Goal: Task Accomplishment & Management: Complete application form

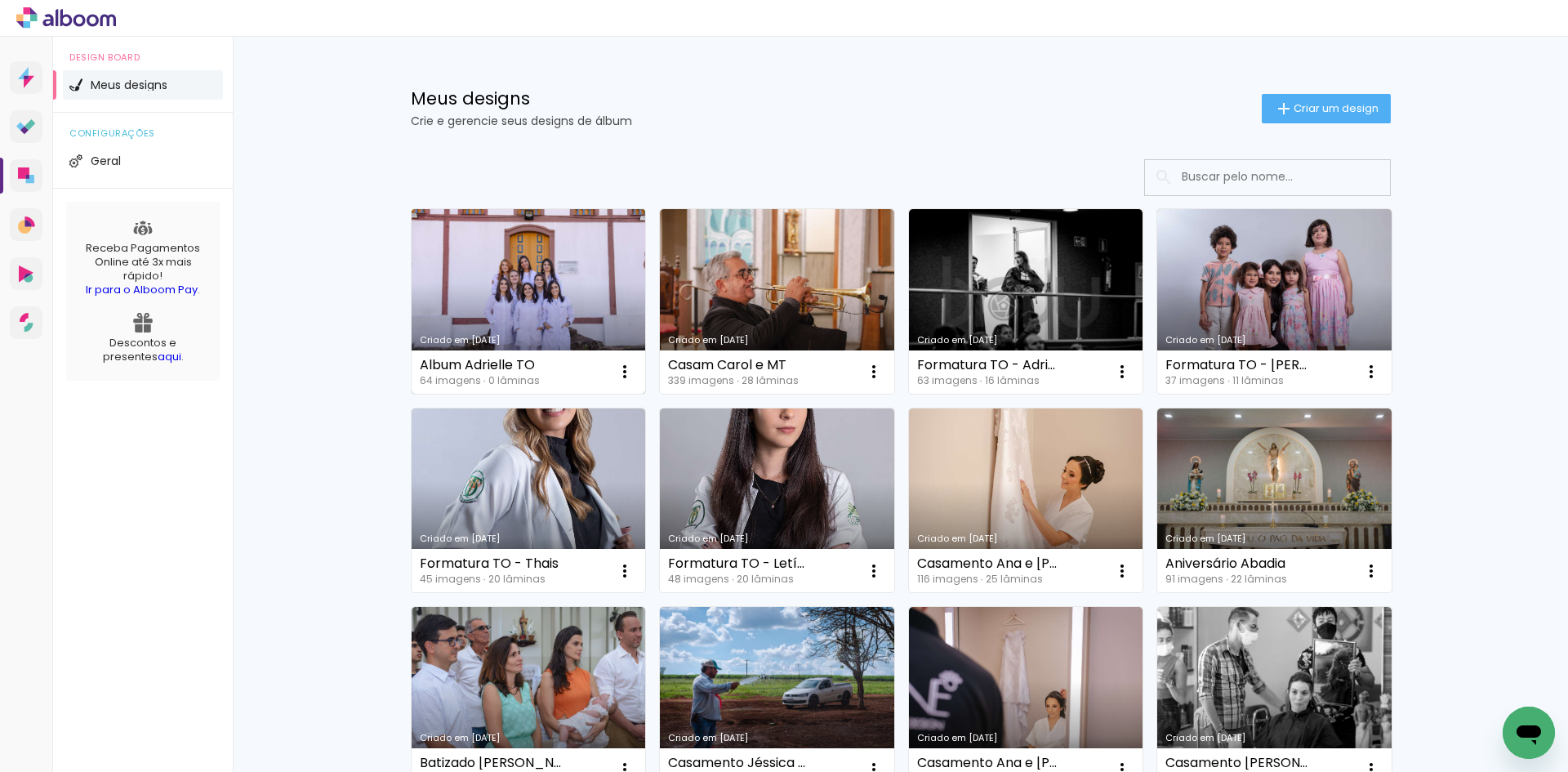
click at [542, 294] on link "Criado em [DATE]" at bounding box center [529, 301] width 234 height 185
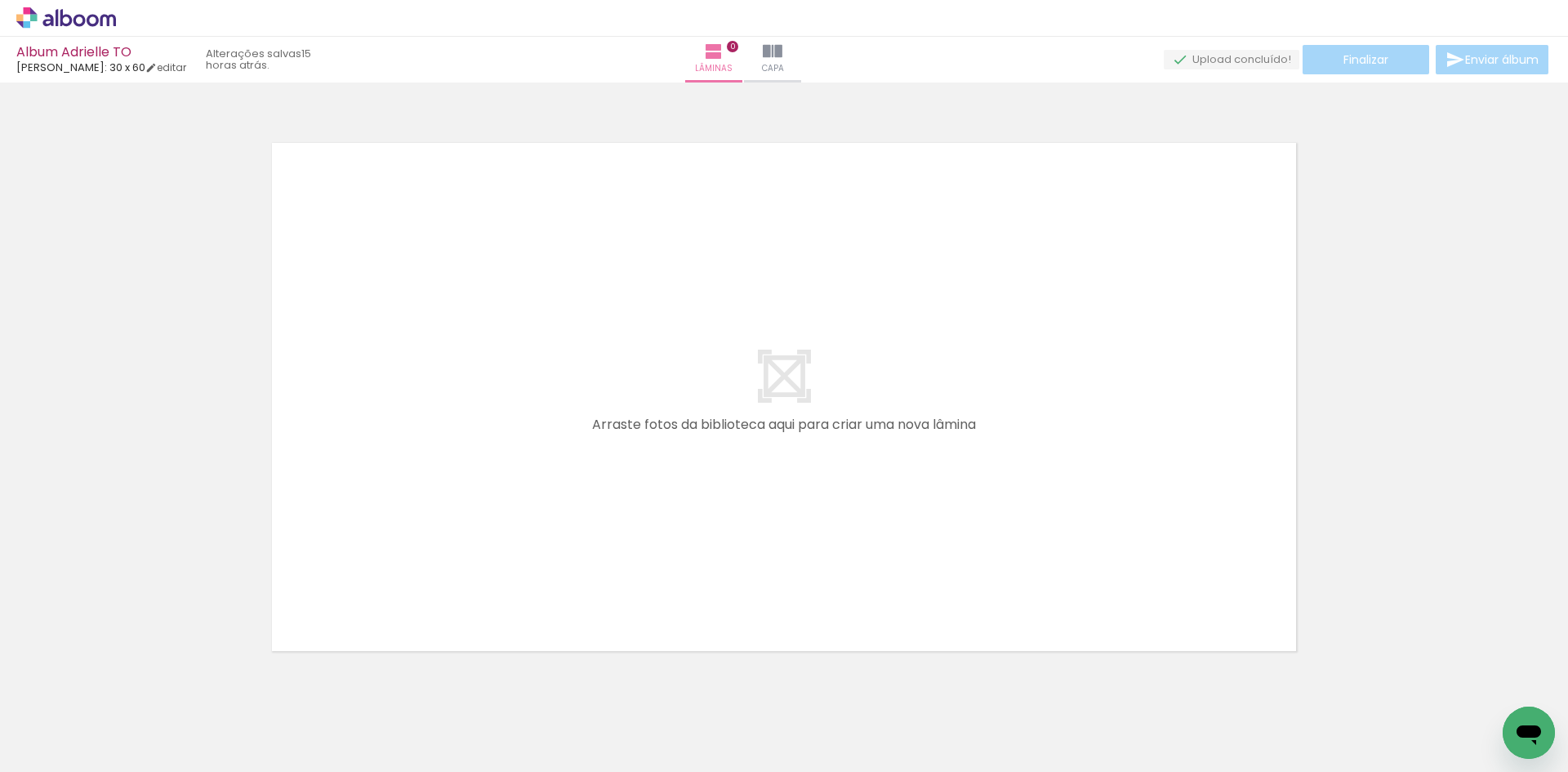
scroll to position [0, 3]
click at [90, 723] on iron-icon at bounding box center [84, 723] width 13 height 13
click at [0, 0] on slot "Não utilizadas" at bounding box center [0, 0] width 0 height 0
type input "Não utilizadas"
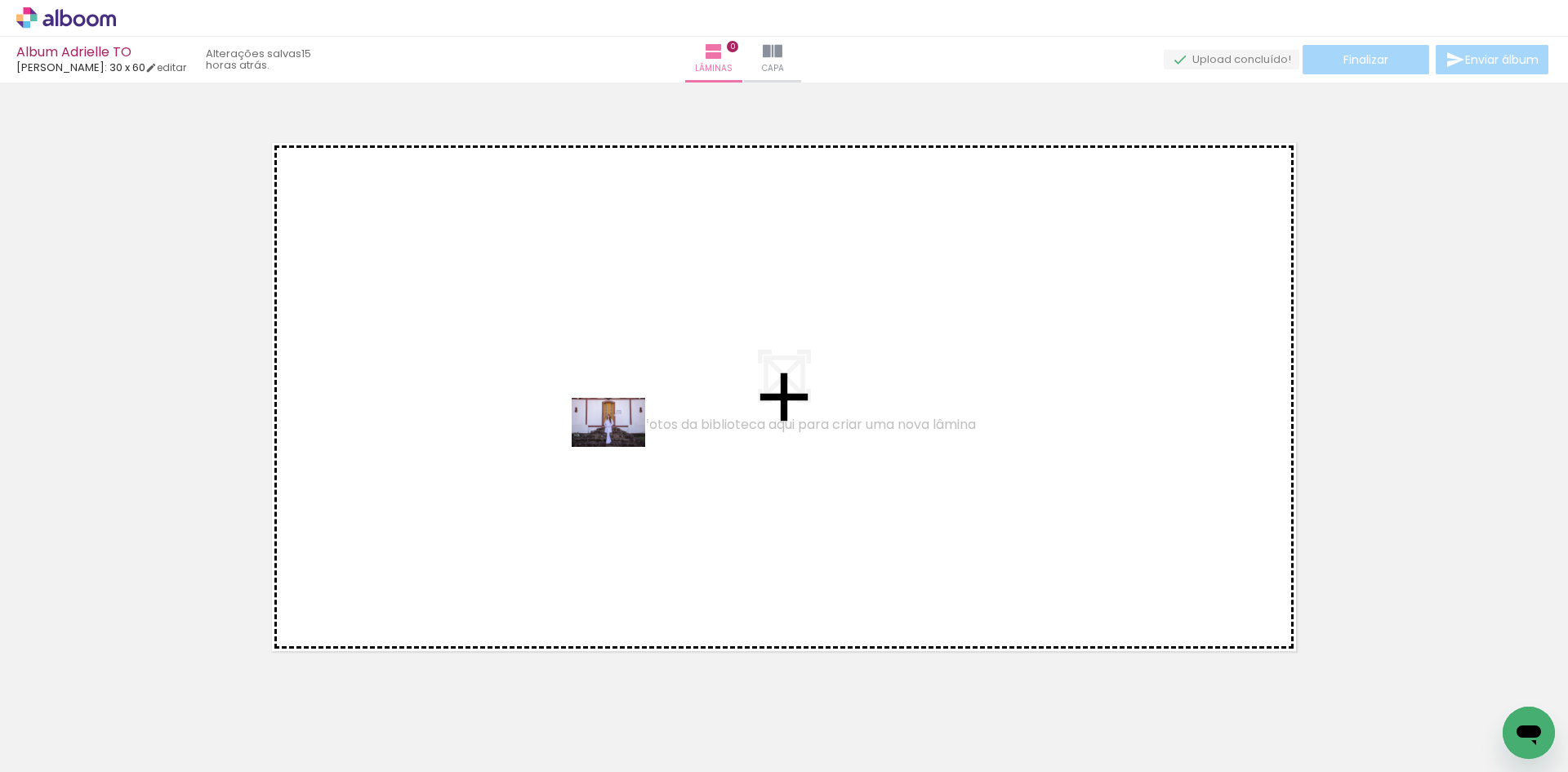
drag, startPoint x: 898, startPoint y: 725, endPoint x: 621, endPoint y: 447, distance: 392.4
click at [621, 447] on quentale-workspace at bounding box center [784, 386] width 1568 height 772
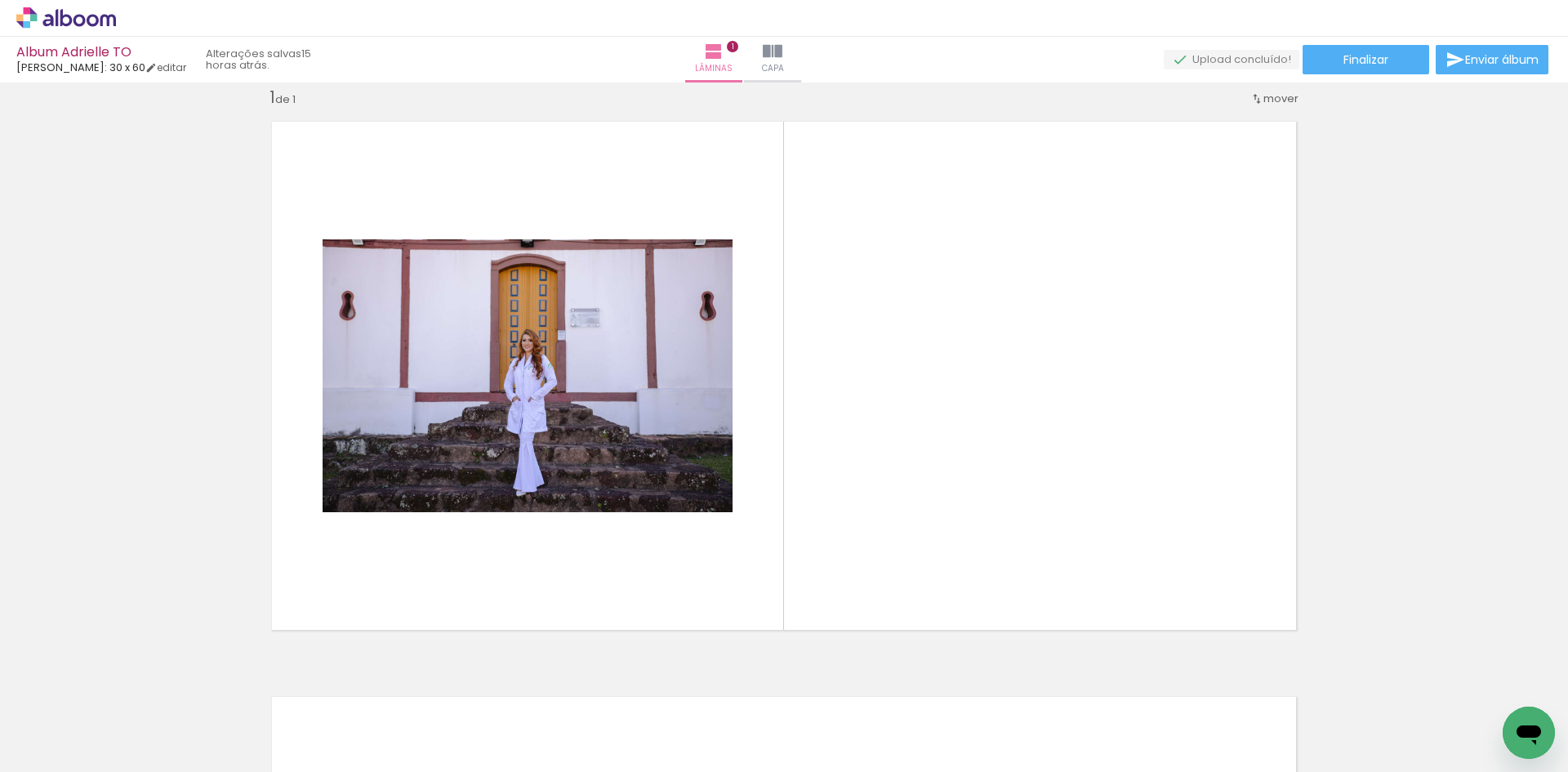
scroll to position [0, 2910]
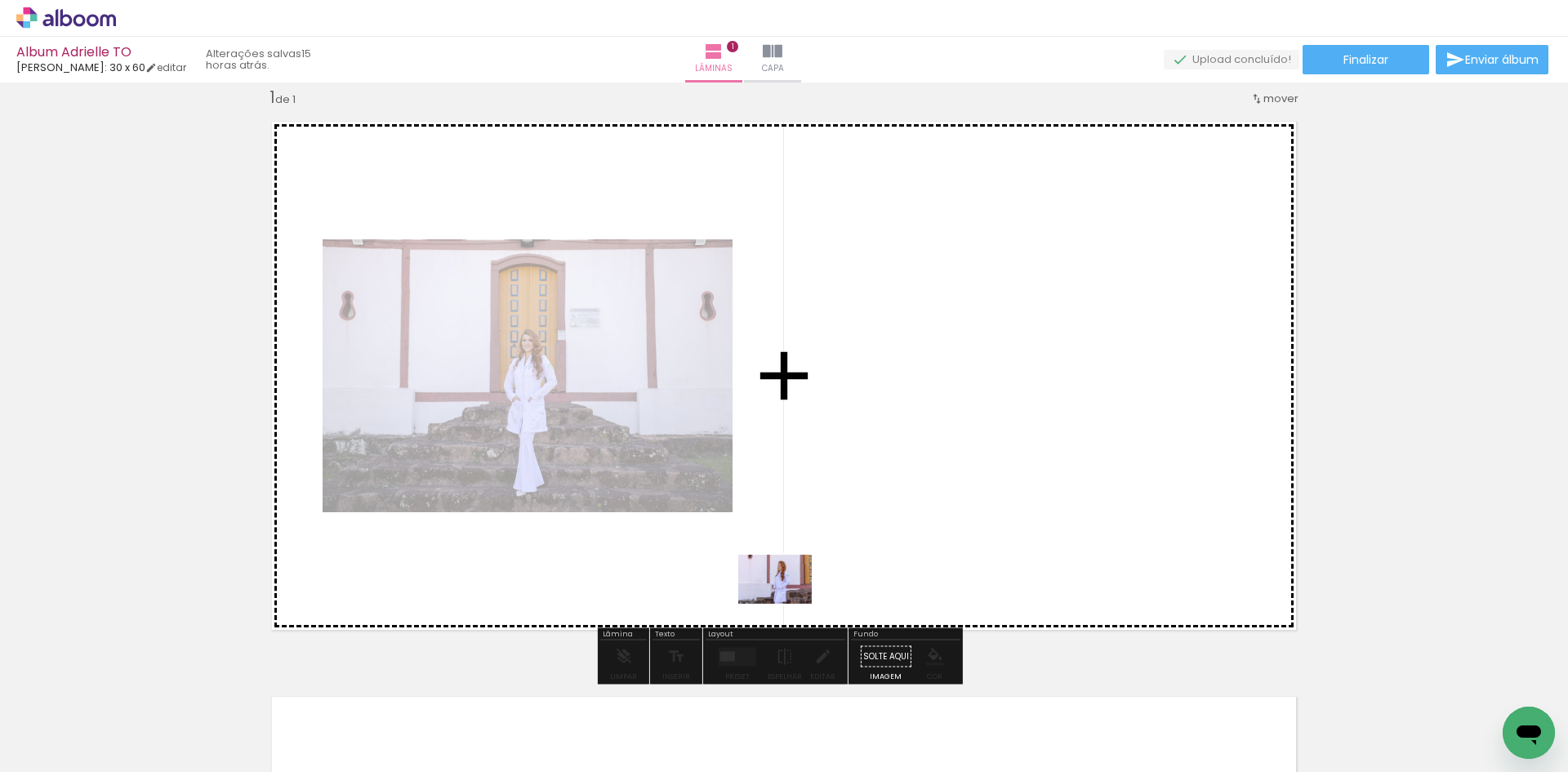
click at [788, 604] on quentale-layouter at bounding box center [784, 376] width 1051 height 534
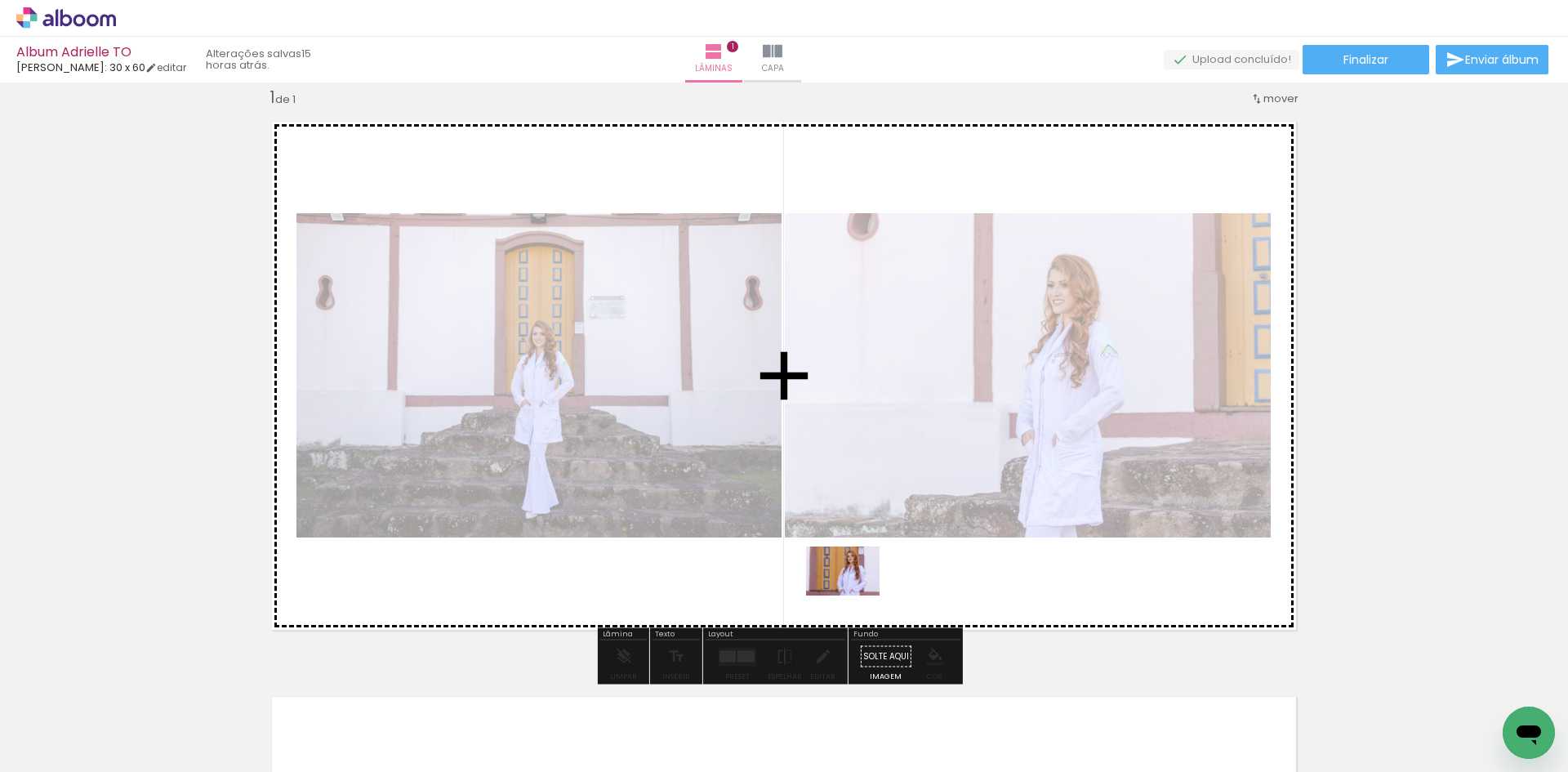
drag, startPoint x: 851, startPoint y: 733, endPoint x: 856, endPoint y: 595, distance: 138.1
click at [856, 595] on quentale-workspace at bounding box center [784, 386] width 1568 height 772
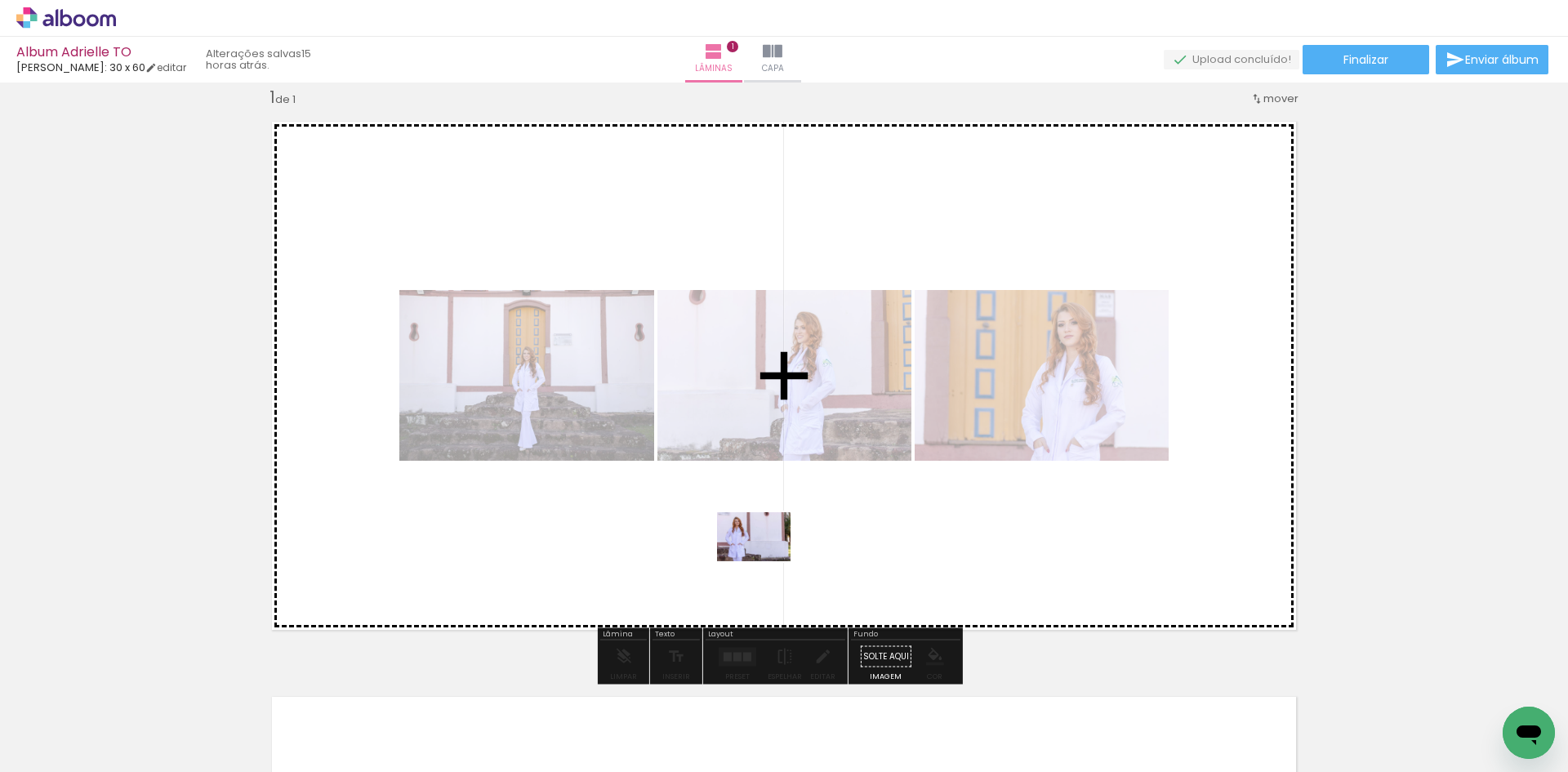
drag, startPoint x: 728, startPoint y: 723, endPoint x: 766, endPoint y: 561, distance: 166.4
click at [766, 561] on quentale-workspace at bounding box center [784, 386] width 1568 height 772
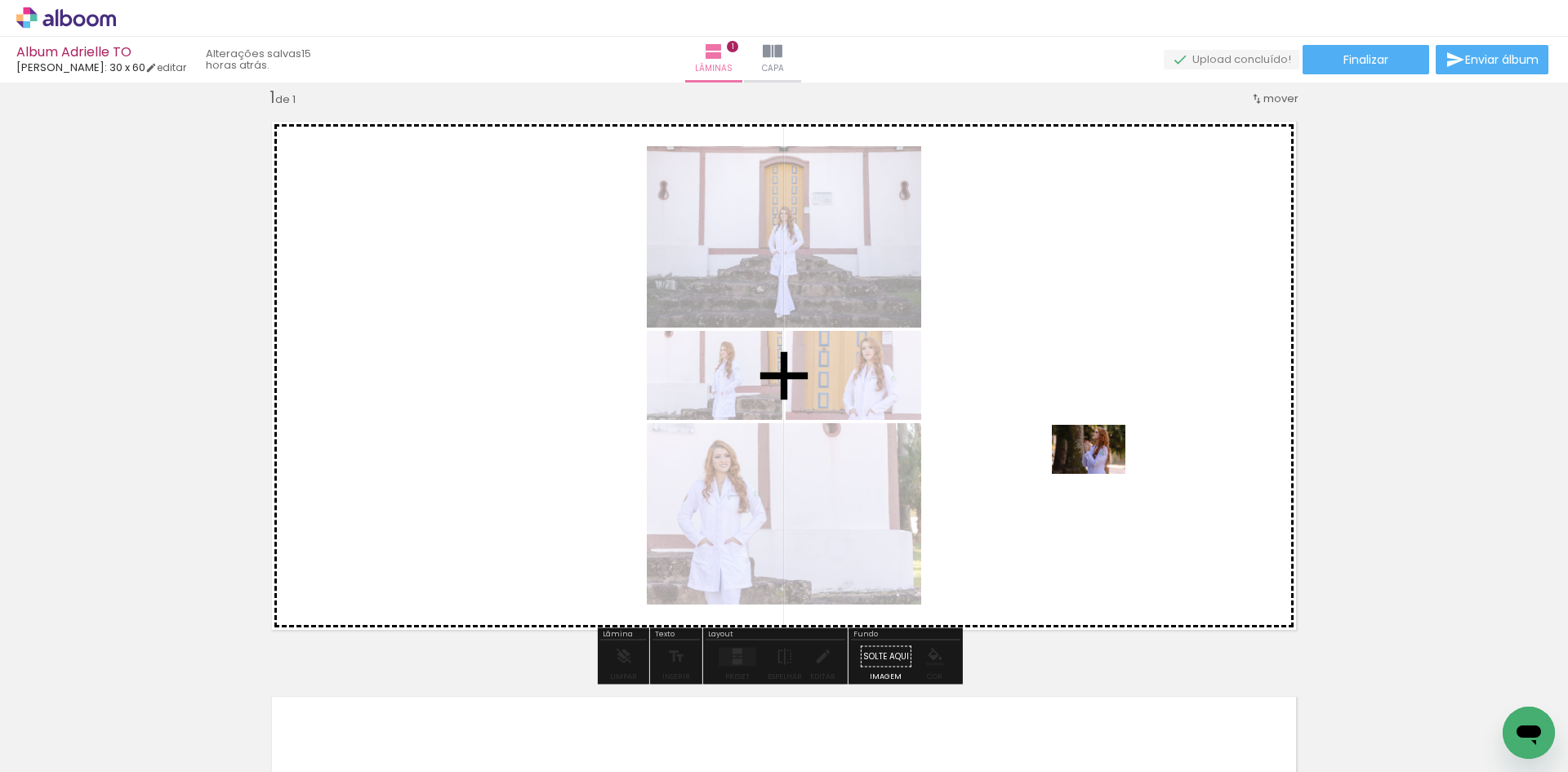
drag, startPoint x: 1186, startPoint y: 723, endPoint x: 1101, endPoint y: 474, distance: 263.1
click at [1101, 474] on quentale-workspace at bounding box center [784, 386] width 1568 height 772
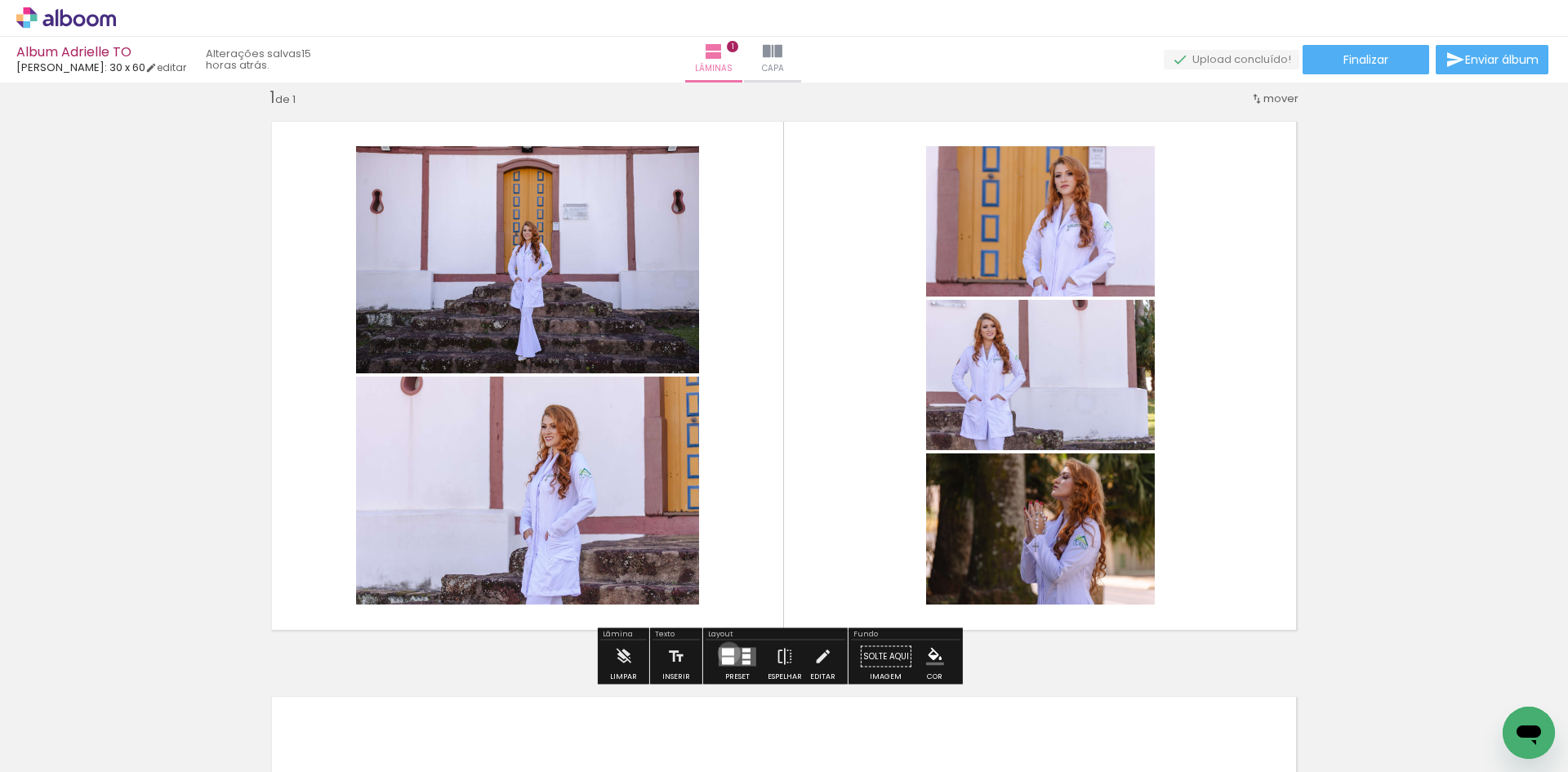
click at [725, 653] on div at bounding box center [728, 651] width 13 height 8
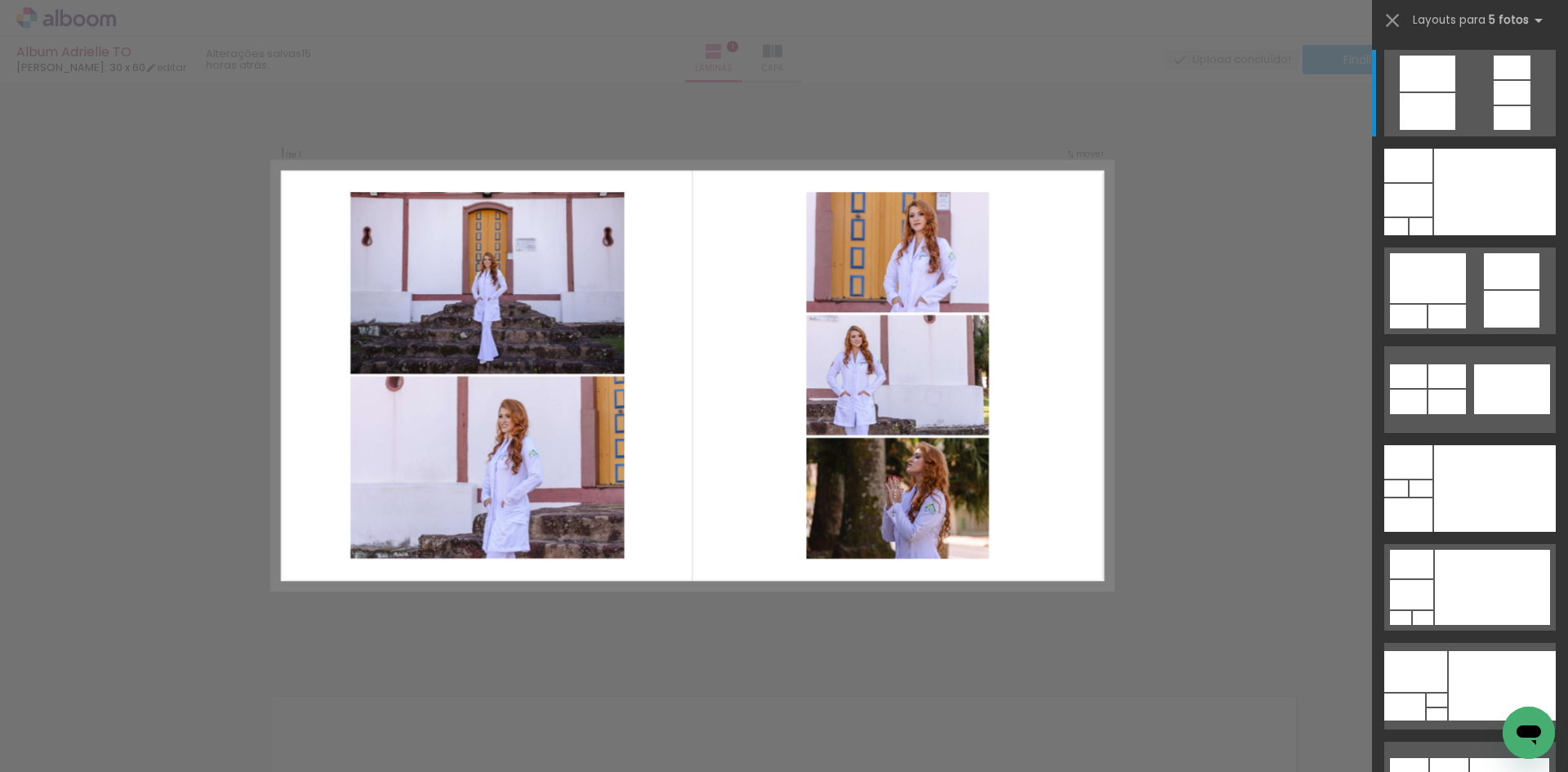
scroll to position [20, 0]
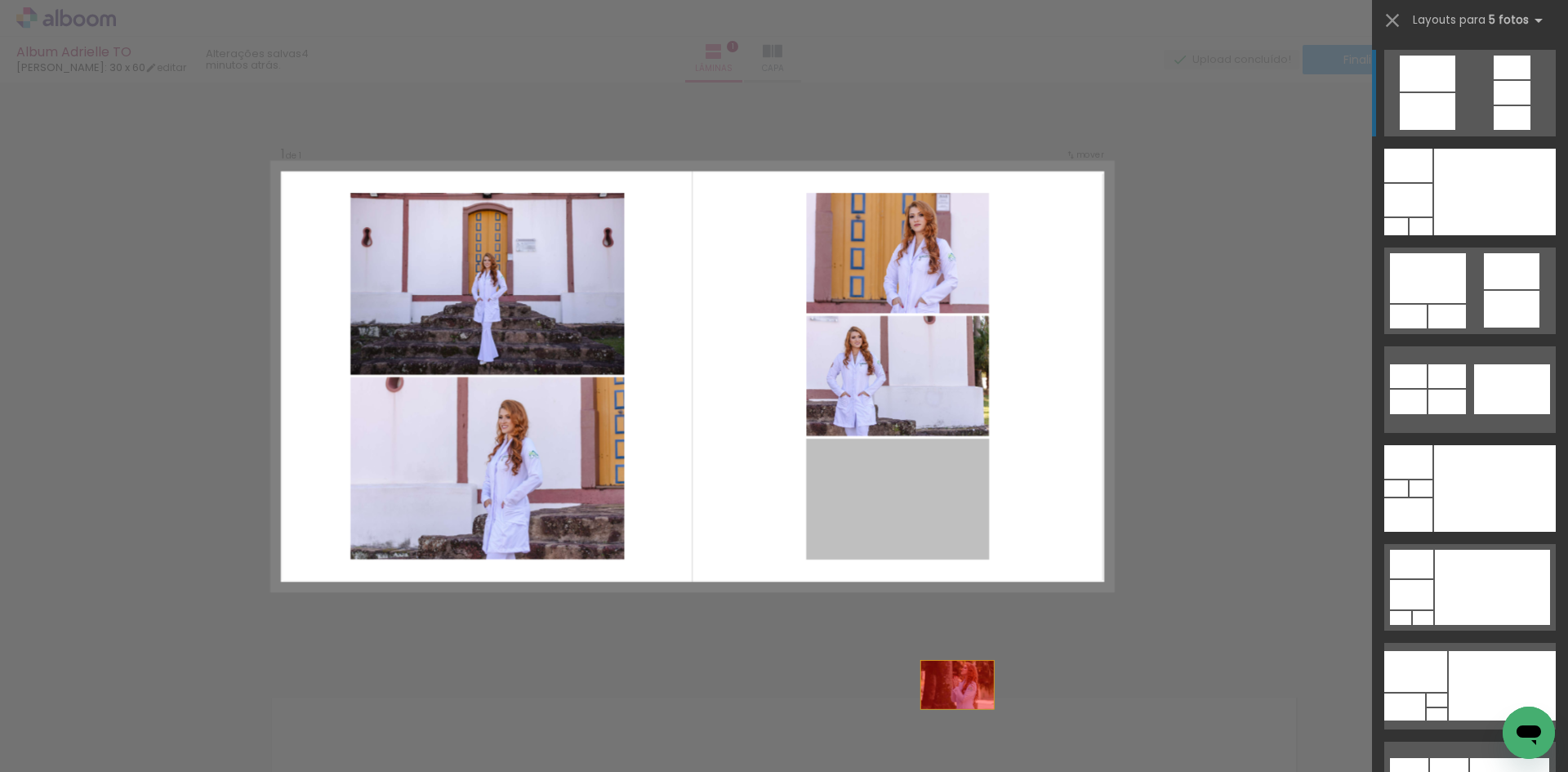
drag, startPoint x: 938, startPoint y: 514, endPoint x: 966, endPoint y: 731, distance: 218.8
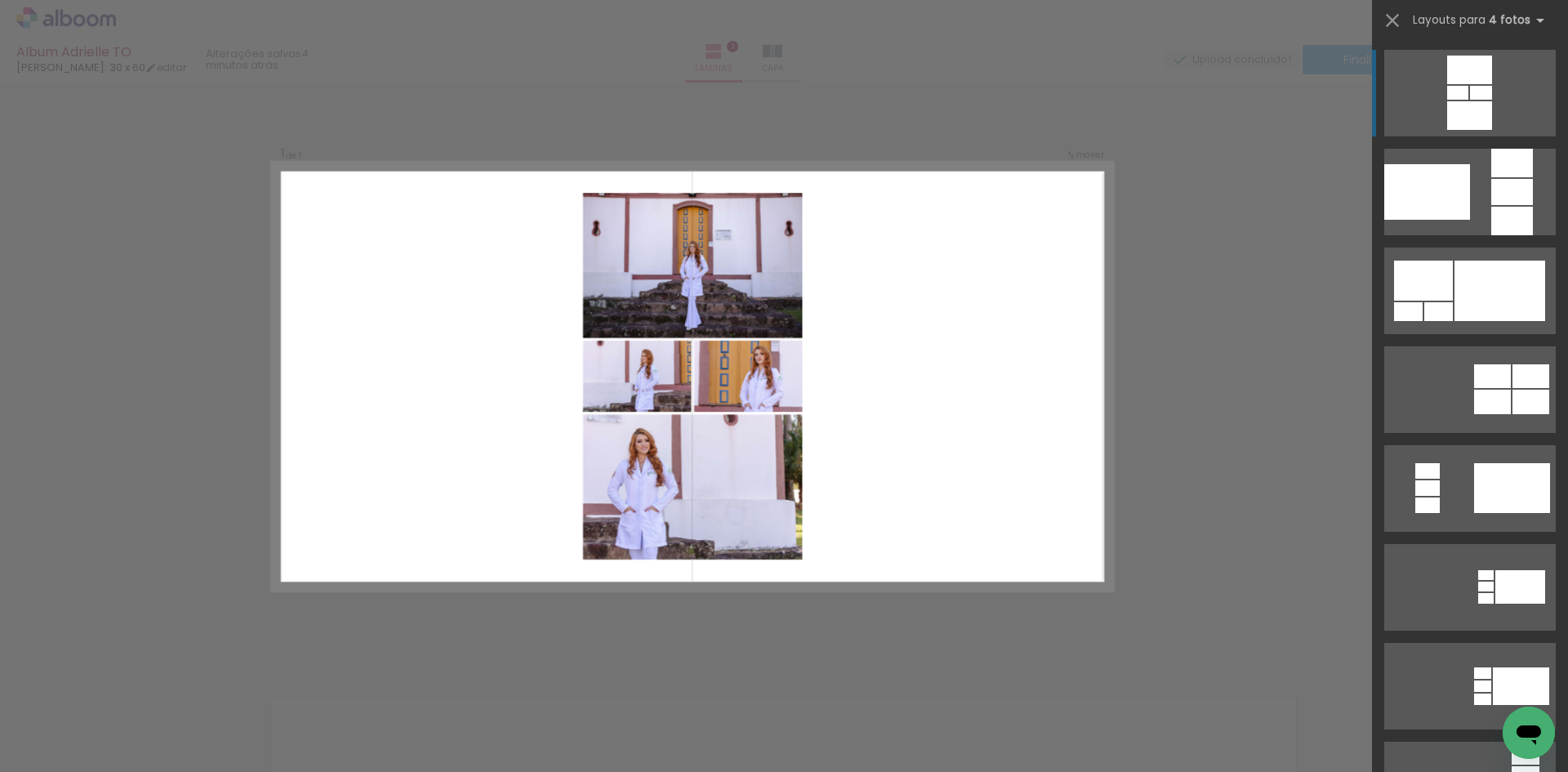
click at [78, 763] on span "Adicionar Fotos" at bounding box center [58, 763] width 49 height 18
click at [0, 0] on input "file" at bounding box center [0, 0] width 0 height 0
drag, startPoint x: 1374, startPoint y: 220, endPoint x: 1346, endPoint y: 207, distance: 30.9
drag, startPoint x: 1346, startPoint y: 207, endPoint x: 1397, endPoint y: 20, distance: 193.8
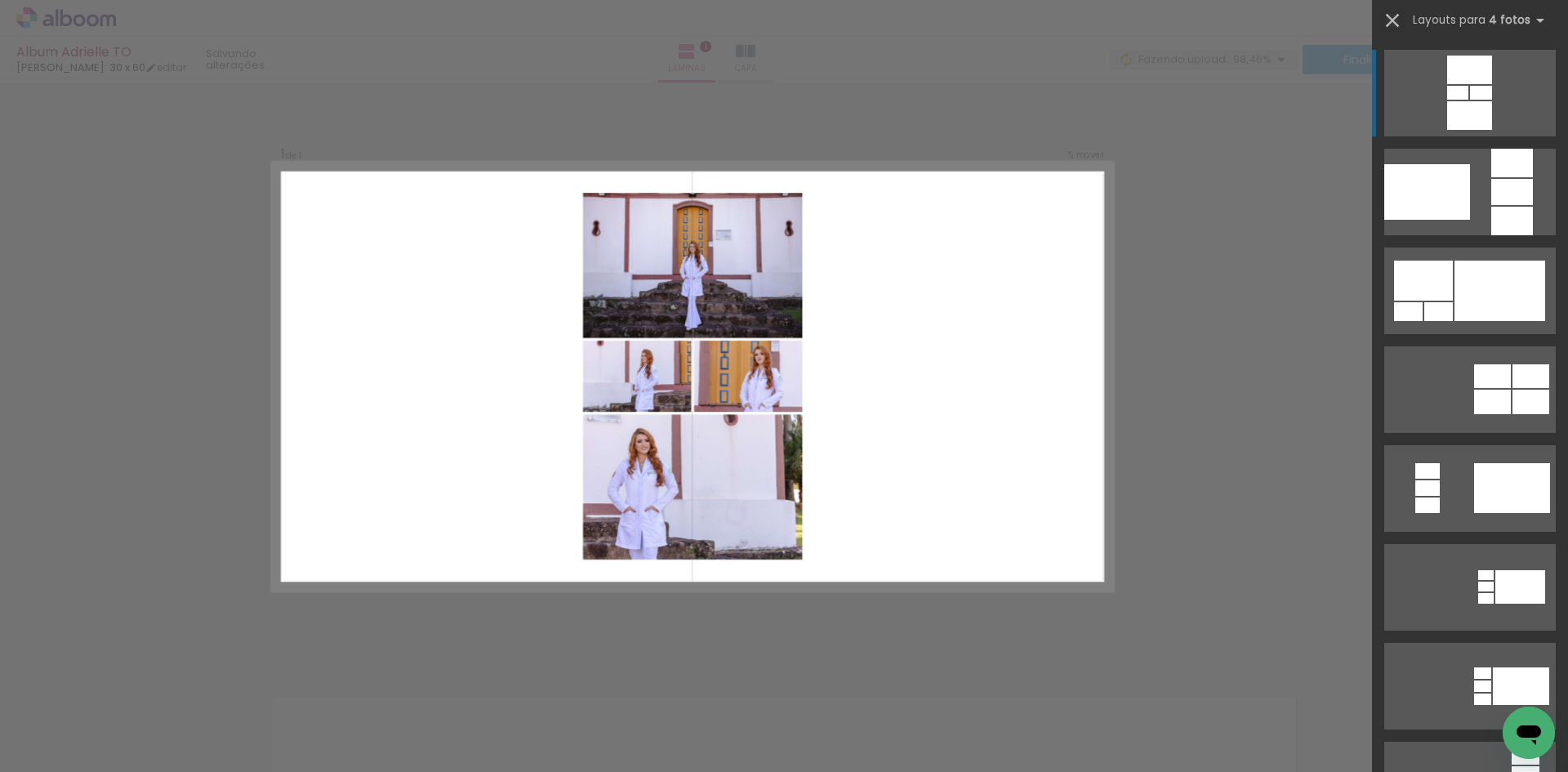
click at [1397, 20] on iron-icon at bounding box center [1392, 20] width 23 height 23
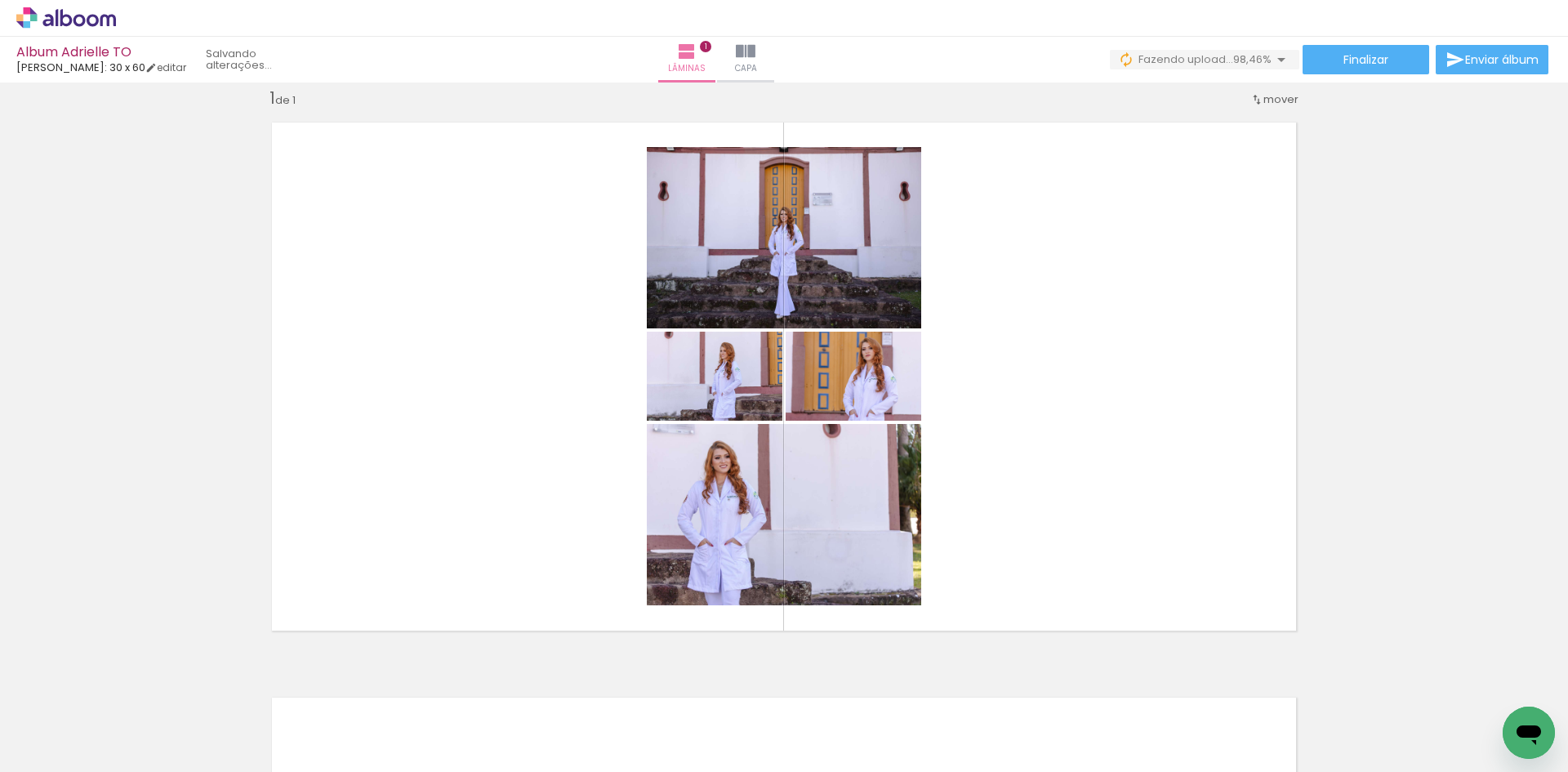
scroll to position [0, 4151]
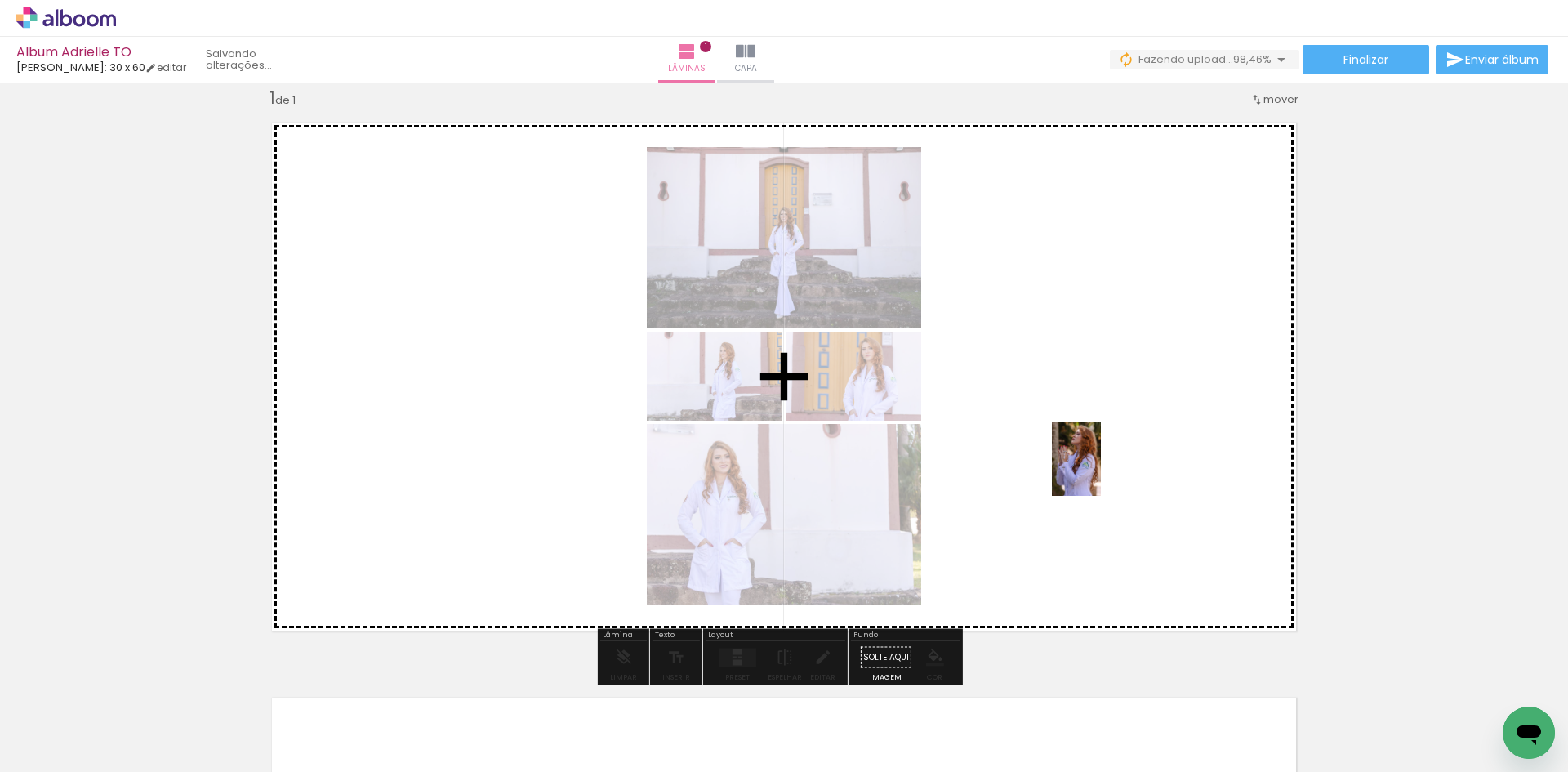
drag, startPoint x: 1503, startPoint y: 697, endPoint x: 1101, endPoint y: 471, distance: 461.2
click at [1101, 471] on quentale-workspace at bounding box center [784, 386] width 1568 height 772
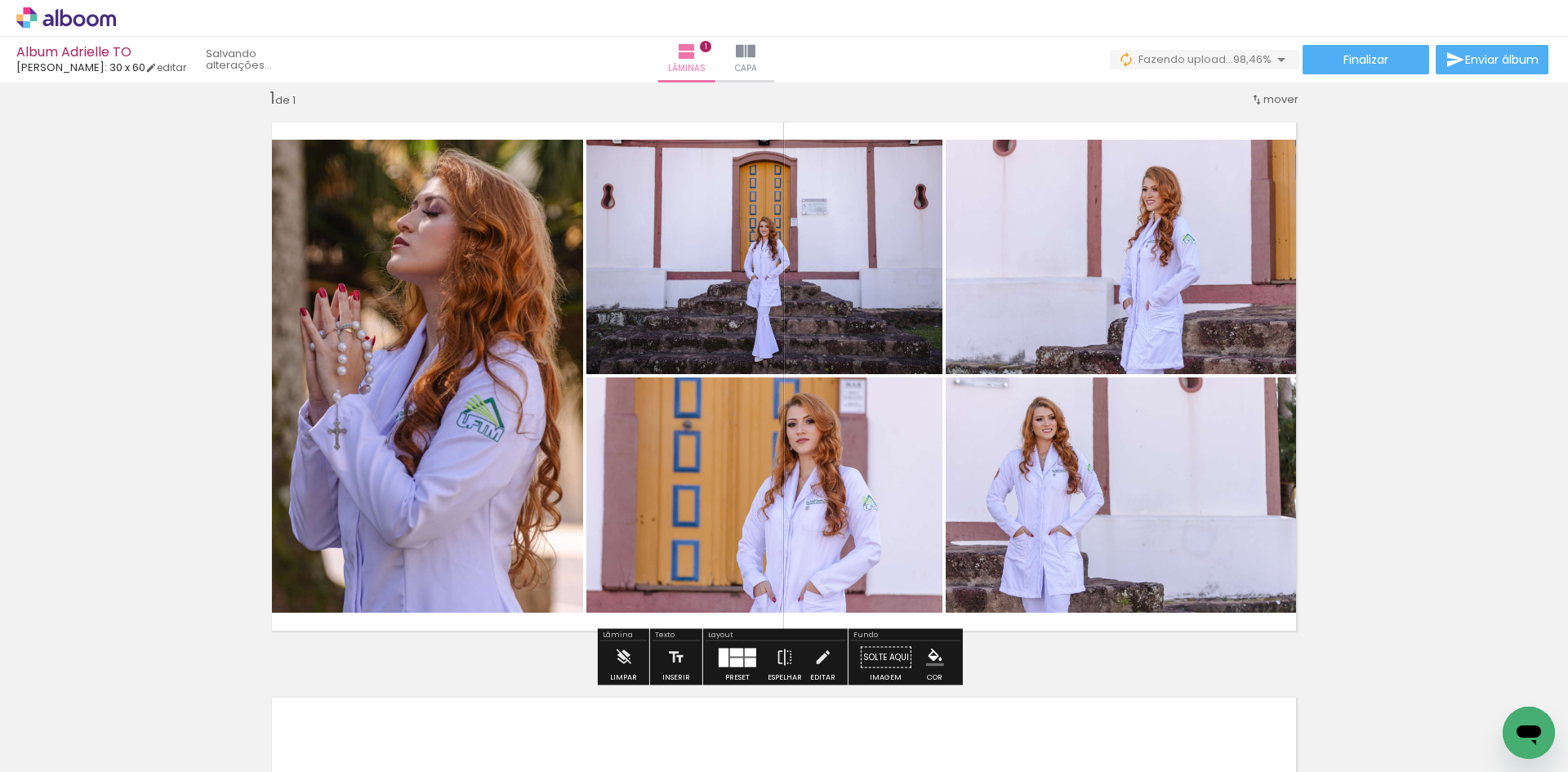
scroll to position [0, 4059]
click at [783, 648] on iron-icon at bounding box center [784, 657] width 18 height 33
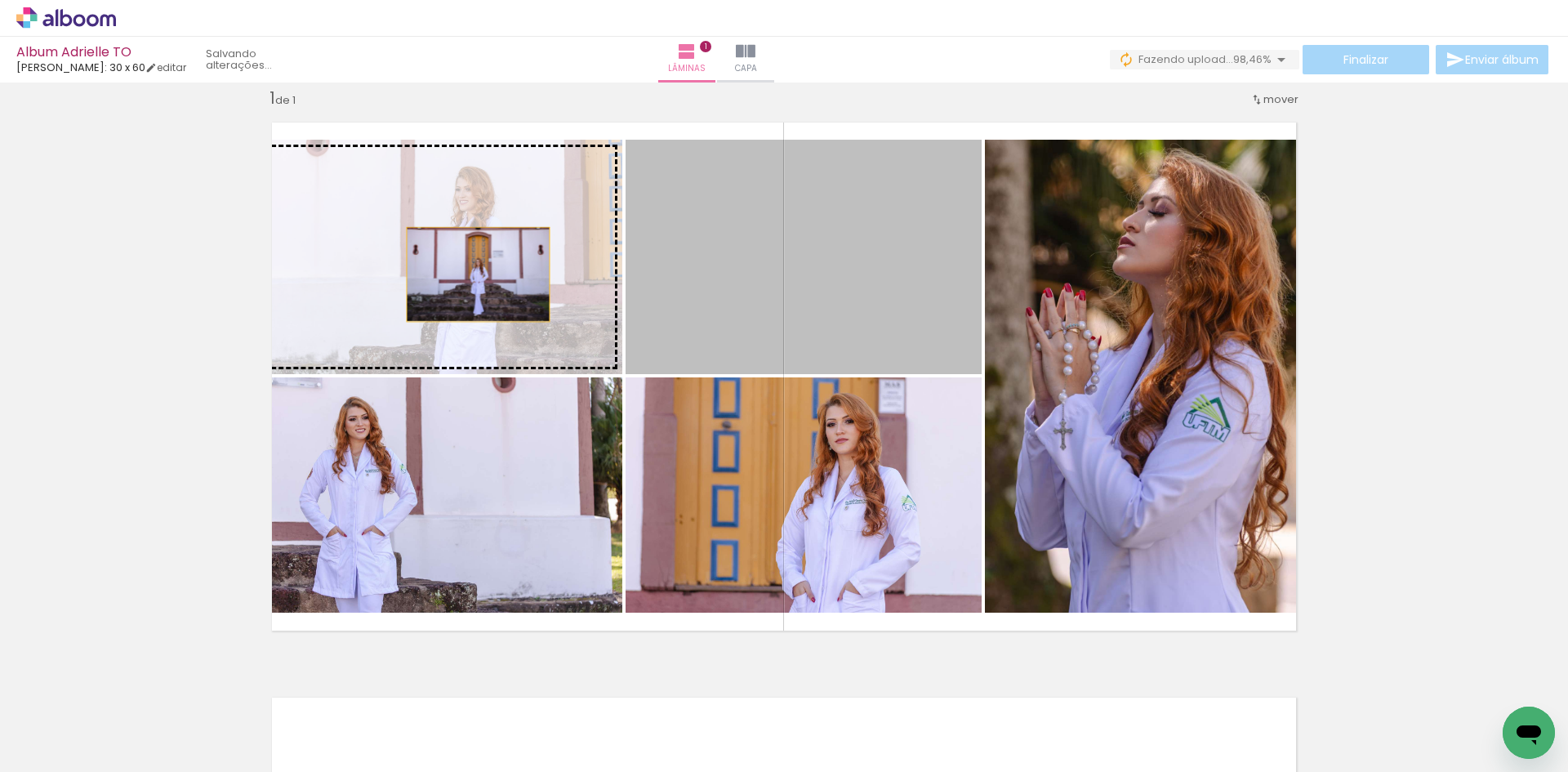
drag, startPoint x: 702, startPoint y: 293, endPoint x: 472, endPoint y: 275, distance: 230.7
click at [0, 0] on slot at bounding box center [0, 0] width 0 height 0
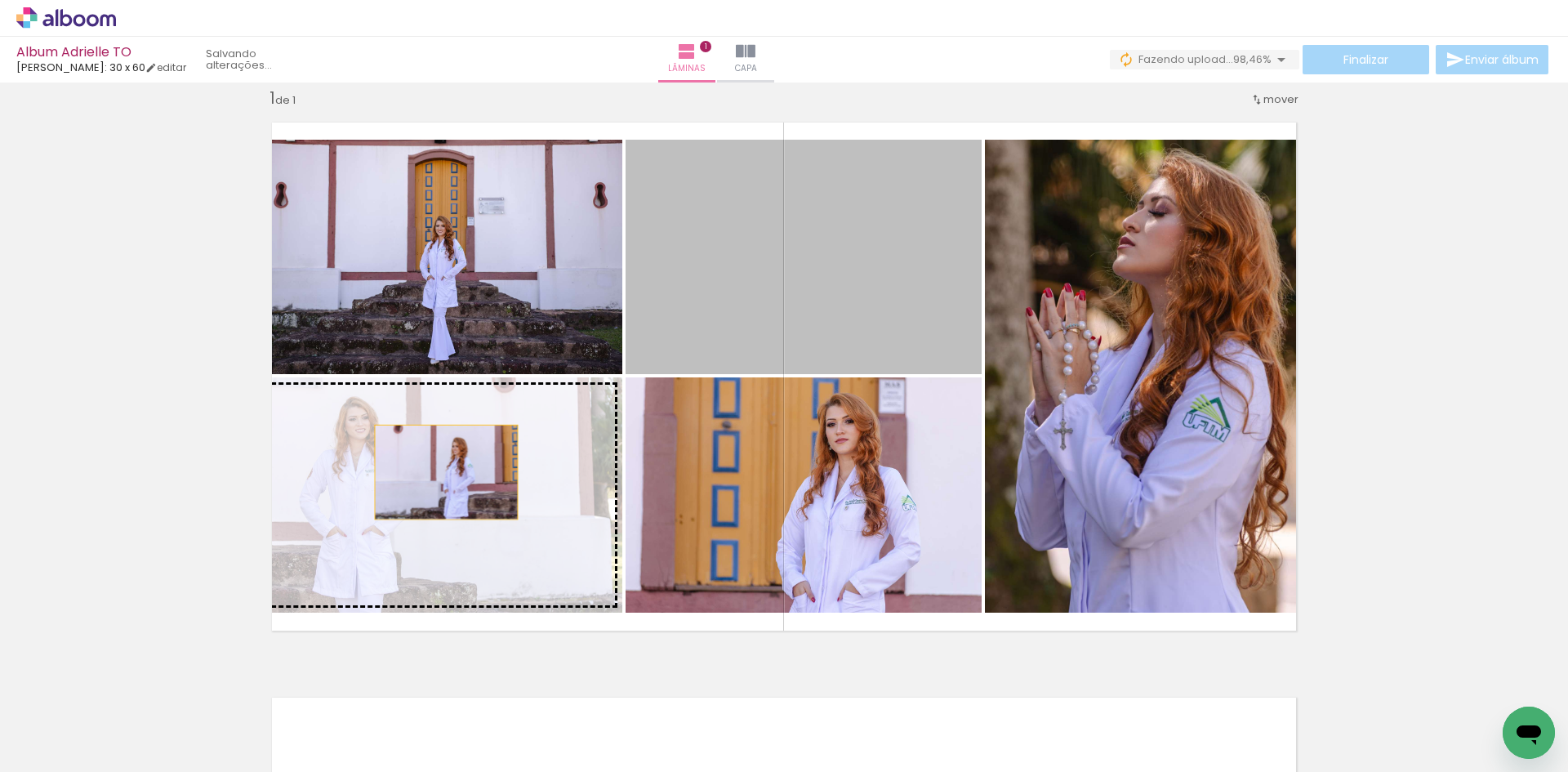
drag, startPoint x: 764, startPoint y: 232, endPoint x: 437, endPoint y: 476, distance: 408.0
click at [0, 0] on slot at bounding box center [0, 0] width 0 height 0
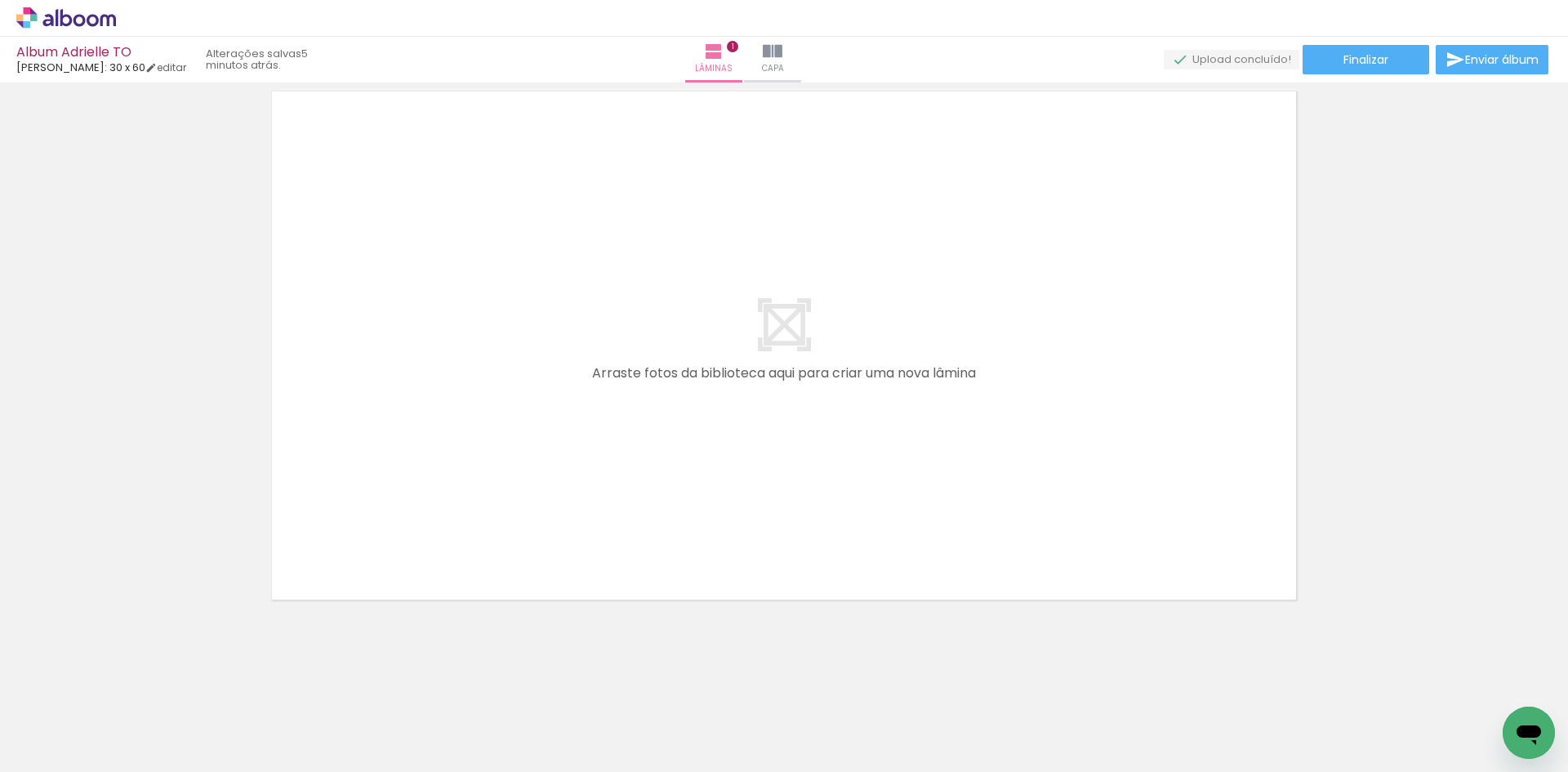
scroll to position [0, 1564]
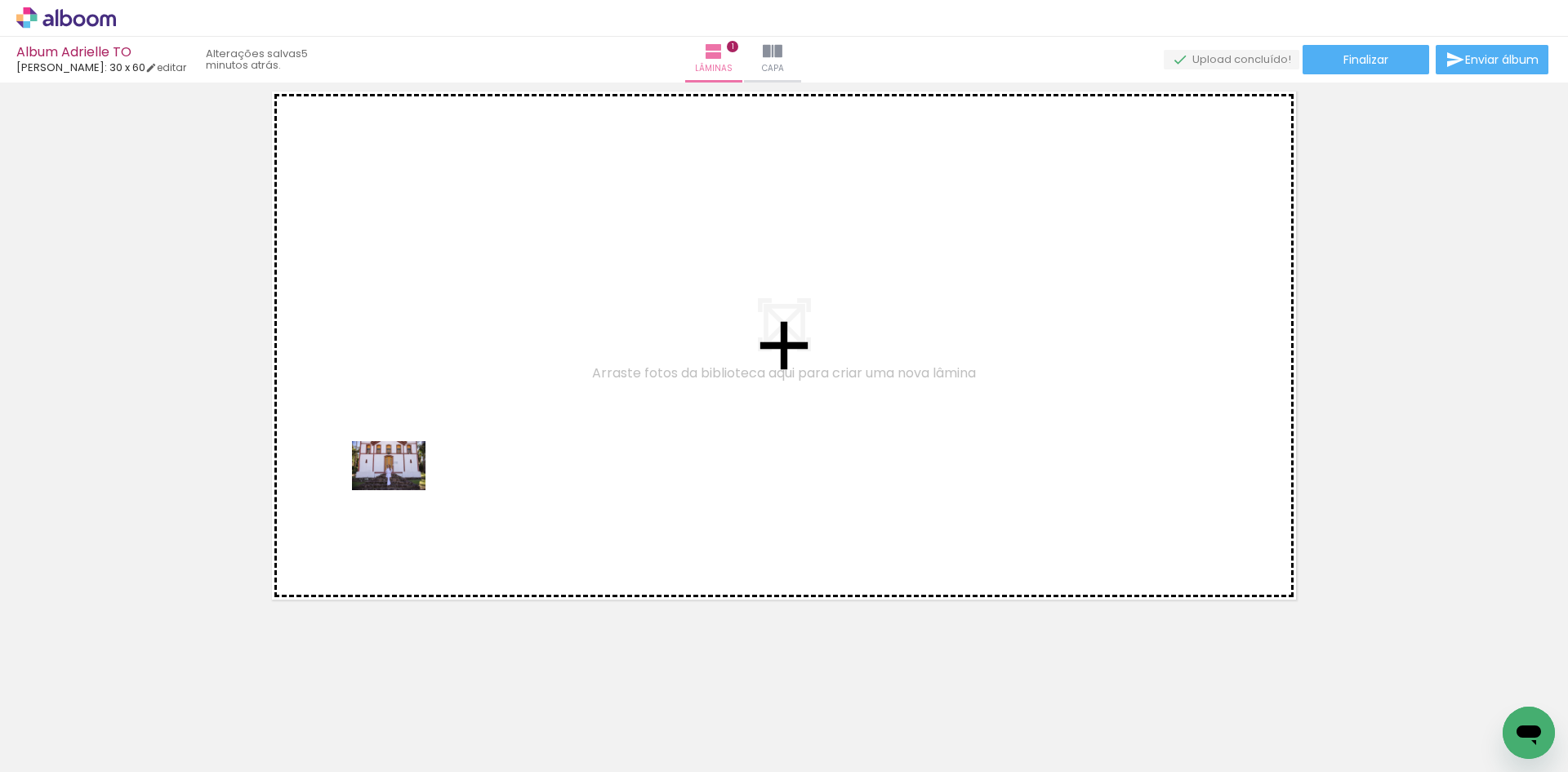
drag, startPoint x: 411, startPoint y: 726, endPoint x: 401, endPoint y: 489, distance: 237.2
click at [401, 489] on quentale-workspace at bounding box center [784, 386] width 1568 height 772
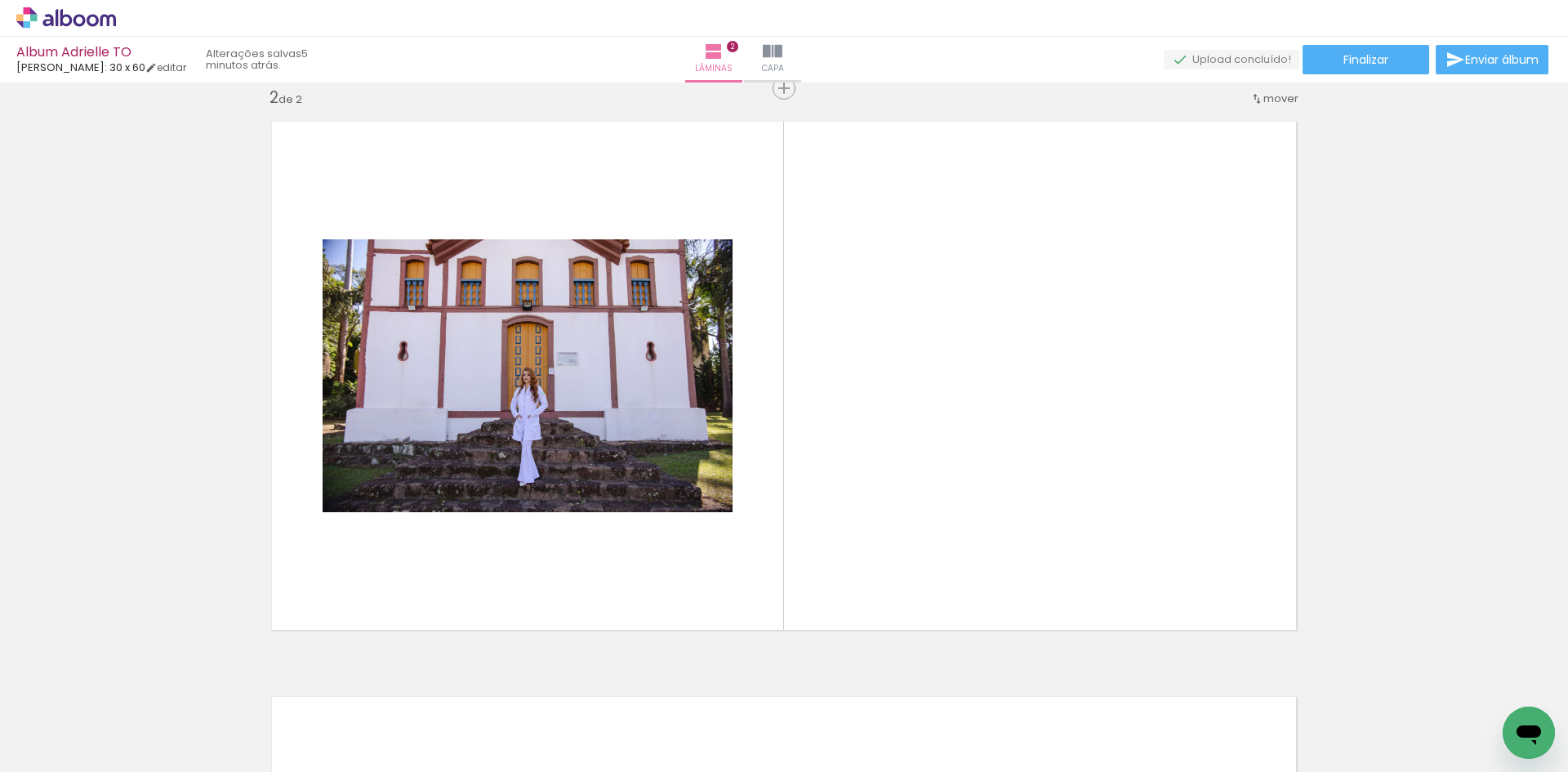
scroll to position [0, 2700]
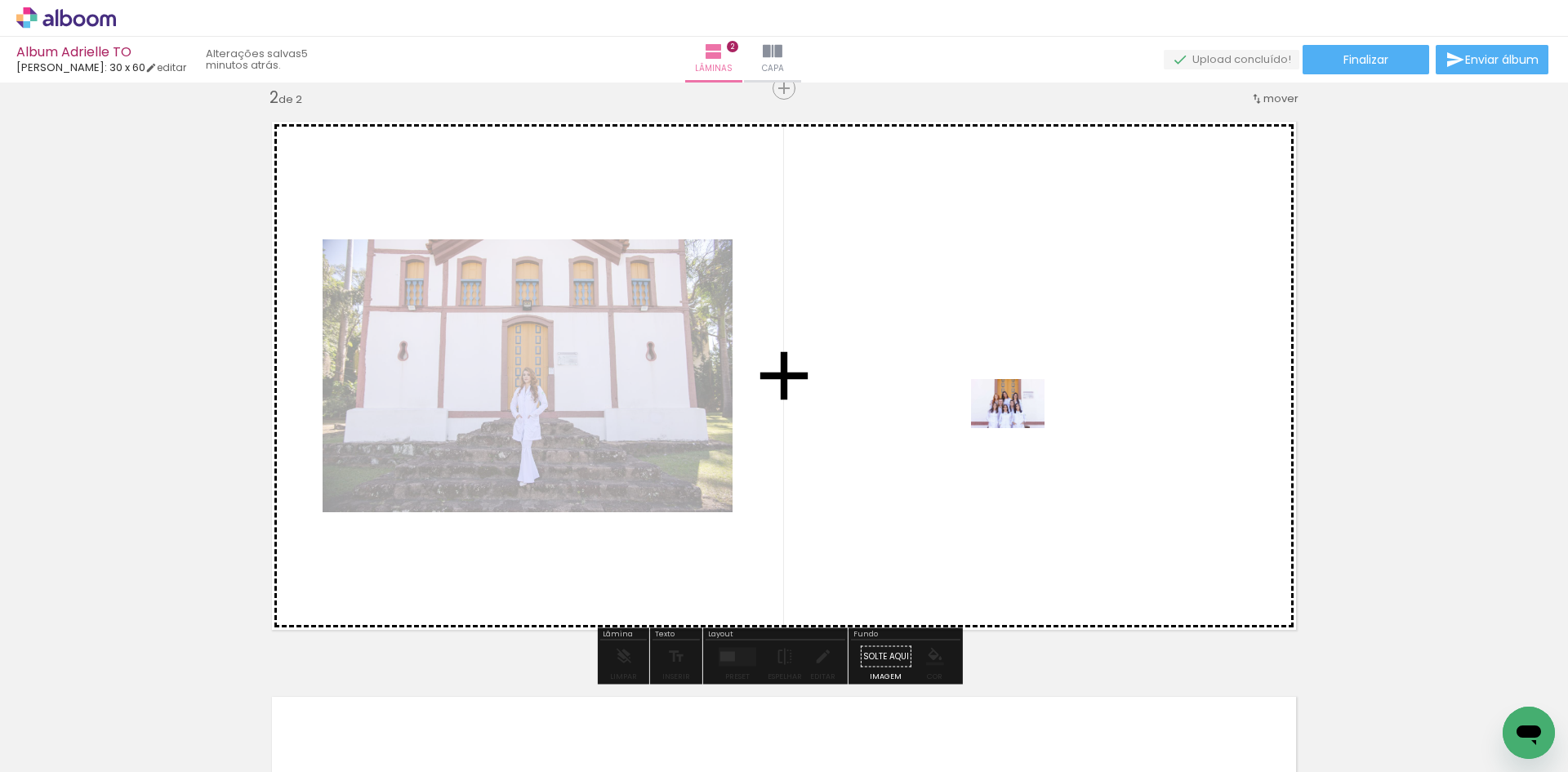
drag, startPoint x: 1037, startPoint y: 734, endPoint x: 1020, endPoint y: 428, distance: 306.5
click at [1020, 428] on quentale-workspace at bounding box center [784, 386] width 1568 height 772
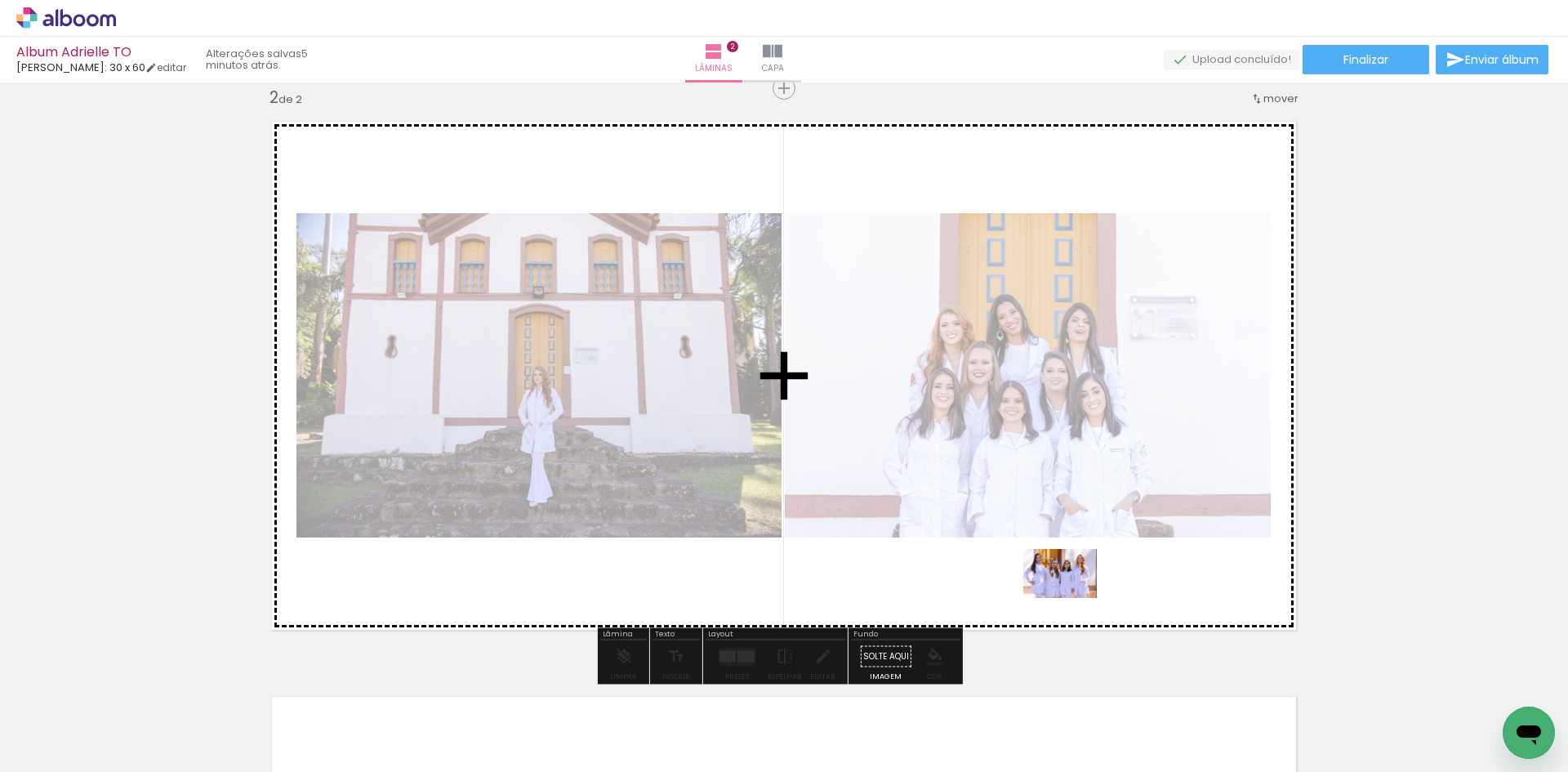
drag, startPoint x: 1113, startPoint y: 733, endPoint x: 1072, endPoint y: 598, distance: 141.1
click at [1072, 598] on quentale-workspace at bounding box center [784, 386] width 1568 height 772
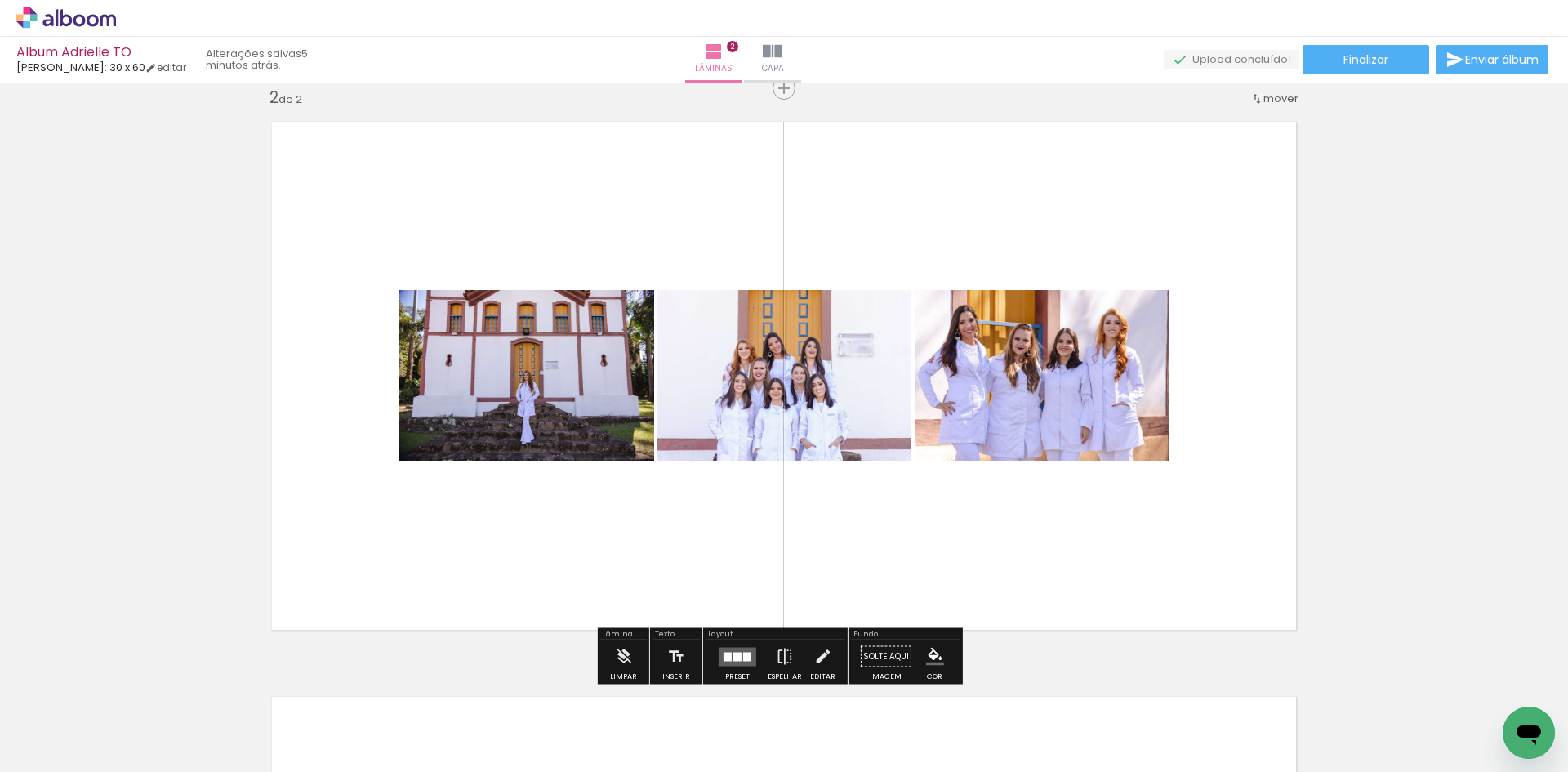
click at [723, 660] on div at bounding box center [727, 656] width 8 height 9
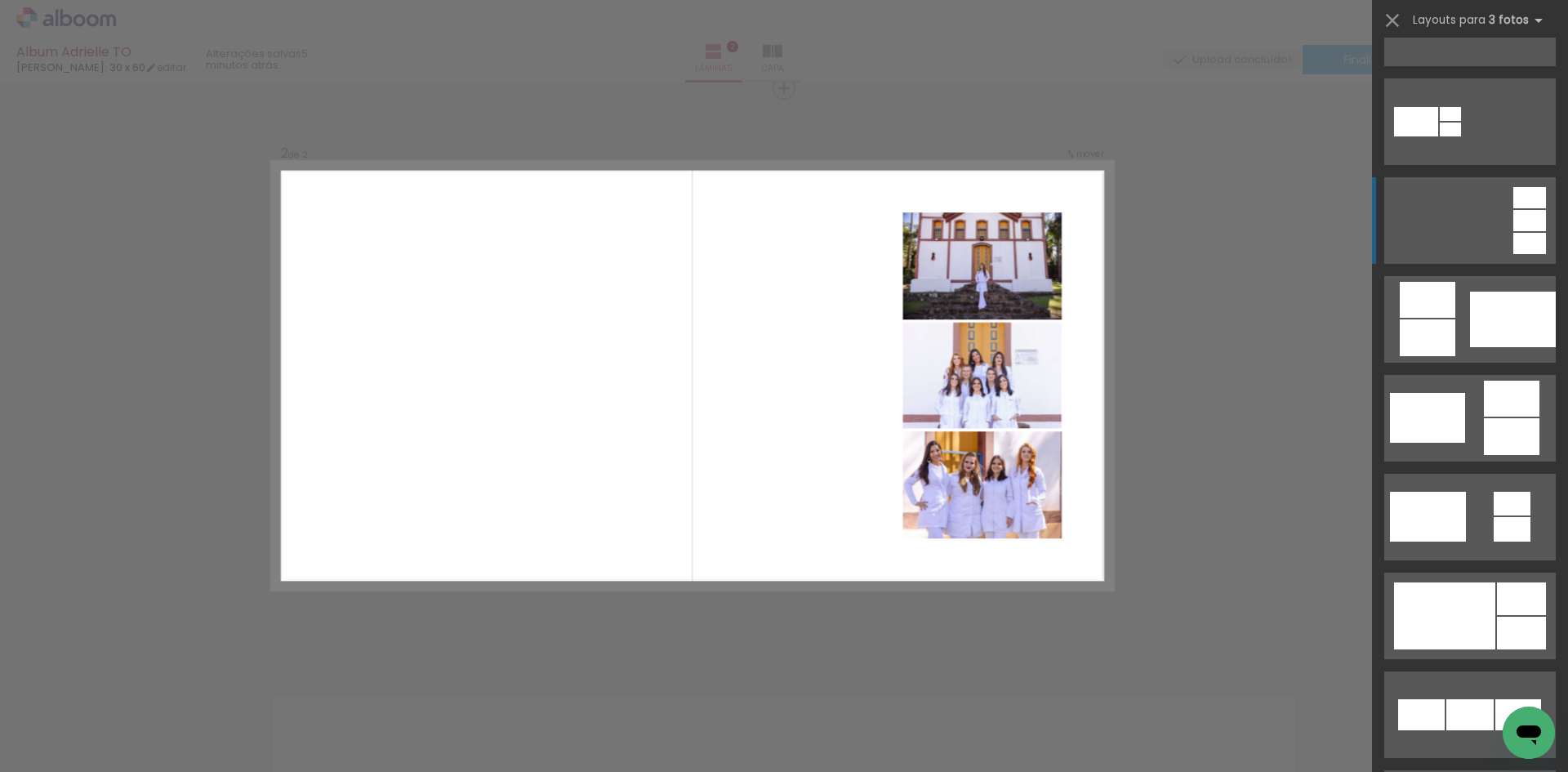
scroll to position [409, 0]
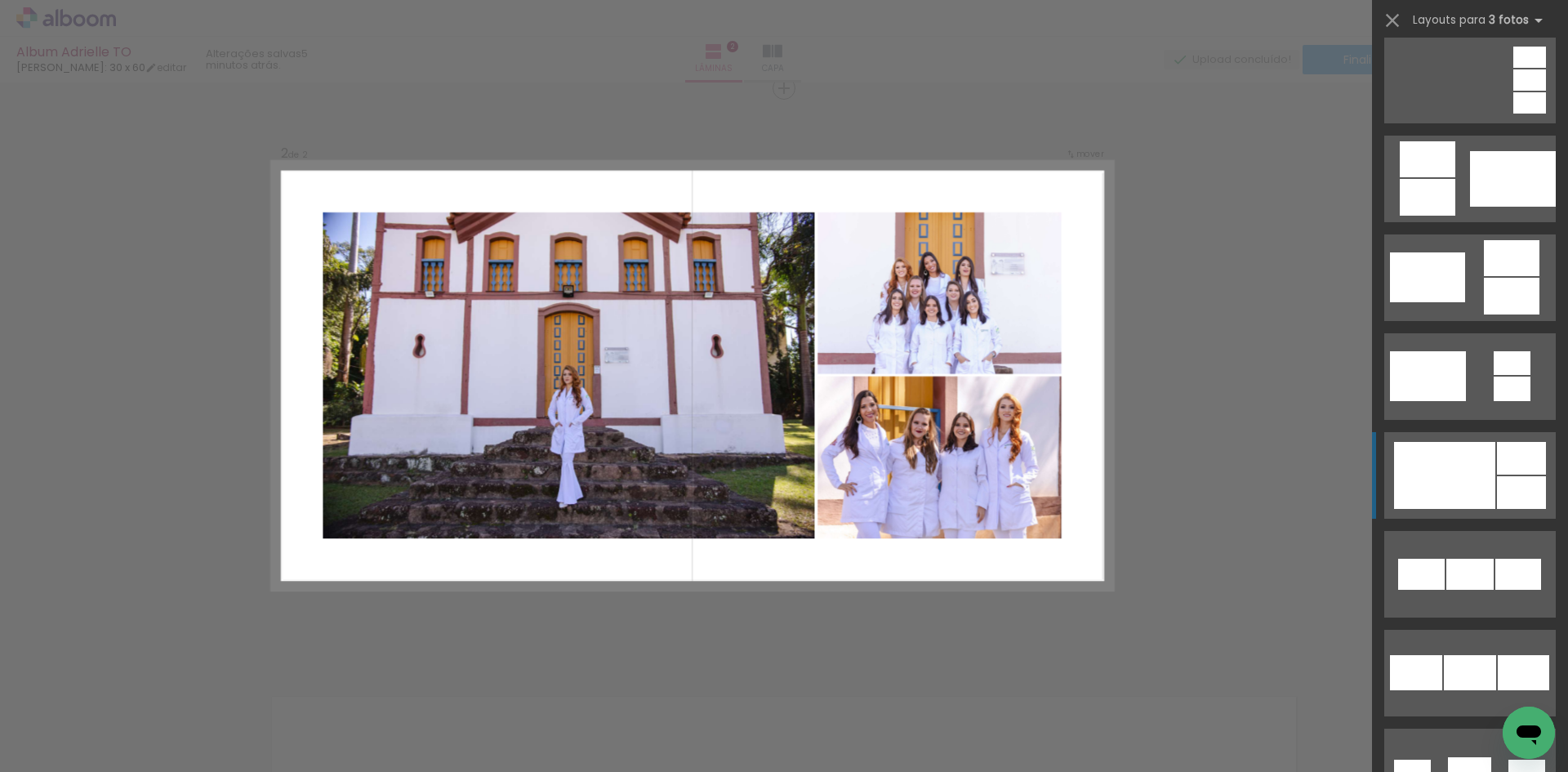
click at [1468, 493] on div at bounding box center [1445, 476] width 101 height 67
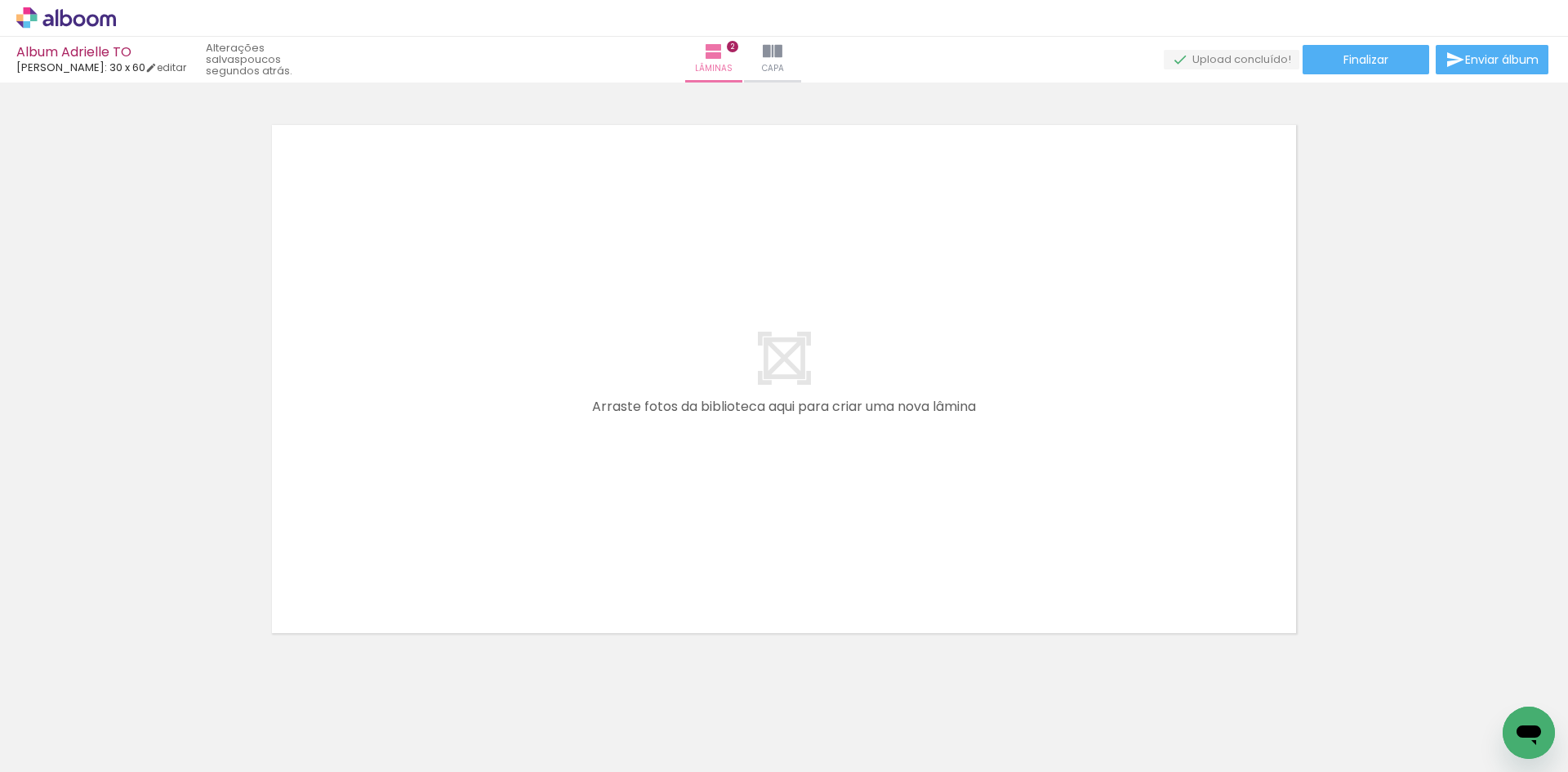
scroll to position [0, 0]
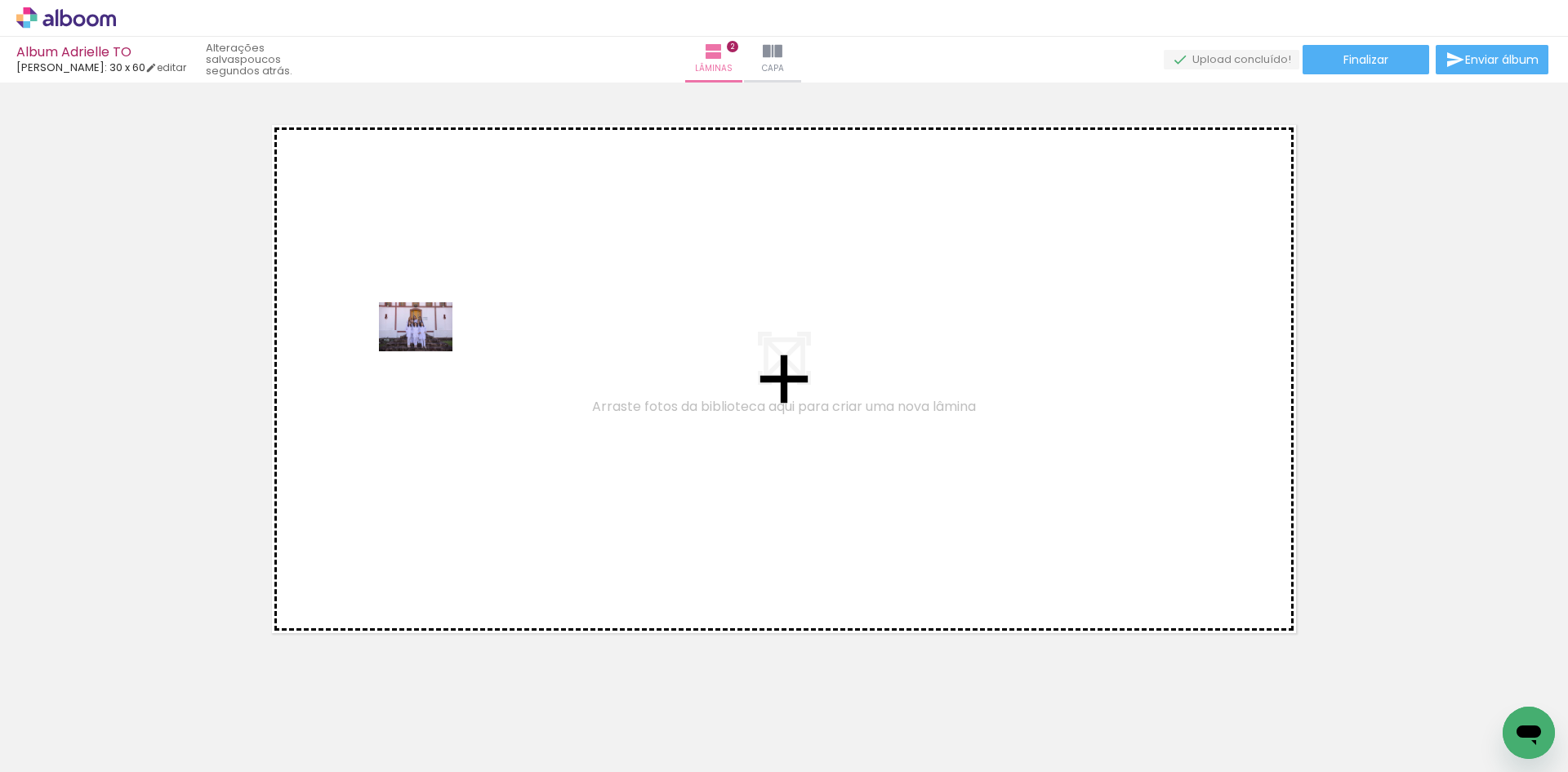
drag, startPoint x: 177, startPoint y: 739, endPoint x: 428, endPoint y: 352, distance: 461.3
click at [428, 352] on quentale-workspace at bounding box center [784, 386] width 1568 height 772
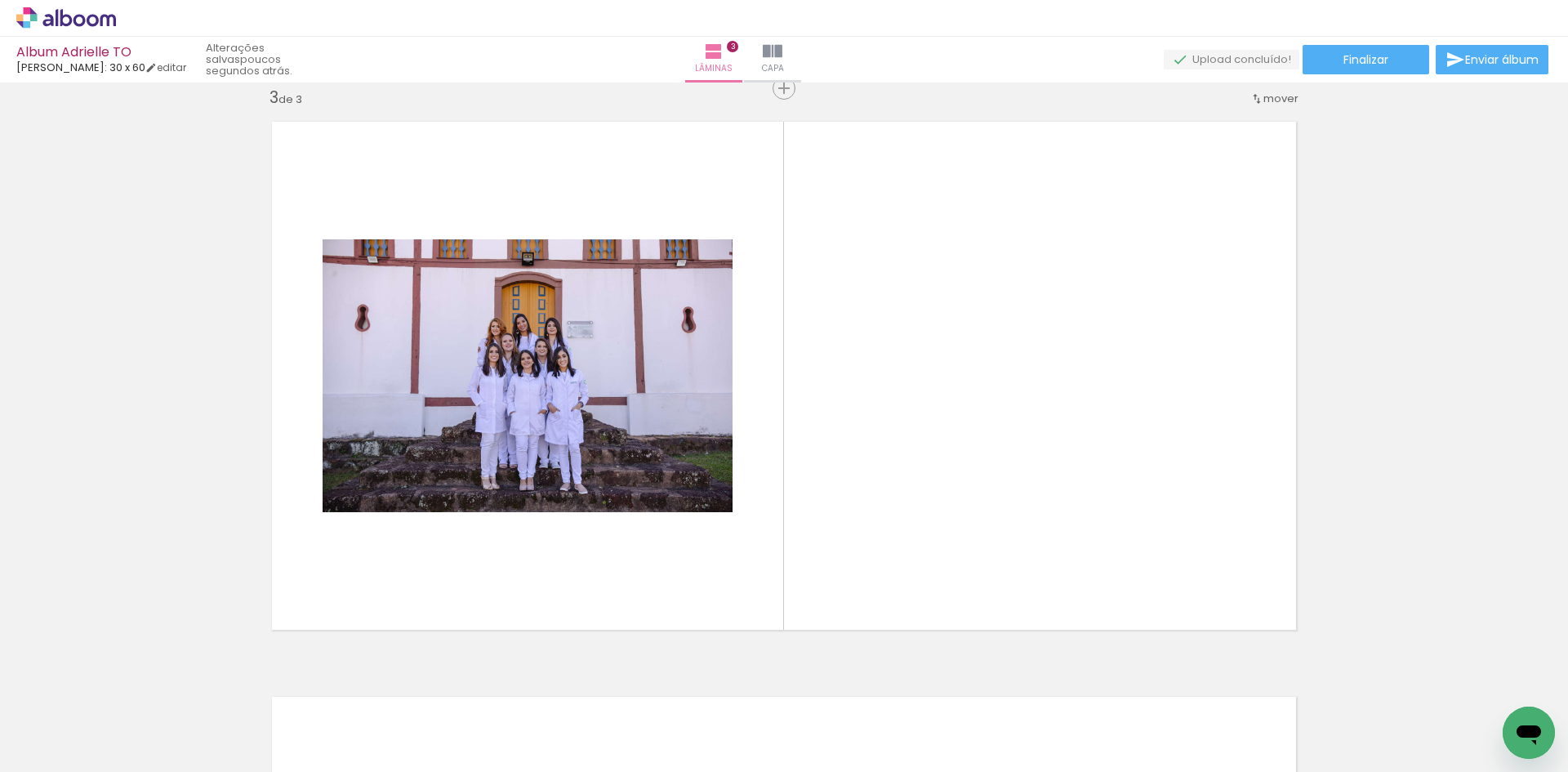
scroll to position [0, 2324]
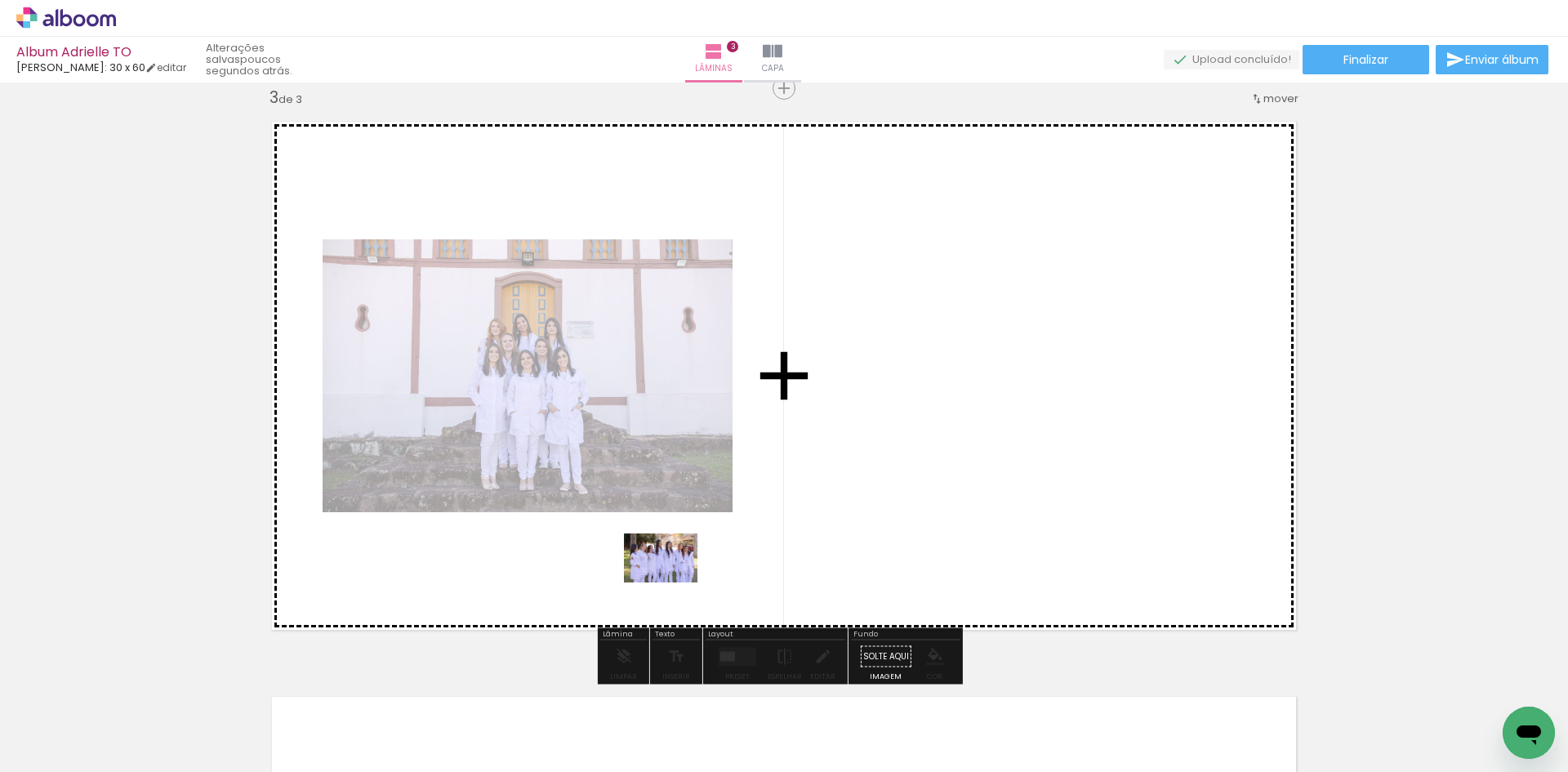
drag, startPoint x: 1135, startPoint y: 716, endPoint x: 673, endPoint y: 583, distance: 480.8
click at [673, 583] on quentale-workspace at bounding box center [784, 386] width 1568 height 772
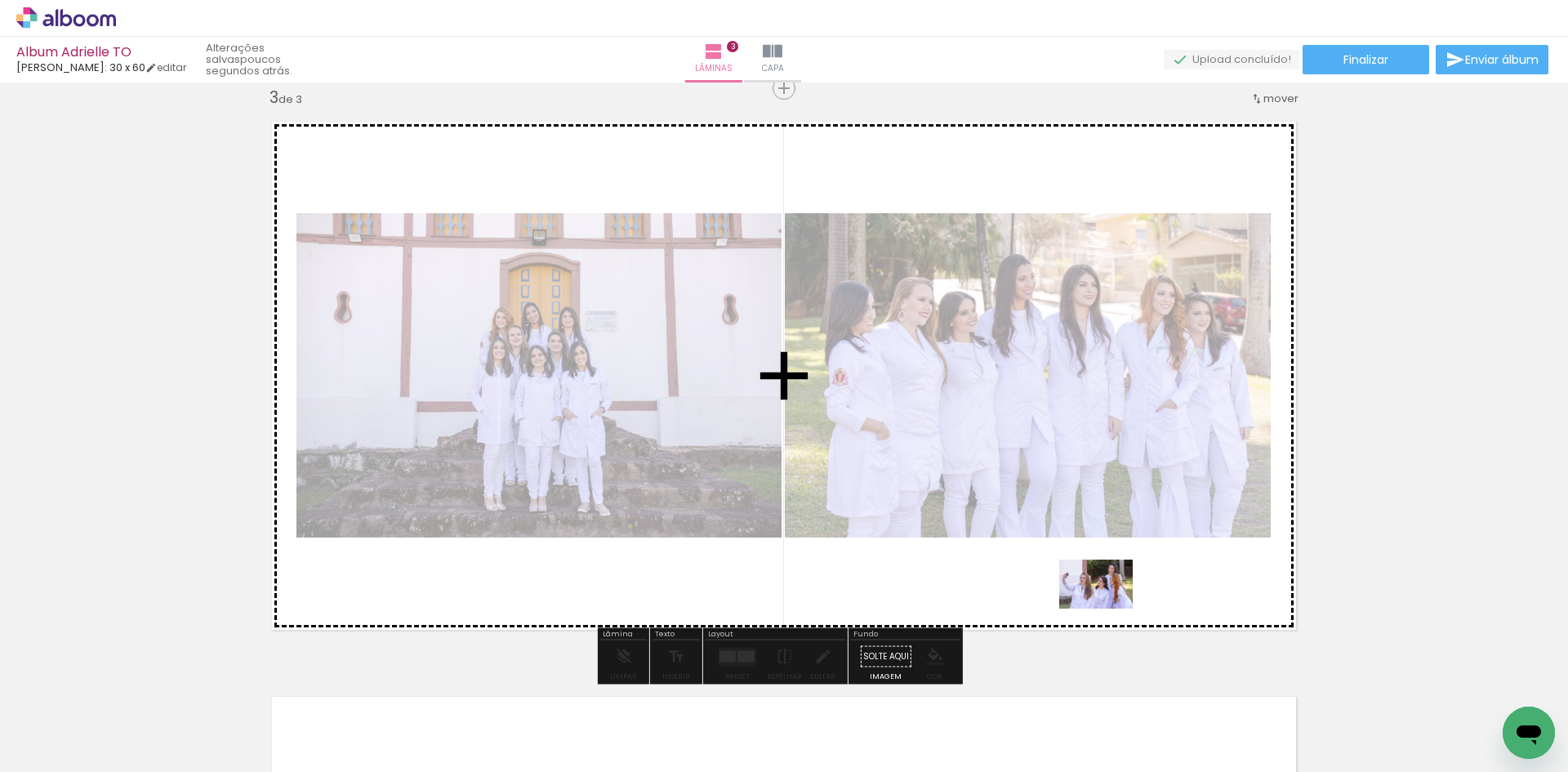
drag, startPoint x: 1156, startPoint y: 734, endPoint x: 1108, endPoint y: 606, distance: 136.7
click at [1108, 606] on quentale-workspace at bounding box center [784, 386] width 1568 height 772
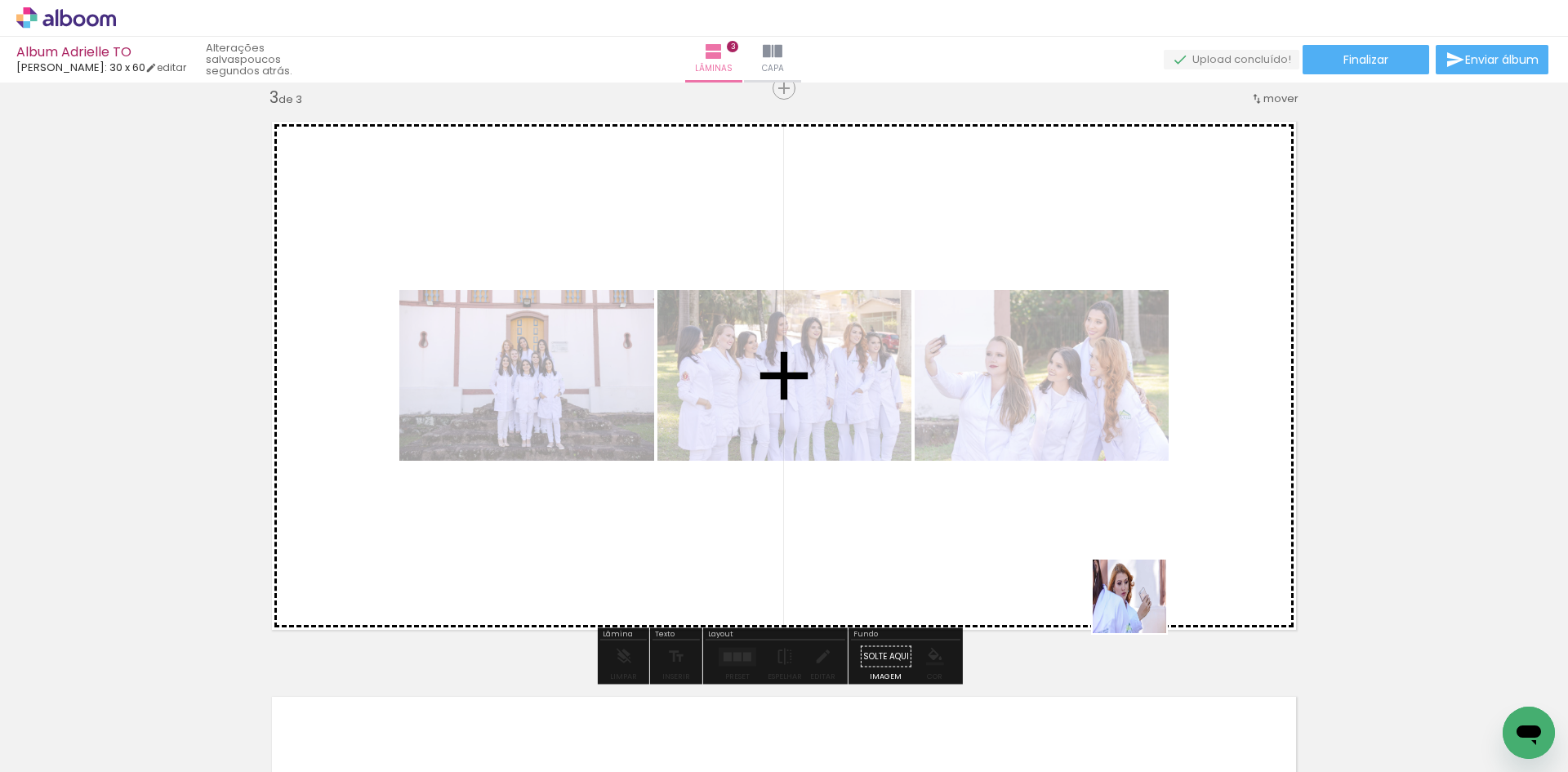
drag, startPoint x: 1151, startPoint y: 744, endPoint x: 1138, endPoint y: 568, distance: 176.5
click at [1138, 568] on quentale-workspace at bounding box center [784, 386] width 1568 height 772
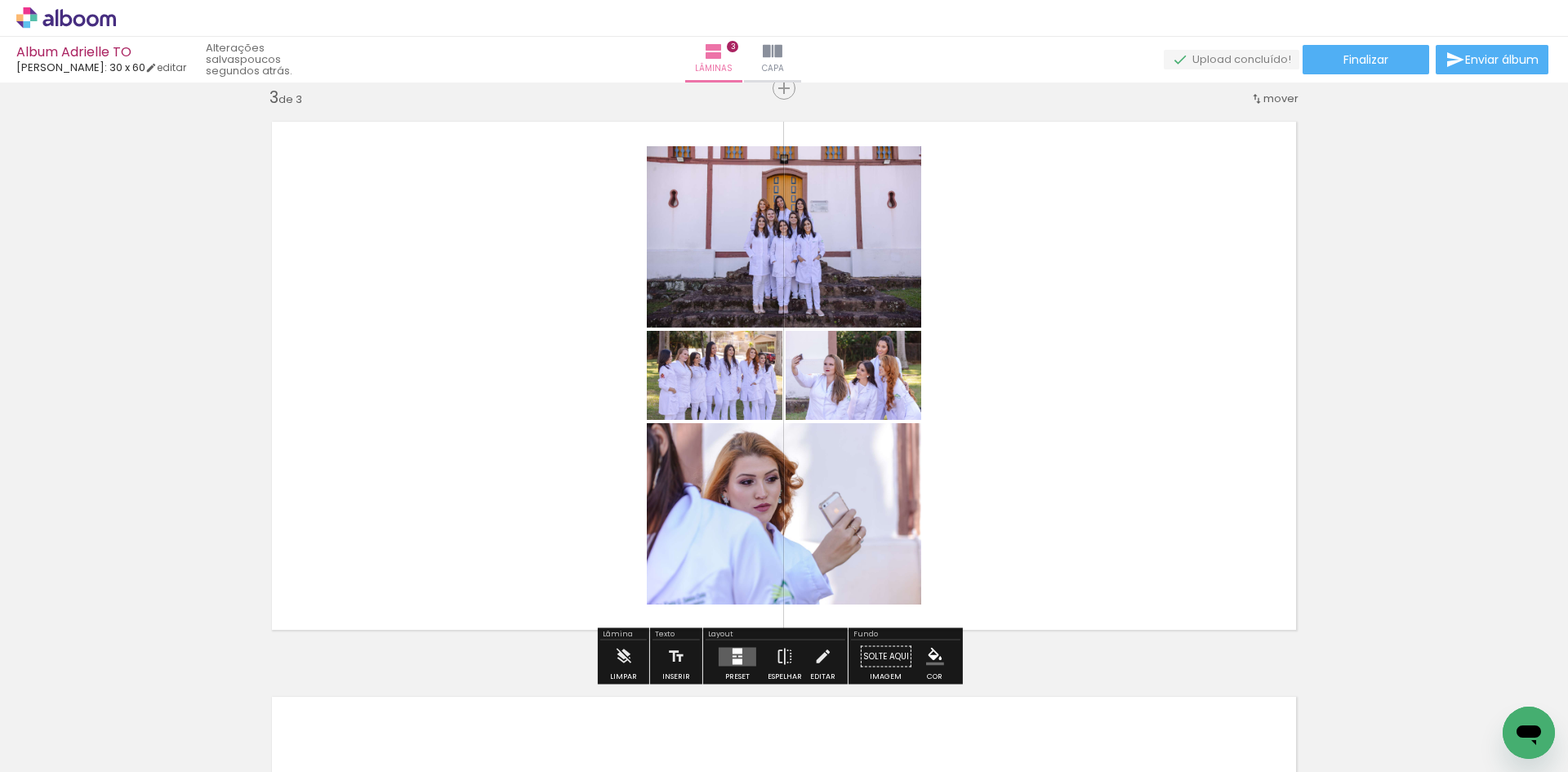
click at [738, 656] on div at bounding box center [740, 656] width 4 height 2
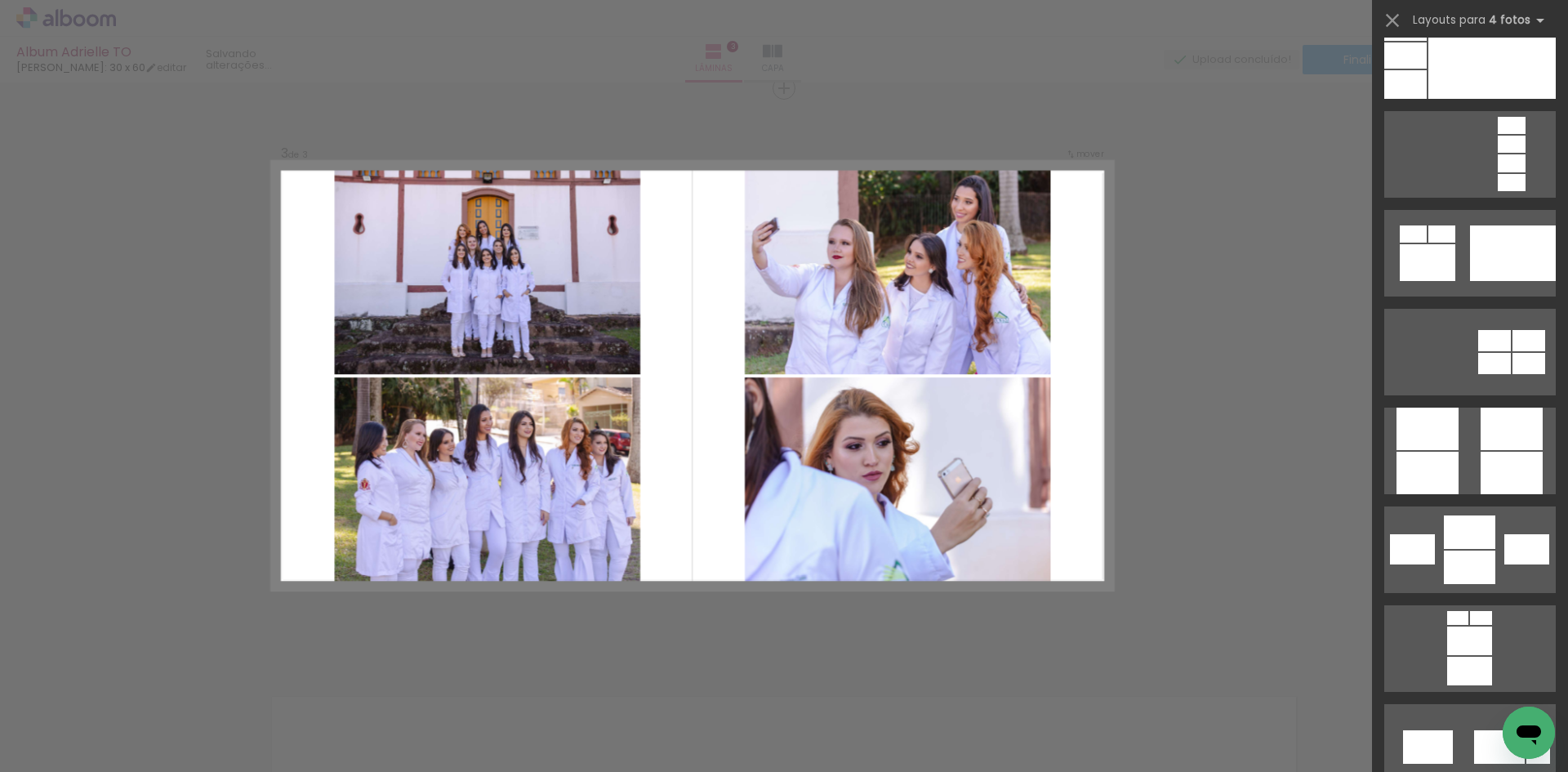
scroll to position [5392, 0]
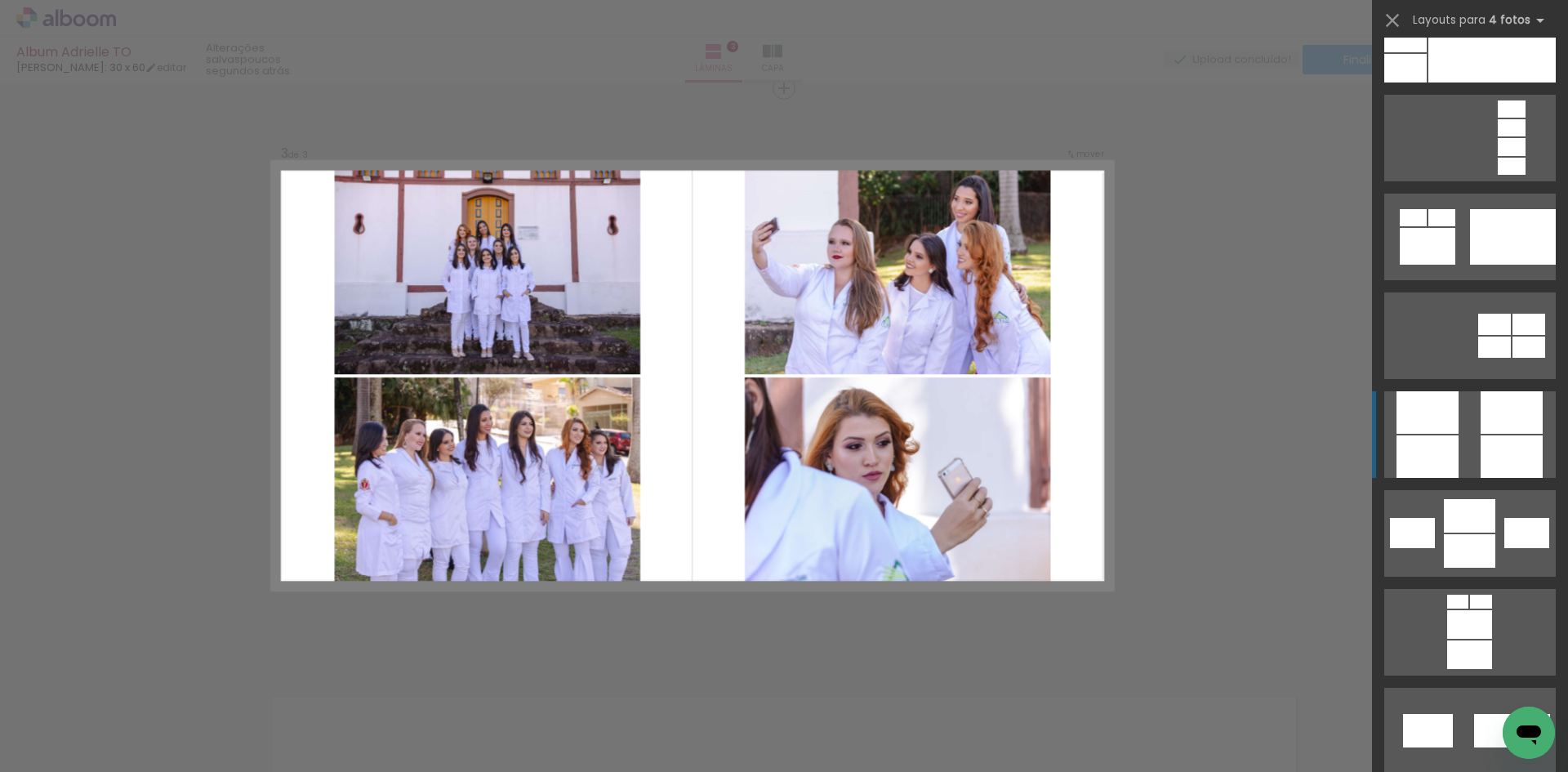
click at [1453, 438] on quentale-layouter at bounding box center [1470, 434] width 172 height 86
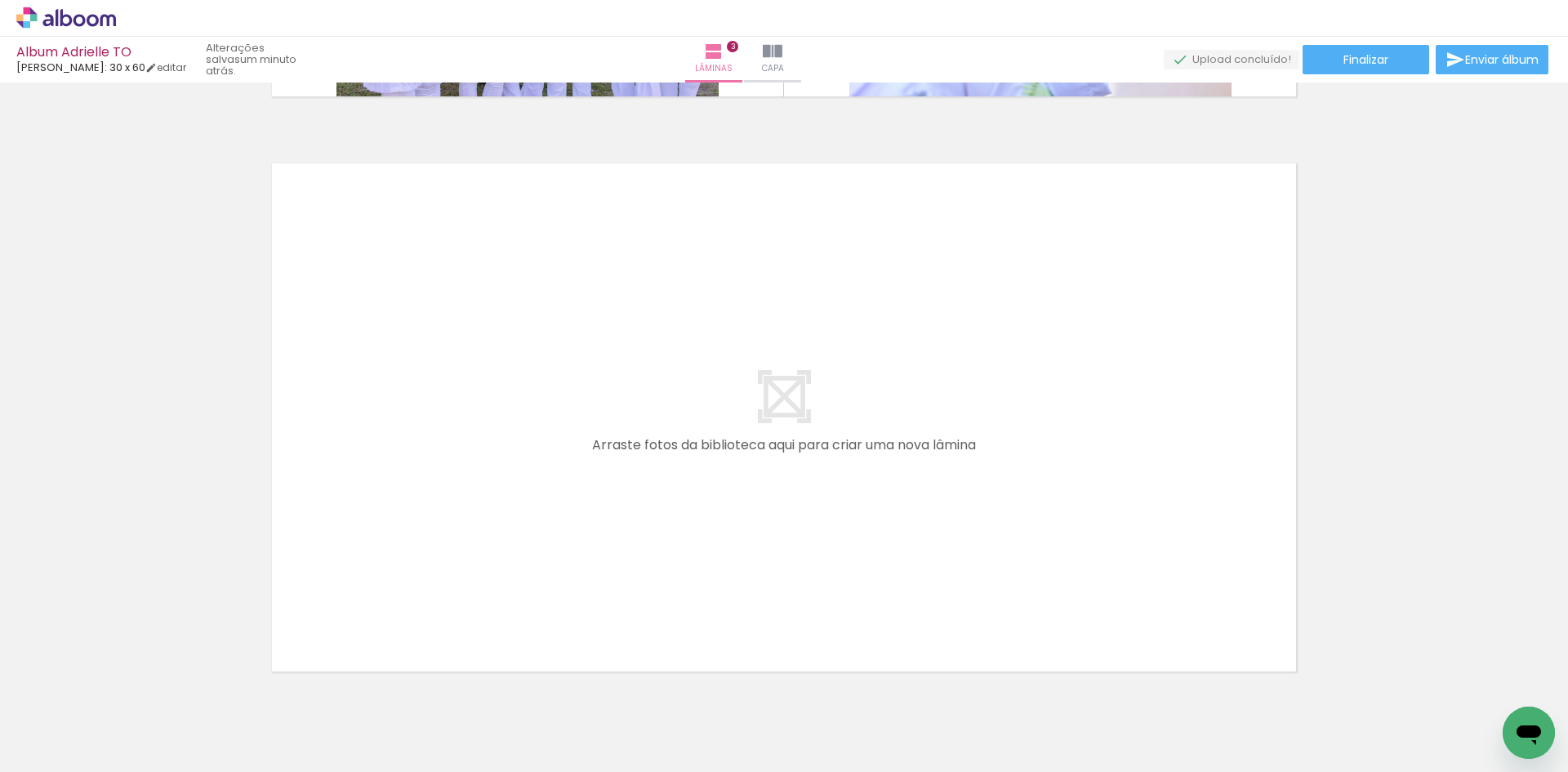
scroll to position [1743, 0]
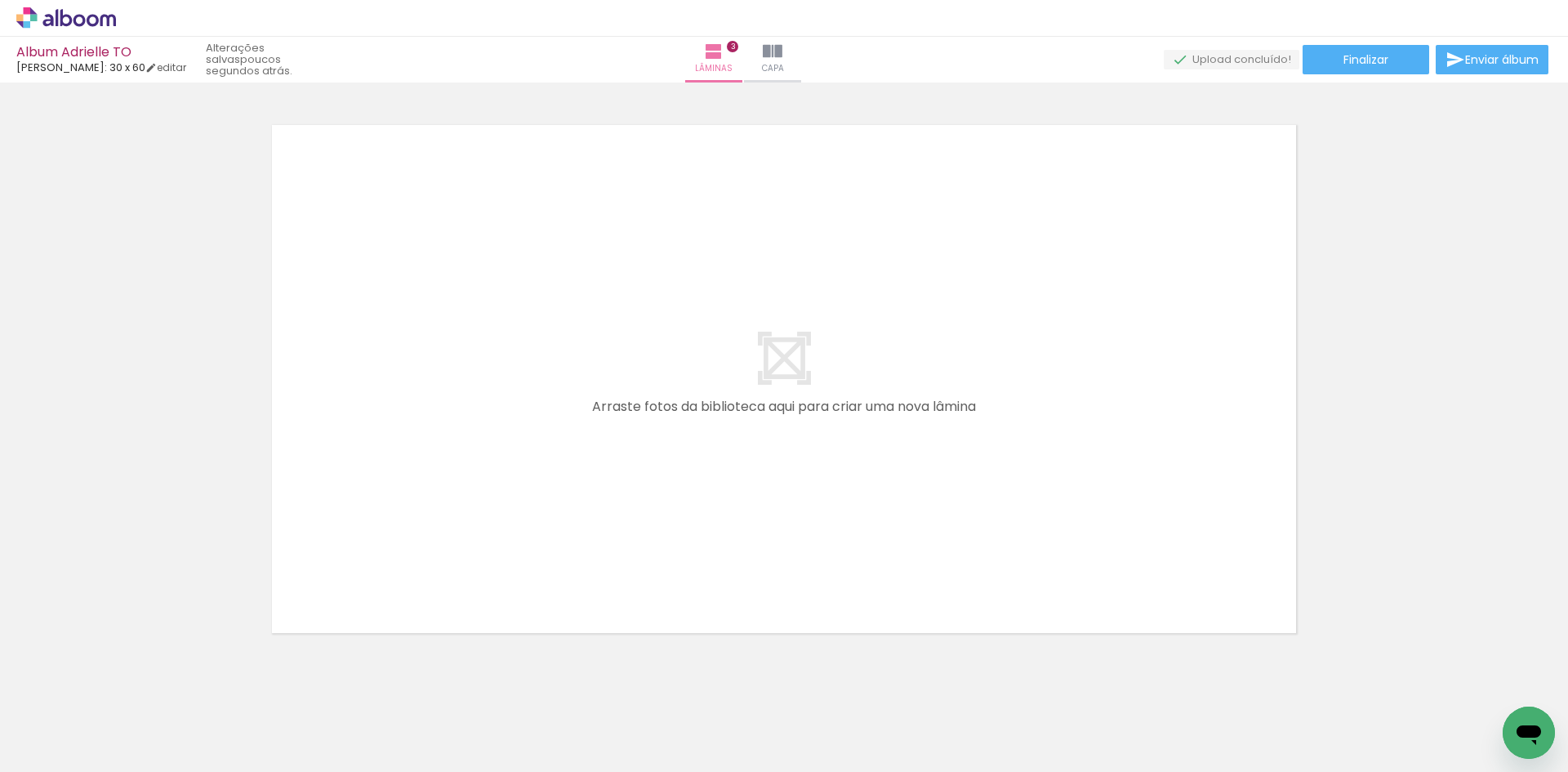
click at [1040, 758] on quentale-thumb at bounding box center [1041, 717] width 91 height 94
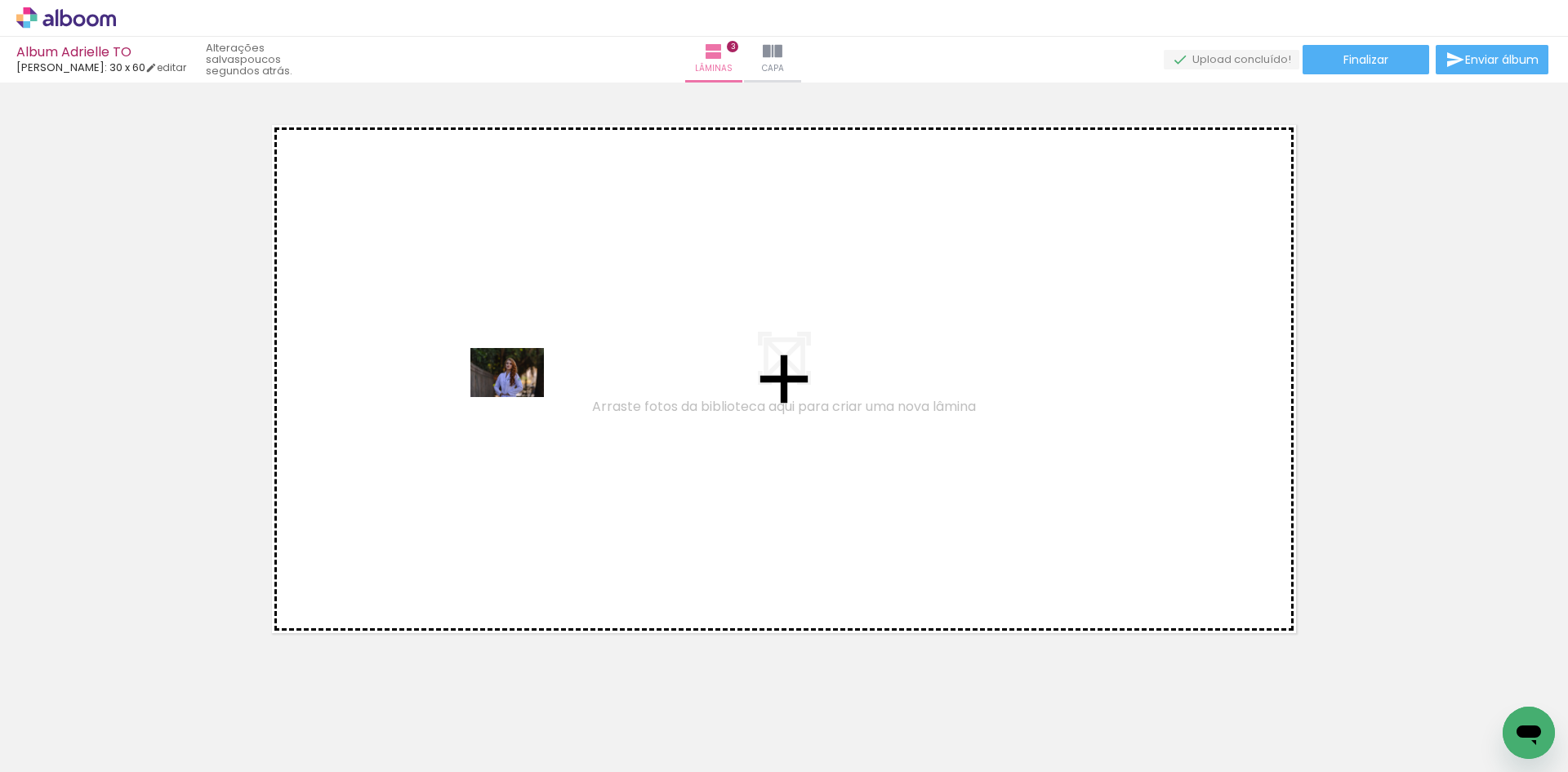
drag, startPoint x: 171, startPoint y: 723, endPoint x: 521, endPoint y: 394, distance: 480.4
click at [521, 394] on quentale-workspace at bounding box center [784, 386] width 1568 height 772
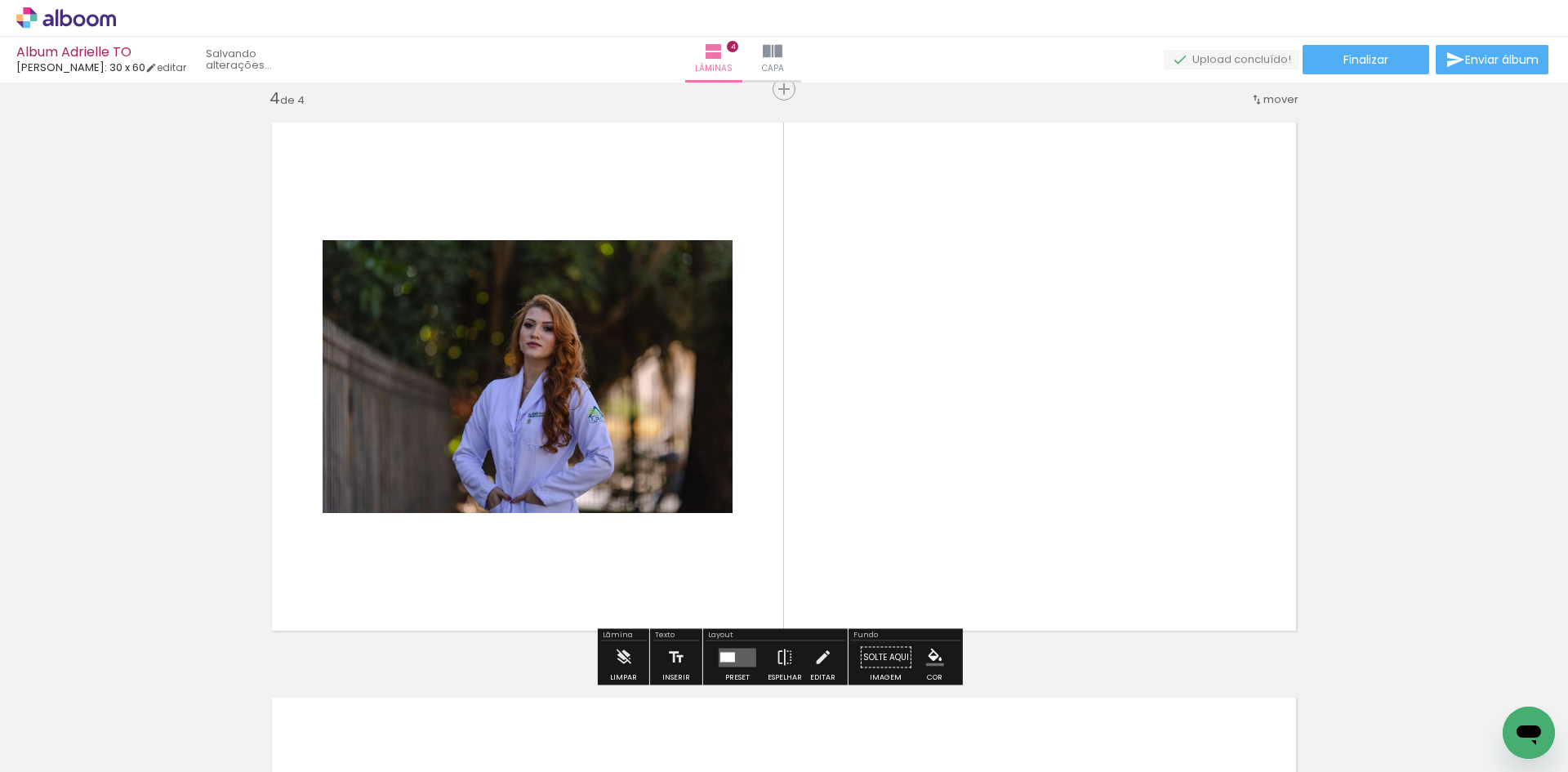
scroll to position [1747, 0]
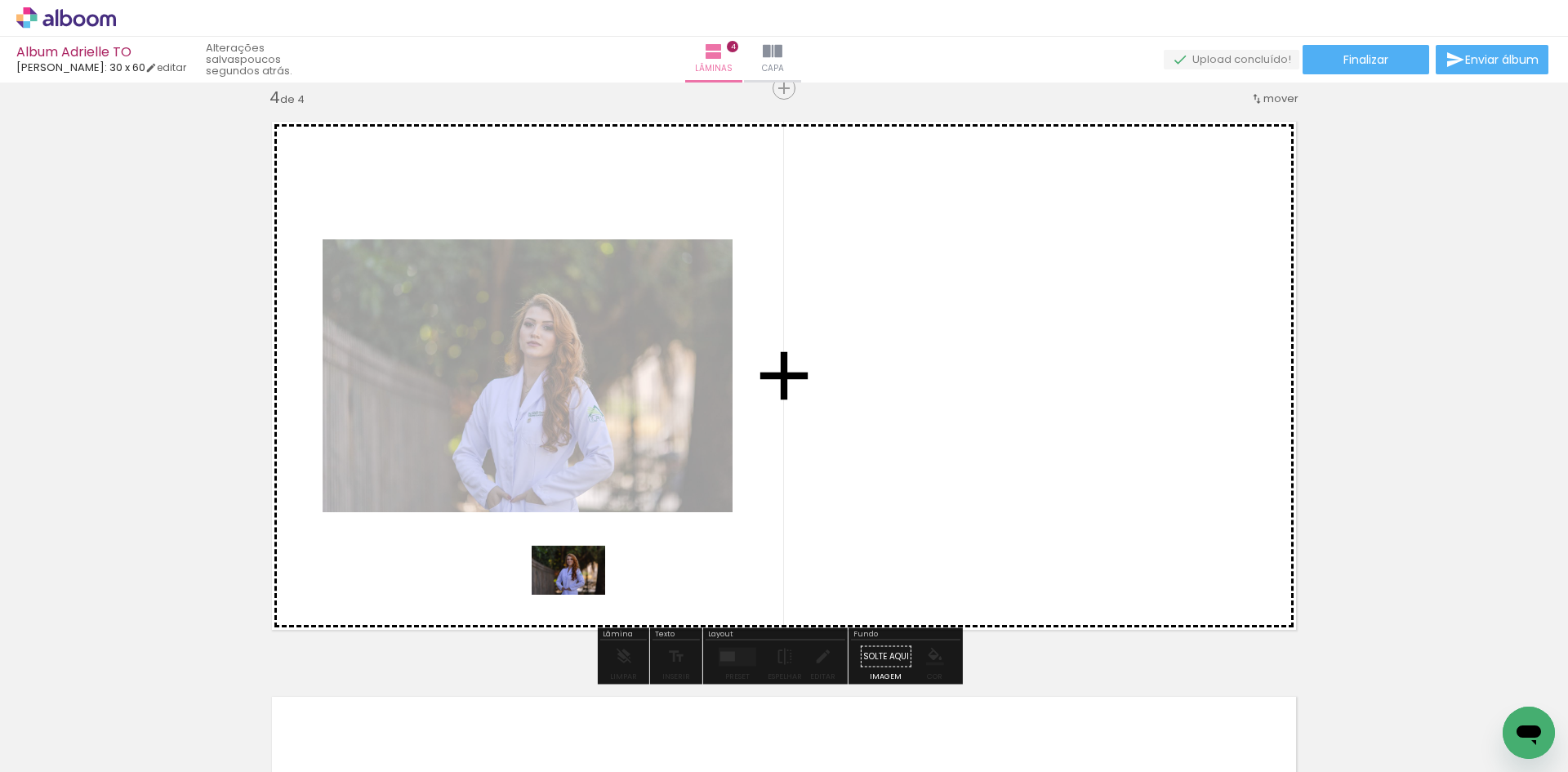
drag, startPoint x: 157, startPoint y: 728, endPoint x: 581, endPoint y: 594, distance: 444.7
click at [581, 594] on quentale-workspace at bounding box center [784, 386] width 1568 height 772
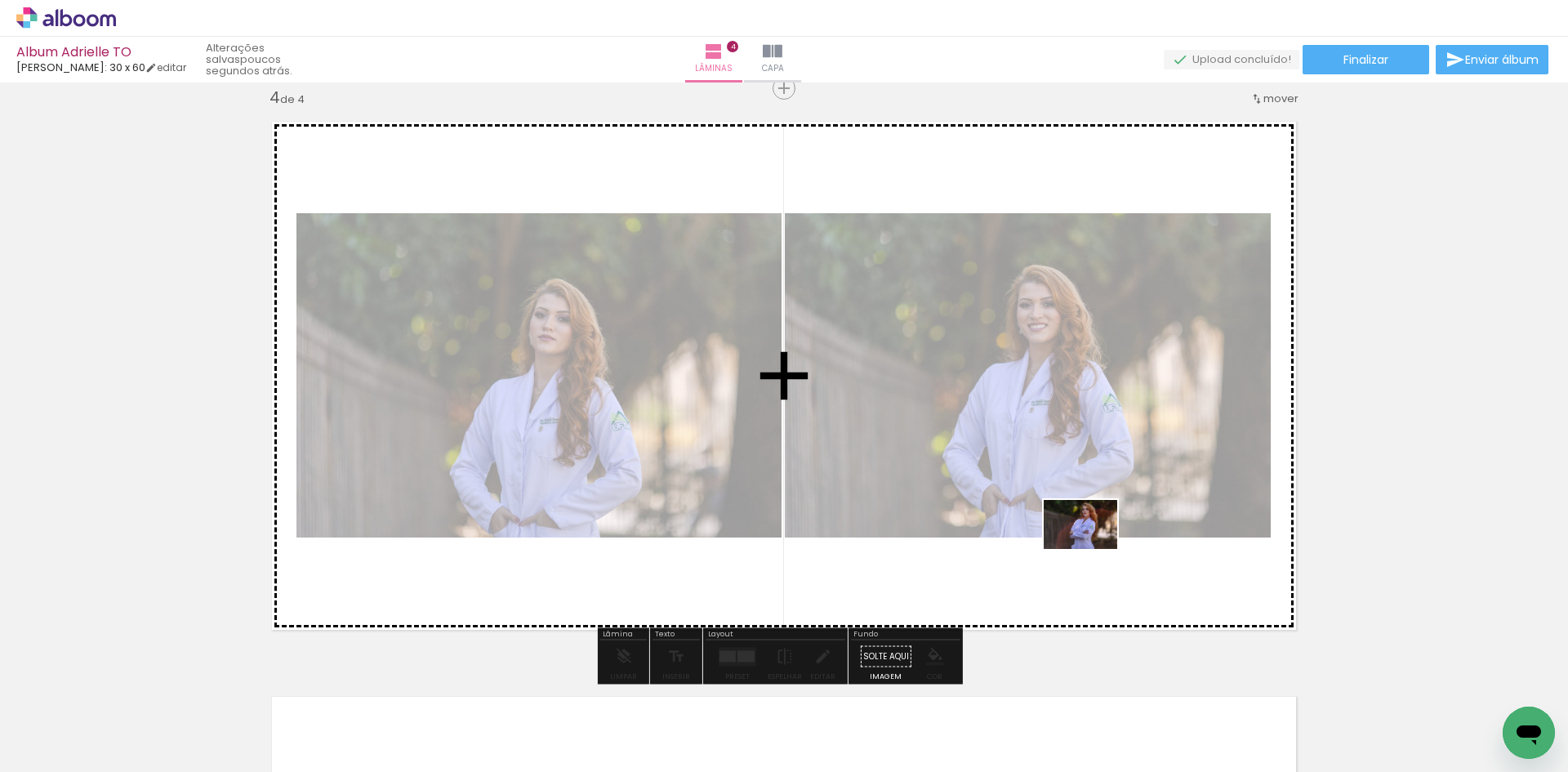
drag, startPoint x: 356, startPoint y: 729, endPoint x: 1092, endPoint y: 549, distance: 757.7
click at [1092, 549] on quentale-workspace at bounding box center [784, 386] width 1568 height 772
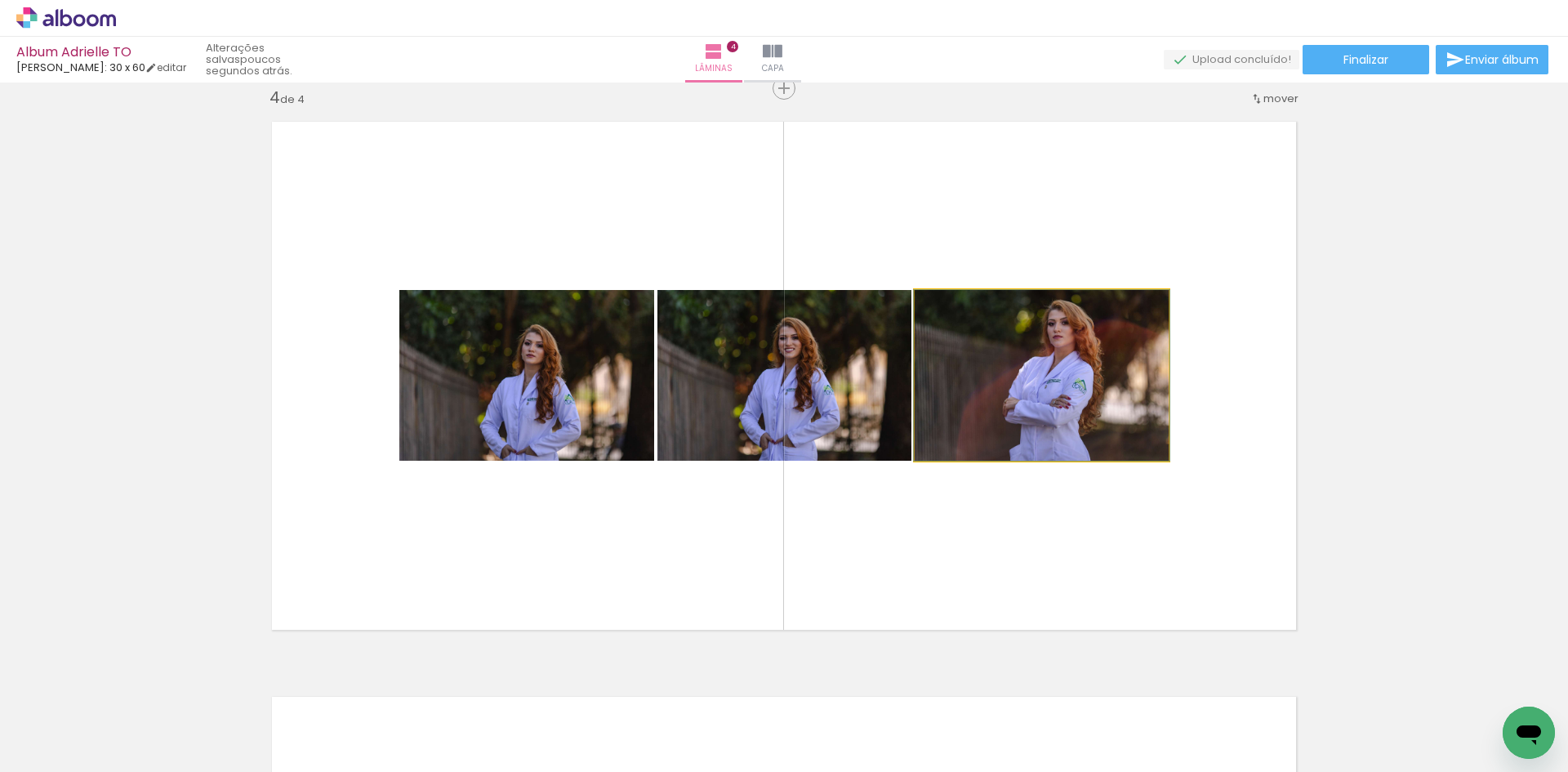
click at [1076, 382] on quentale-photo at bounding box center [1041, 375] width 254 height 171
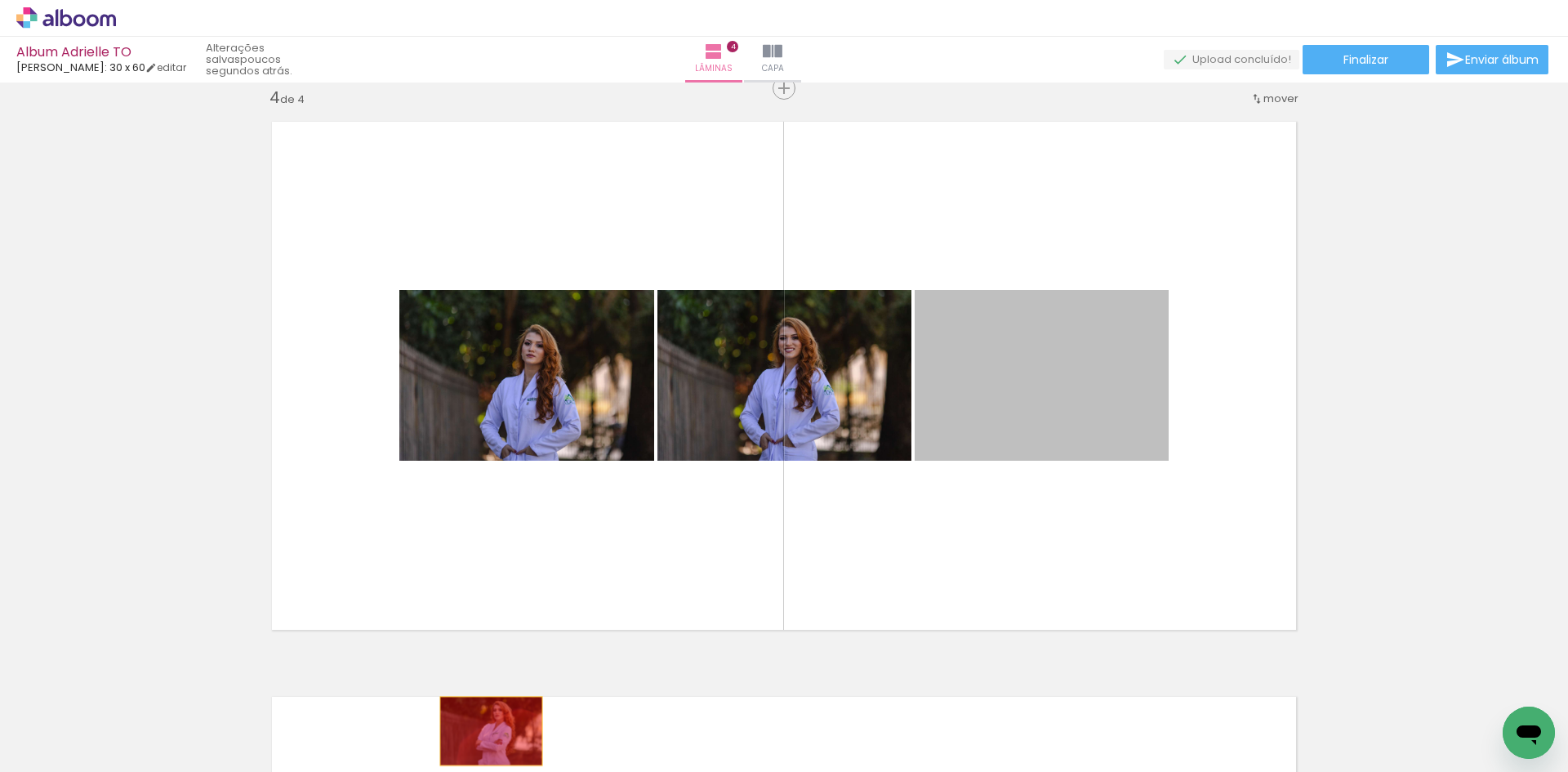
drag, startPoint x: 1076, startPoint y: 382, endPoint x: 486, endPoint y: 731, distance: 685.5
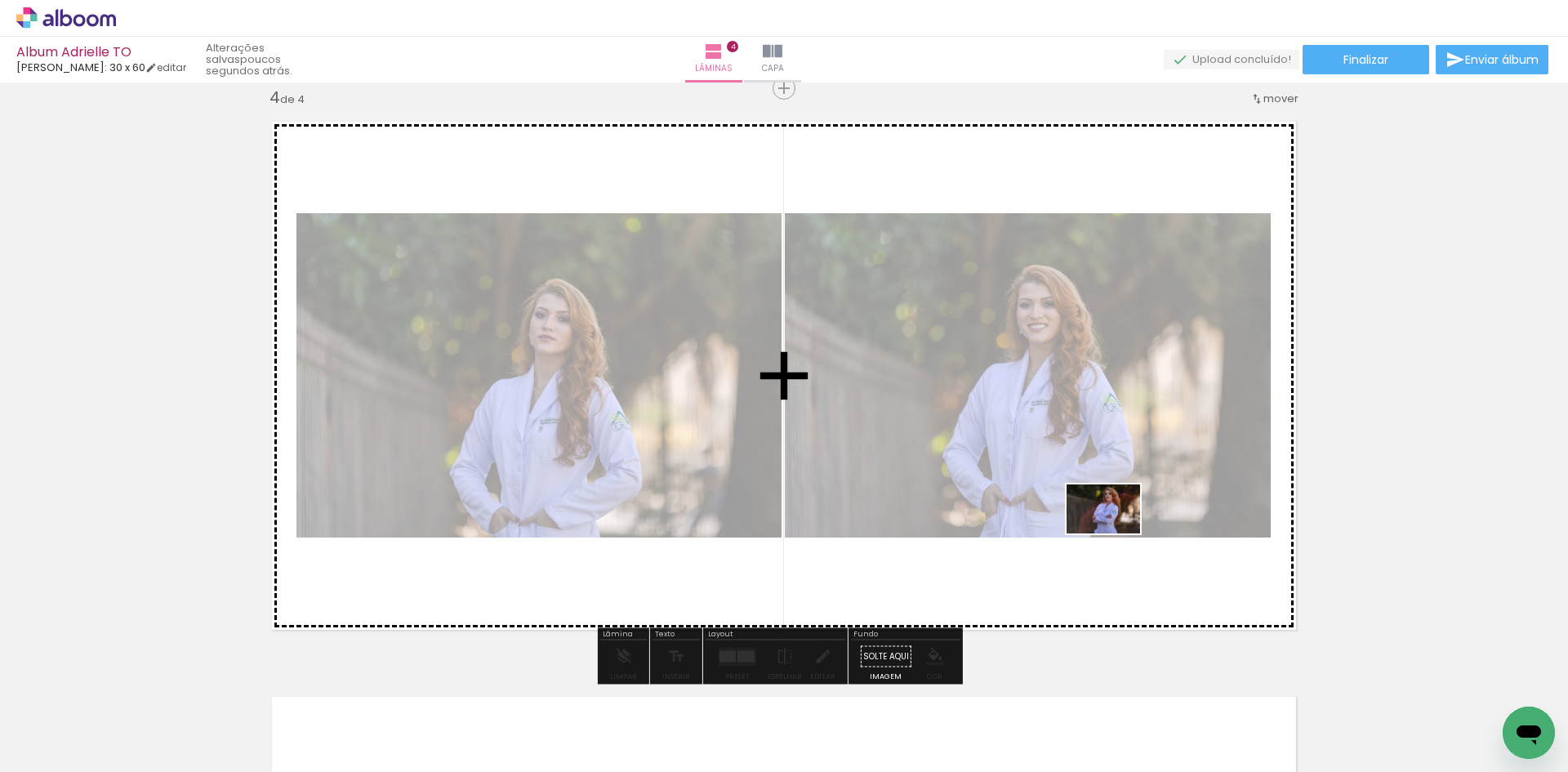
drag, startPoint x: 362, startPoint y: 736, endPoint x: 1098, endPoint y: 533, distance: 763.5
click at [1098, 533] on quentale-workspace at bounding box center [784, 386] width 1568 height 772
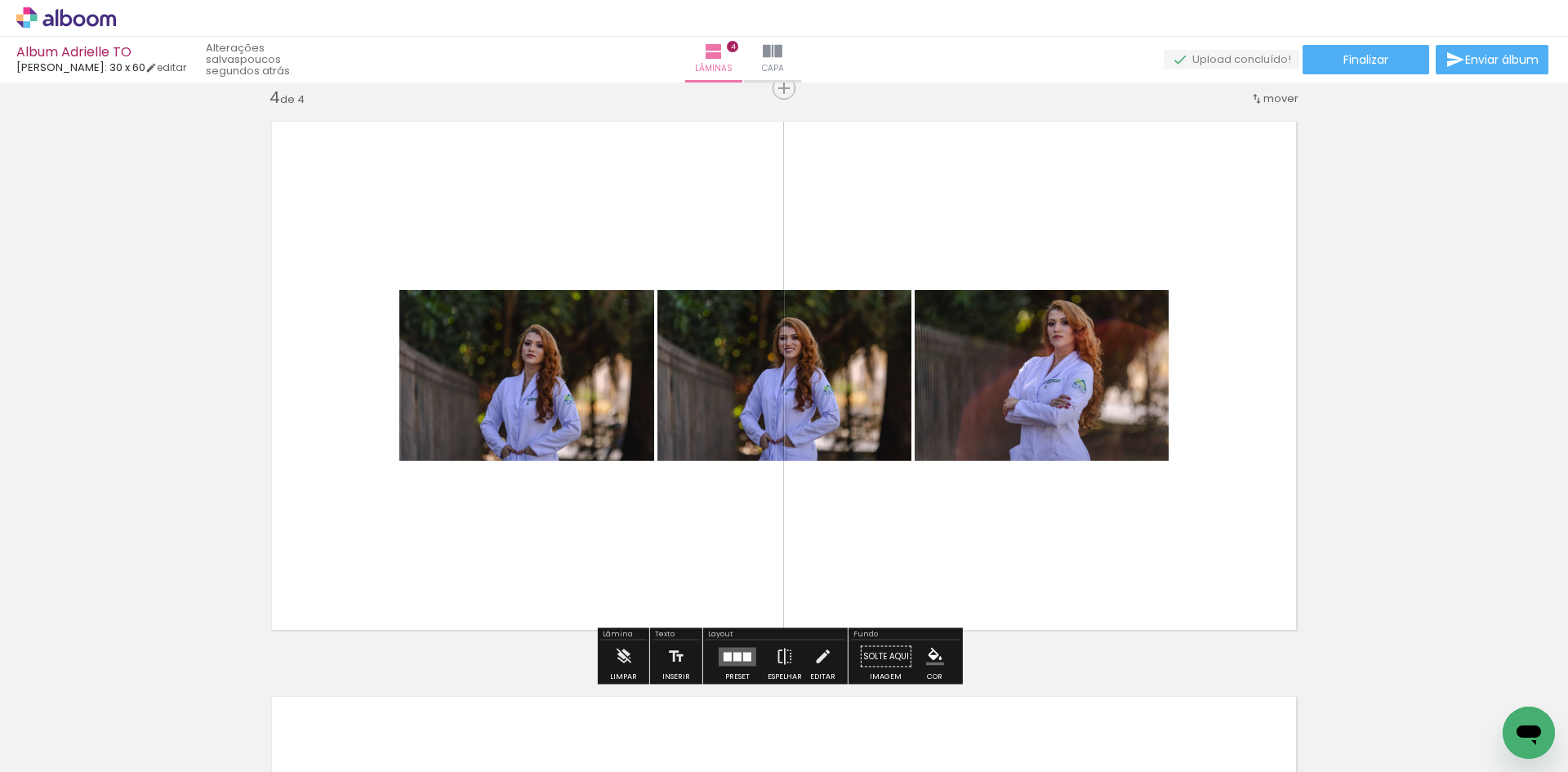
click at [728, 651] on quentale-layouter at bounding box center [738, 656] width 38 height 18
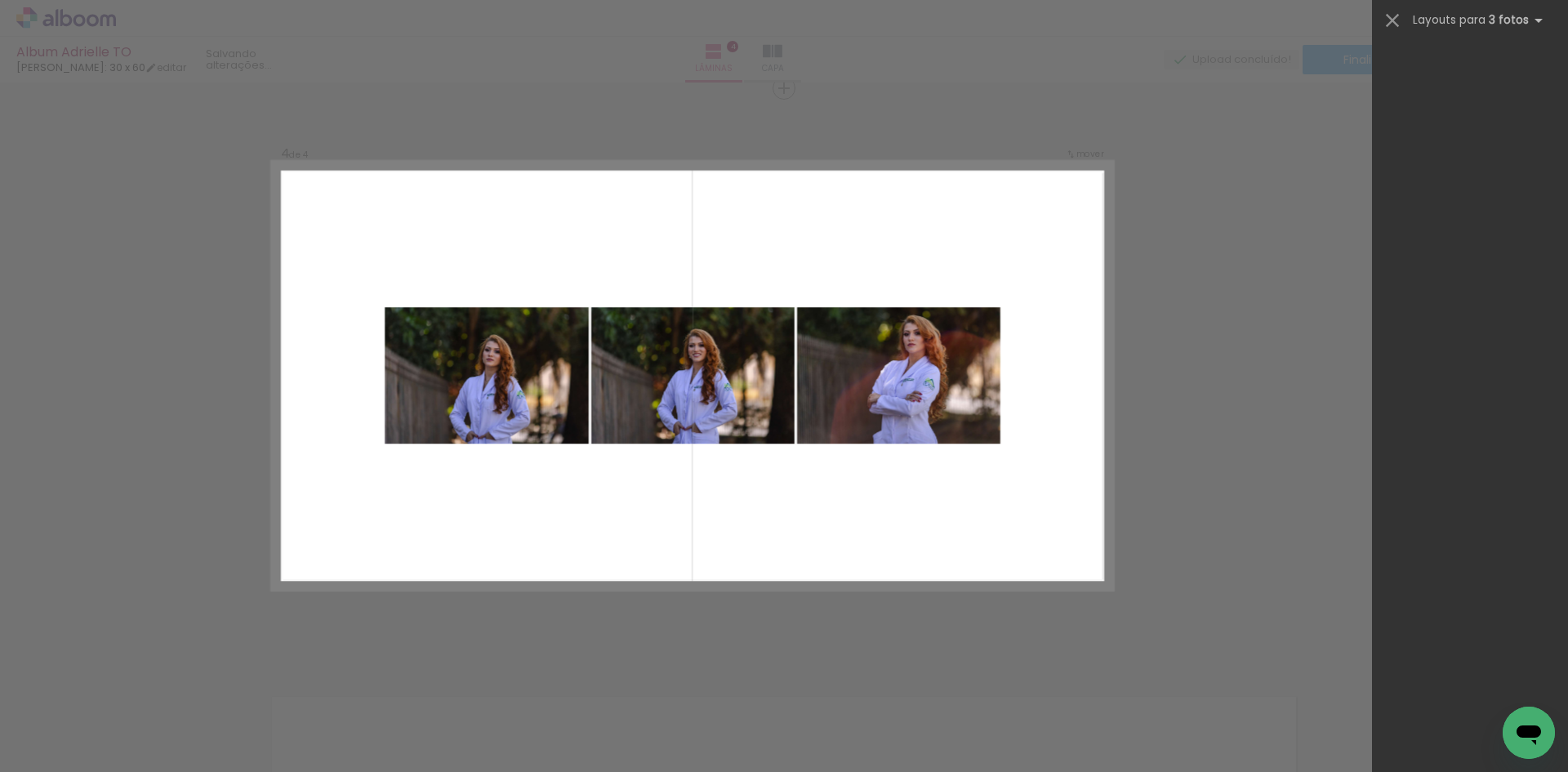
scroll to position [0, 0]
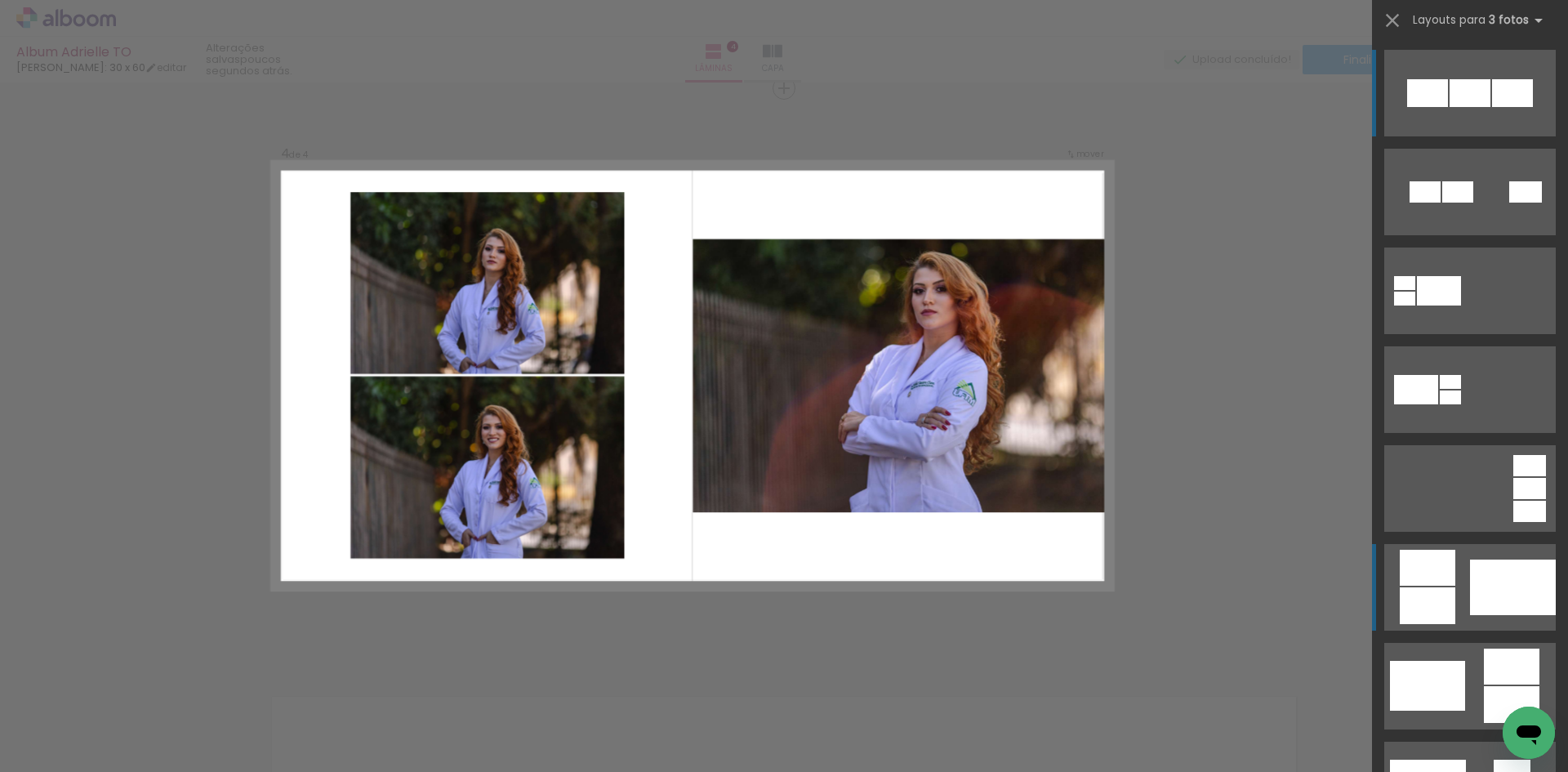
click at [1470, 580] on div at bounding box center [1513, 587] width 85 height 55
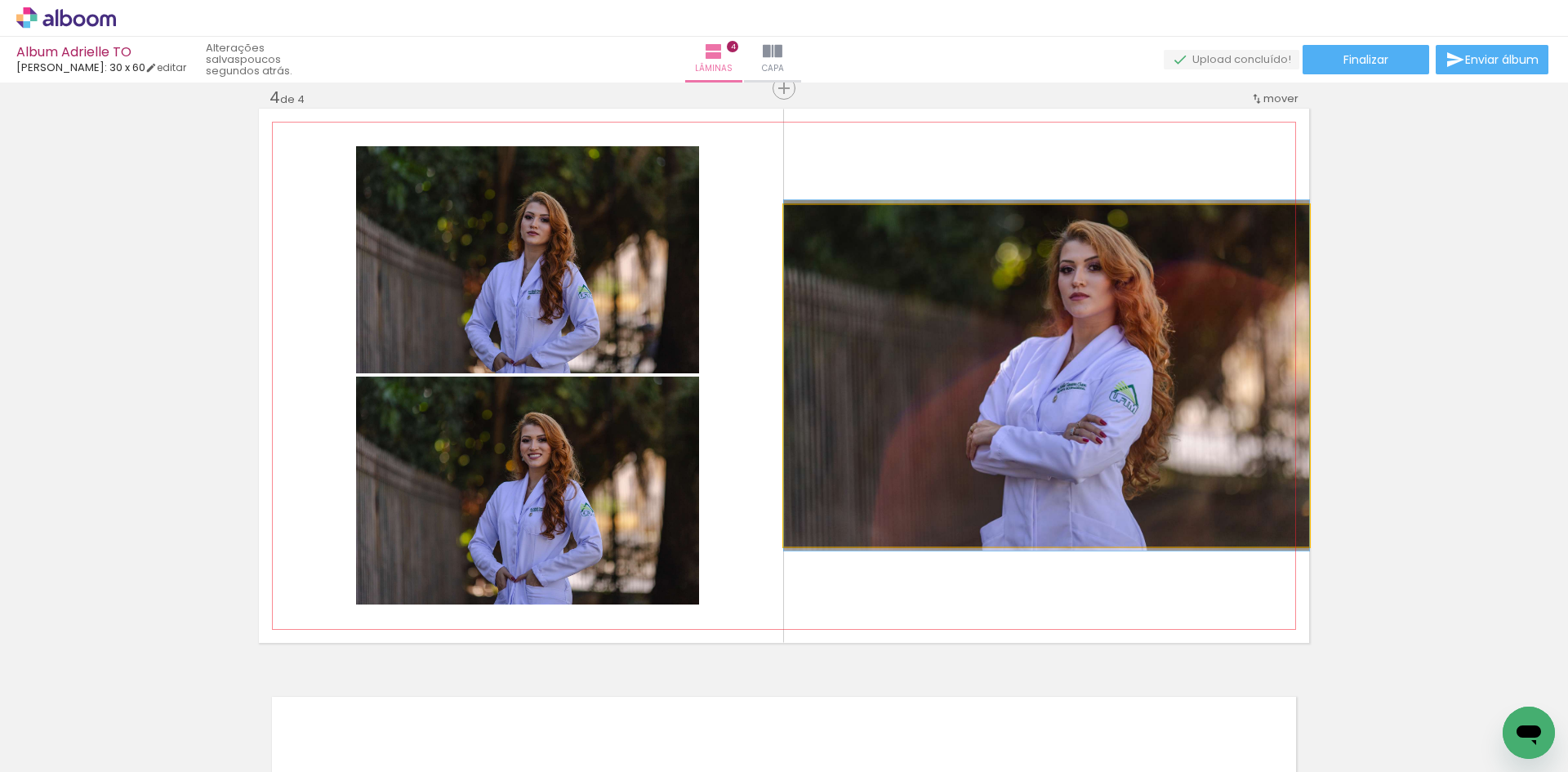
drag, startPoint x: 1036, startPoint y: 481, endPoint x: 1015, endPoint y: 481, distance: 21.0
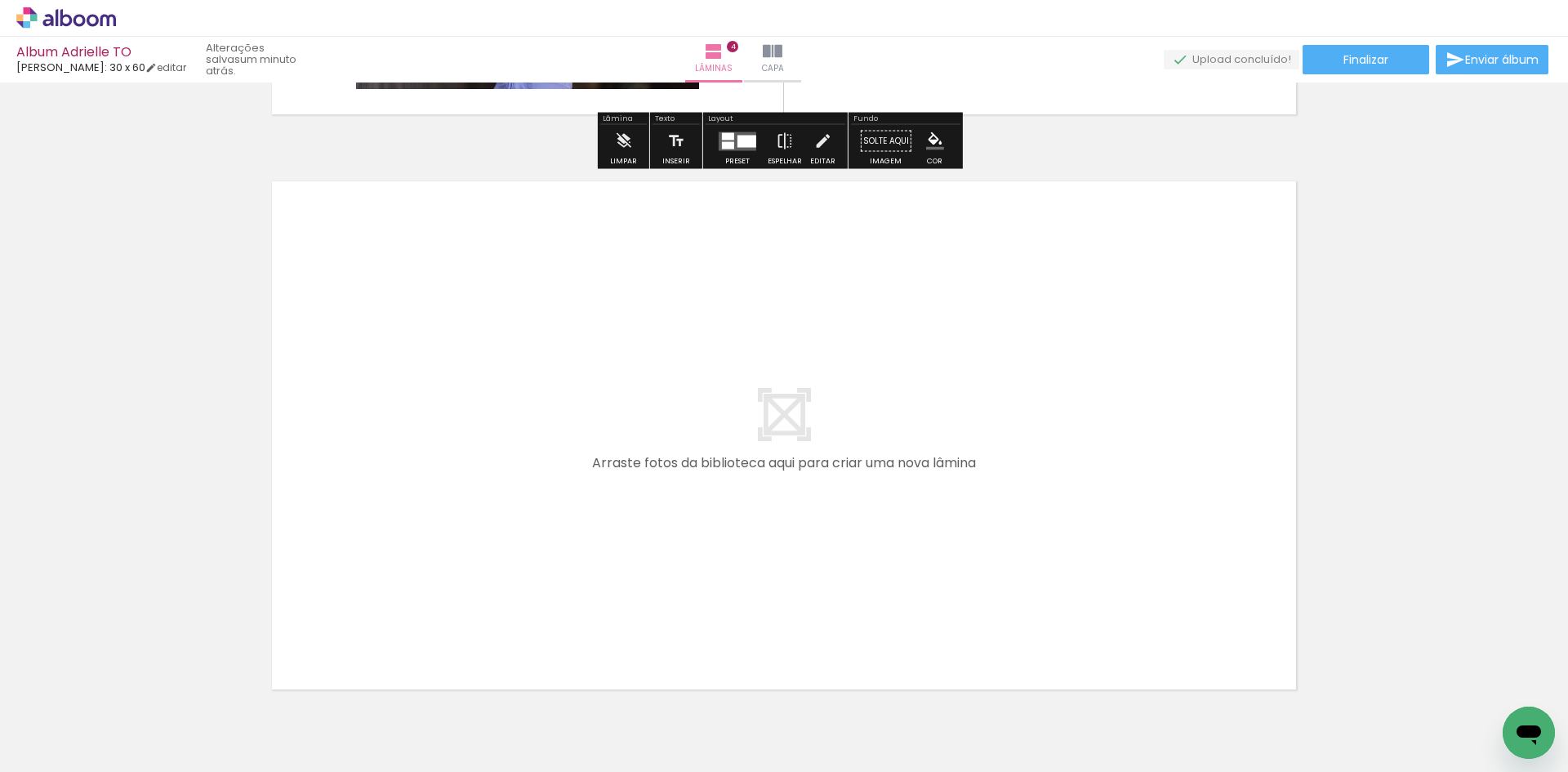
scroll to position [2319, 0]
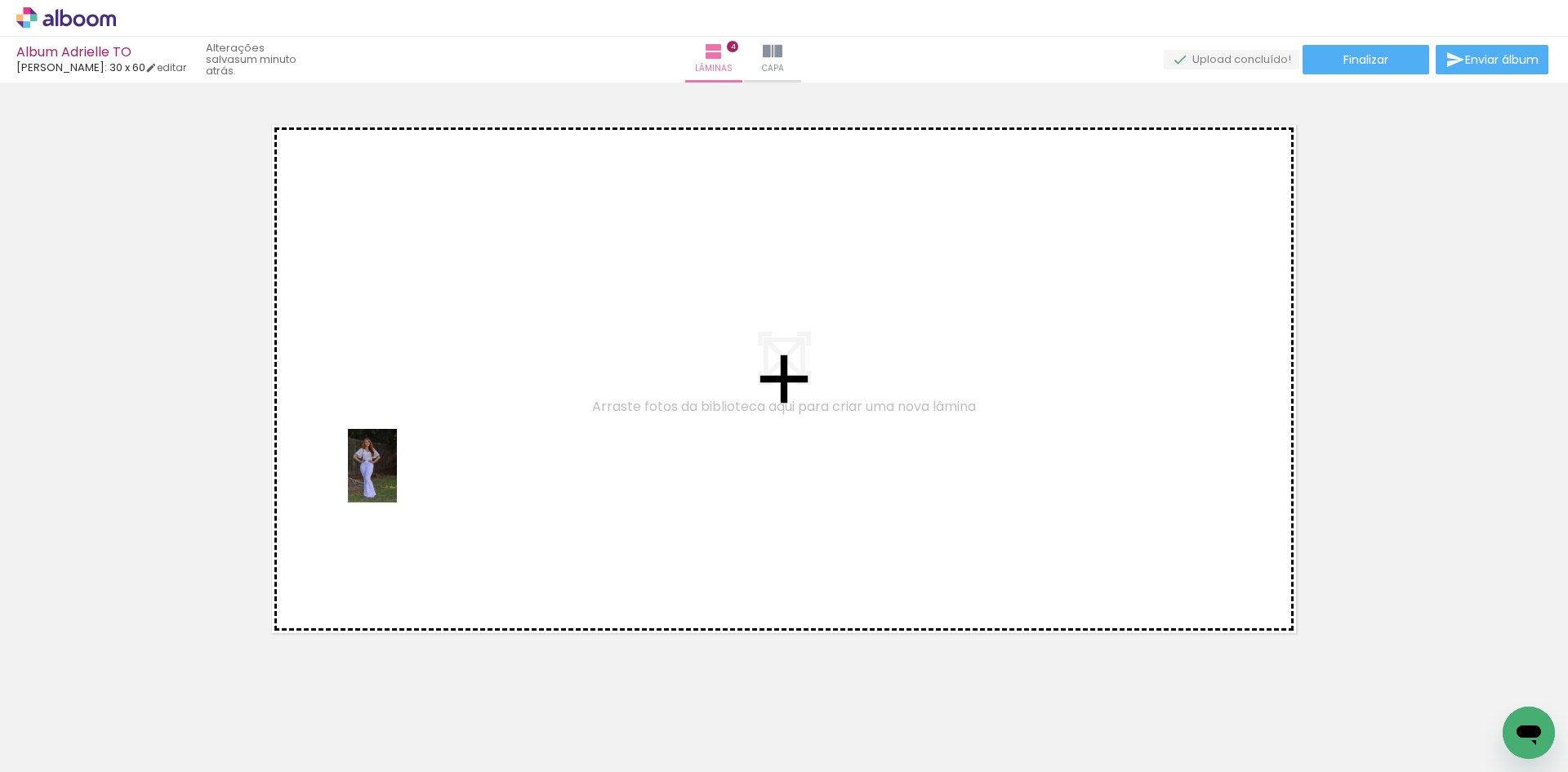
drag, startPoint x: 454, startPoint y: 729, endPoint x: 397, endPoint y: 475, distance: 260.3
click at [397, 475] on quentale-workspace at bounding box center [784, 386] width 1568 height 772
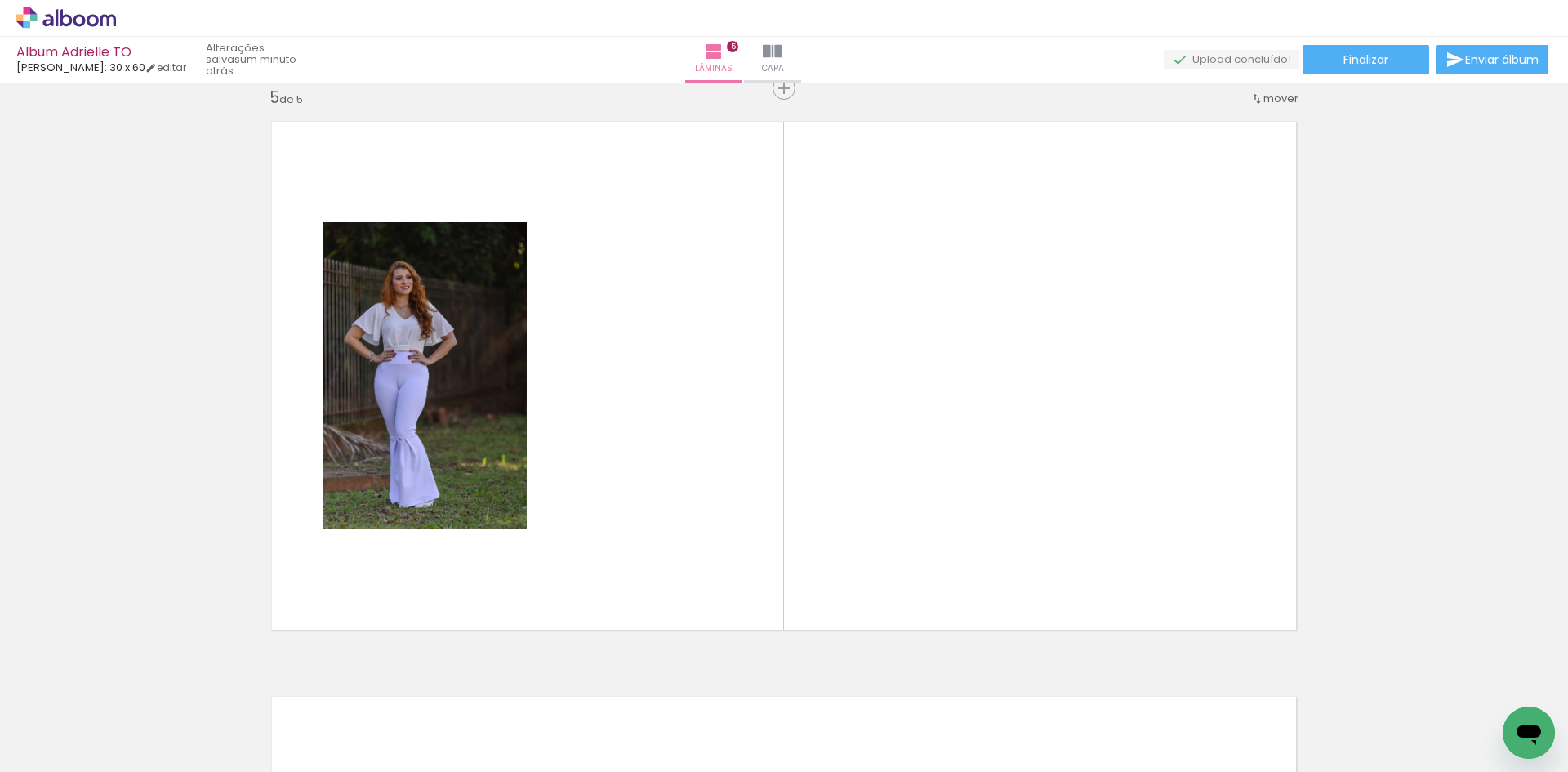
scroll to position [0, 2271]
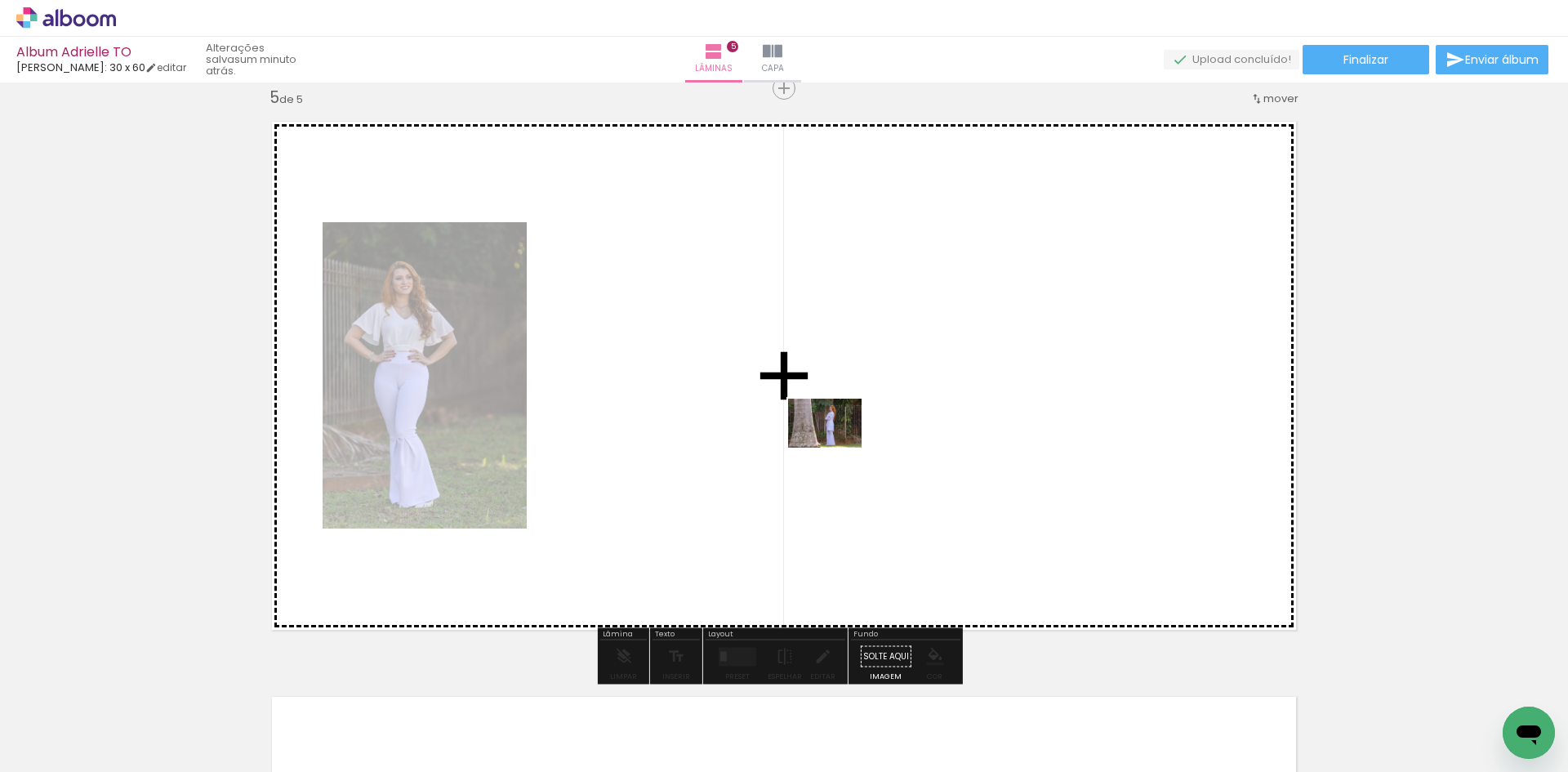
drag, startPoint x: 1000, startPoint y: 727, endPoint x: 814, endPoint y: 404, distance: 372.7
click at [814, 404] on quentale-workspace at bounding box center [784, 386] width 1568 height 772
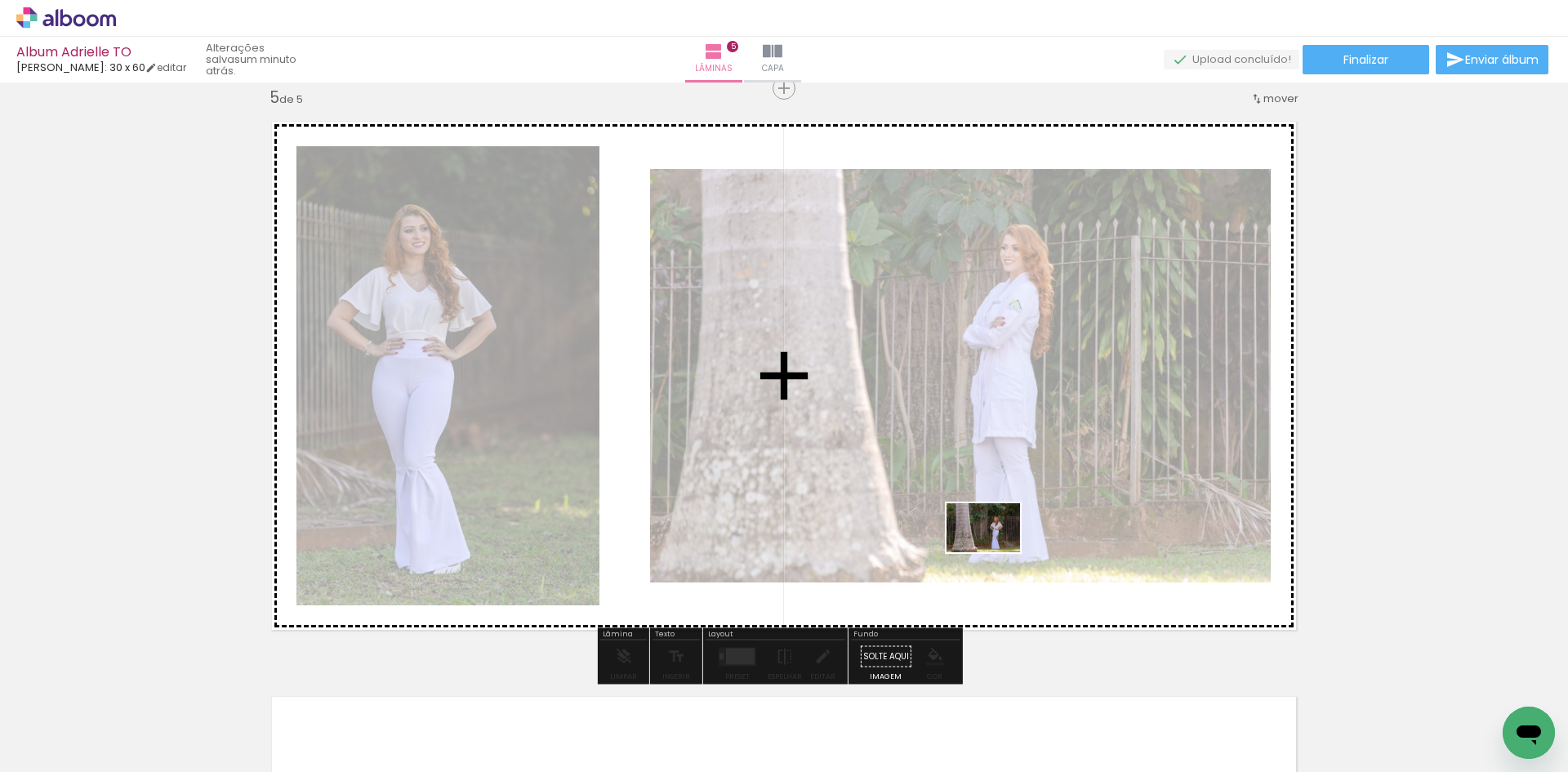
drag, startPoint x: 1031, startPoint y: 734, endPoint x: 995, endPoint y: 553, distance: 184.5
click at [995, 553] on quentale-workspace at bounding box center [784, 386] width 1568 height 772
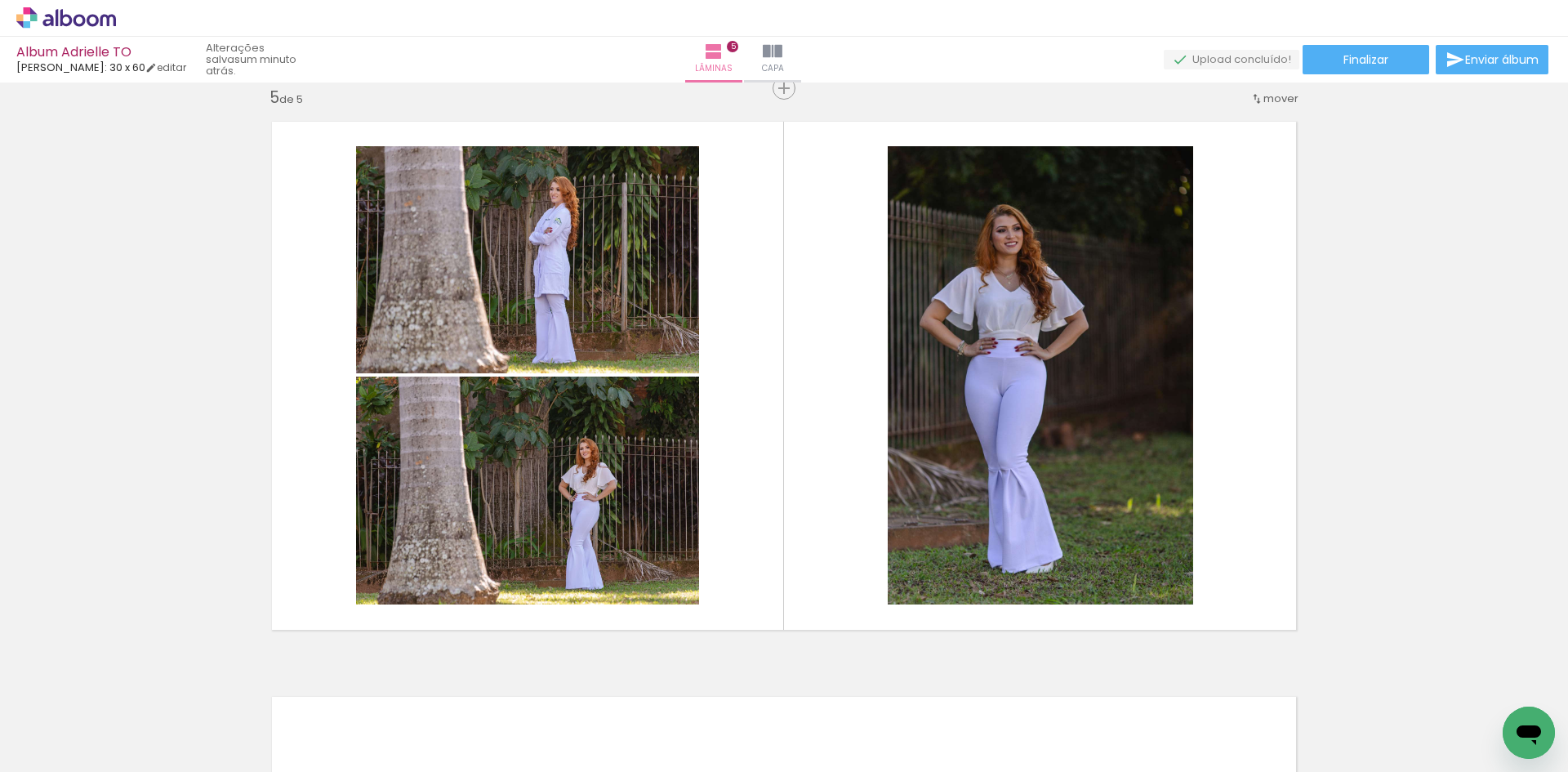
scroll to position [0, 0]
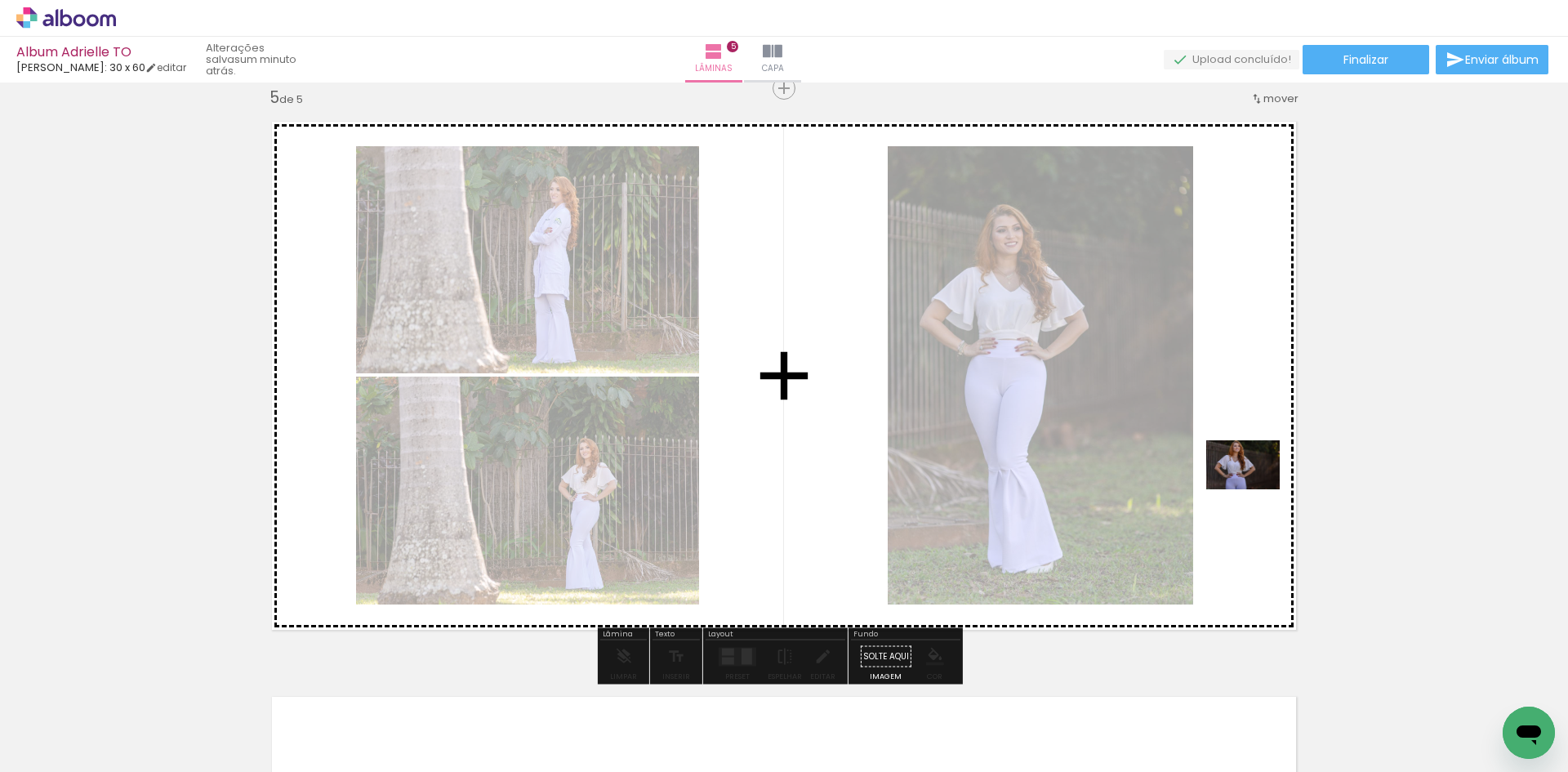
drag, startPoint x: 331, startPoint y: 714, endPoint x: 1257, endPoint y: 488, distance: 953.2
click at [1257, 488] on quentale-workspace at bounding box center [784, 386] width 1568 height 772
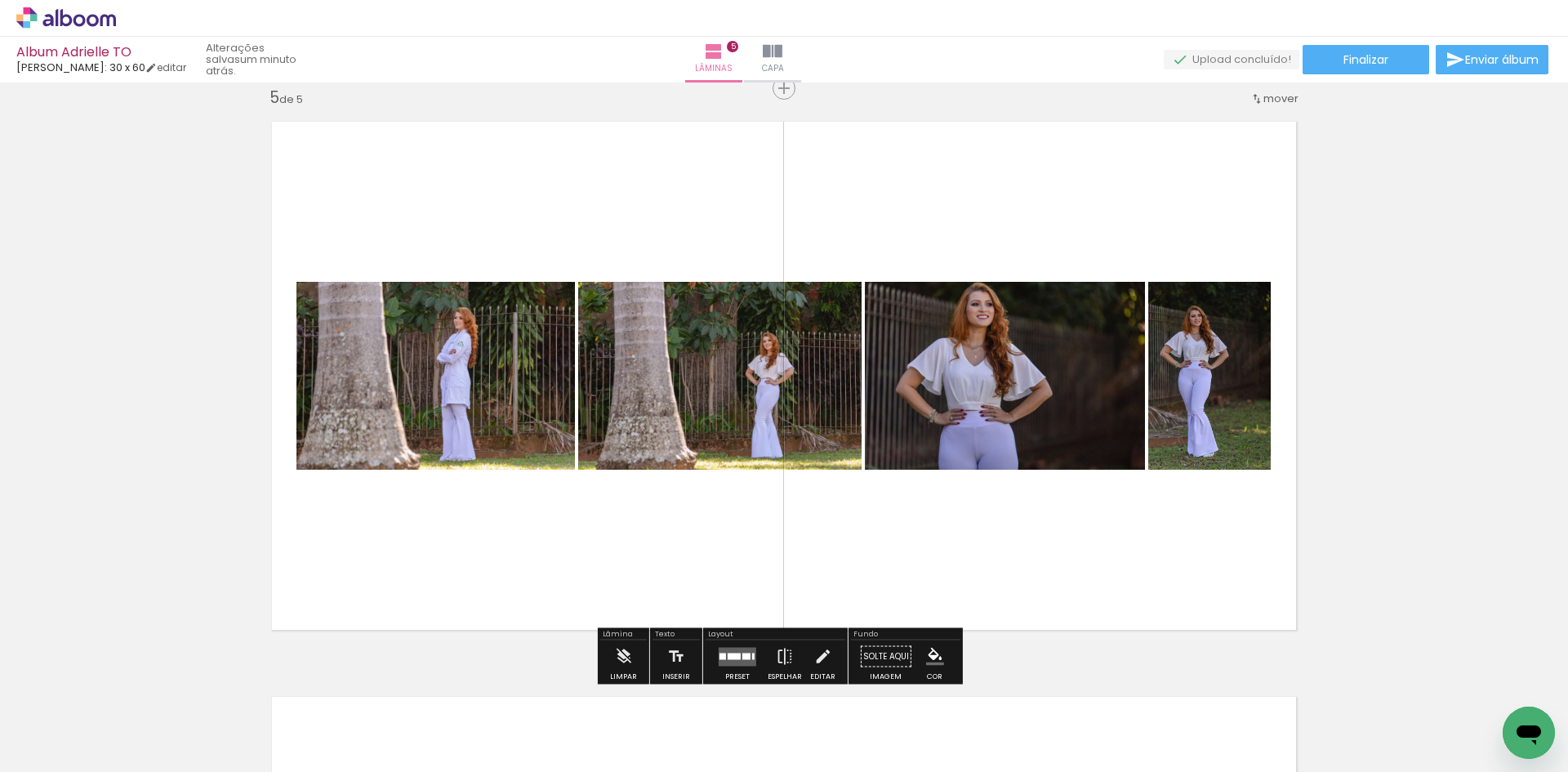
click at [737, 656] on div at bounding box center [734, 656] width 13 height 7
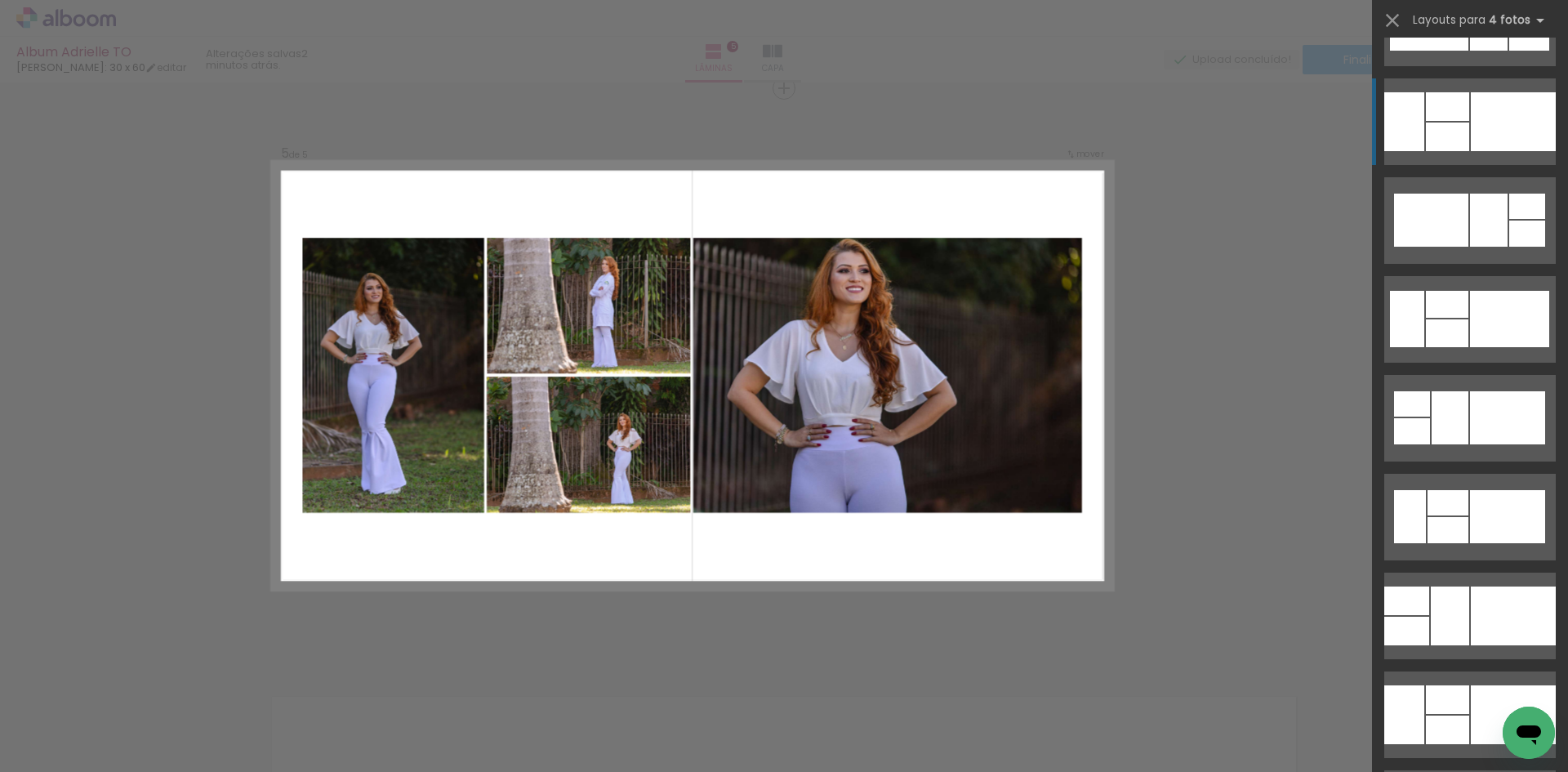
scroll to position [4249, 0]
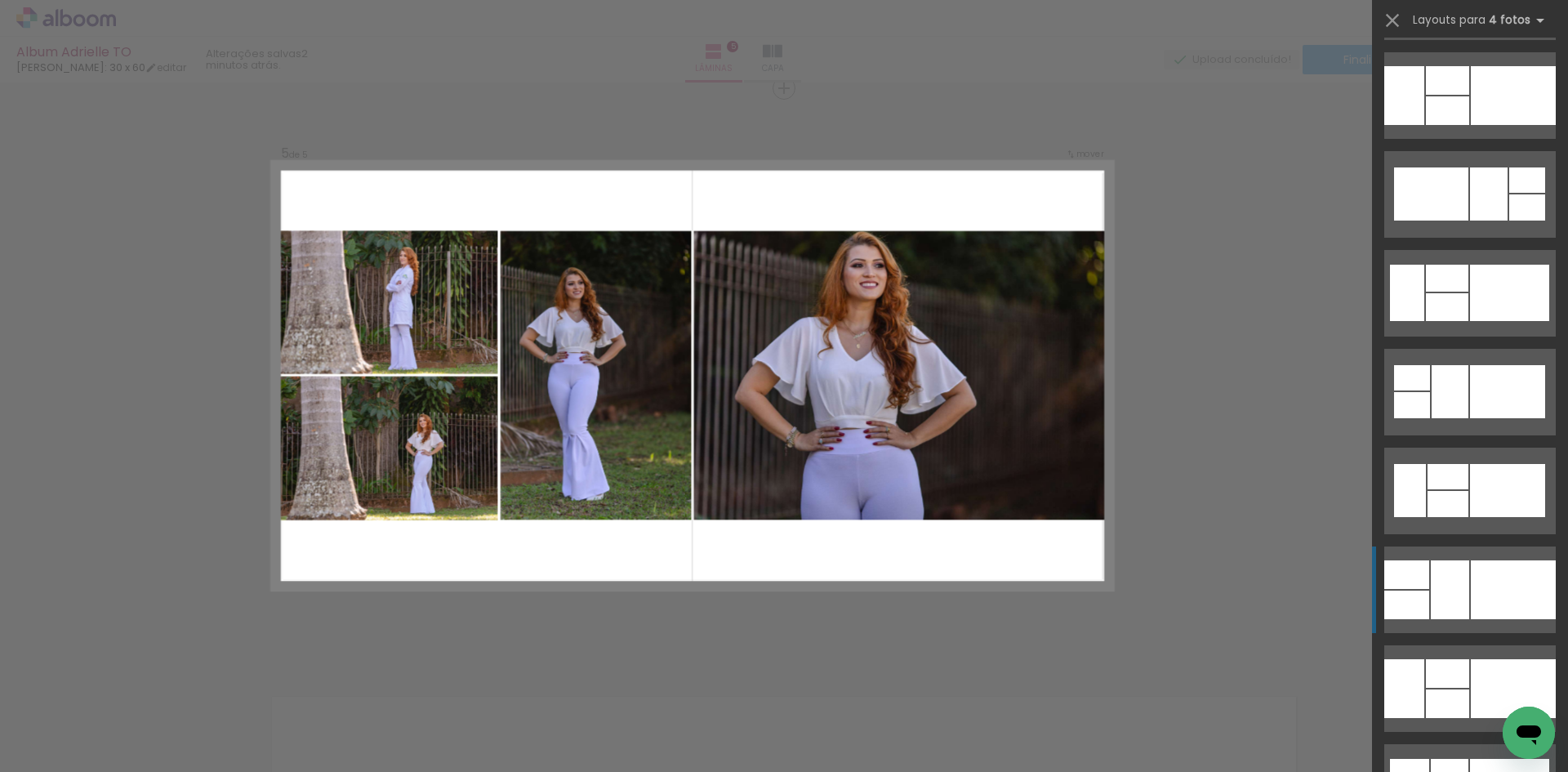
click at [1448, 607] on div at bounding box center [1450, 589] width 39 height 59
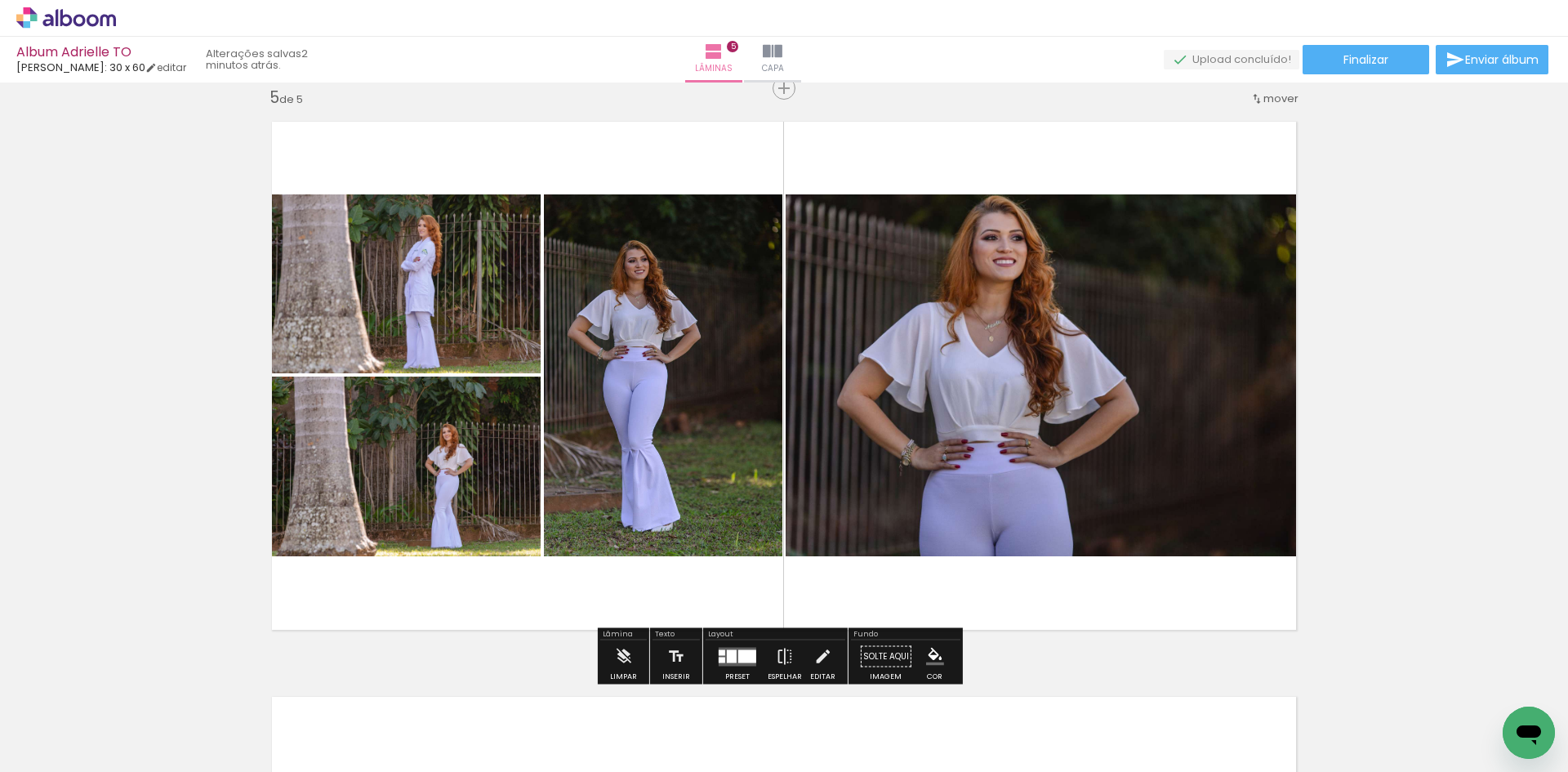
click at [738, 659] on div at bounding box center [747, 656] width 18 height 13
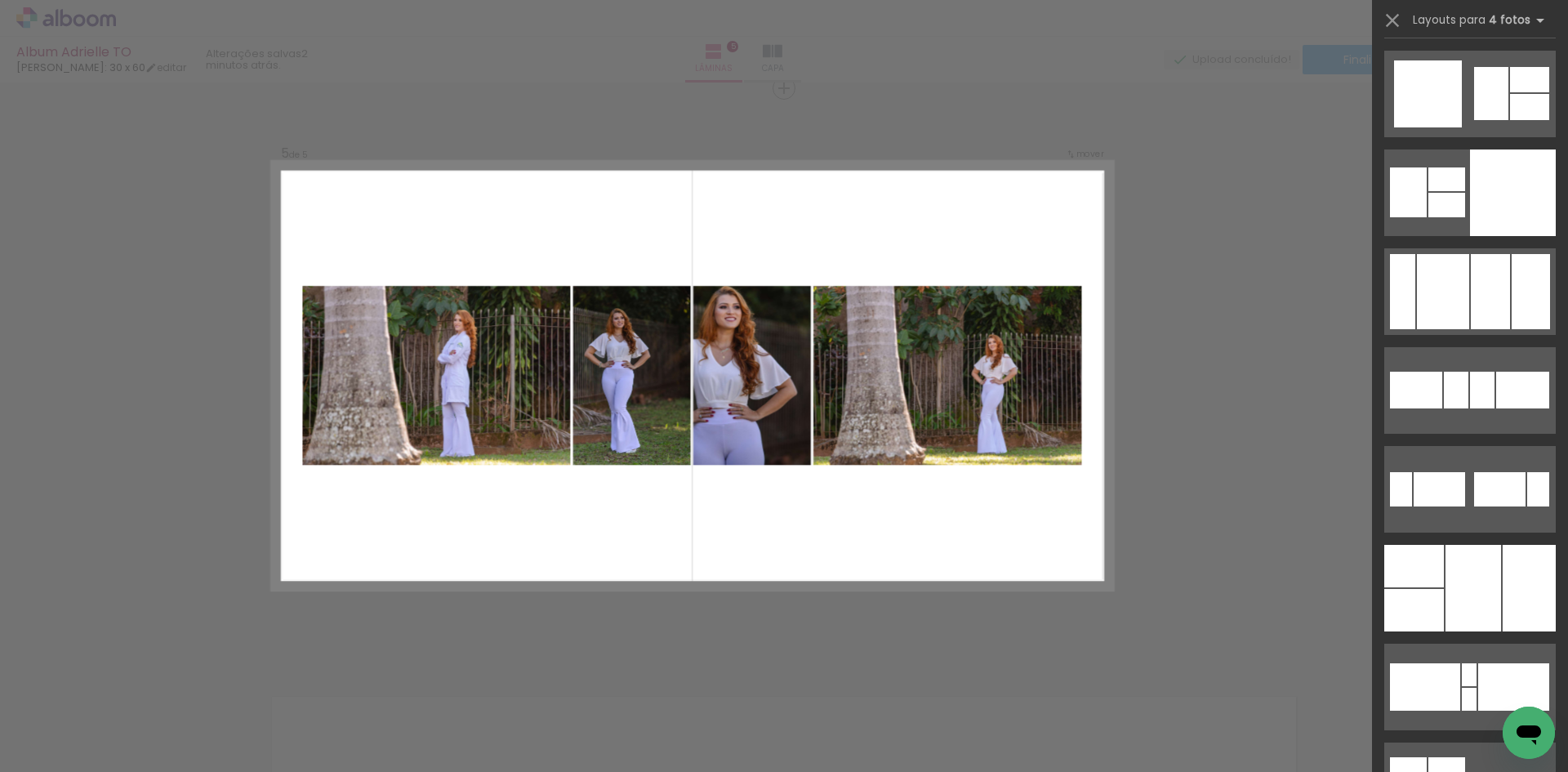
scroll to position [5480, 0]
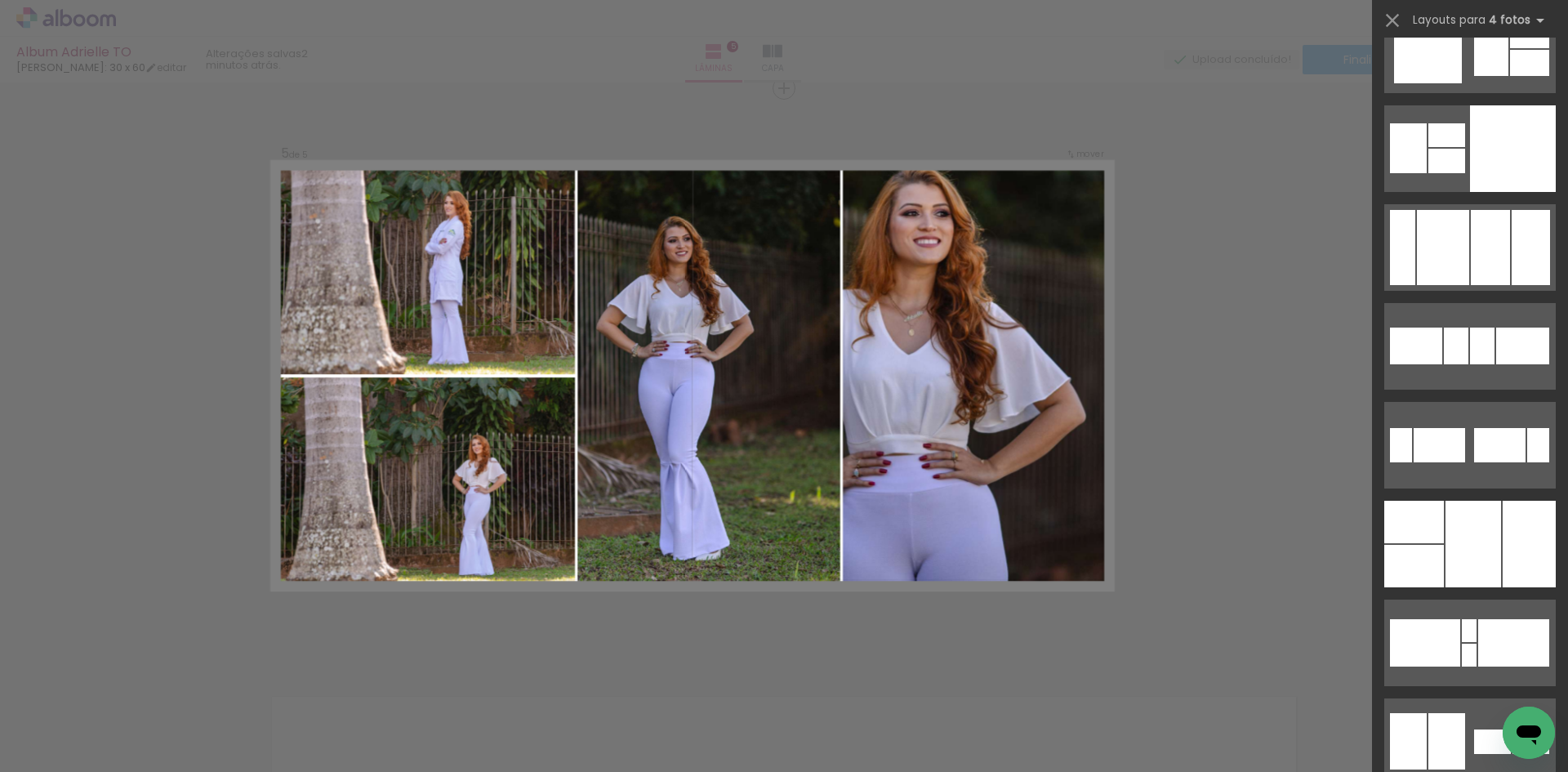
click at [1492, 524] on div at bounding box center [1473, 543] width 55 height 86
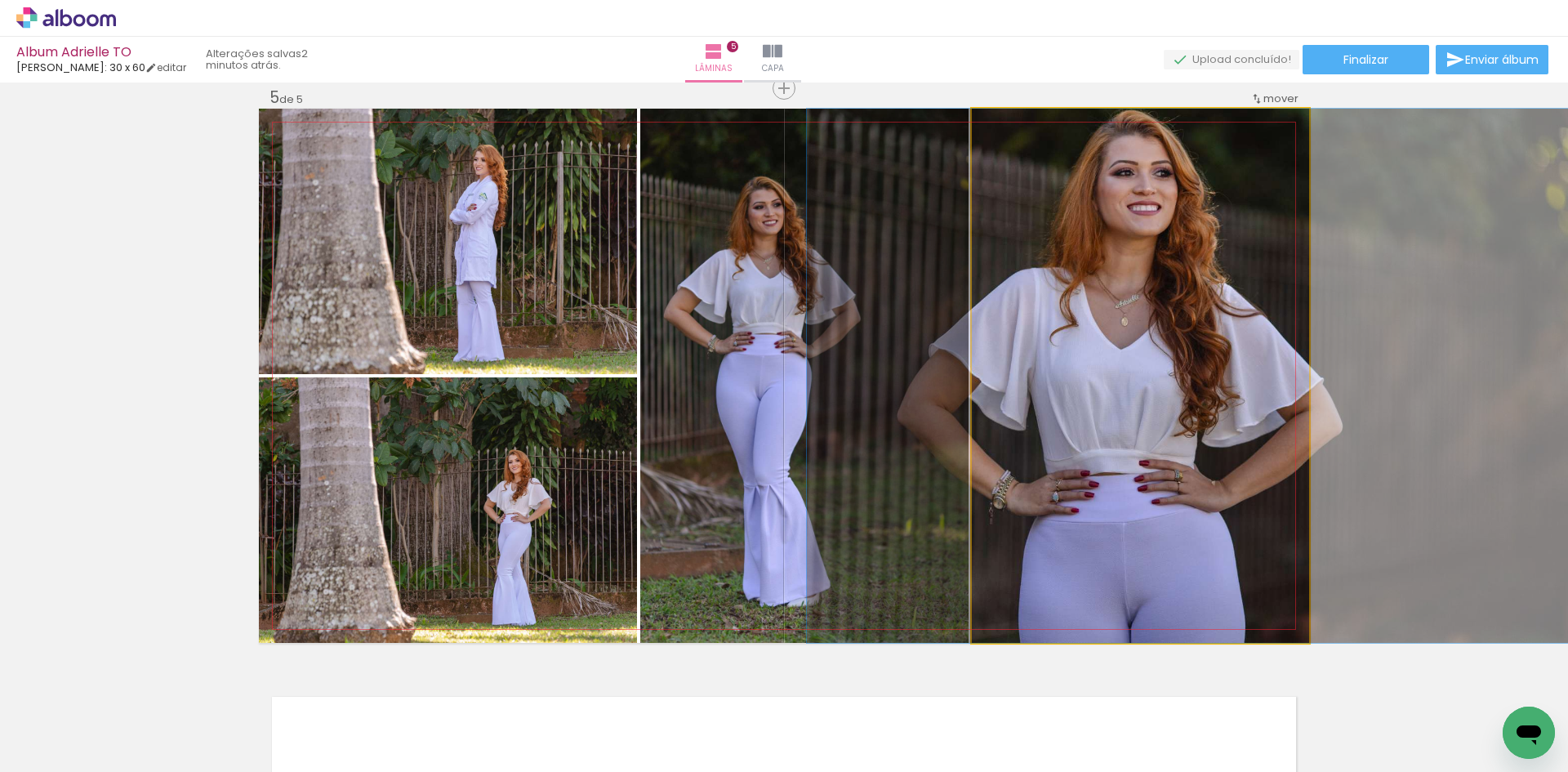
drag, startPoint x: 1083, startPoint y: 403, endPoint x: 1150, endPoint y: 418, distance: 68.7
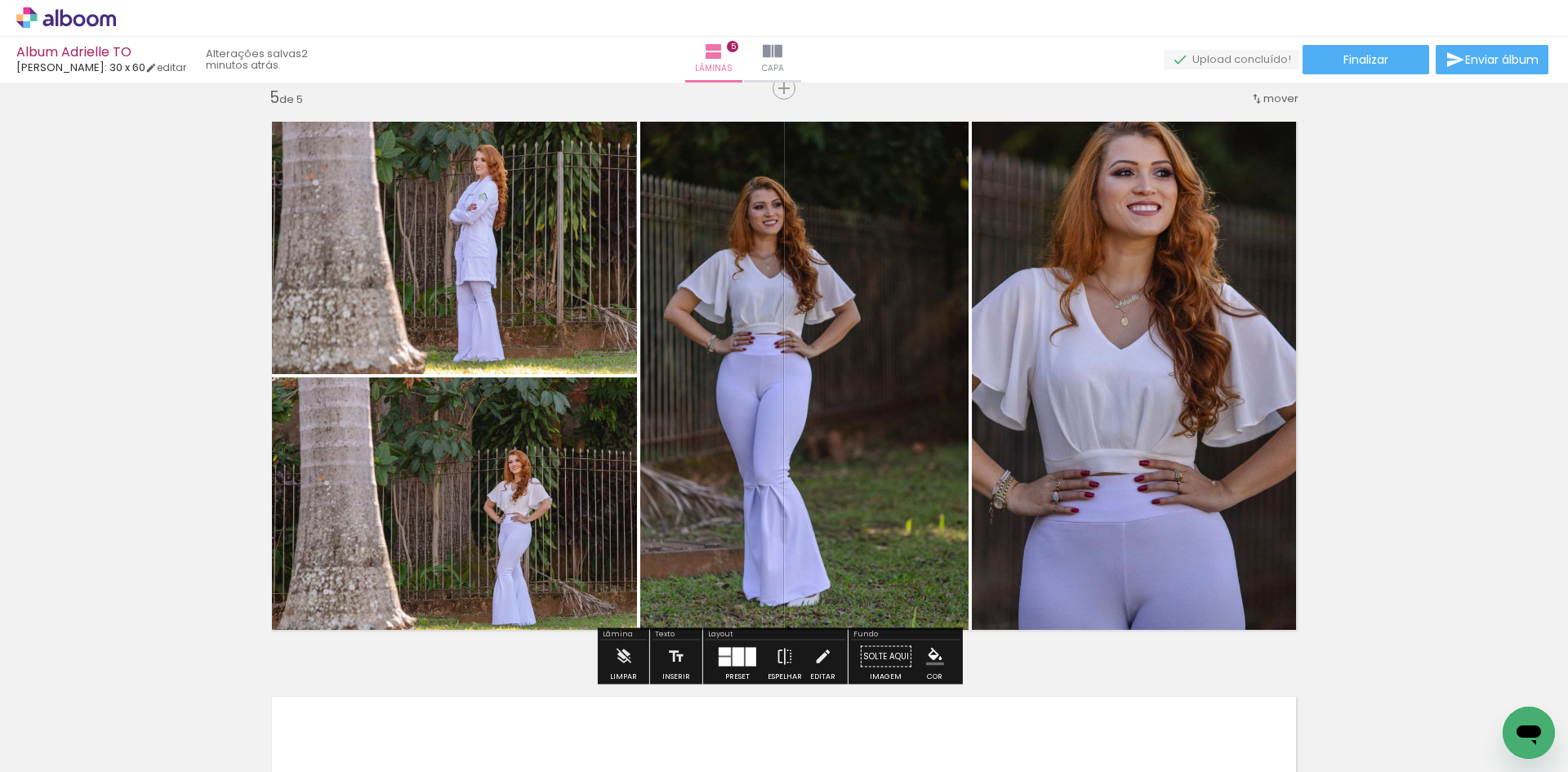
click at [739, 650] on div at bounding box center [738, 656] width 12 height 18
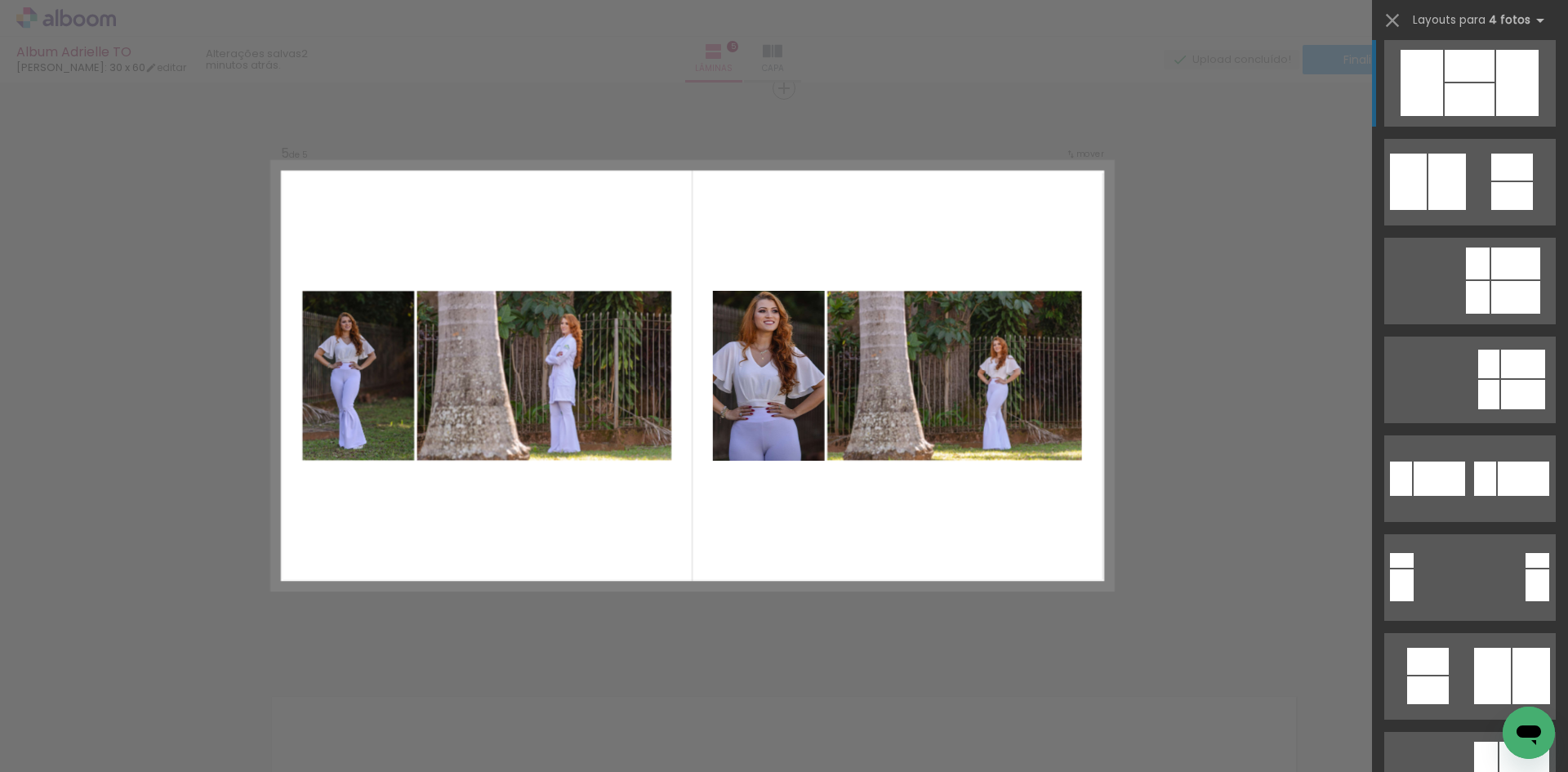
scroll to position [7728, 0]
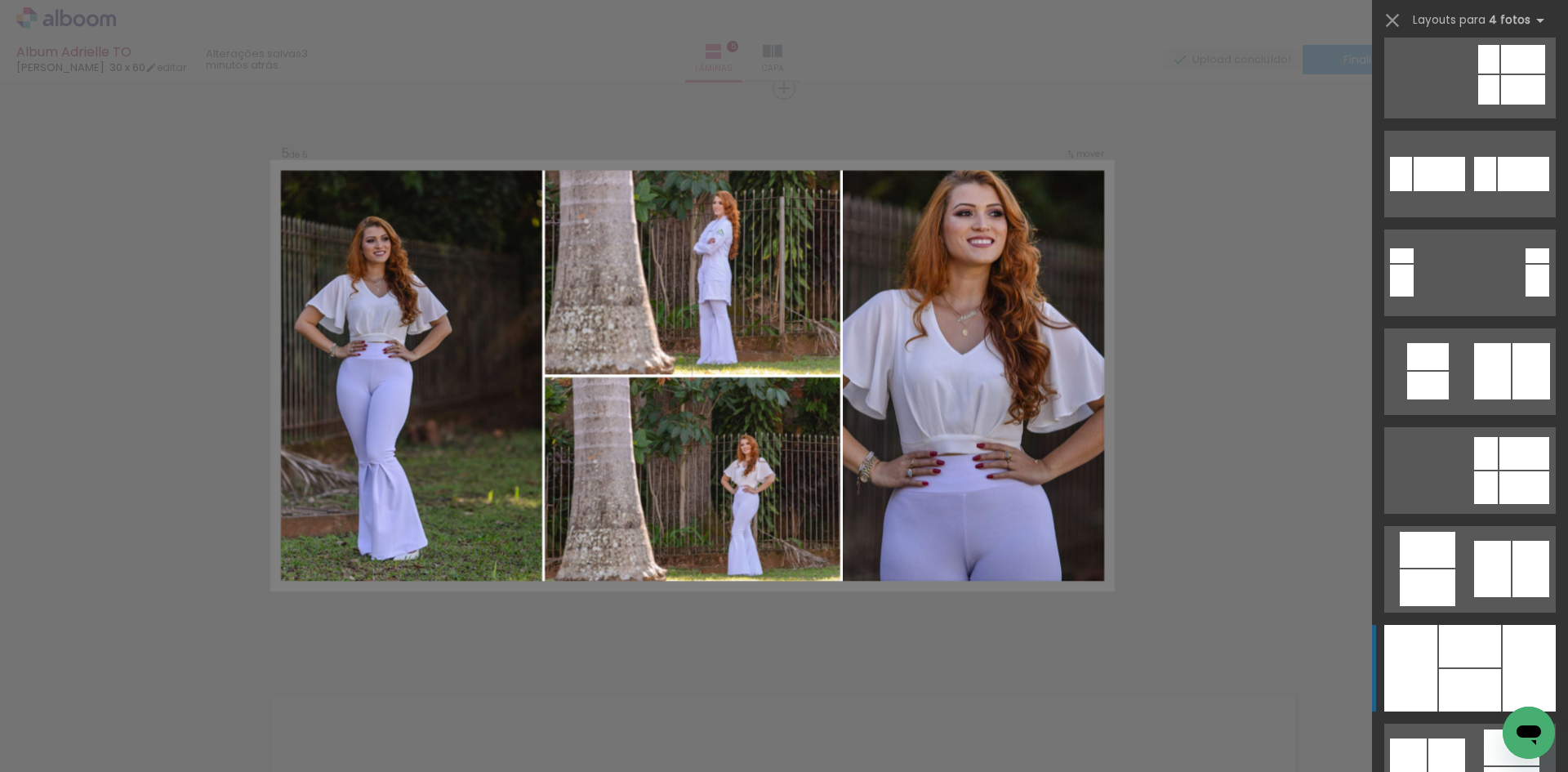
click at [1503, 658] on div at bounding box center [1529, 667] width 53 height 86
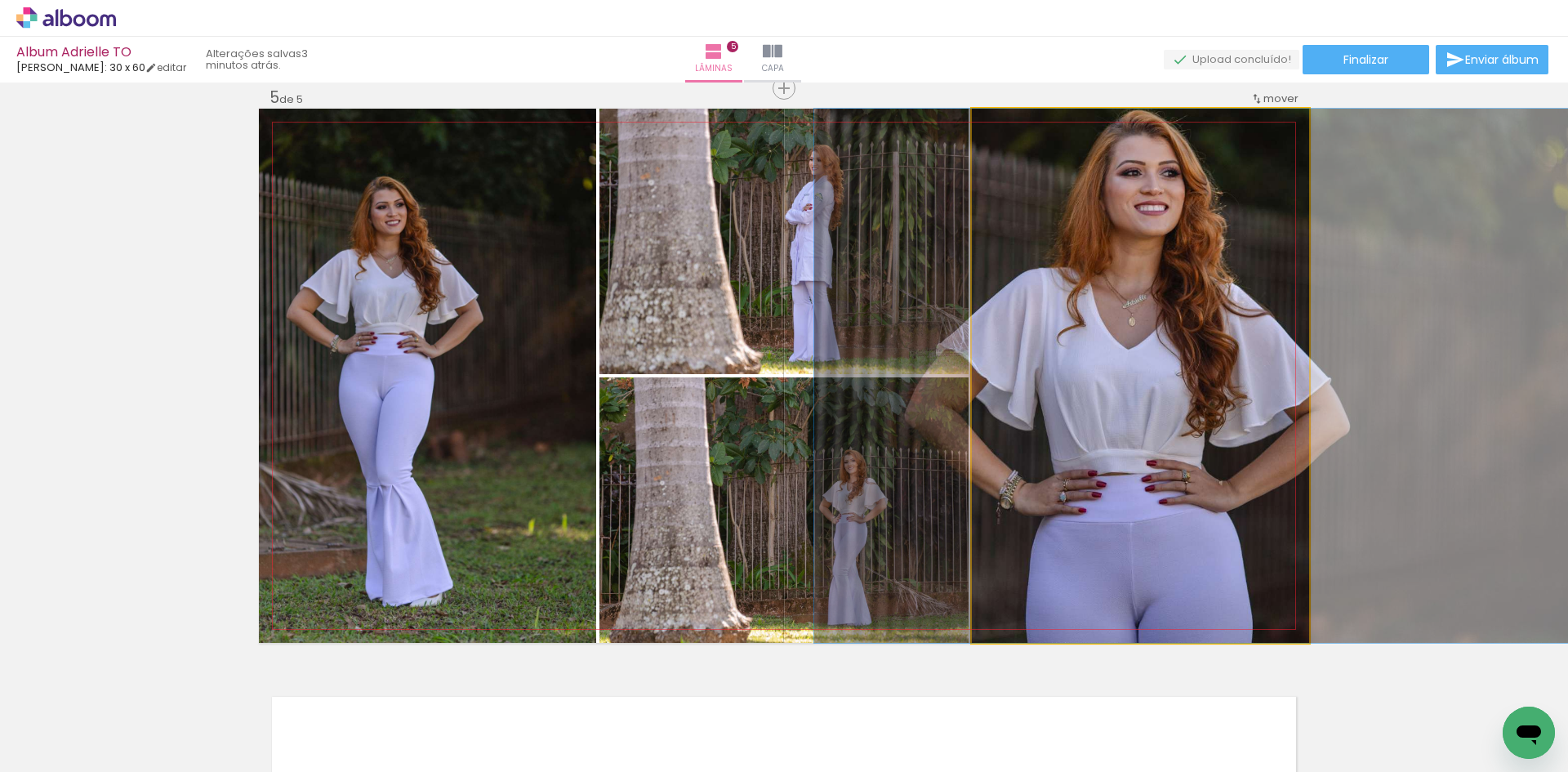
drag, startPoint x: 1189, startPoint y: 308, endPoint x: 1195, endPoint y: 337, distance: 29.6
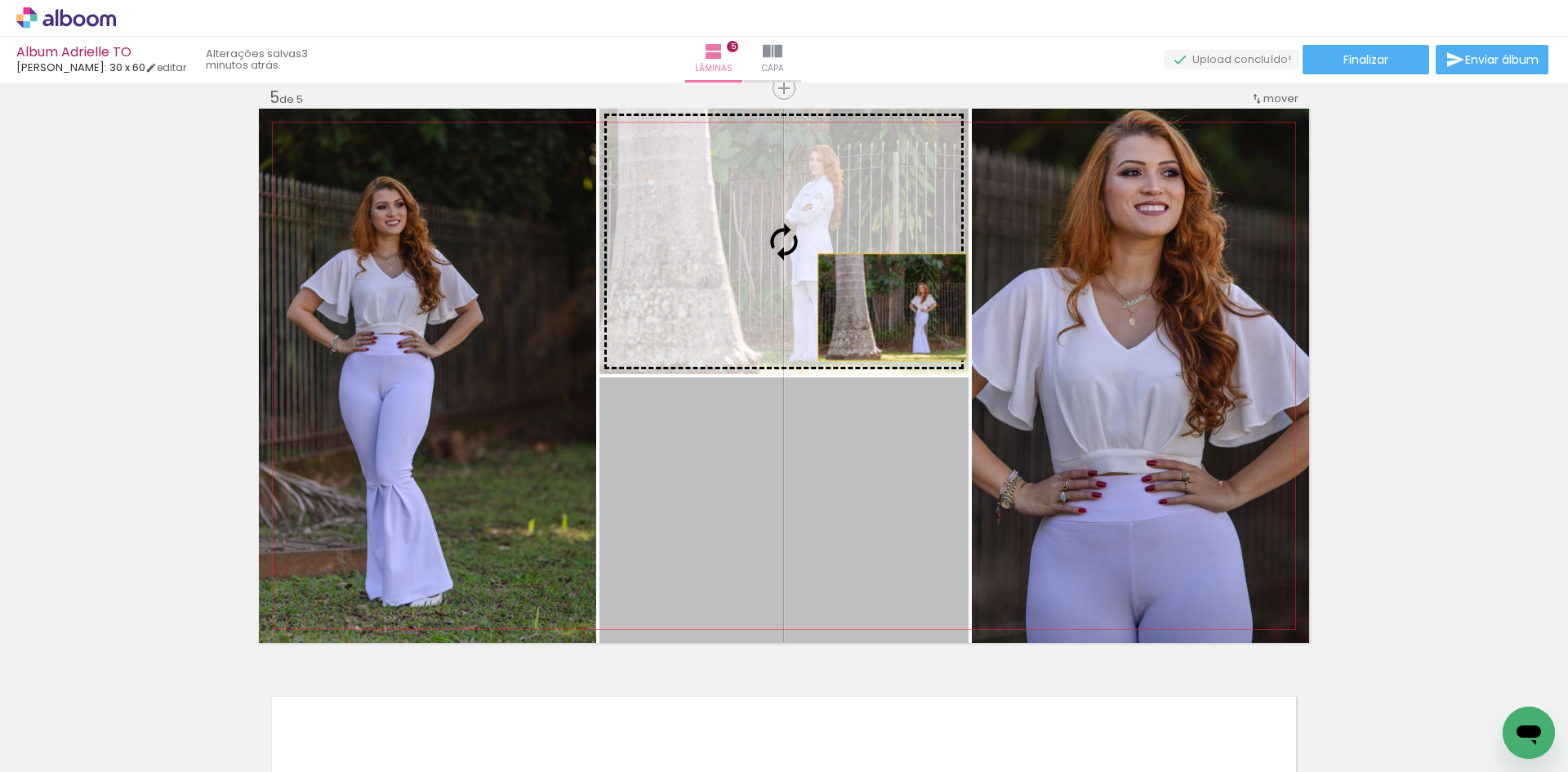
drag, startPoint x: 887, startPoint y: 519, endPoint x: 887, endPoint y: 307, distance: 212.0
click at [0, 0] on slot at bounding box center [0, 0] width 0 height 0
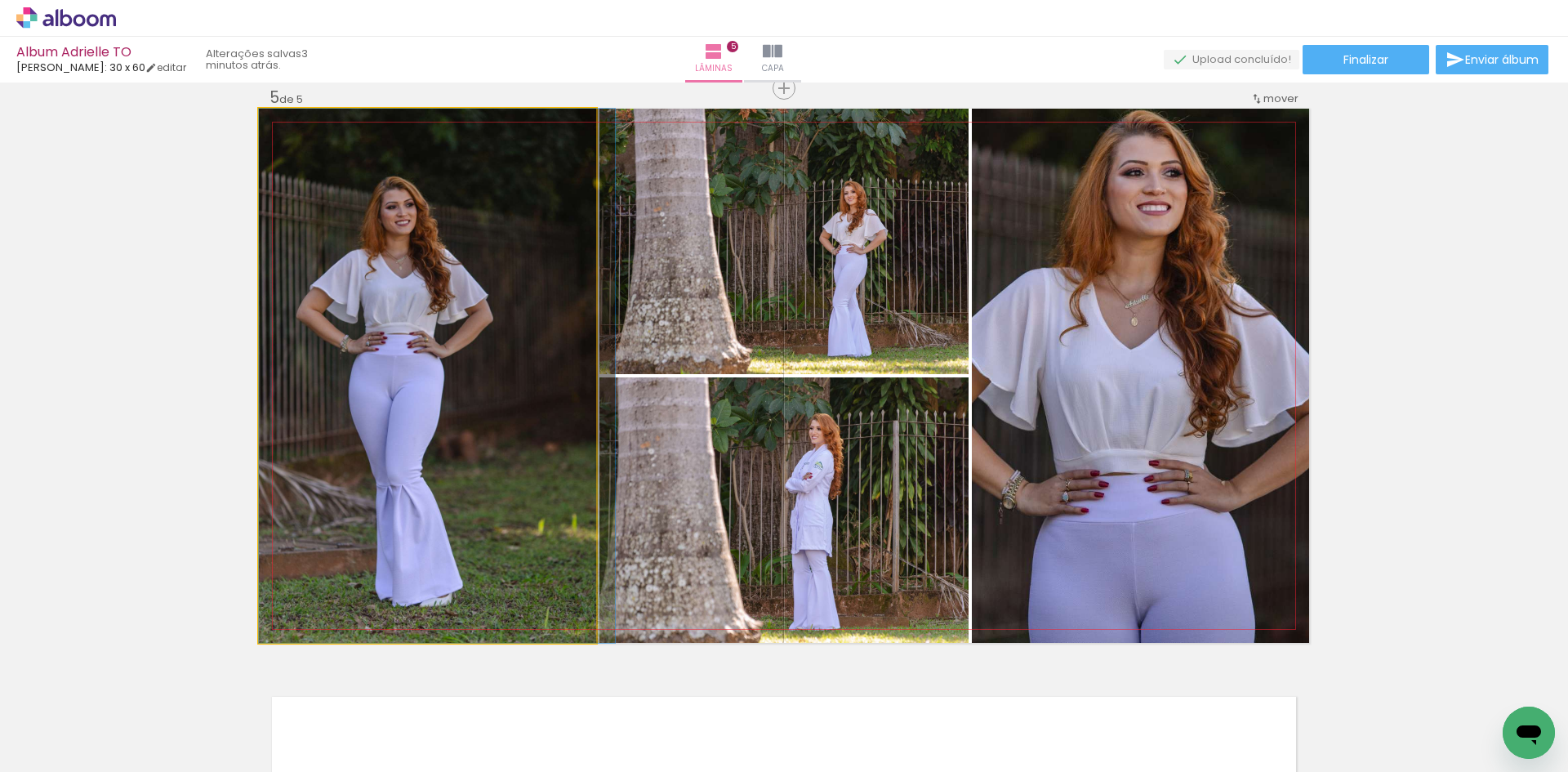
drag, startPoint x: 382, startPoint y: 389, endPoint x: 407, endPoint y: 389, distance: 25.0
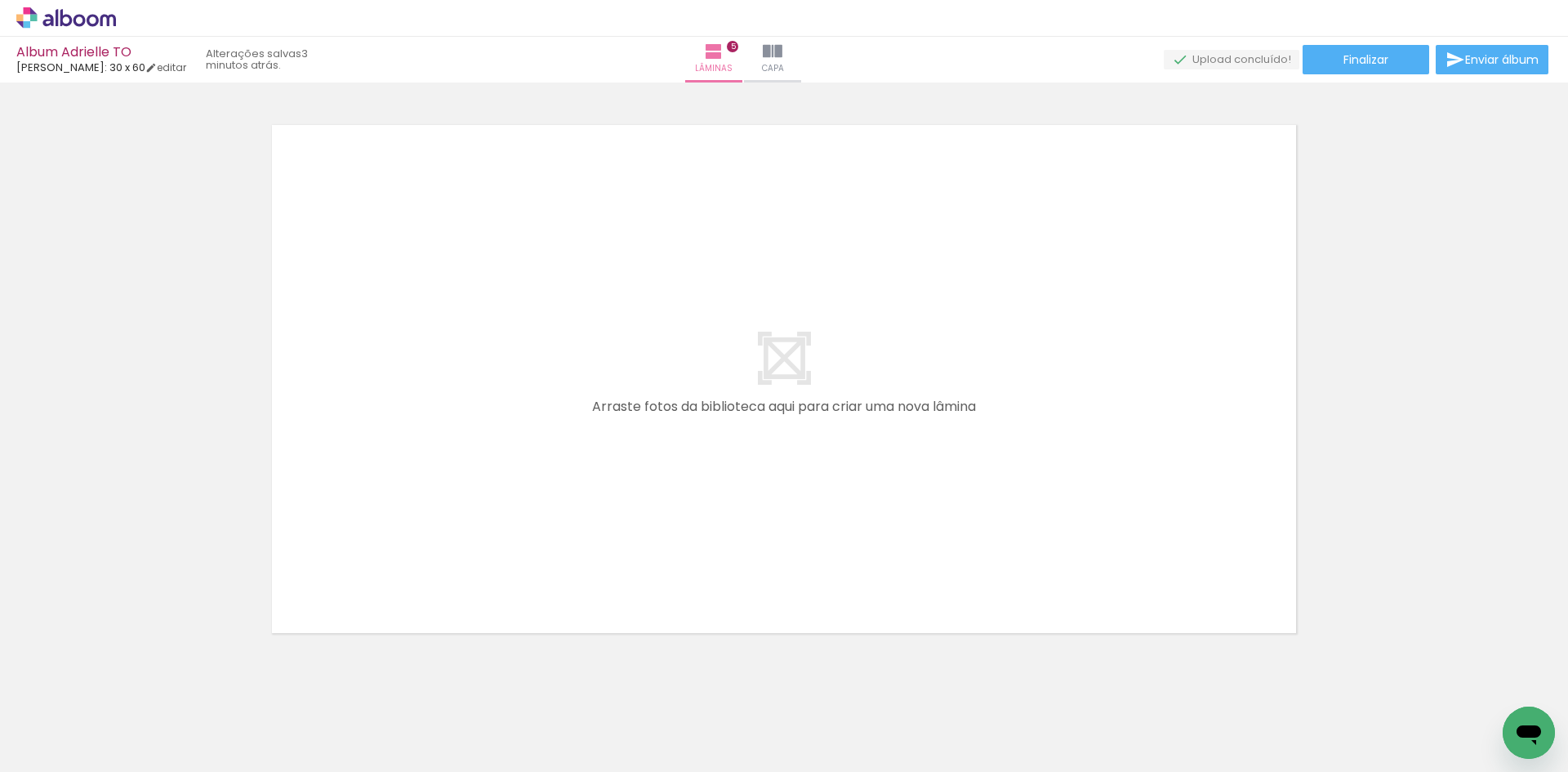
scroll to position [0, 795]
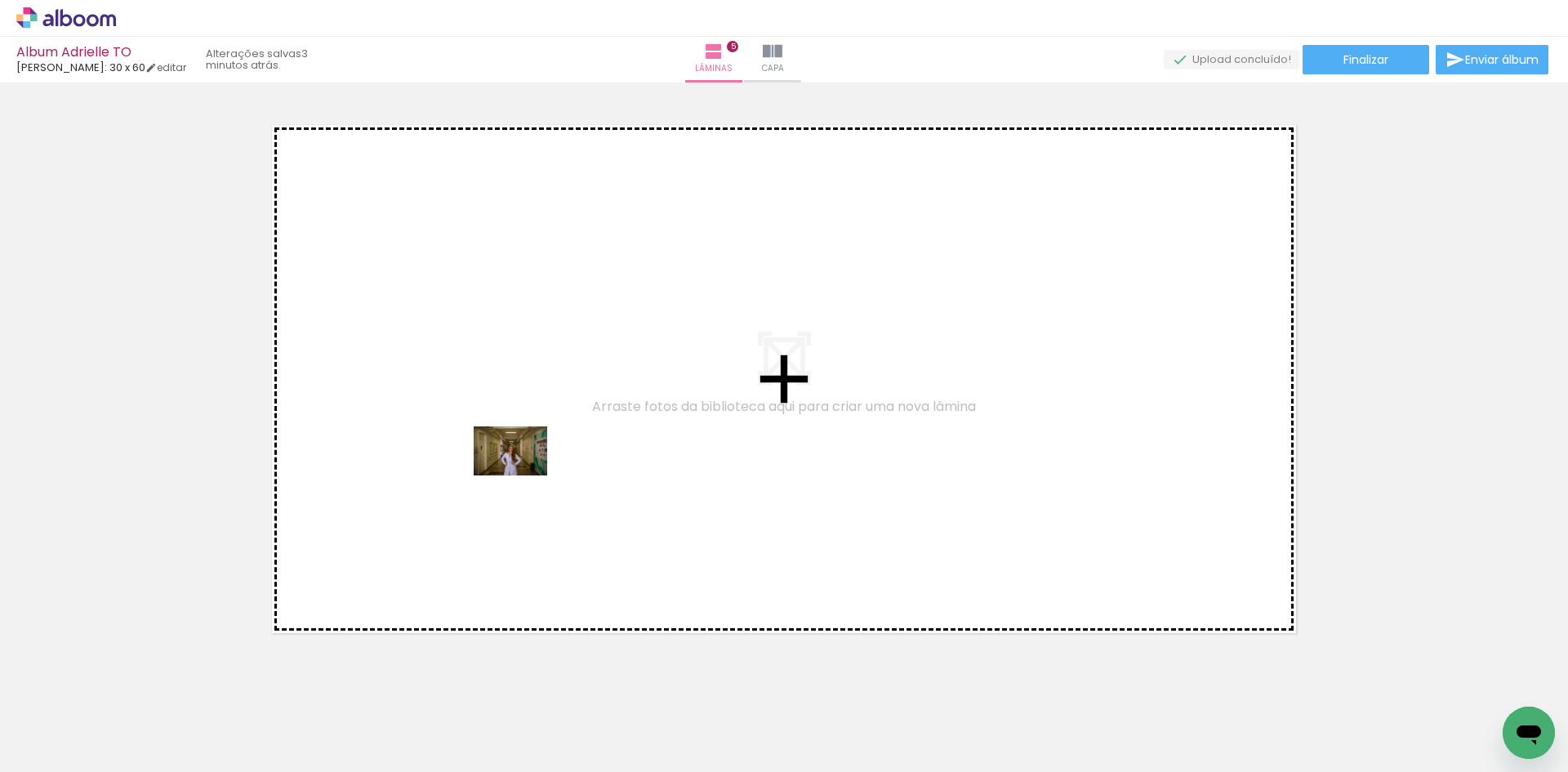
drag, startPoint x: 835, startPoint y: 721, endPoint x: 516, endPoint y: 471, distance: 405.3
click at [516, 471] on quentale-workspace at bounding box center [784, 386] width 1568 height 772
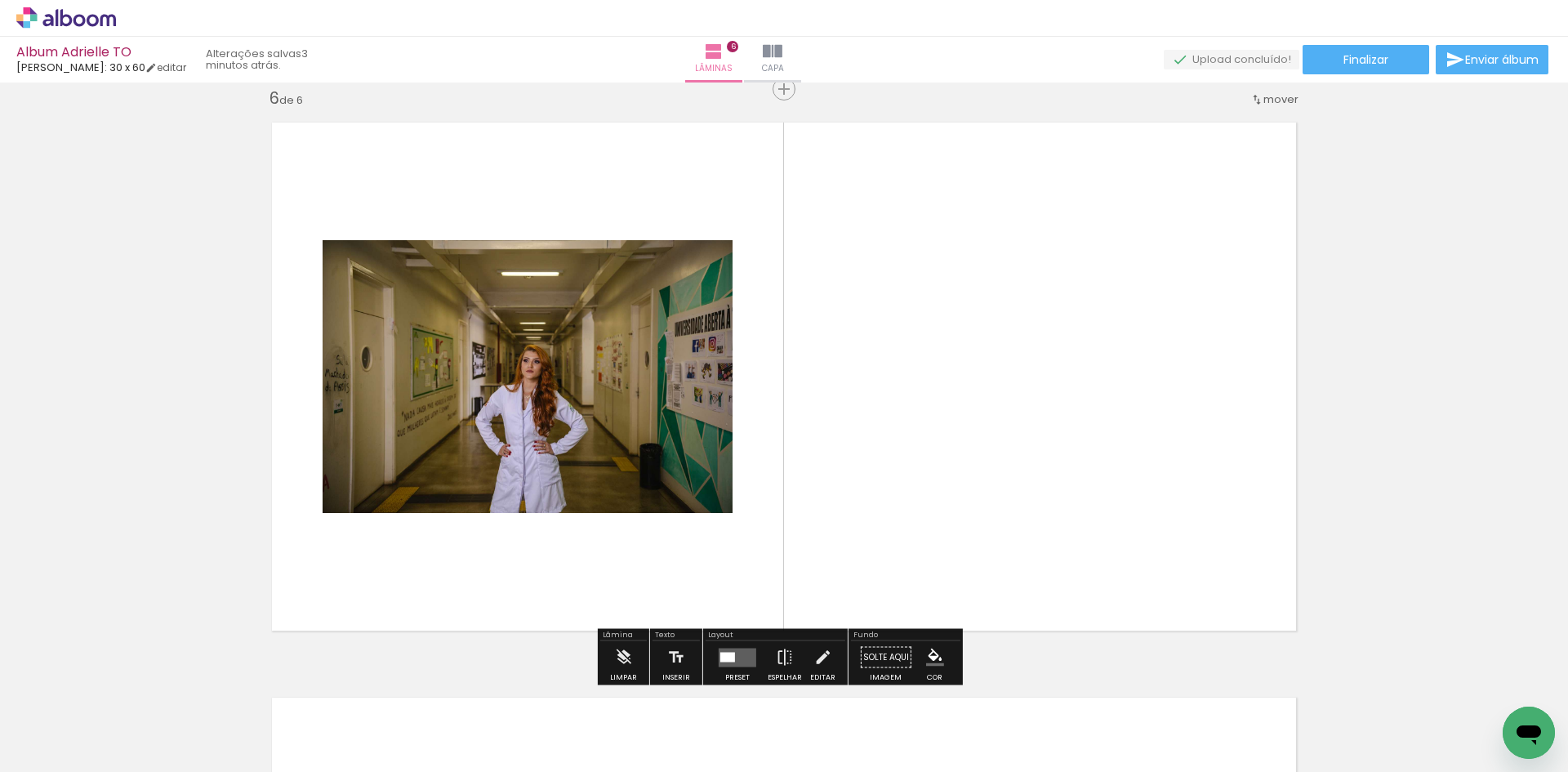
scroll to position [2897, 0]
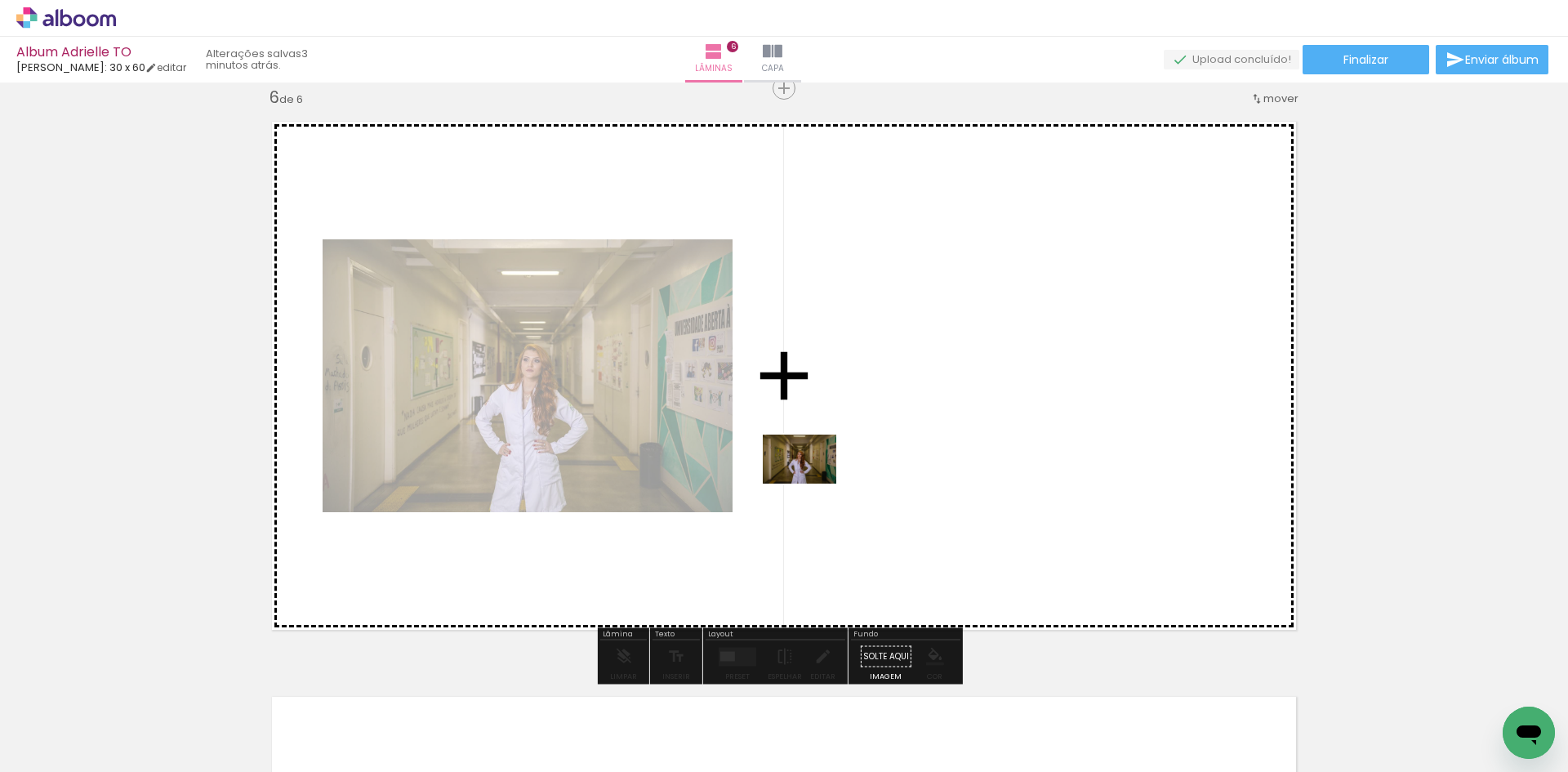
drag, startPoint x: 846, startPoint y: 722, endPoint x: 825, endPoint y: 478, distance: 244.9
click at [825, 478] on quentale-workspace at bounding box center [784, 386] width 1568 height 772
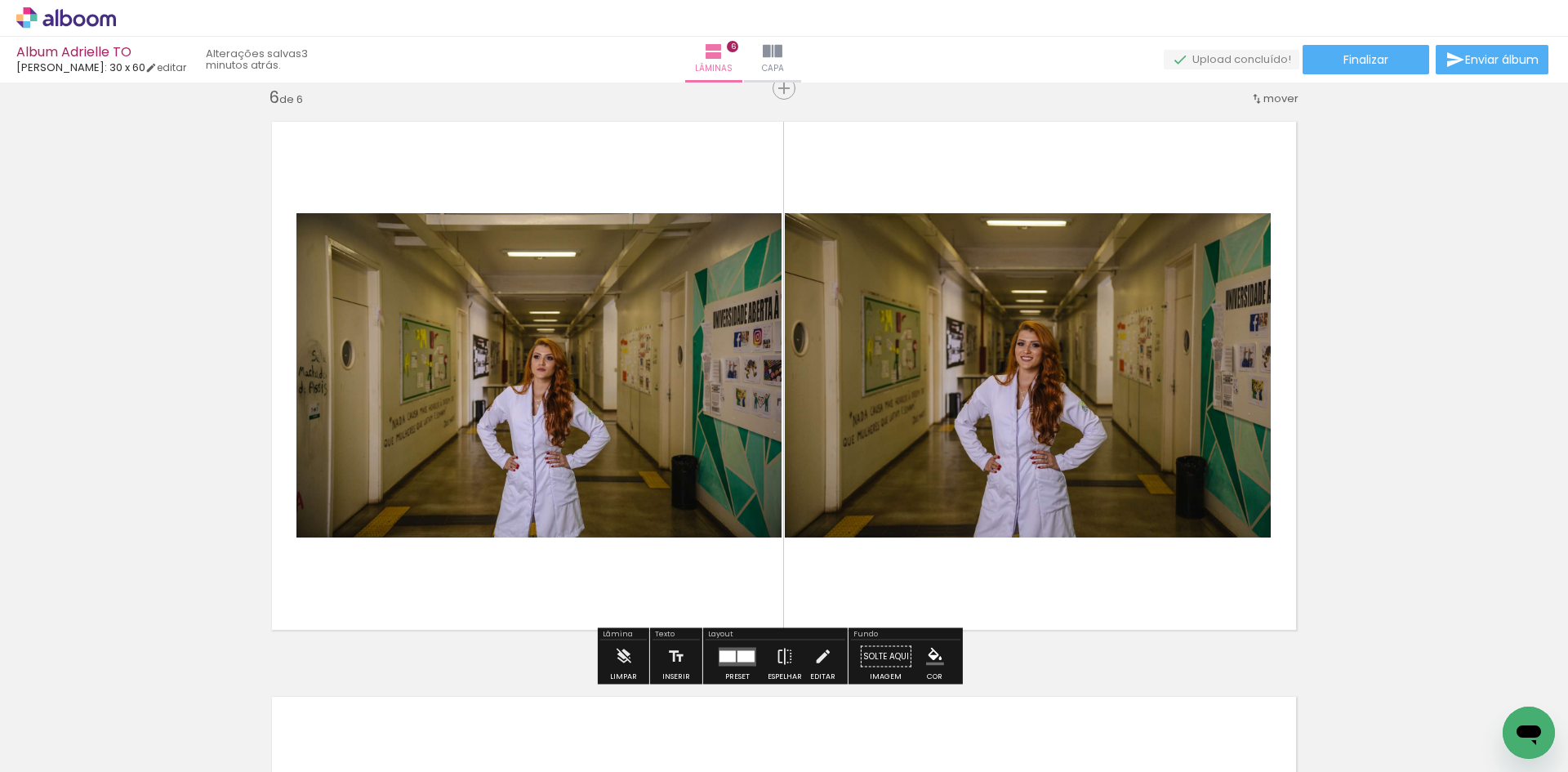
scroll to position [0, 1753]
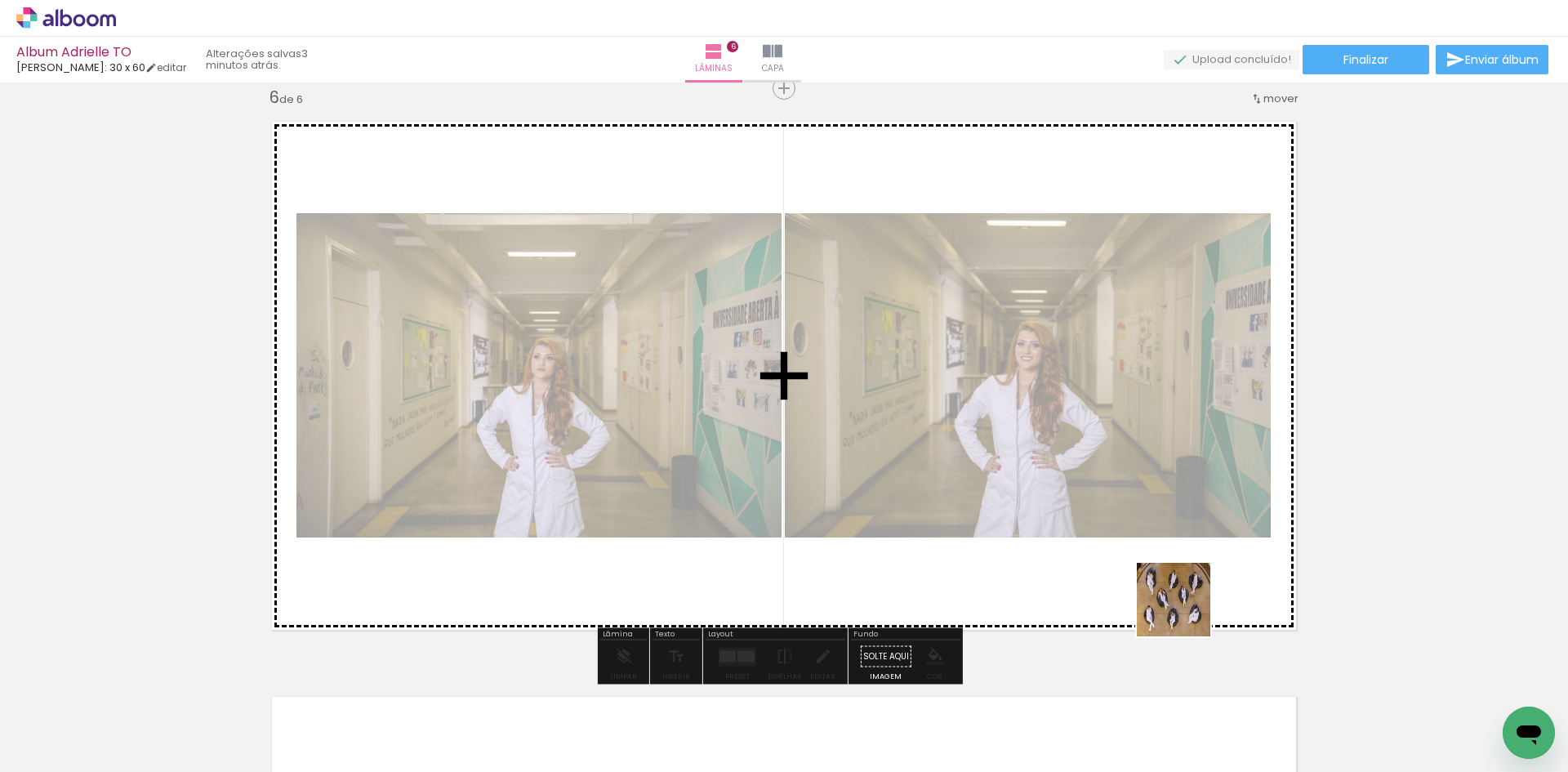
drag, startPoint x: 1244, startPoint y: 725, endPoint x: 1161, endPoint y: 564, distance: 181.1
click at [1161, 564] on quentale-workspace at bounding box center [784, 386] width 1568 height 772
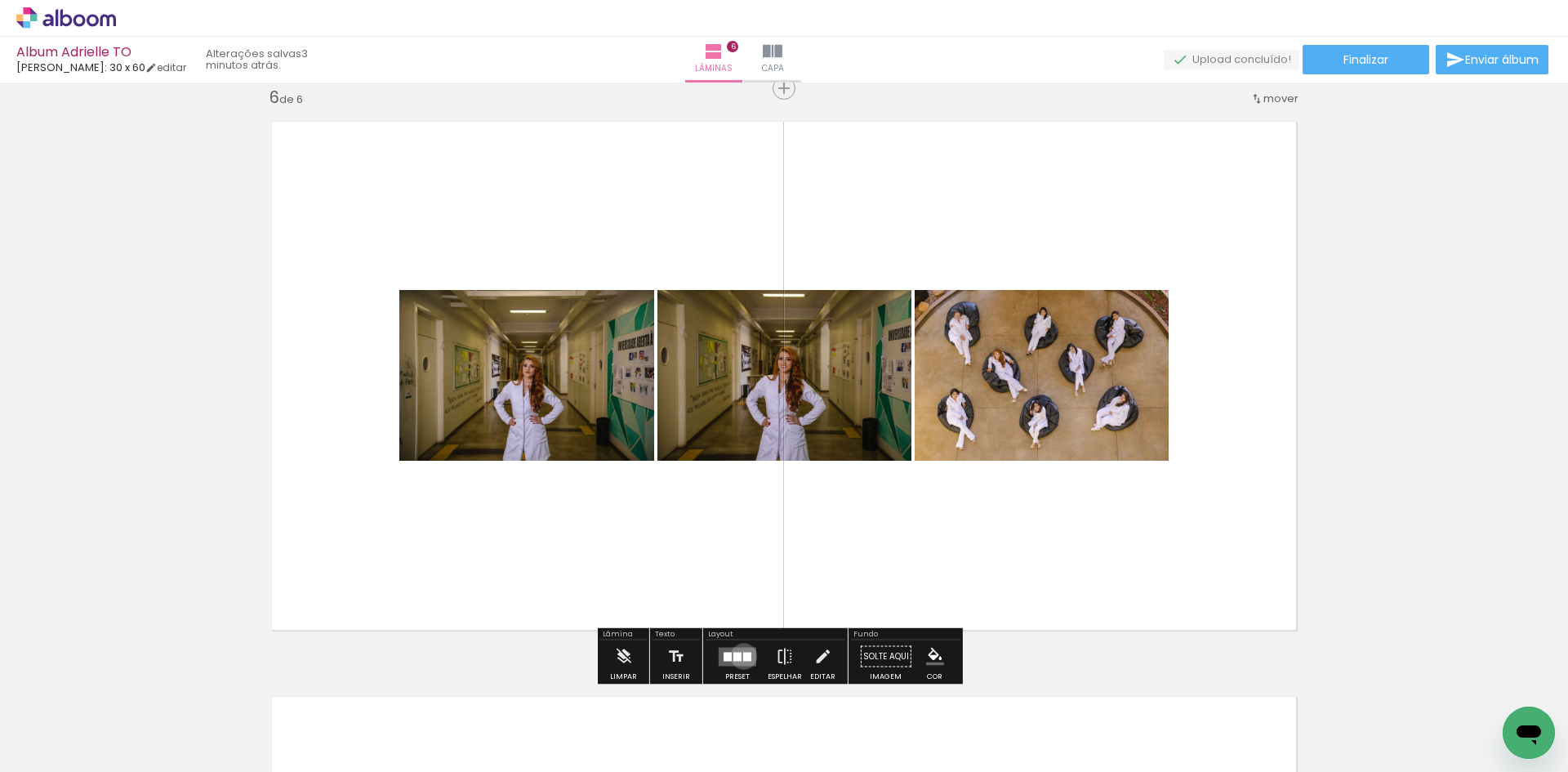
click at [743, 656] on div at bounding box center [748, 656] width 8 height 9
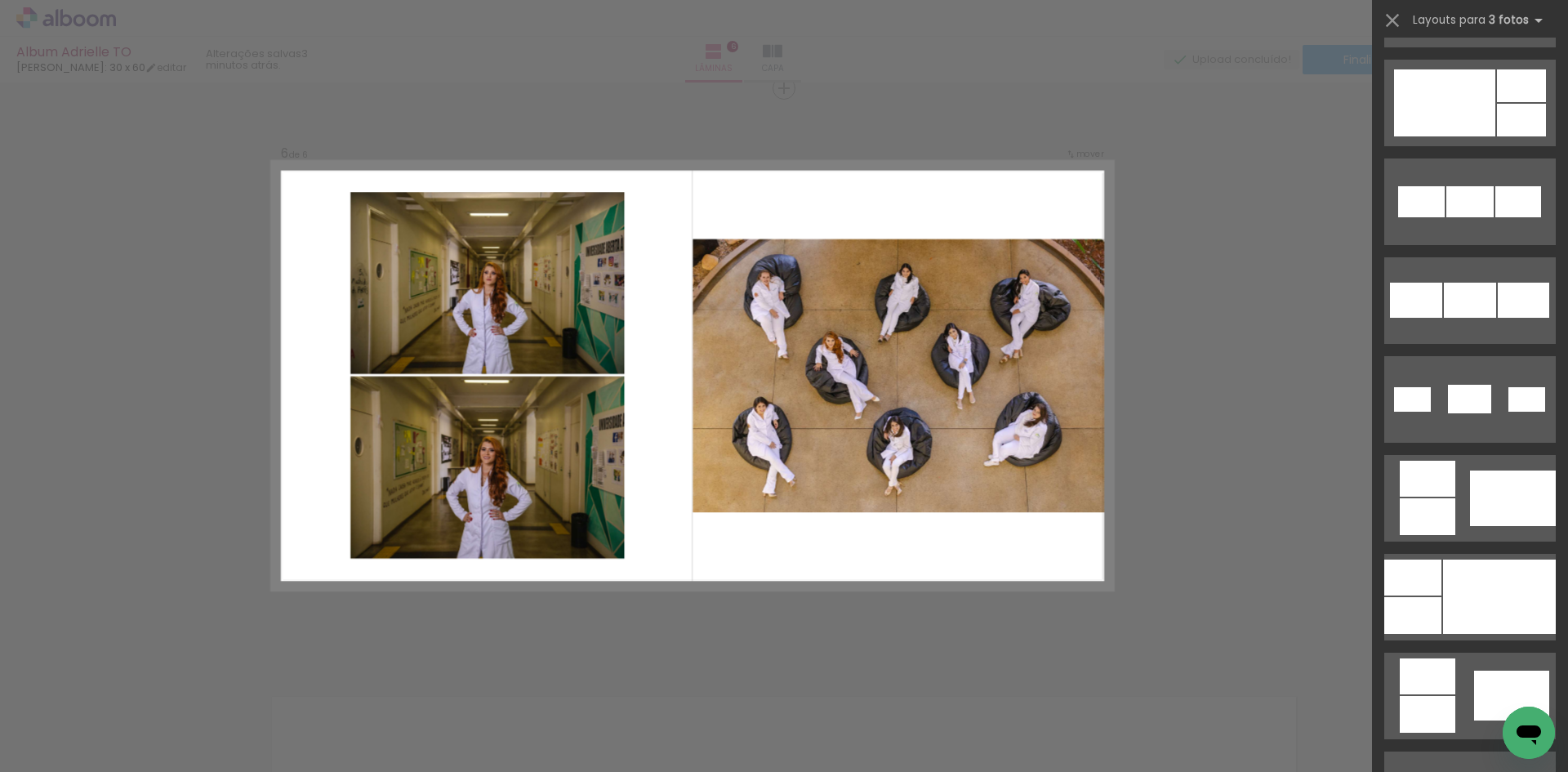
scroll to position [817, 0]
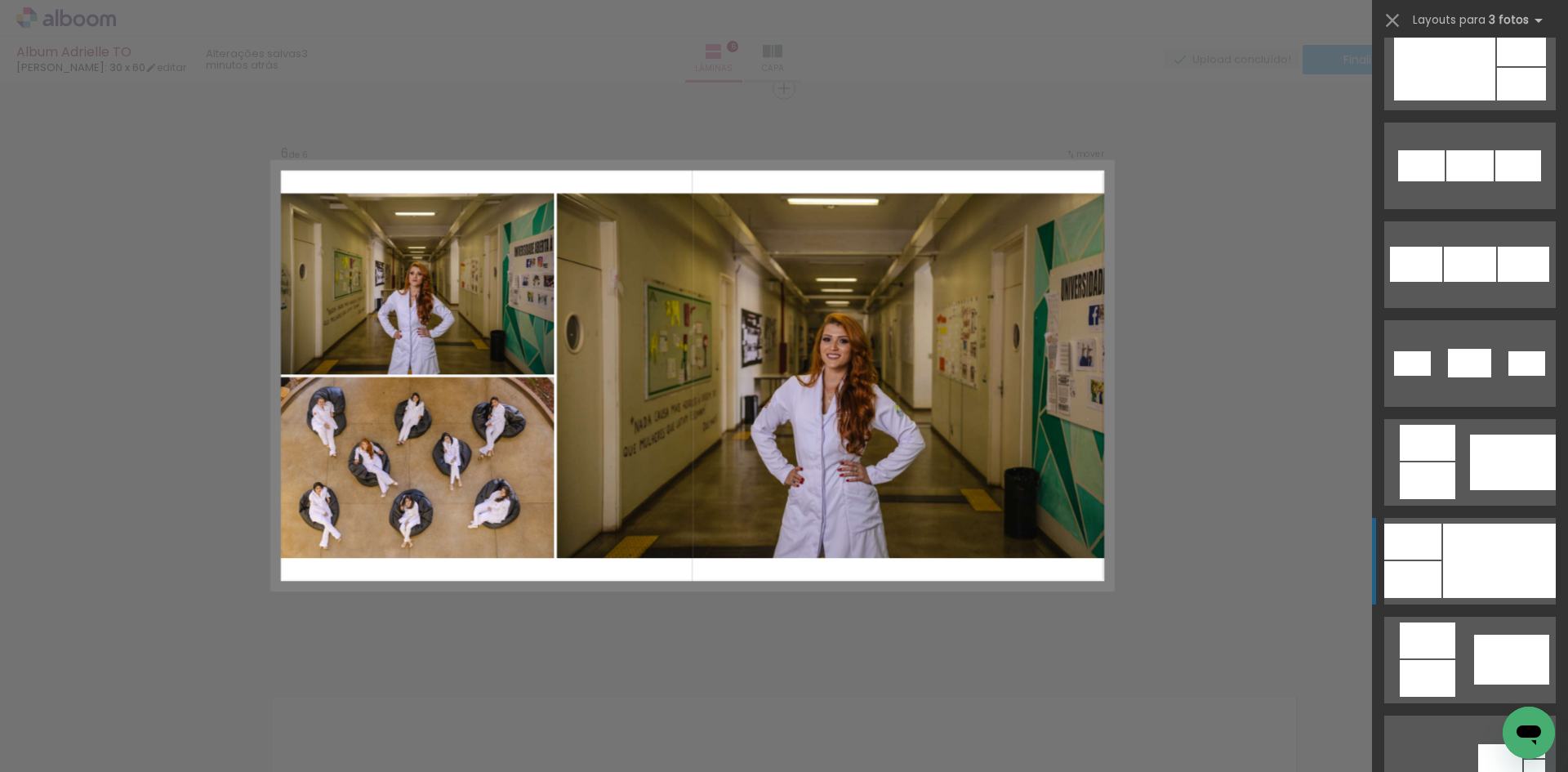
click at [1473, 559] on div at bounding box center [1499, 560] width 113 height 75
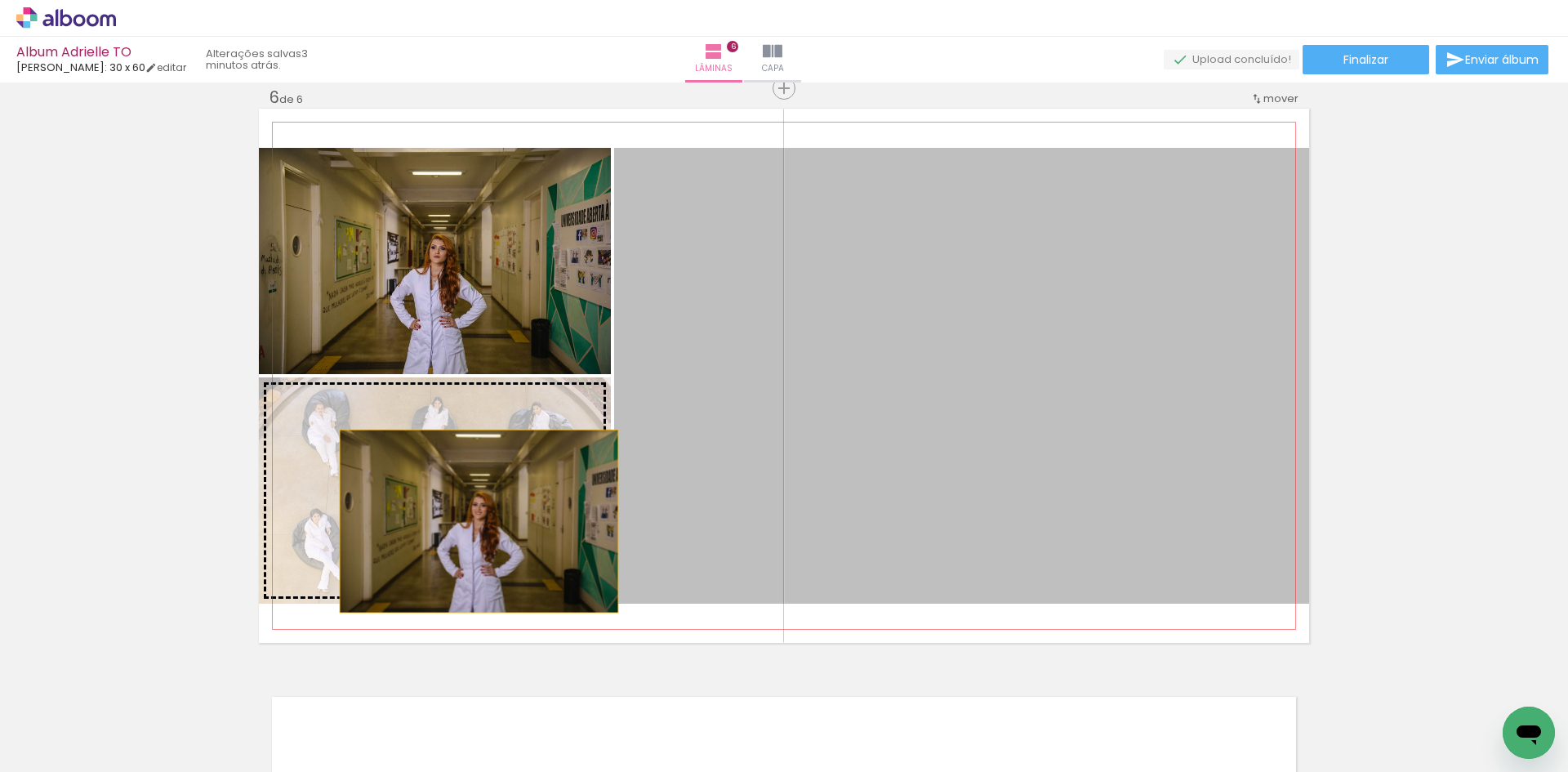
drag, startPoint x: 838, startPoint y: 500, endPoint x: 473, endPoint y: 521, distance: 365.6
click at [0, 0] on slot at bounding box center [0, 0] width 0 height 0
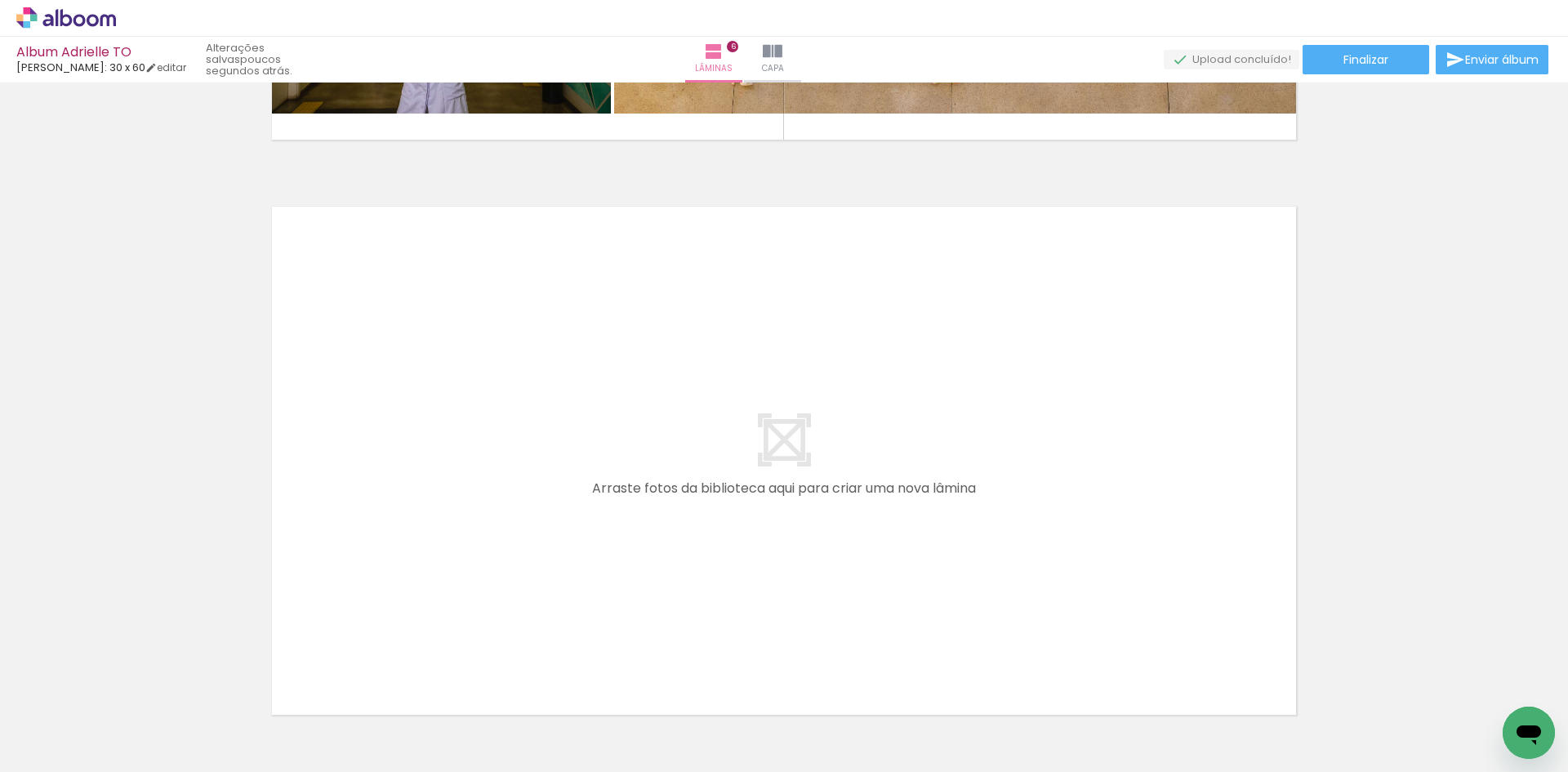
scroll to position [0, 558]
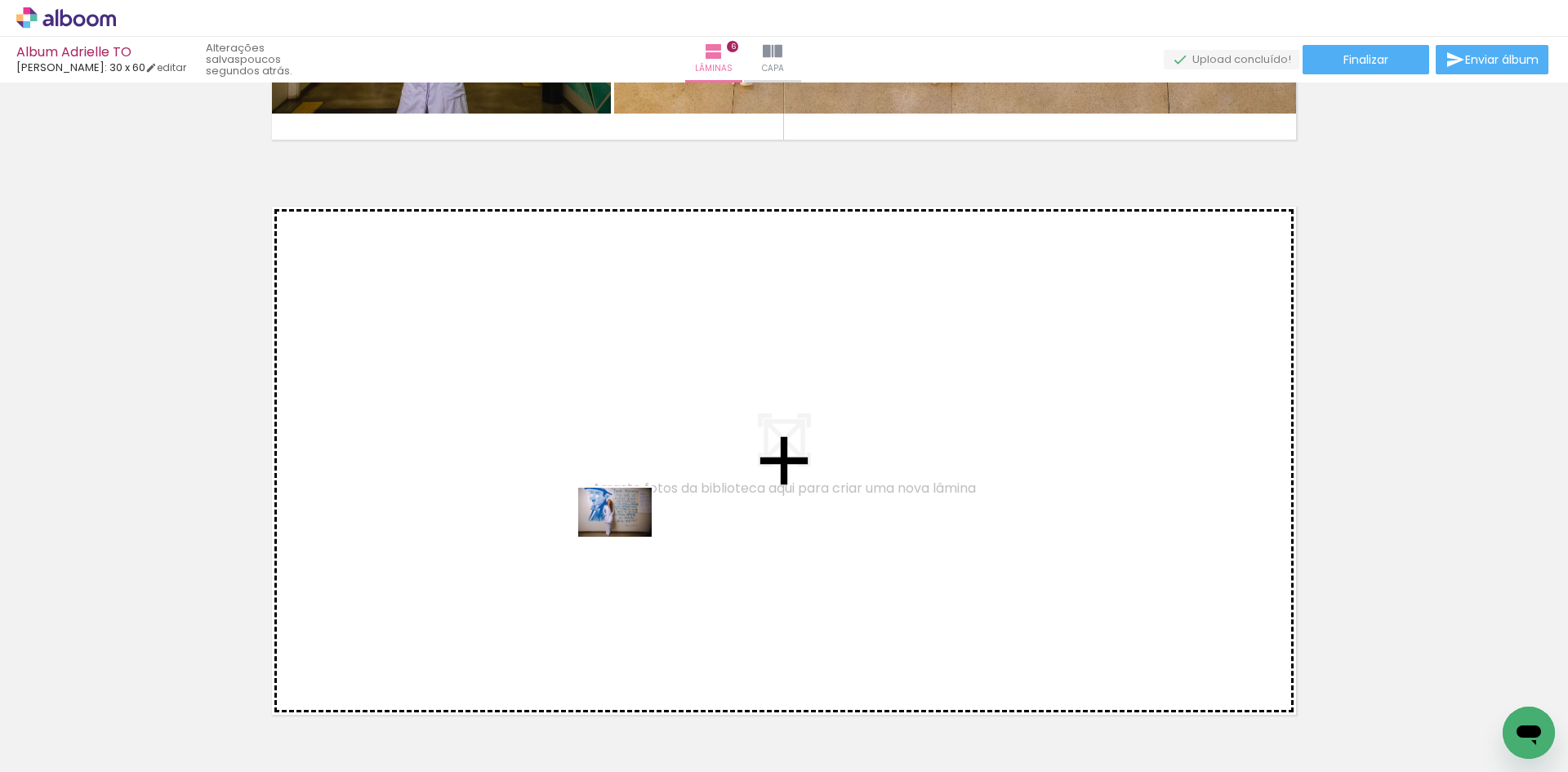
drag, startPoint x: 891, startPoint y: 734, endPoint x: 621, endPoint y: 531, distance: 337.8
click at [621, 531] on quentale-workspace at bounding box center [784, 386] width 1568 height 772
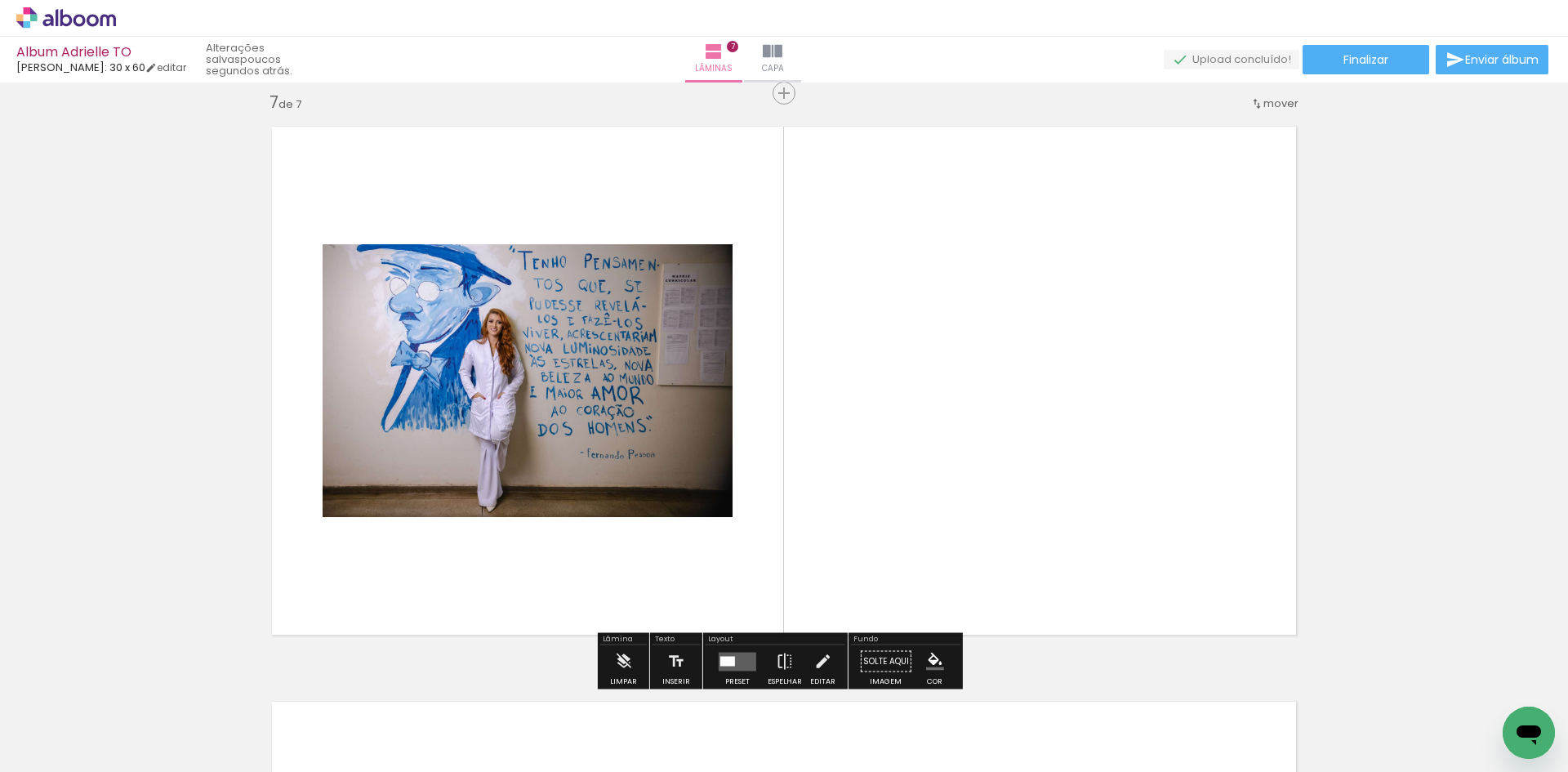
scroll to position [3472, 0]
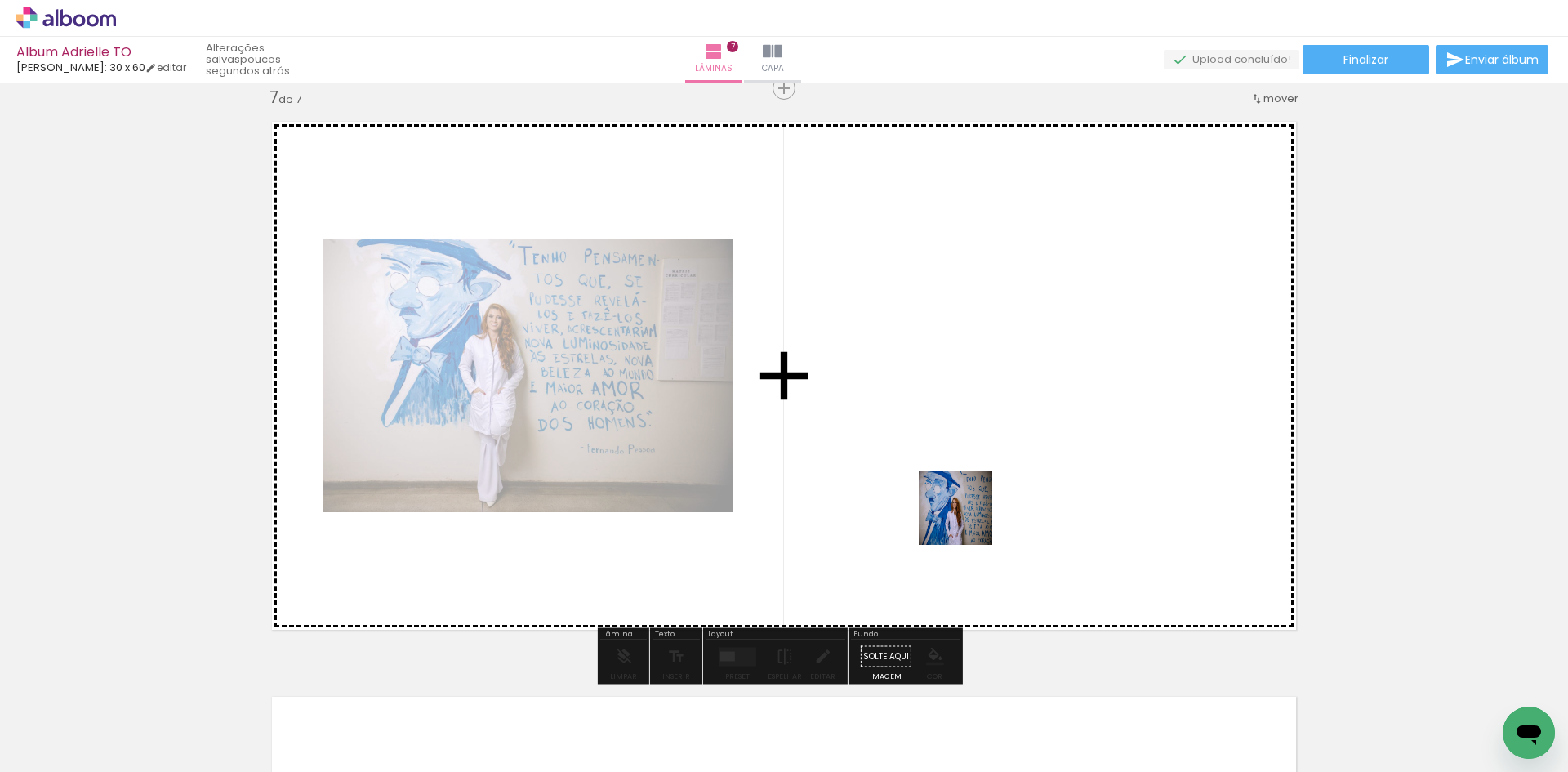
drag, startPoint x: 892, startPoint y: 718, endPoint x: 984, endPoint y: 468, distance: 266.4
click at [984, 468] on quentale-workspace at bounding box center [784, 386] width 1568 height 772
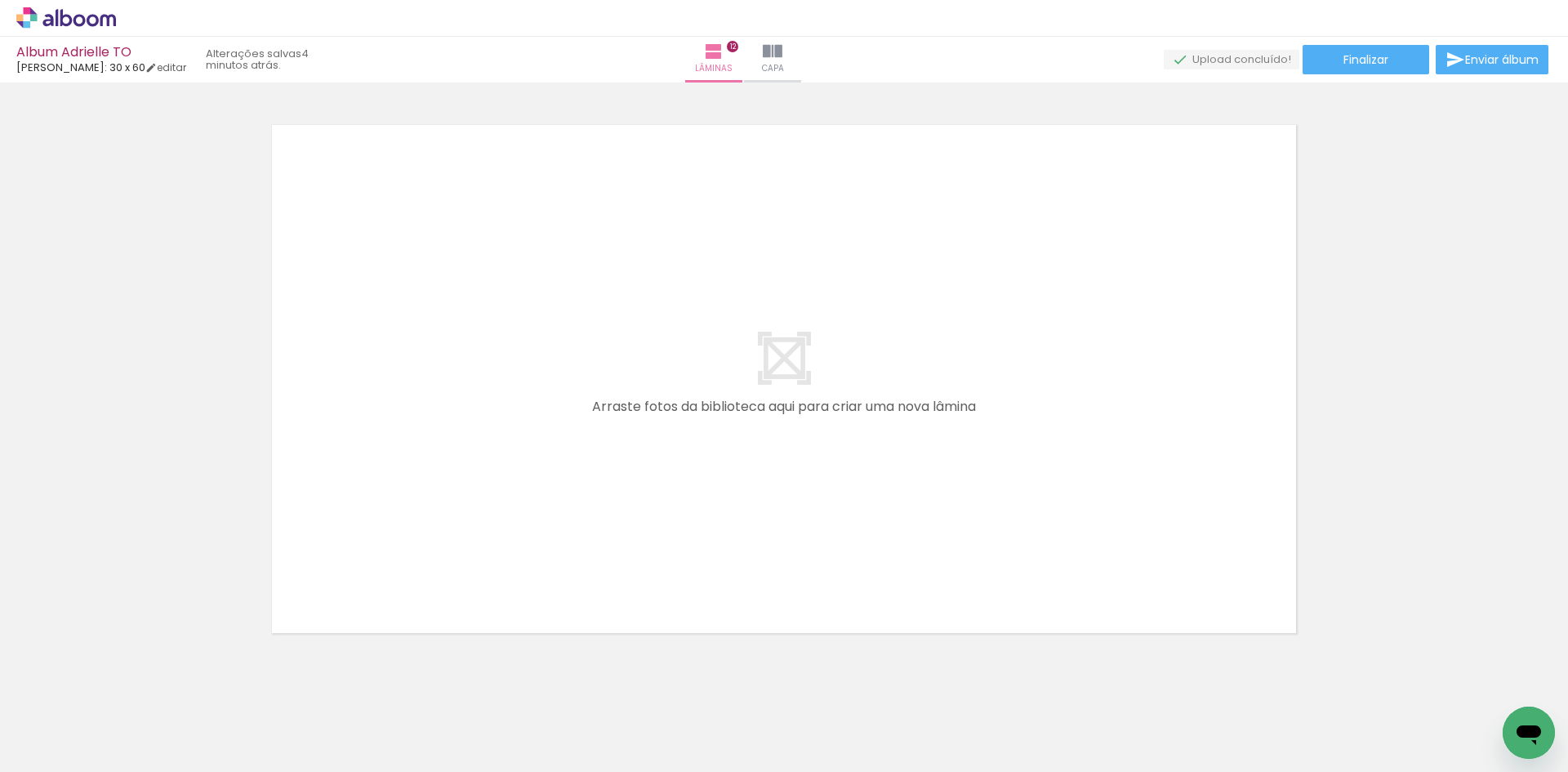
scroll to position [0, 491]
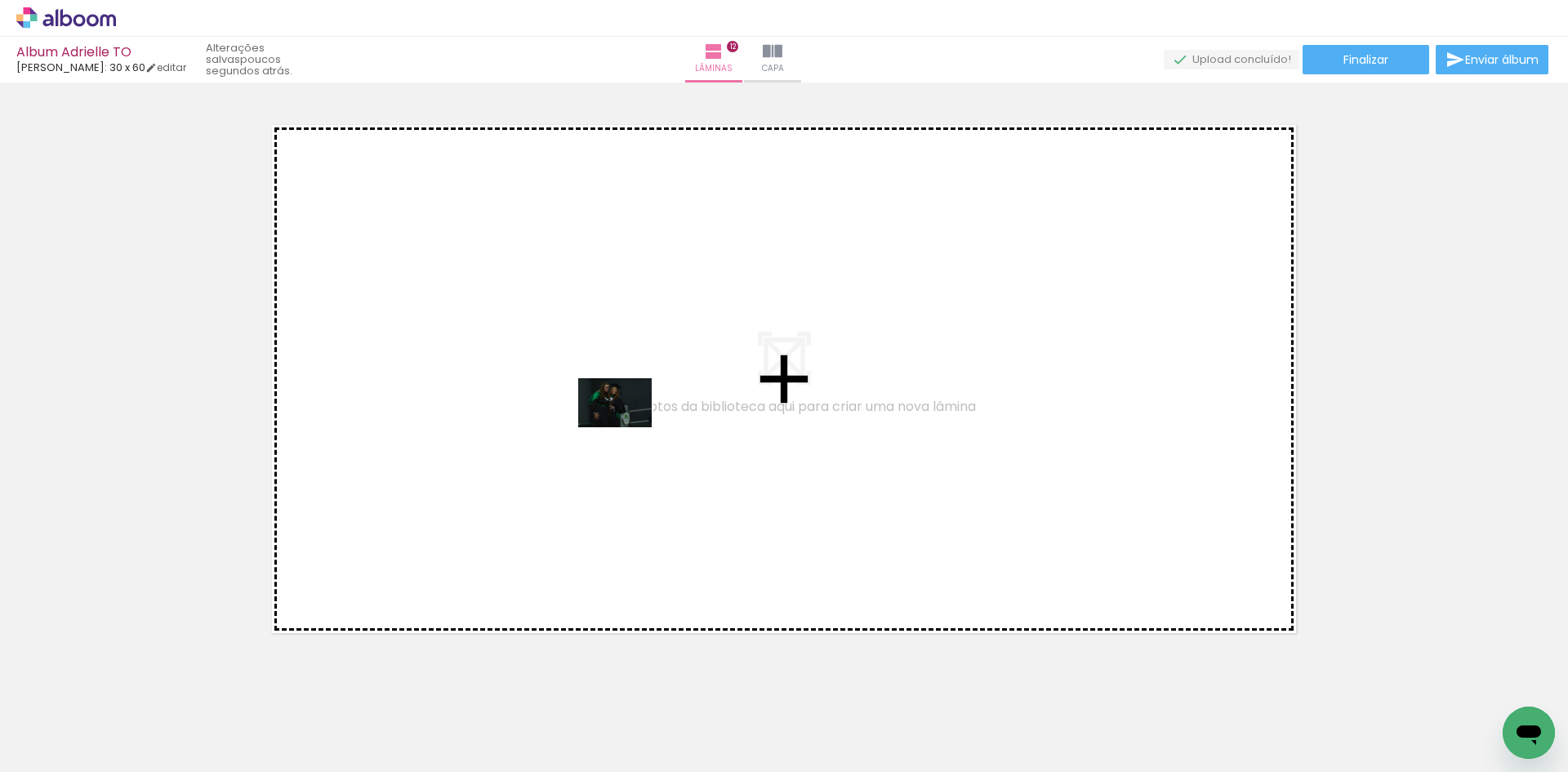
drag, startPoint x: 152, startPoint y: 733, endPoint x: 581, endPoint y: 502, distance: 487.2
click at [628, 427] on quentale-workspace at bounding box center [784, 386] width 1568 height 772
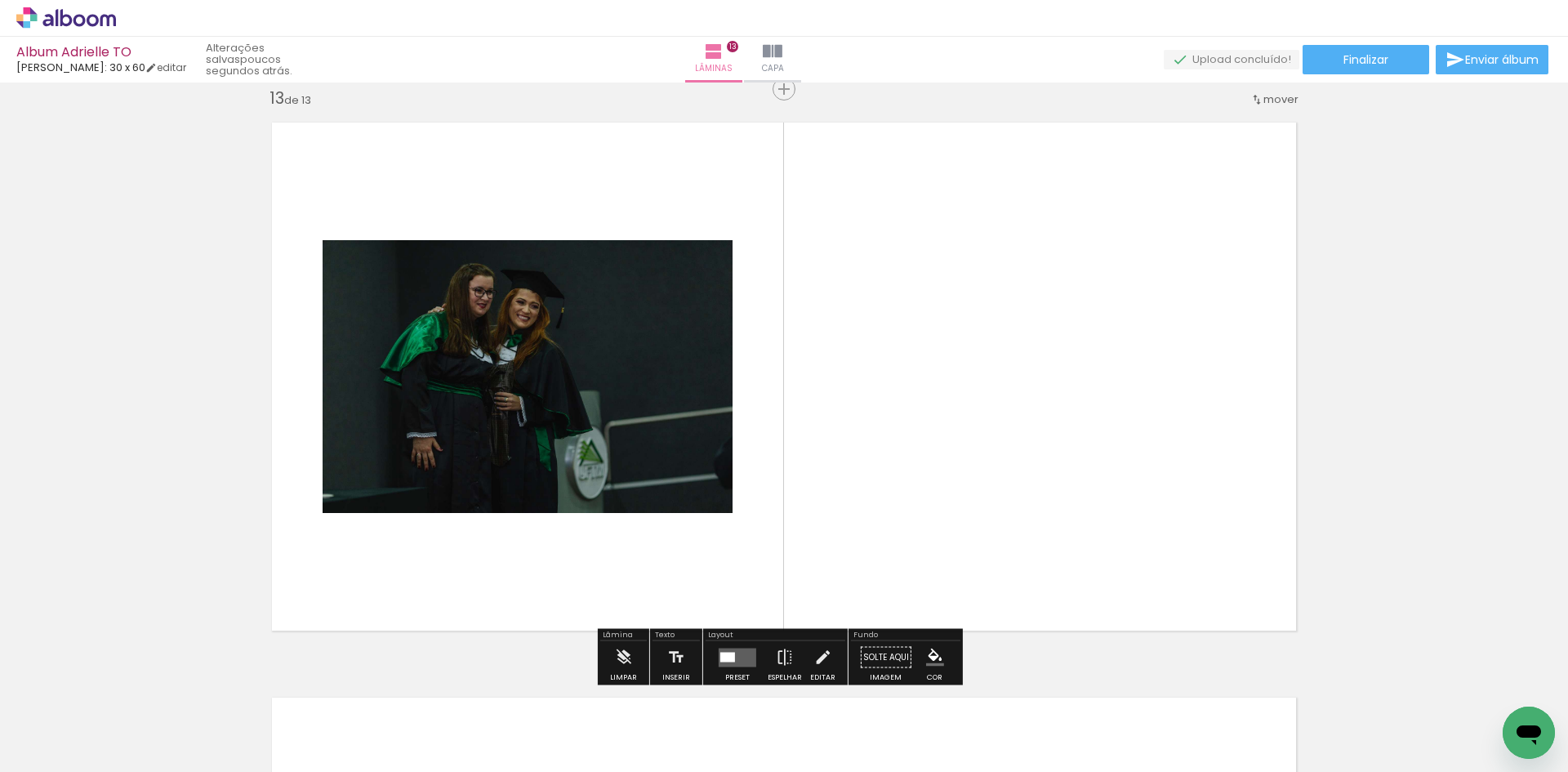
scroll to position [6923, 0]
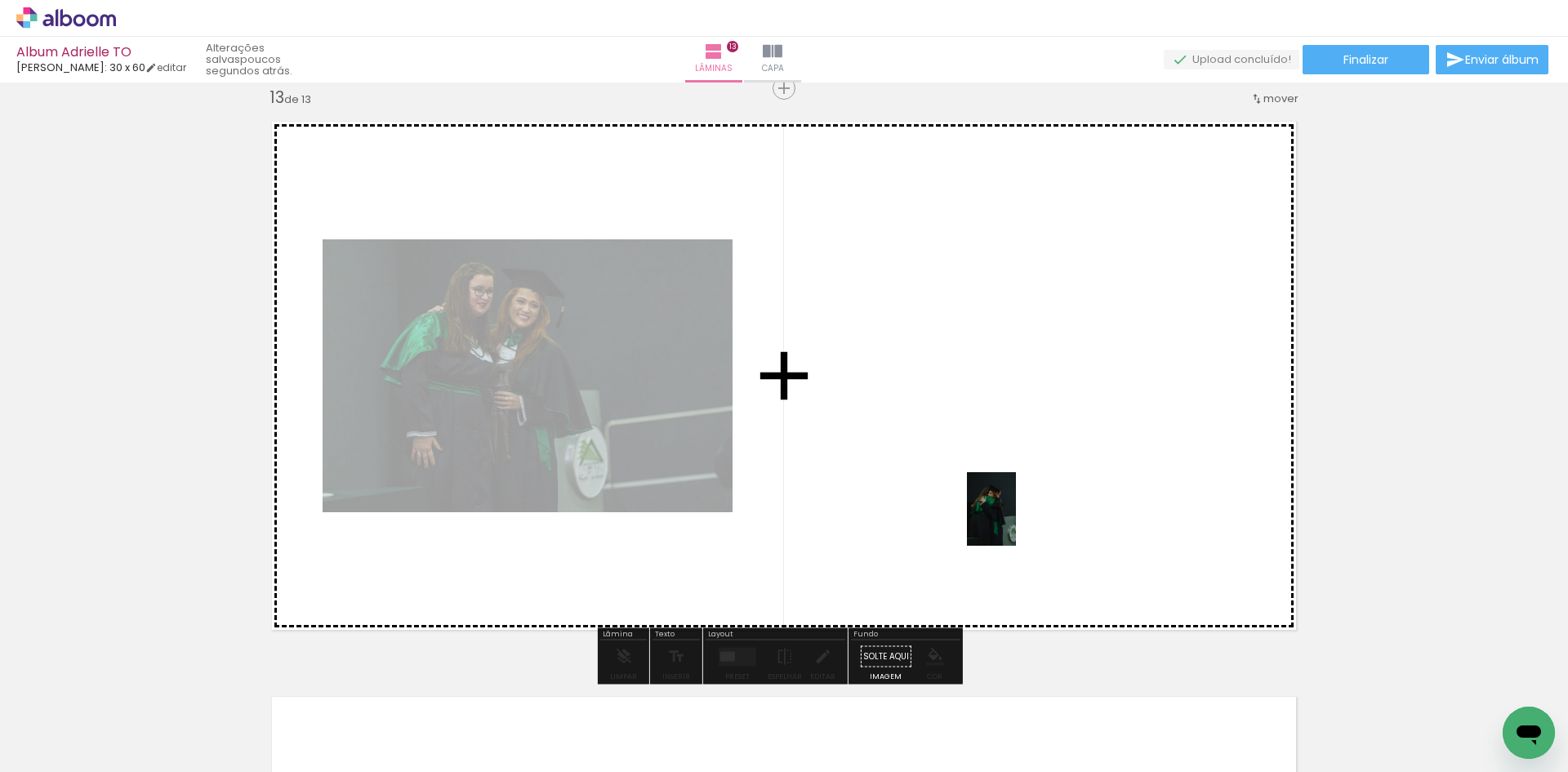
drag, startPoint x: 219, startPoint y: 723, endPoint x: 1016, endPoint y: 521, distance: 822.2
click at [1016, 521] on quentale-workspace at bounding box center [784, 386] width 1568 height 772
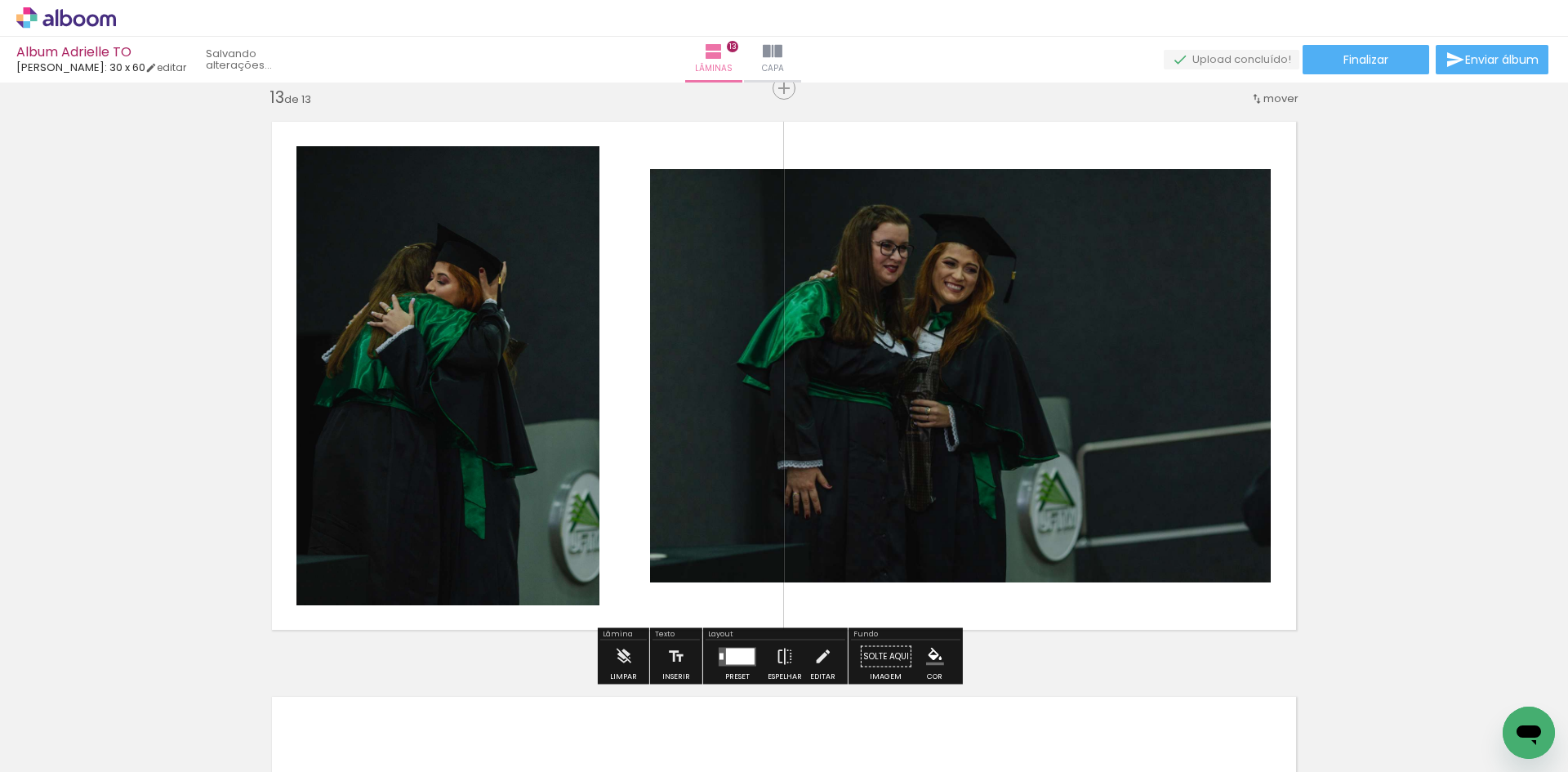
scroll to position [0, 309]
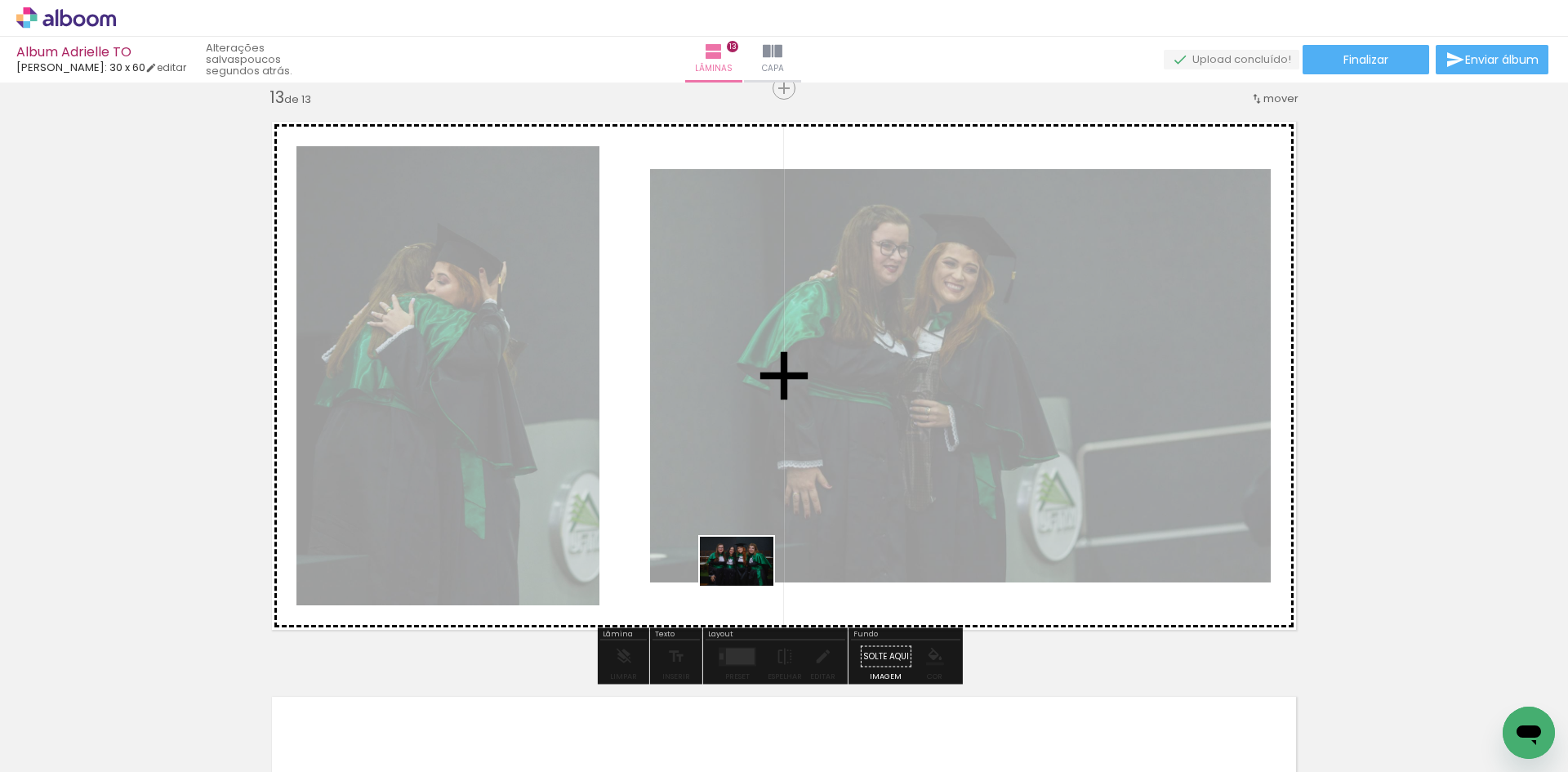
drag, startPoint x: 506, startPoint y: 727, endPoint x: 749, endPoint y: 586, distance: 280.9
click at [749, 586] on quentale-workspace at bounding box center [784, 386] width 1568 height 772
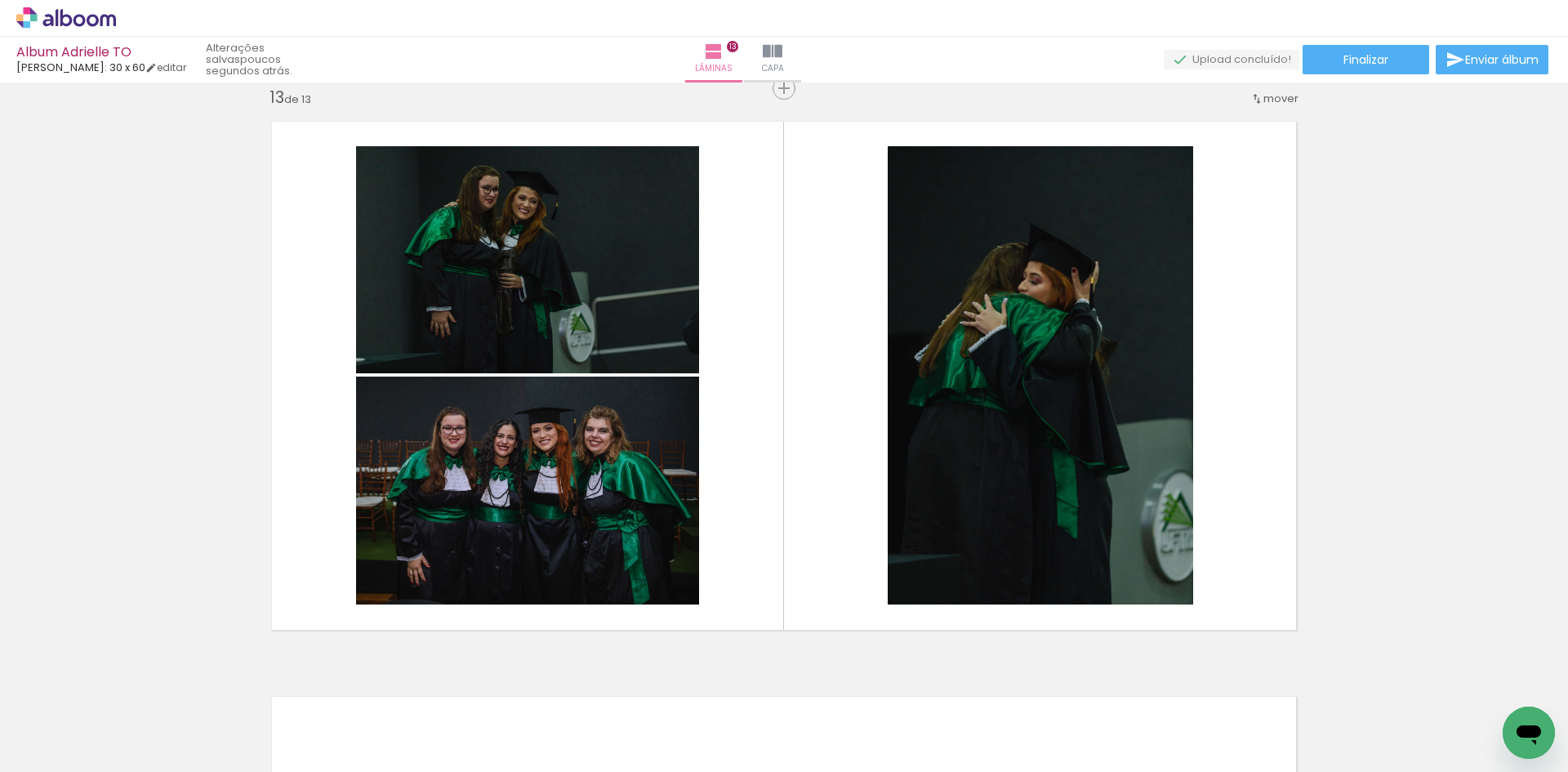
scroll to position [0, 218]
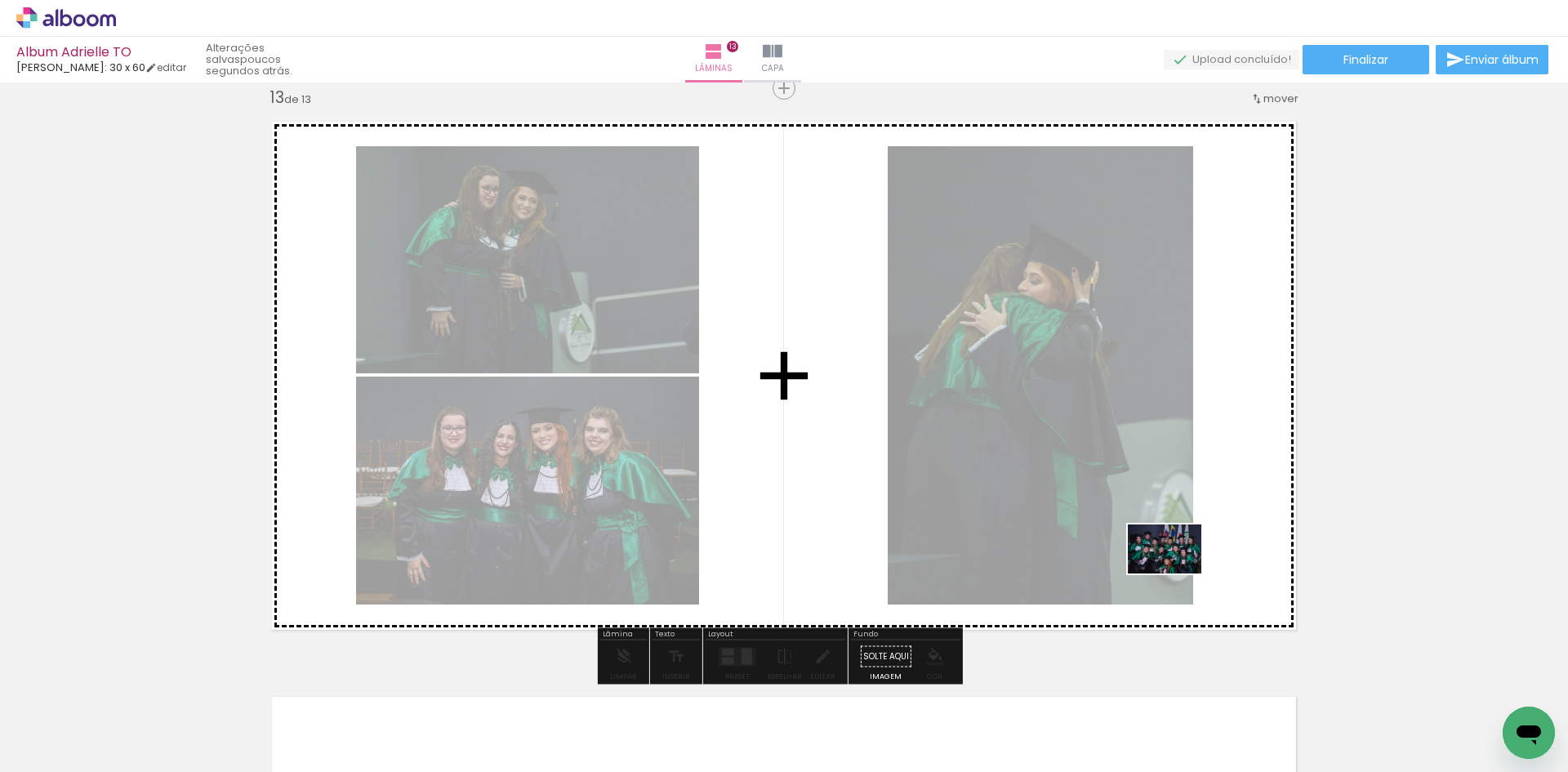
drag, startPoint x: 1487, startPoint y: 707, endPoint x: 1177, endPoint y: 574, distance: 337.3
click at [1177, 574] on quentale-workspace at bounding box center [784, 386] width 1568 height 772
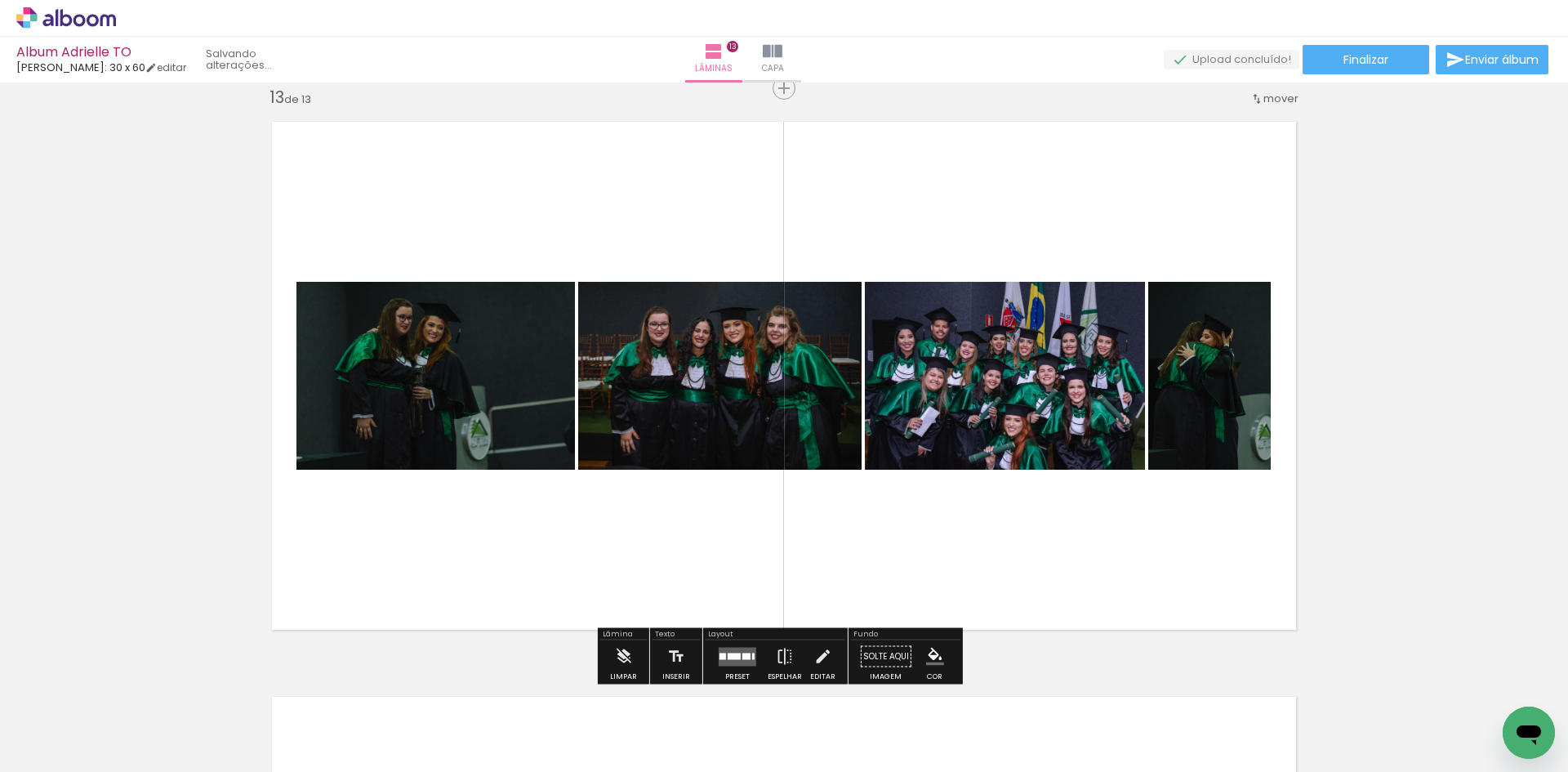
scroll to position [0, 126]
click at [731, 655] on div at bounding box center [734, 656] width 13 height 7
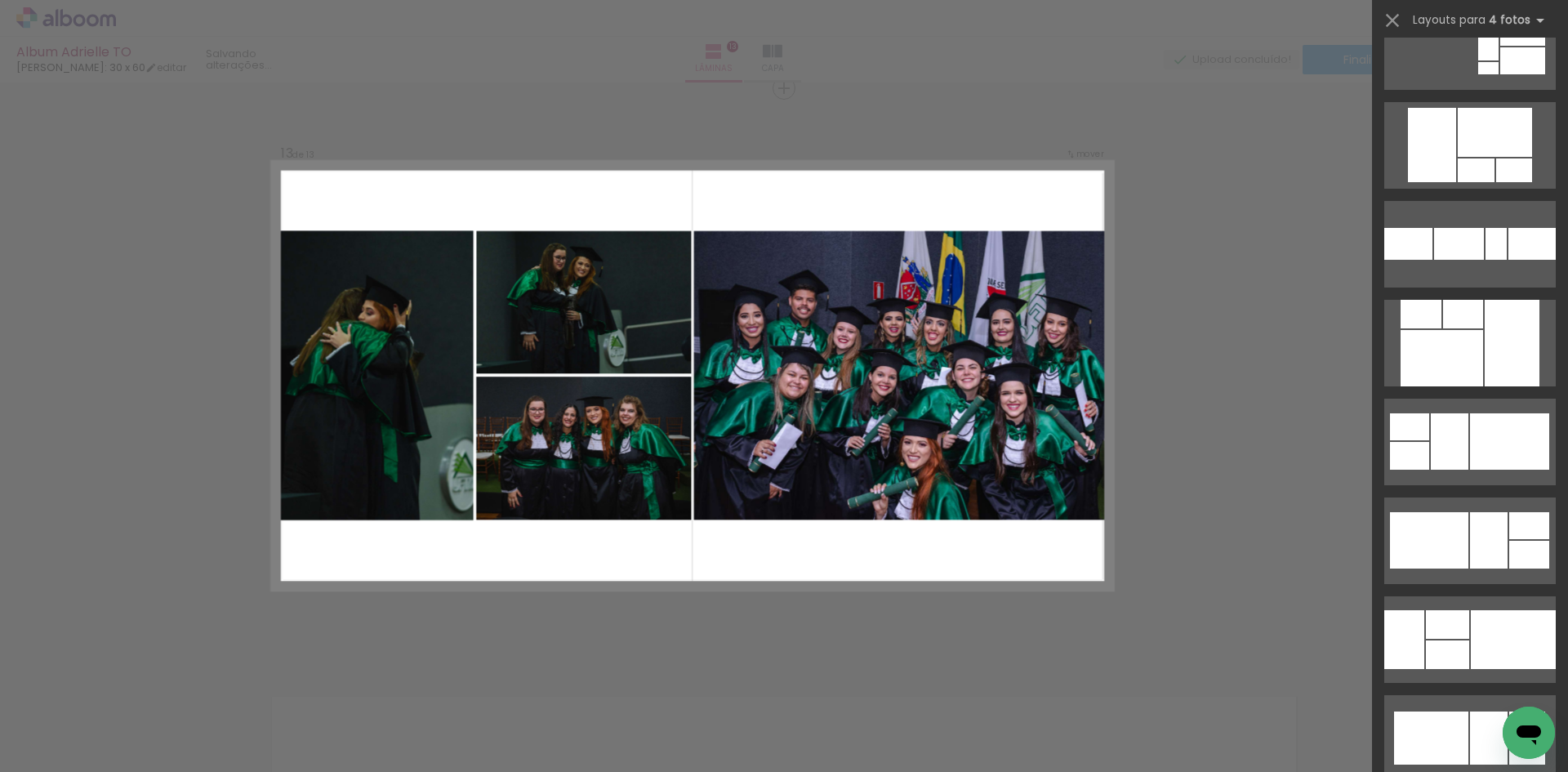
scroll to position [3840, 0]
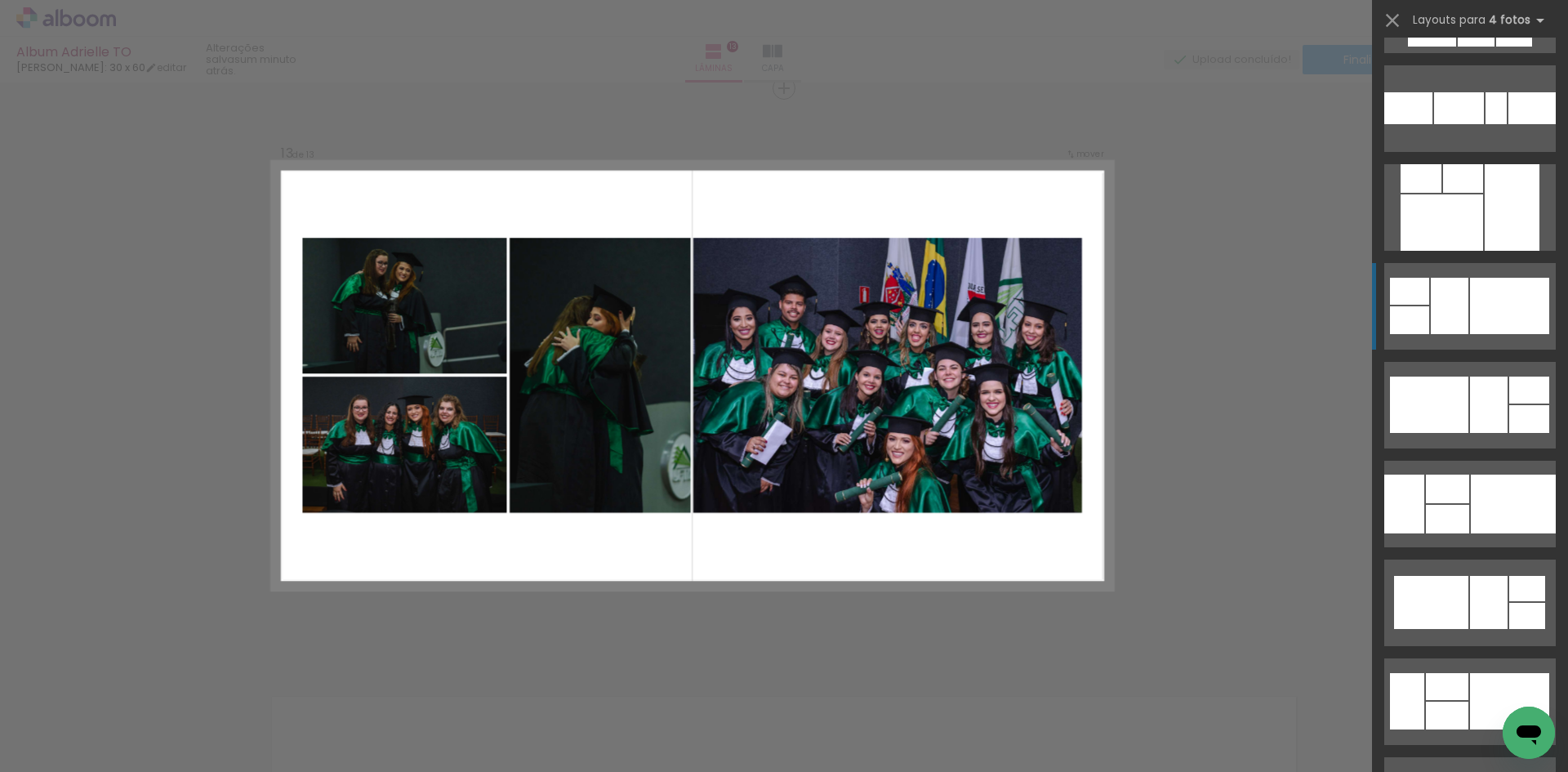
click at [1496, 317] on div at bounding box center [1509, 306] width 80 height 56
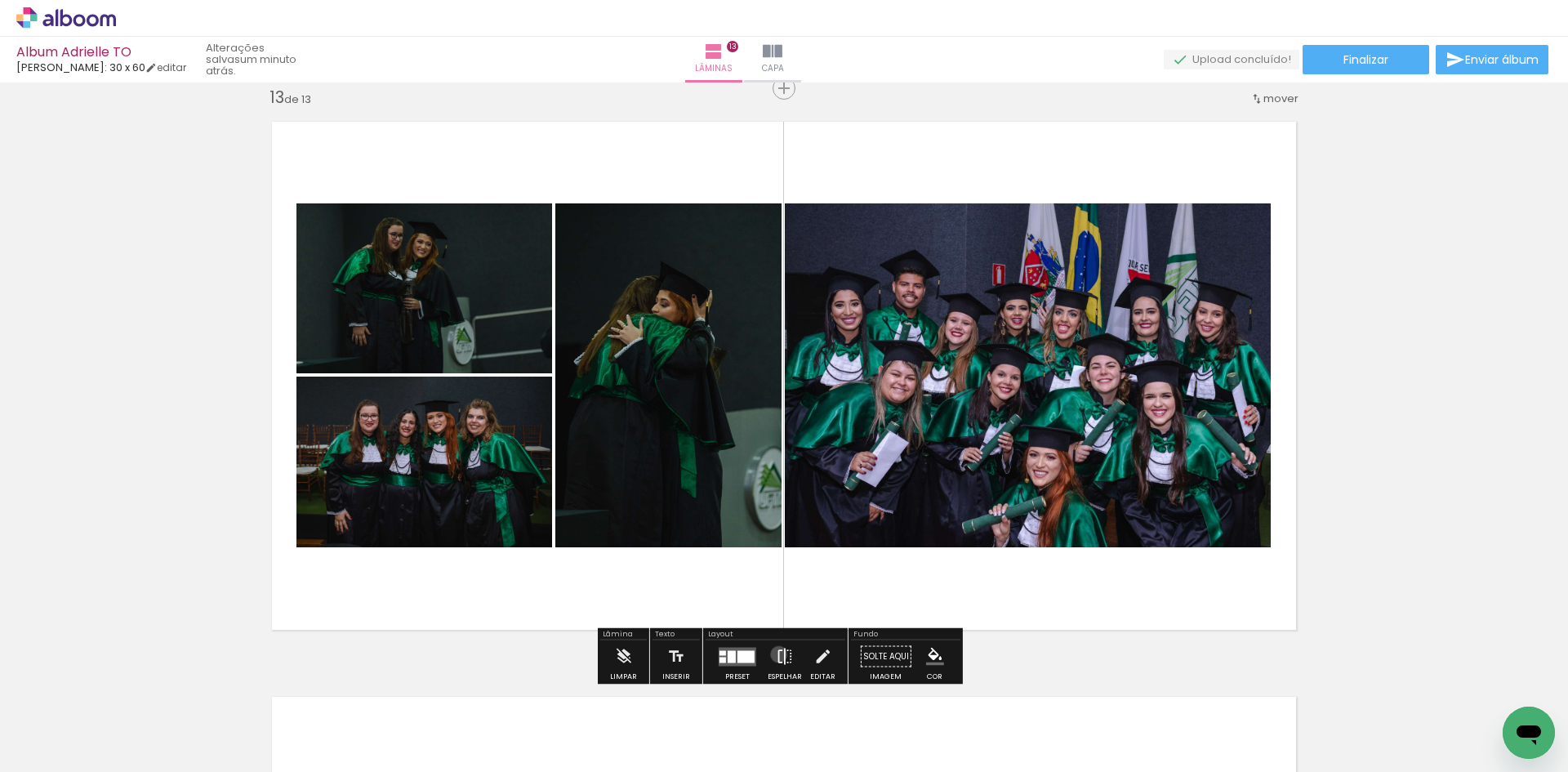
click at [776, 655] on iron-icon at bounding box center [784, 656] width 18 height 33
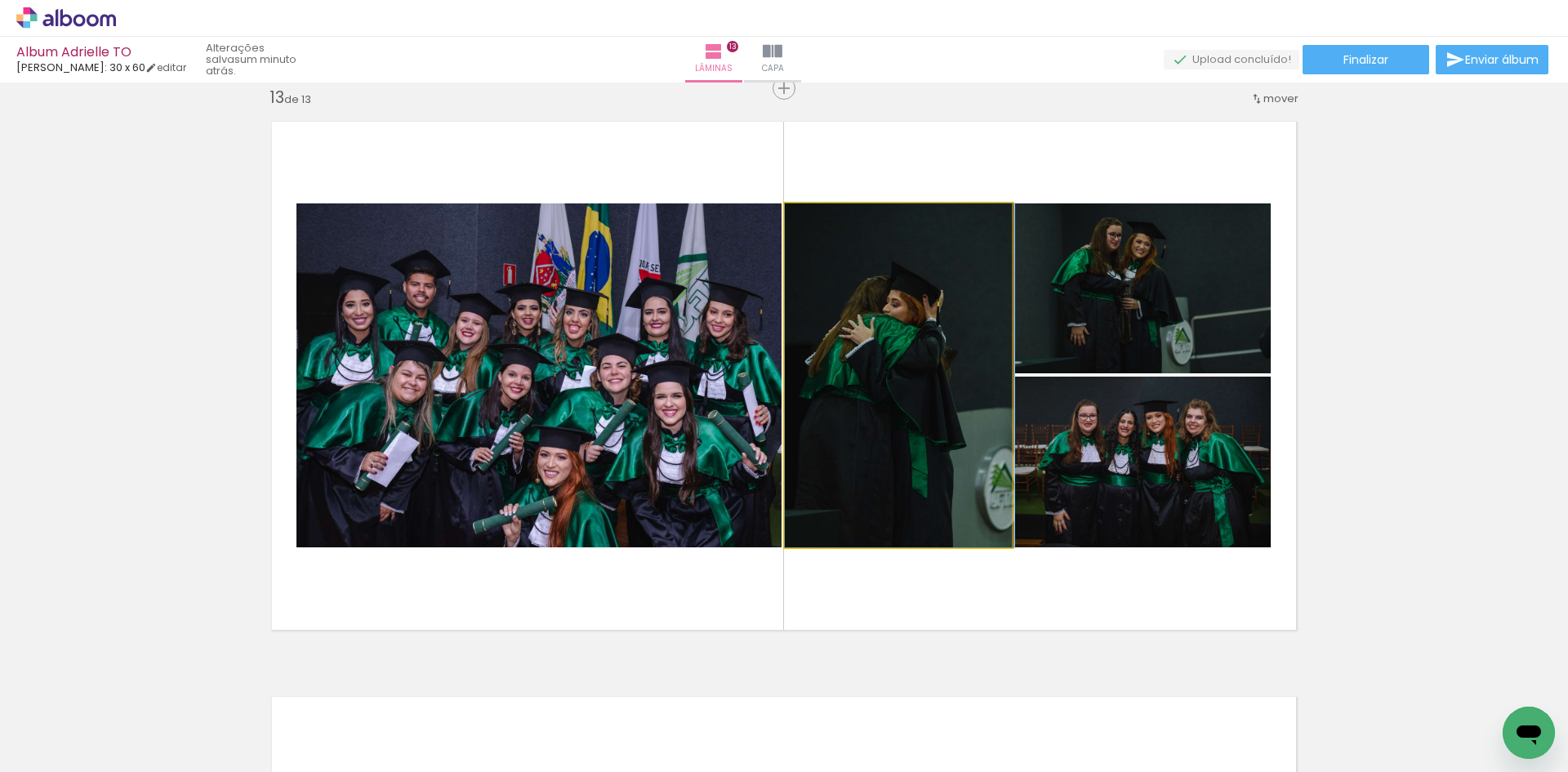
drag, startPoint x: 885, startPoint y: 396, endPoint x: 908, endPoint y: 398, distance: 23.1
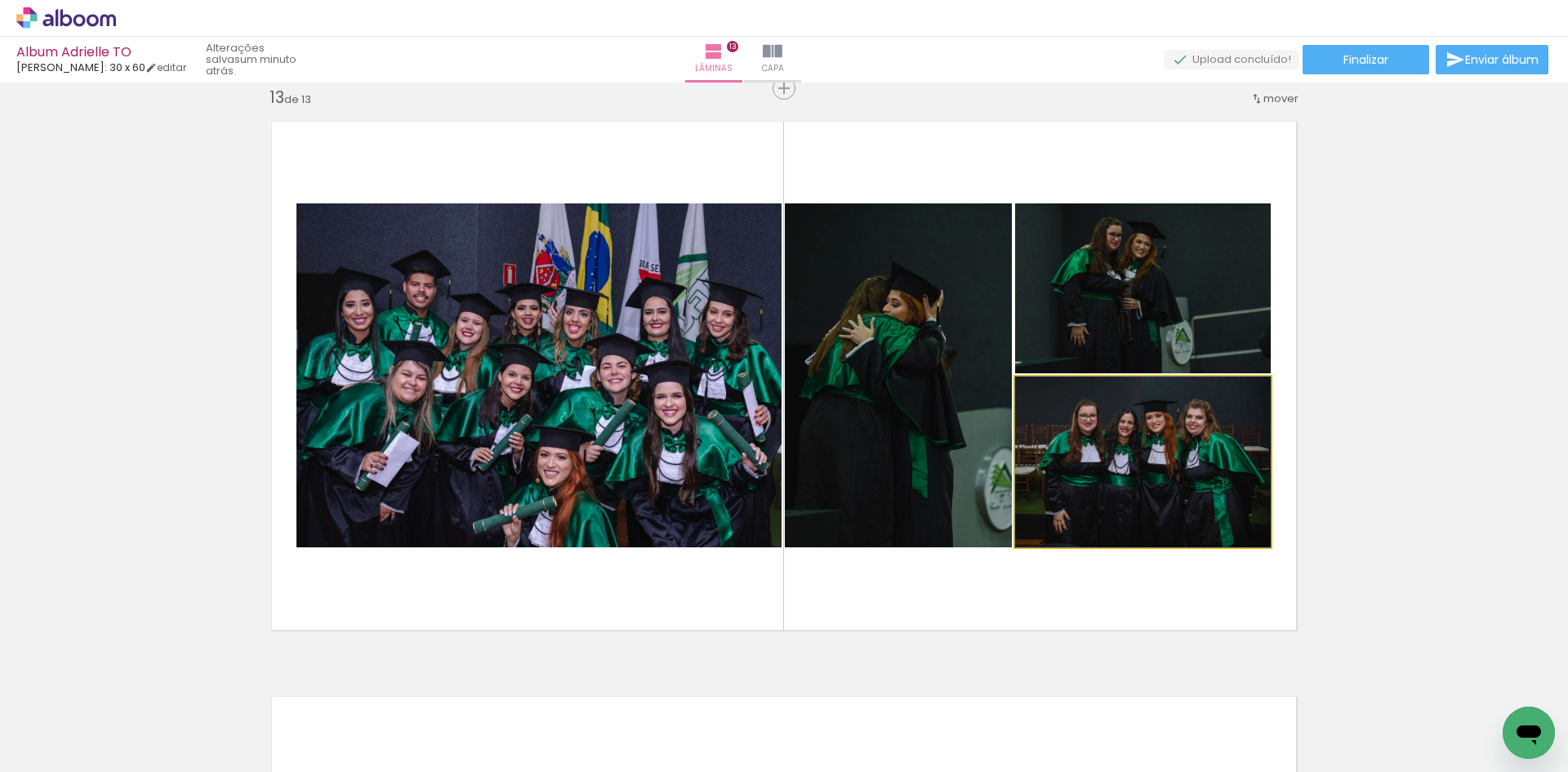
click at [1123, 471] on quentale-photo at bounding box center [1143, 462] width 255 height 171
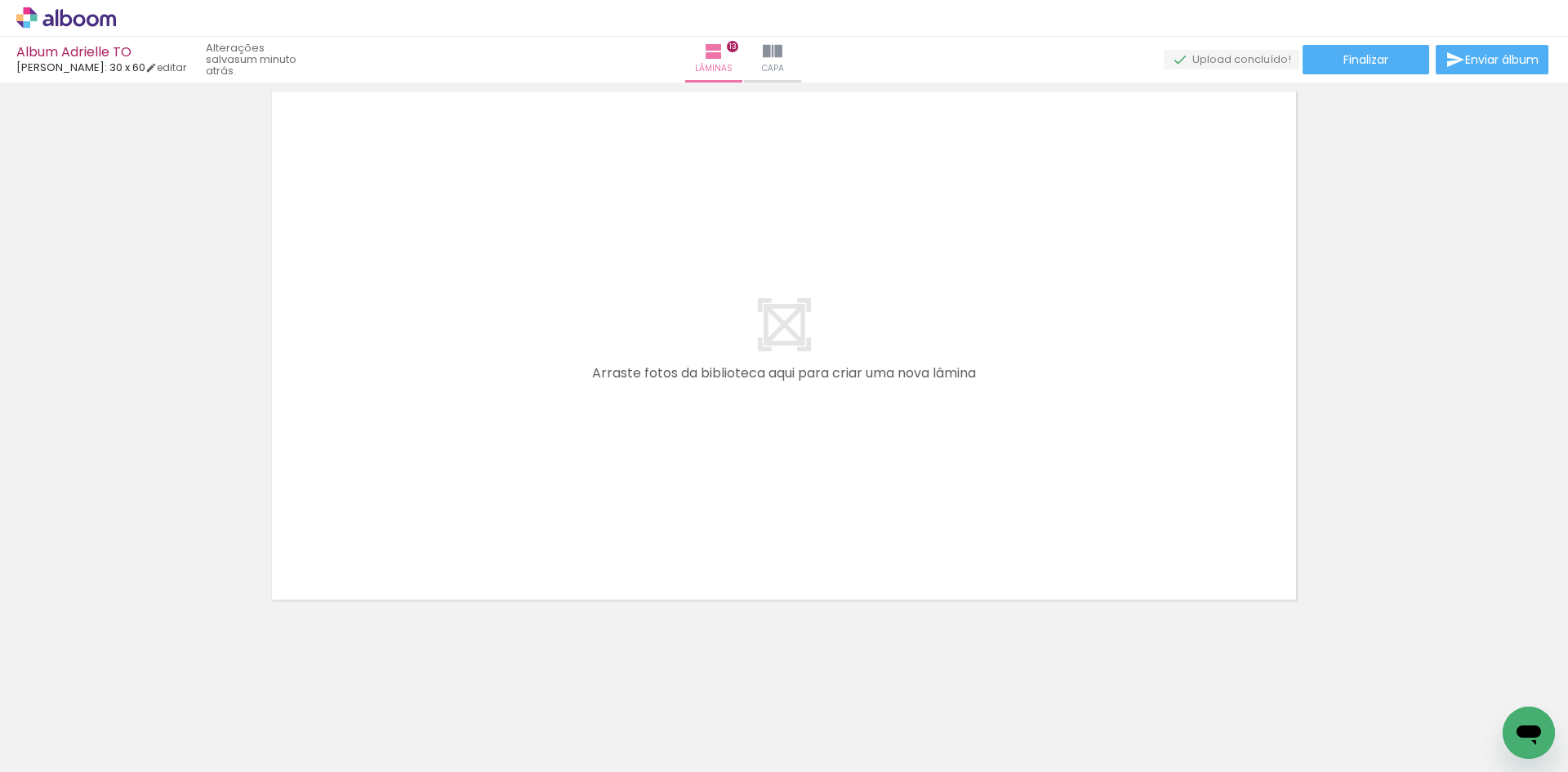
scroll to position [7459, 0]
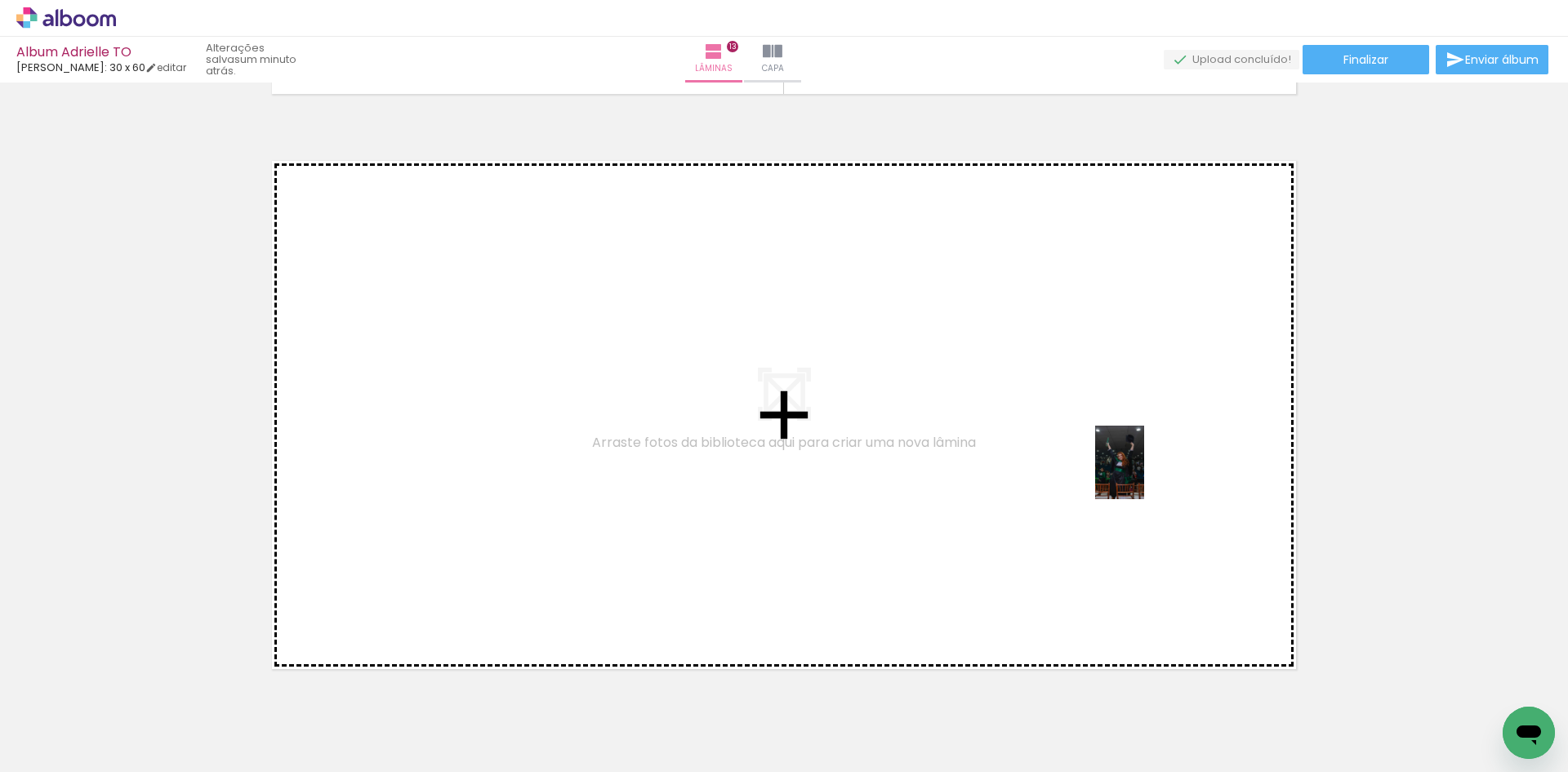
drag, startPoint x: 586, startPoint y: 719, endPoint x: 1144, endPoint y: 475, distance: 609.0
click at [1144, 475] on quentale-workspace at bounding box center [784, 386] width 1568 height 772
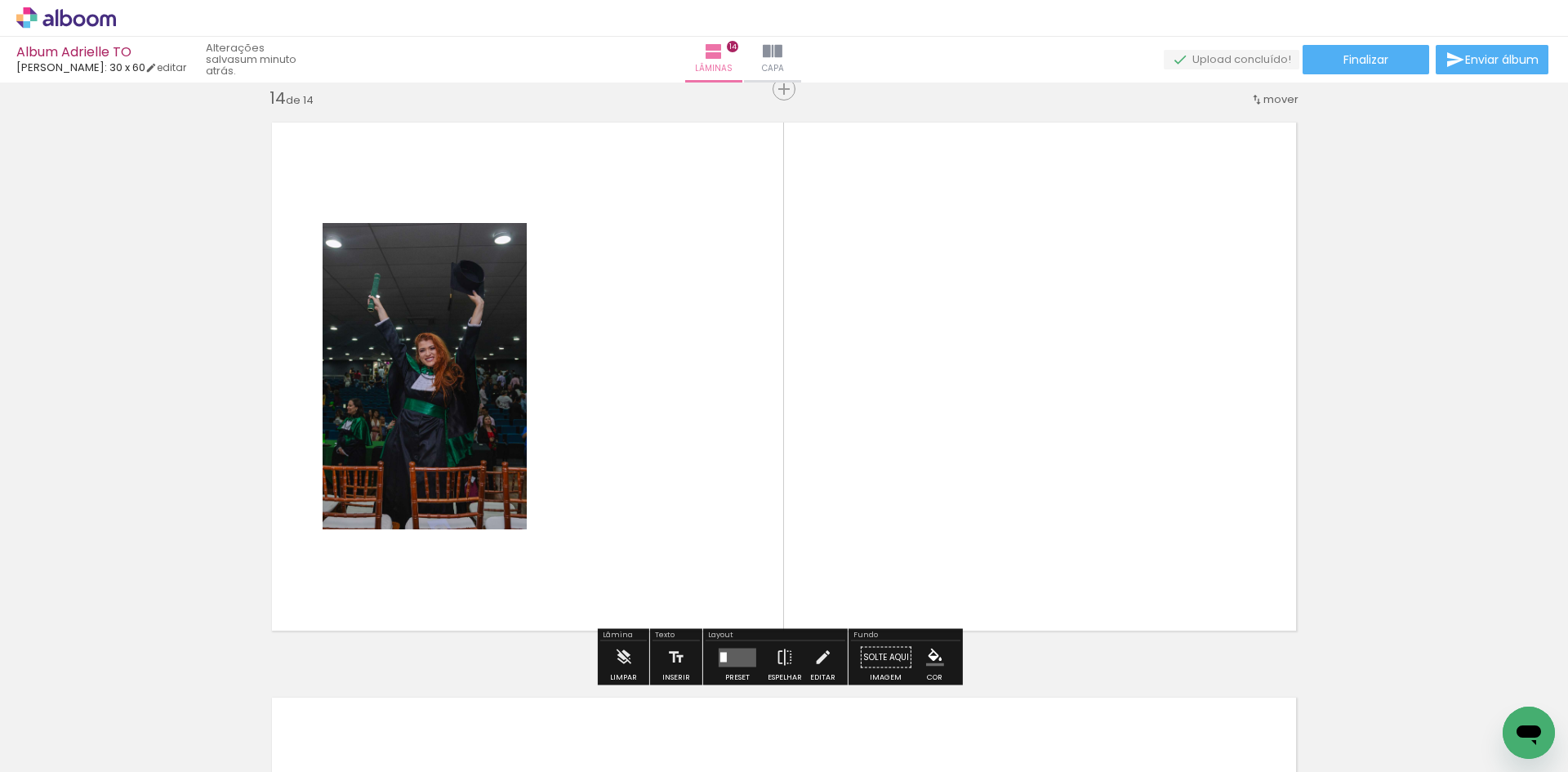
scroll to position [7498, 0]
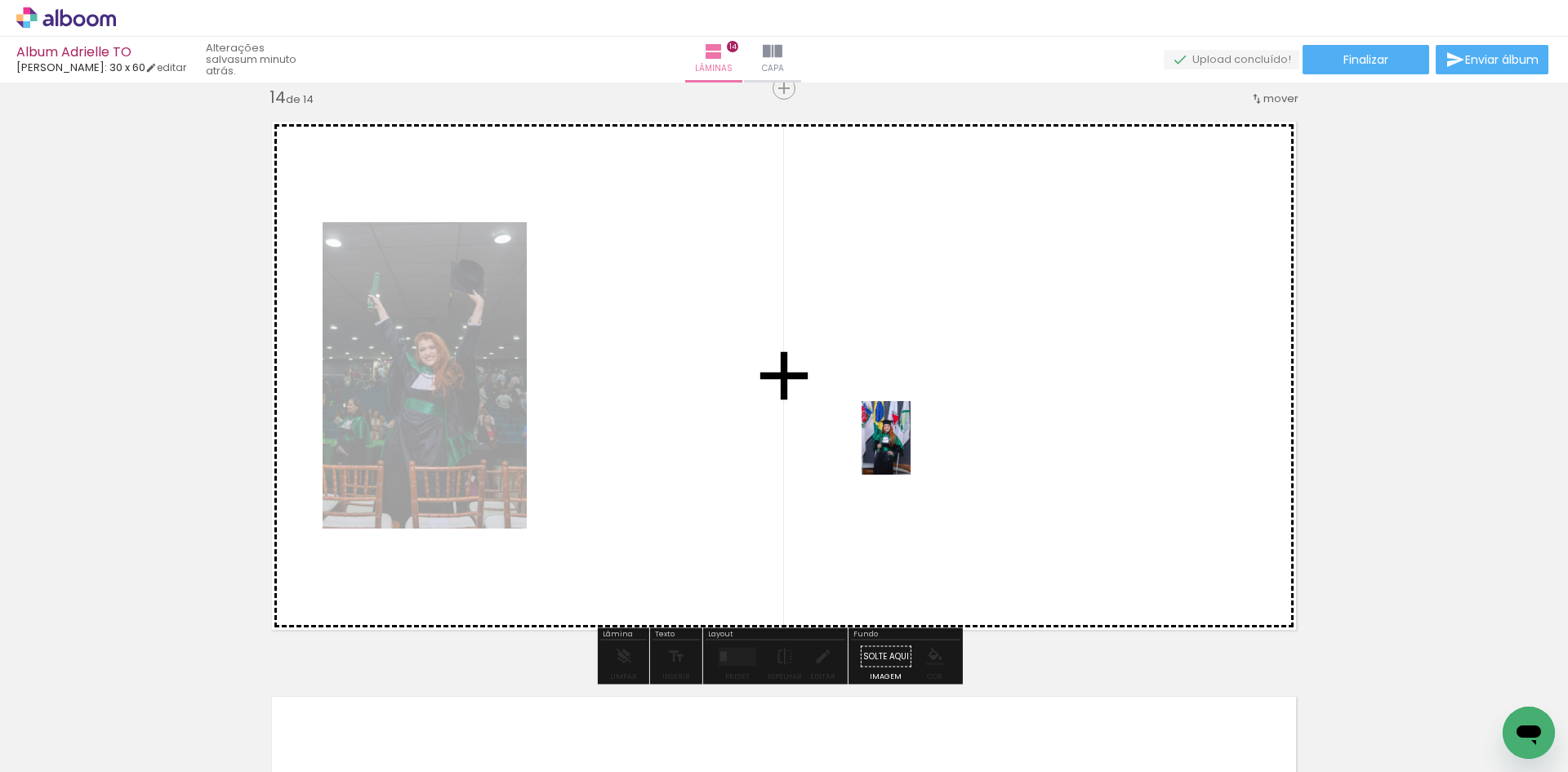
drag, startPoint x: 1411, startPoint y: 717, endPoint x: 905, endPoint y: 446, distance: 574.0
click at [905, 446] on quentale-workspace at bounding box center [784, 386] width 1568 height 772
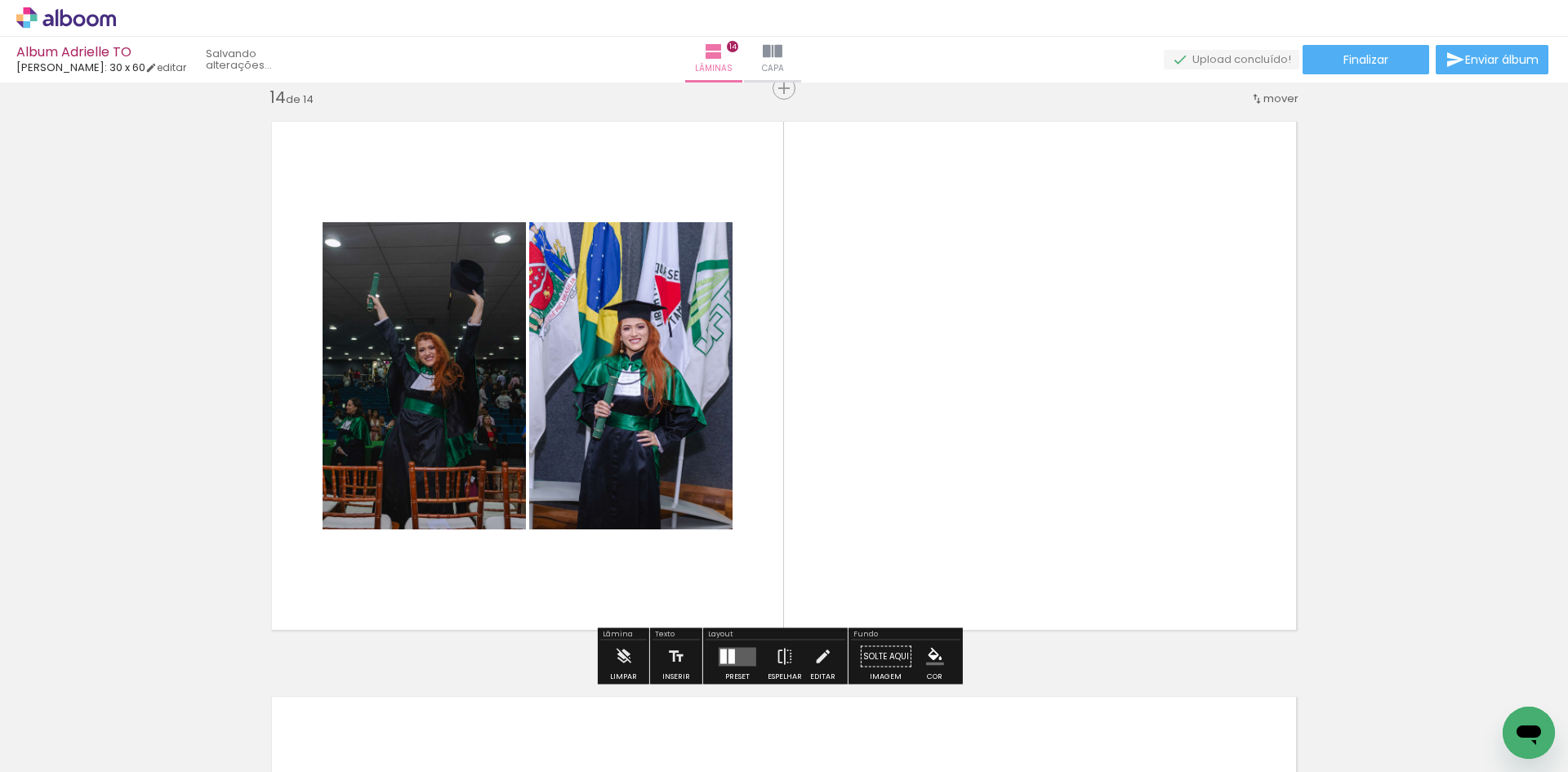
scroll to position [0, 0]
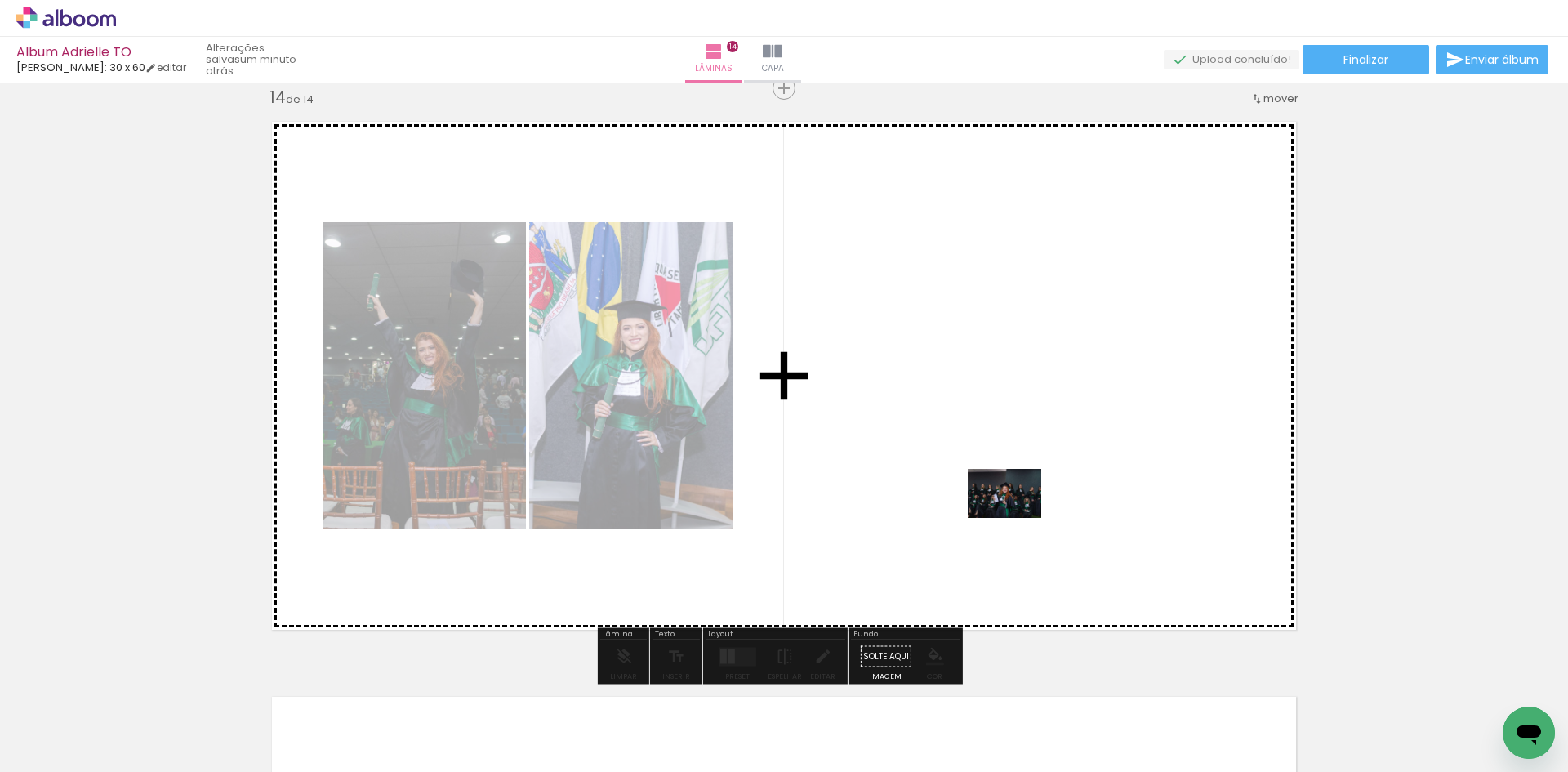
drag, startPoint x: 1370, startPoint y: 732, endPoint x: 1017, endPoint y: 518, distance: 412.8
click at [1017, 518] on quentale-workspace at bounding box center [784, 386] width 1568 height 772
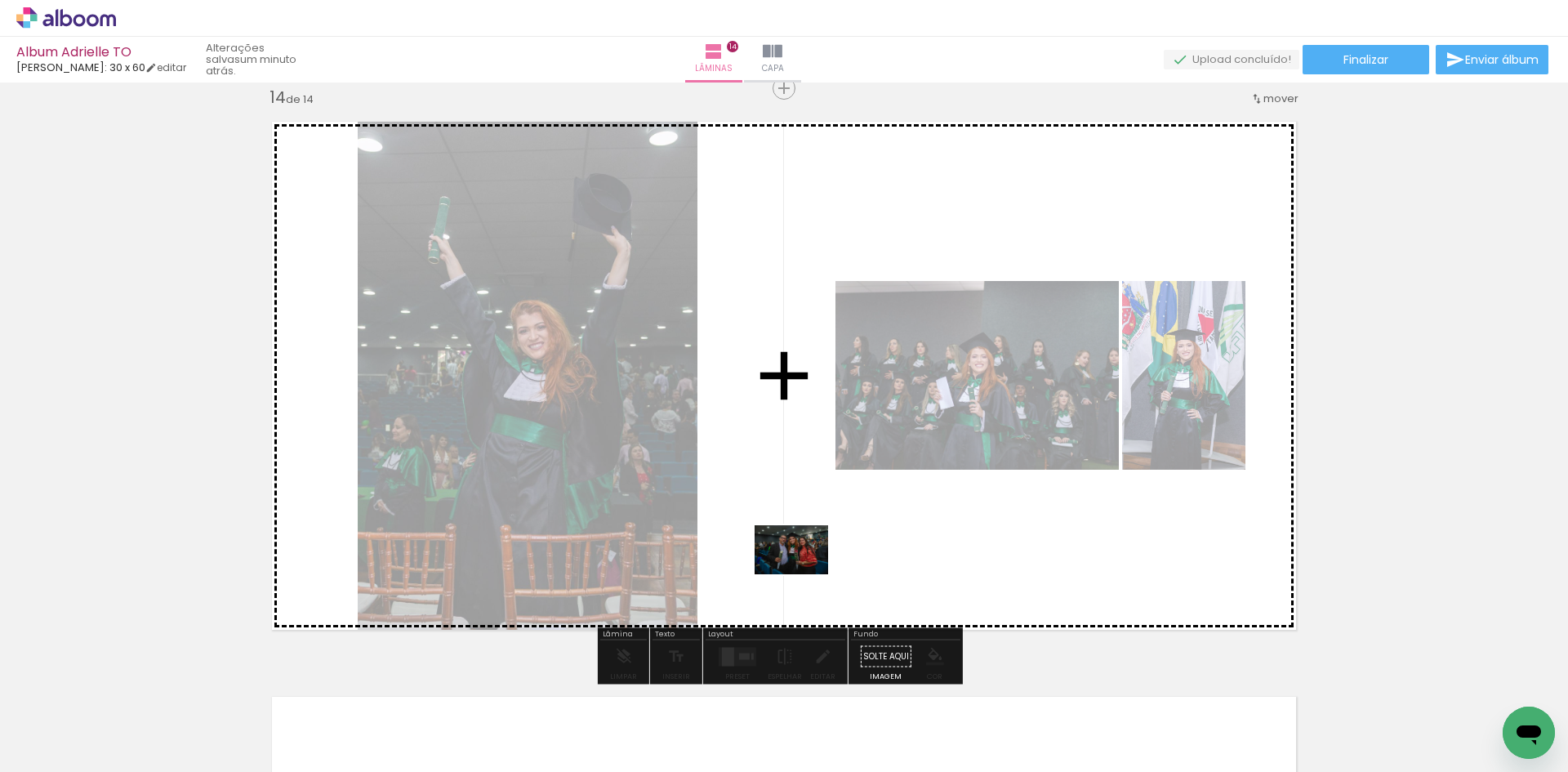
drag, startPoint x: 613, startPoint y: 720, endPoint x: 804, endPoint y: 574, distance: 240.4
click at [804, 574] on quentale-workspace at bounding box center [784, 386] width 1568 height 772
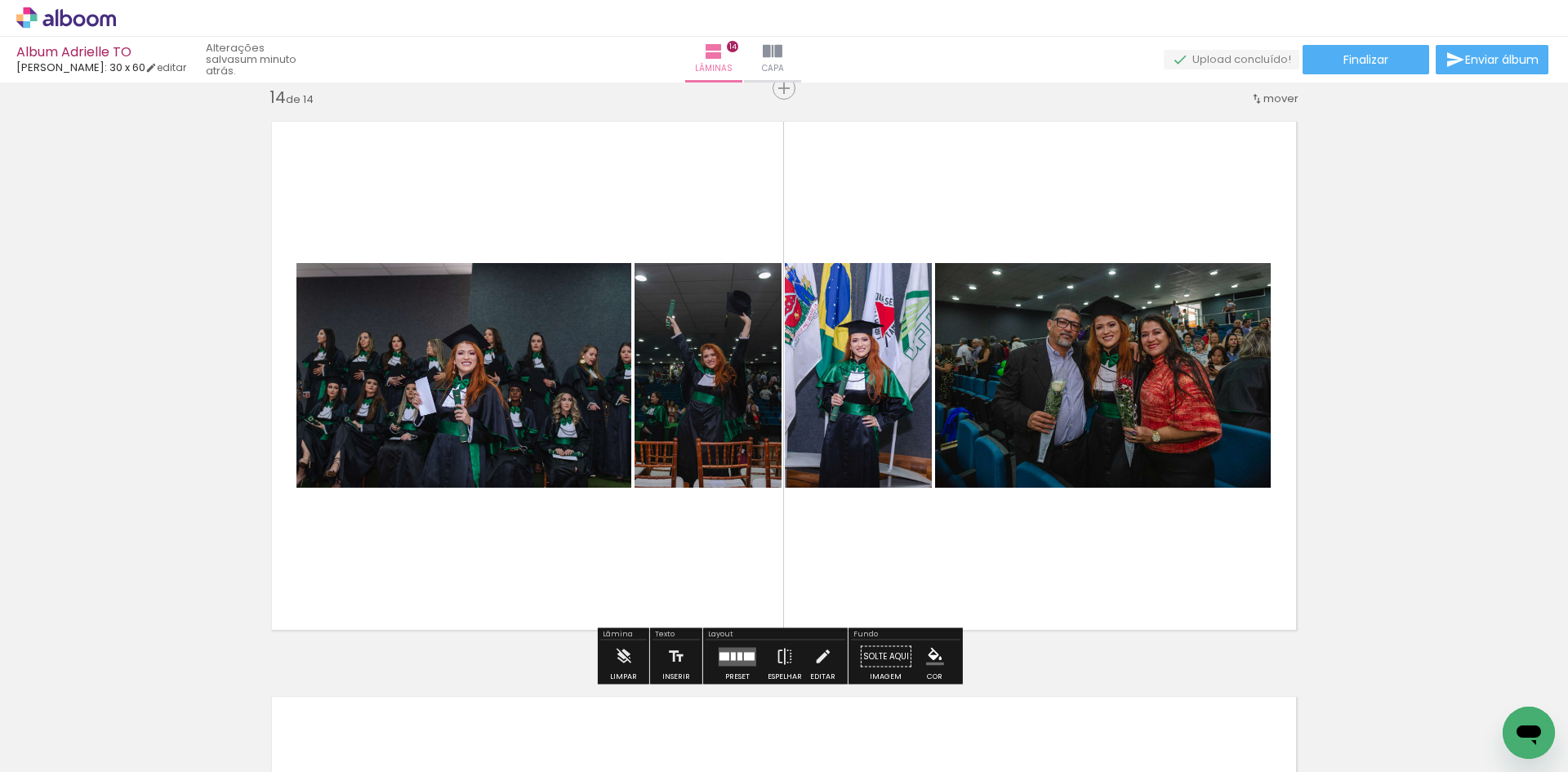
click at [744, 656] on div at bounding box center [749, 656] width 11 height 8
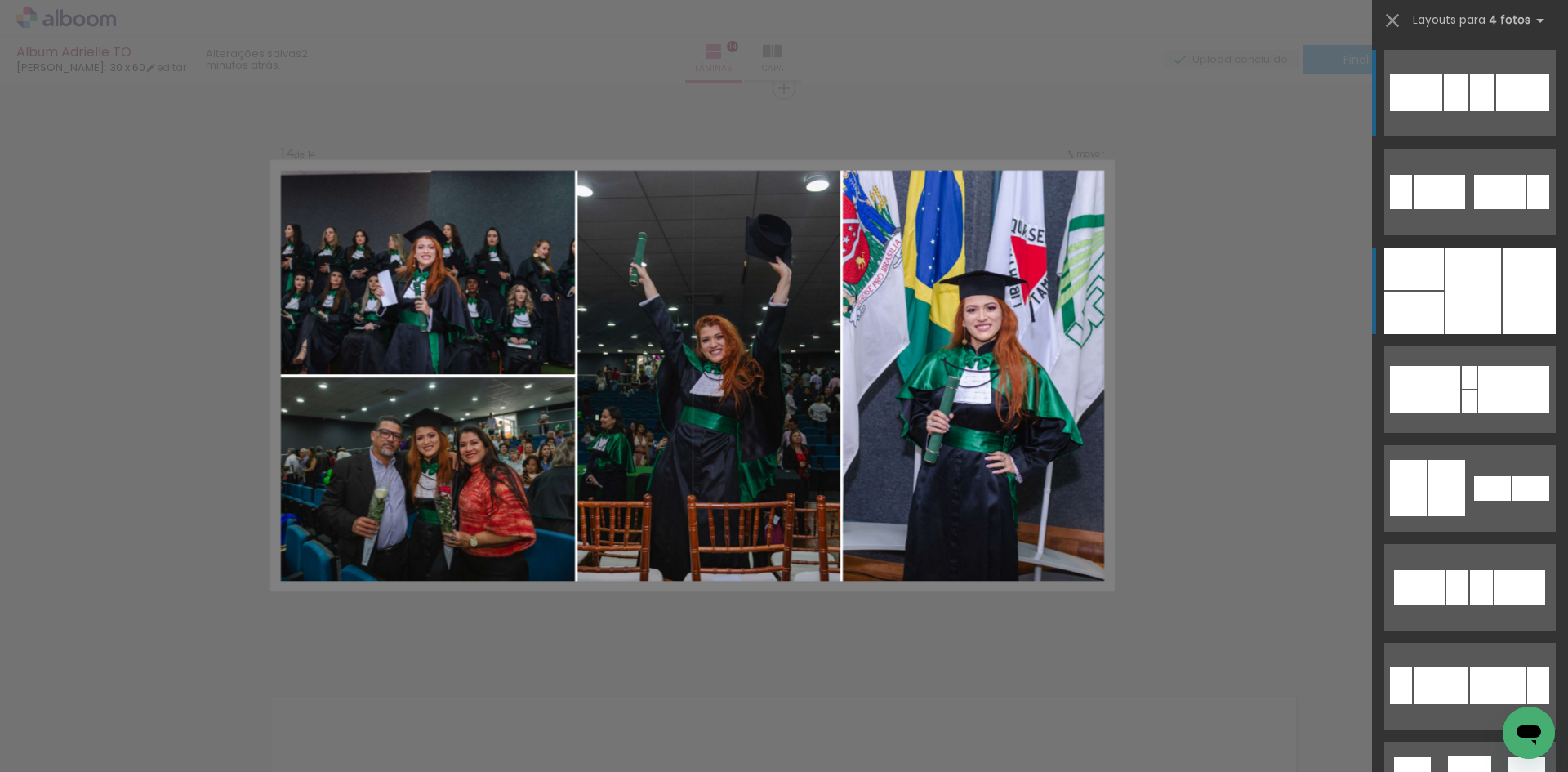
click at [1463, 291] on div at bounding box center [1473, 291] width 55 height 86
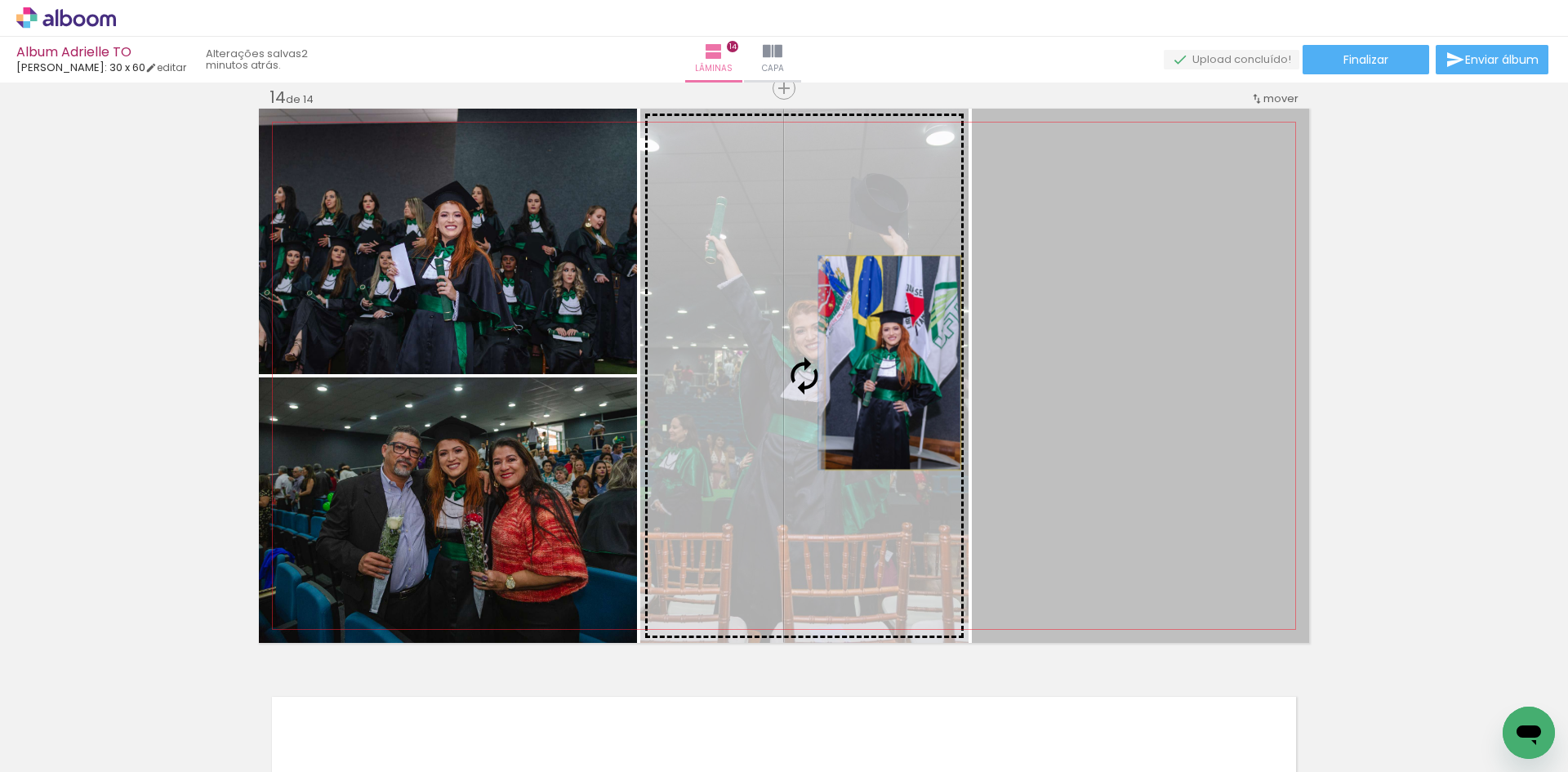
drag, startPoint x: 1133, startPoint y: 368, endPoint x: 887, endPoint y: 363, distance: 246.1
click at [0, 0] on slot at bounding box center [0, 0] width 0 height 0
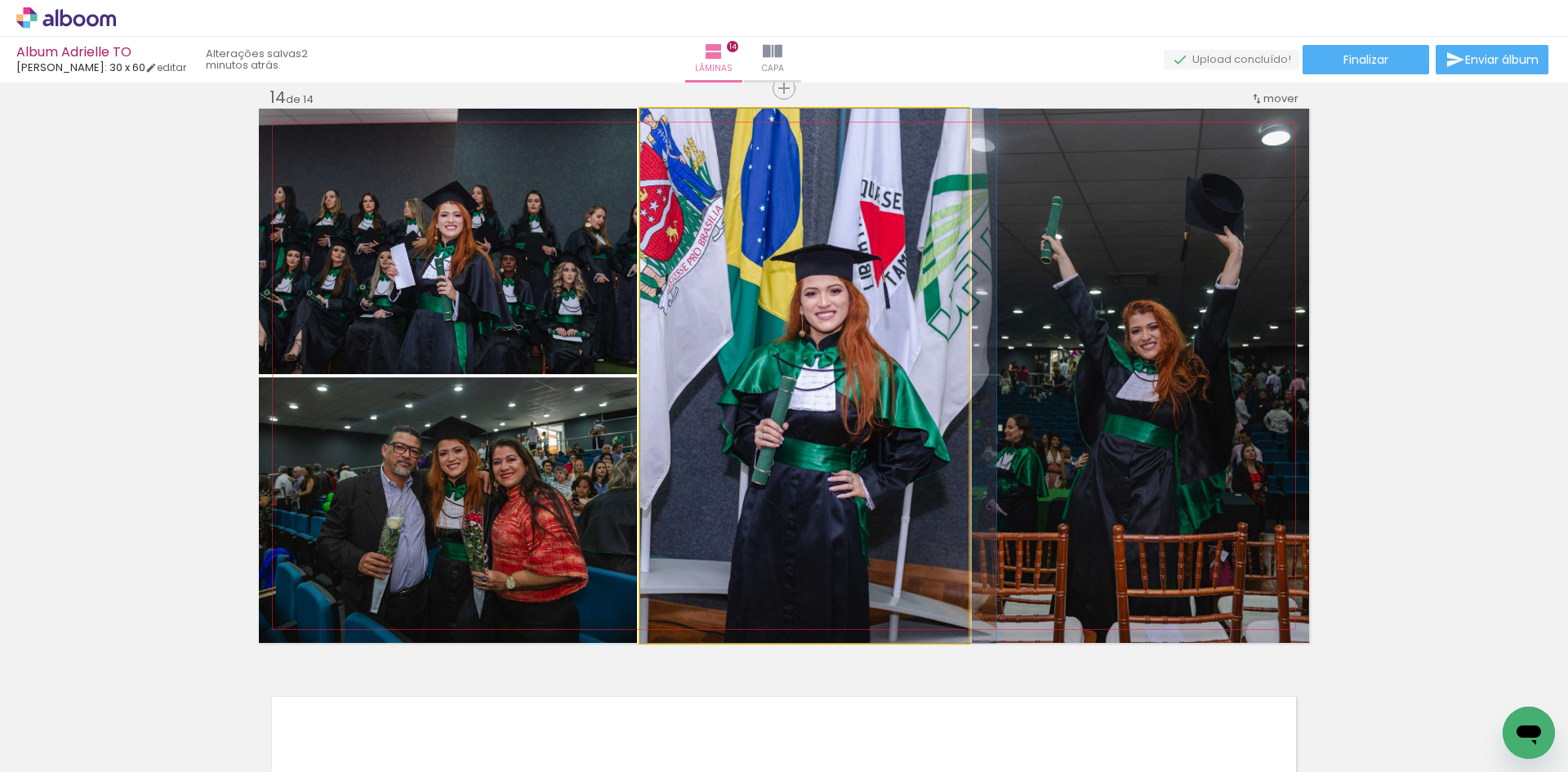
drag, startPoint x: 886, startPoint y: 367, endPoint x: 908, endPoint y: 367, distance: 22.0
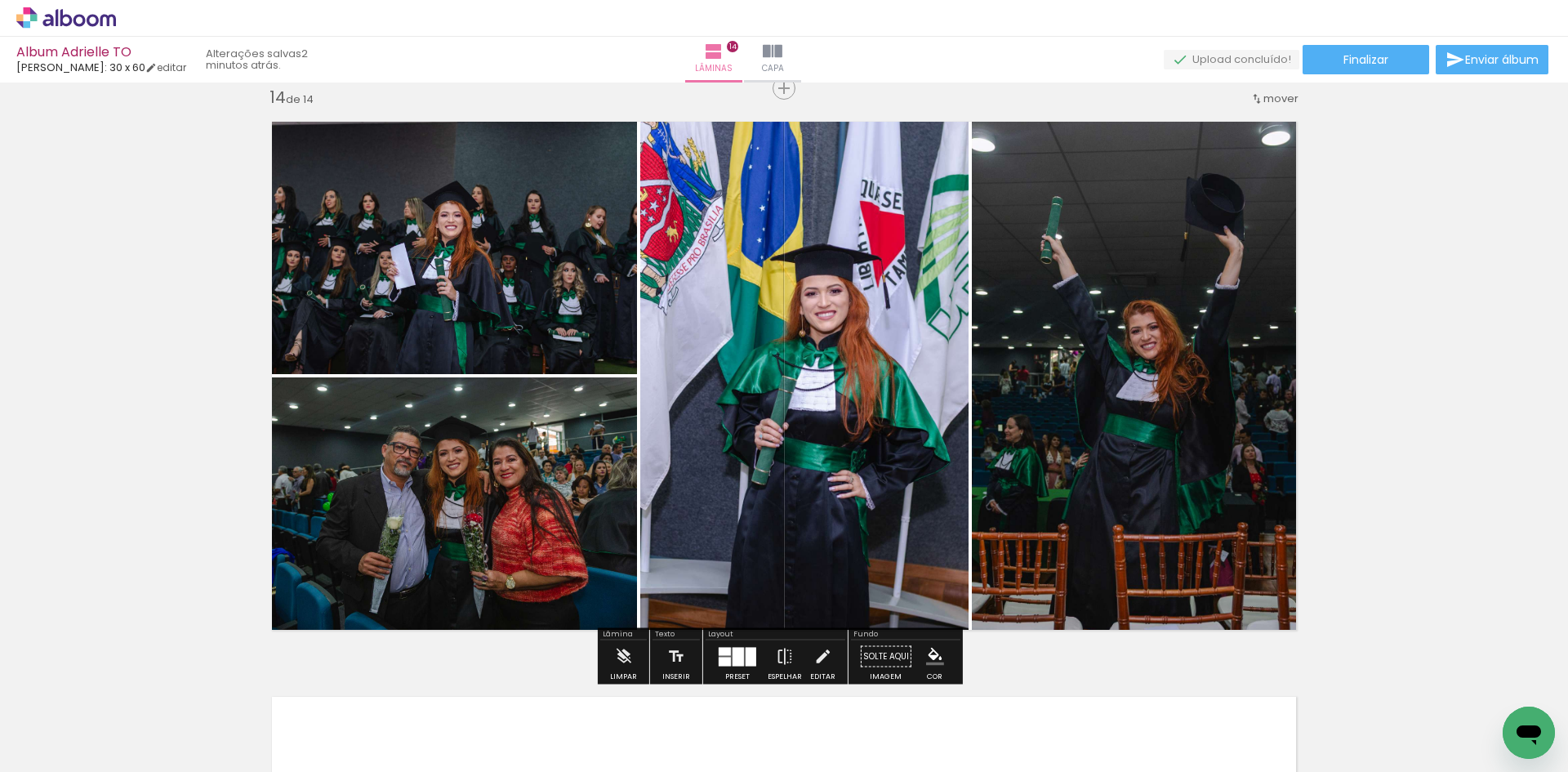
click at [470, 278] on quentale-photo at bounding box center [448, 241] width 378 height 265
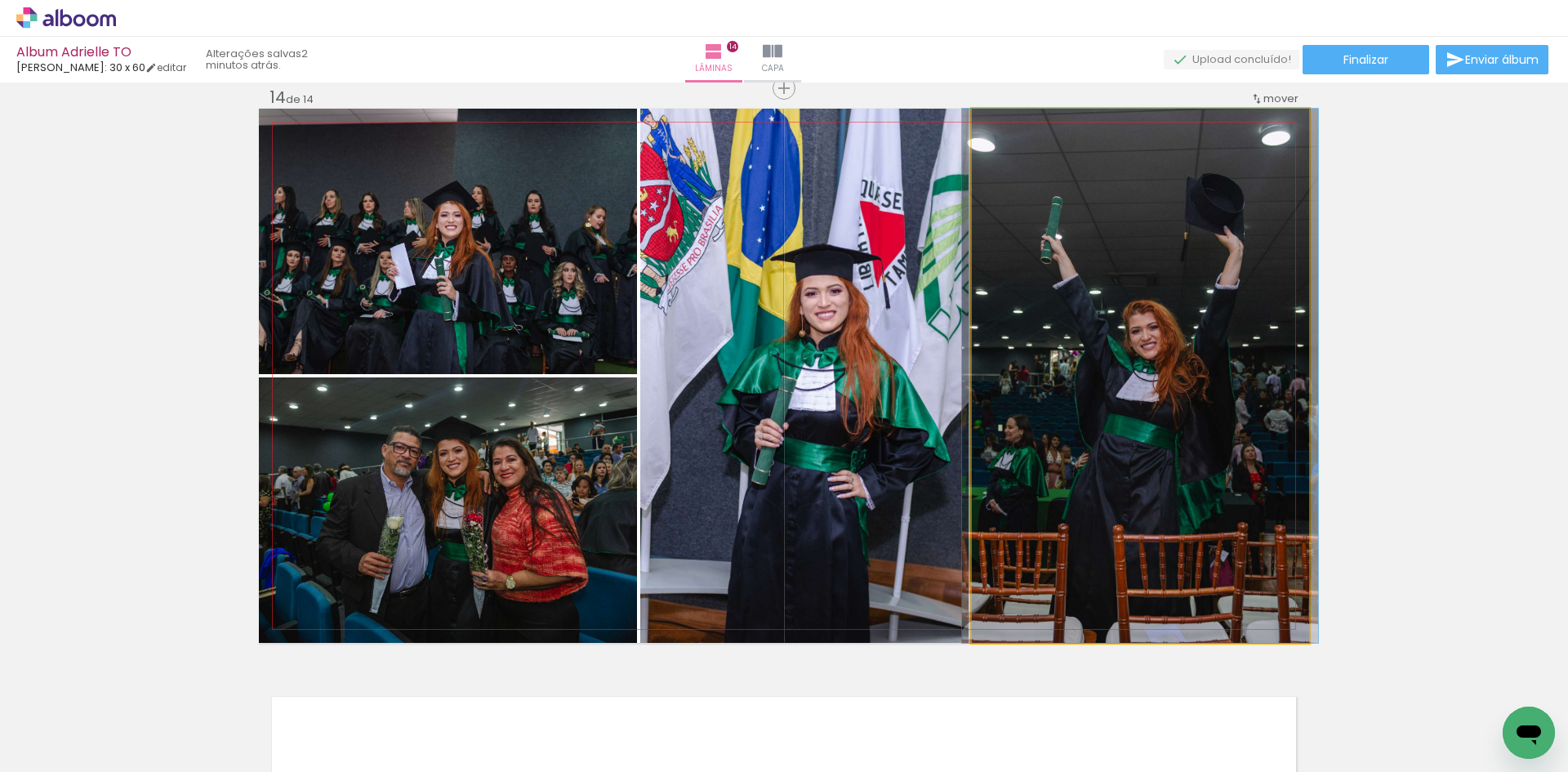
click at [1163, 470] on quentale-photo at bounding box center [1140, 376] width 337 height 534
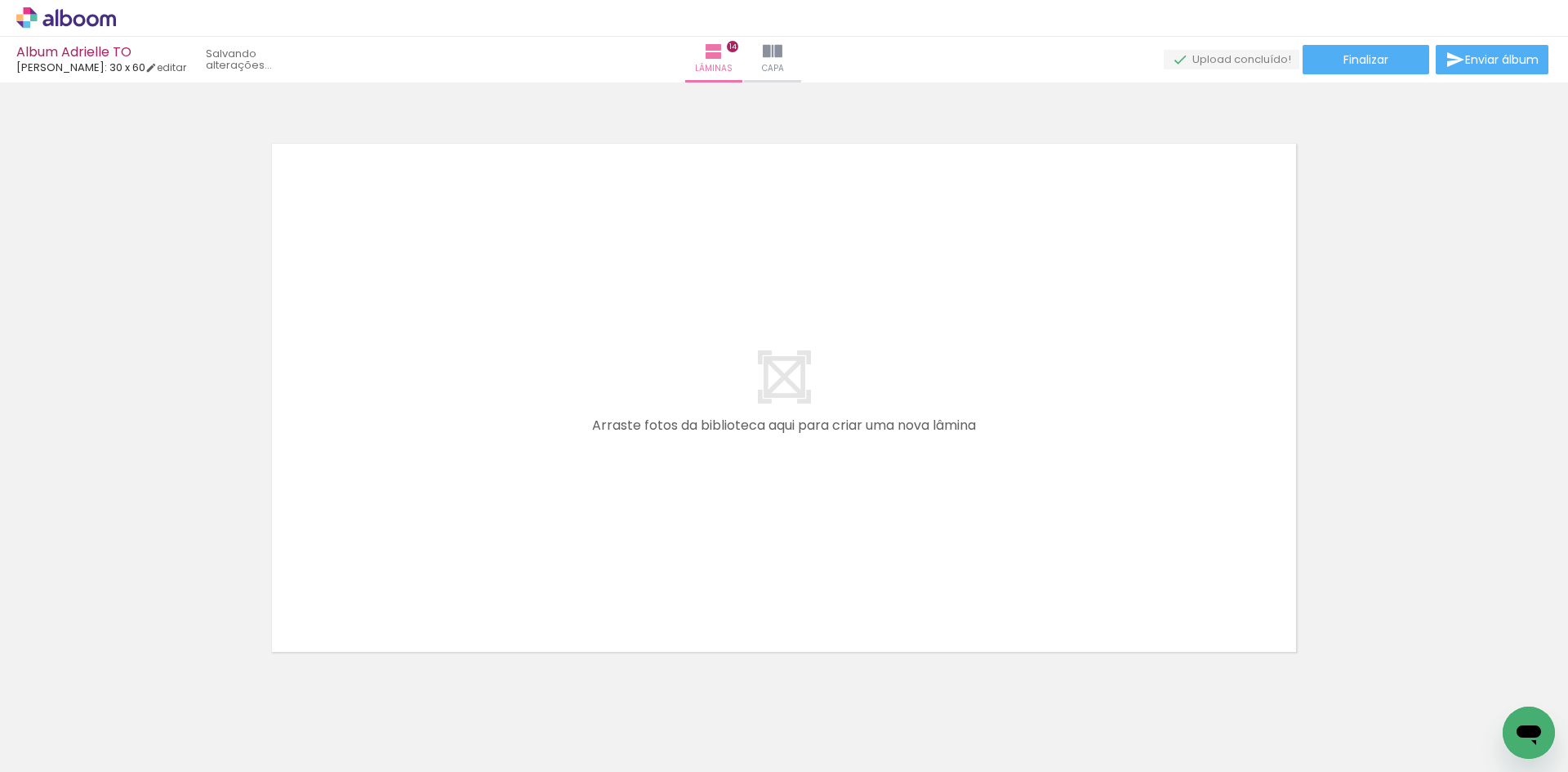
scroll to position [8070, 0]
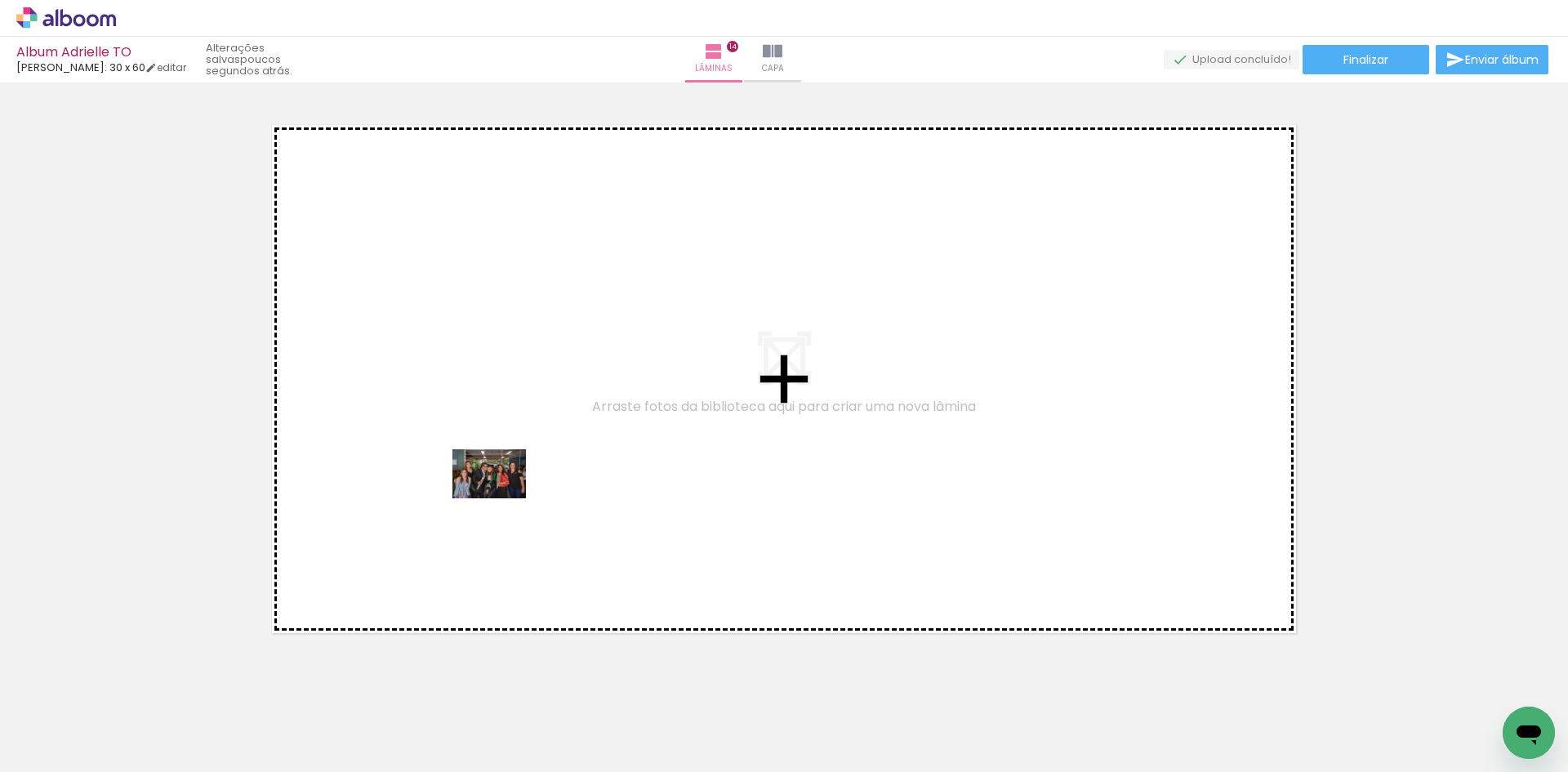
drag, startPoint x: 897, startPoint y: 728, endPoint x: 470, endPoint y: 476, distance: 495.8
click at [470, 476] on quentale-workspace at bounding box center [784, 386] width 1568 height 772
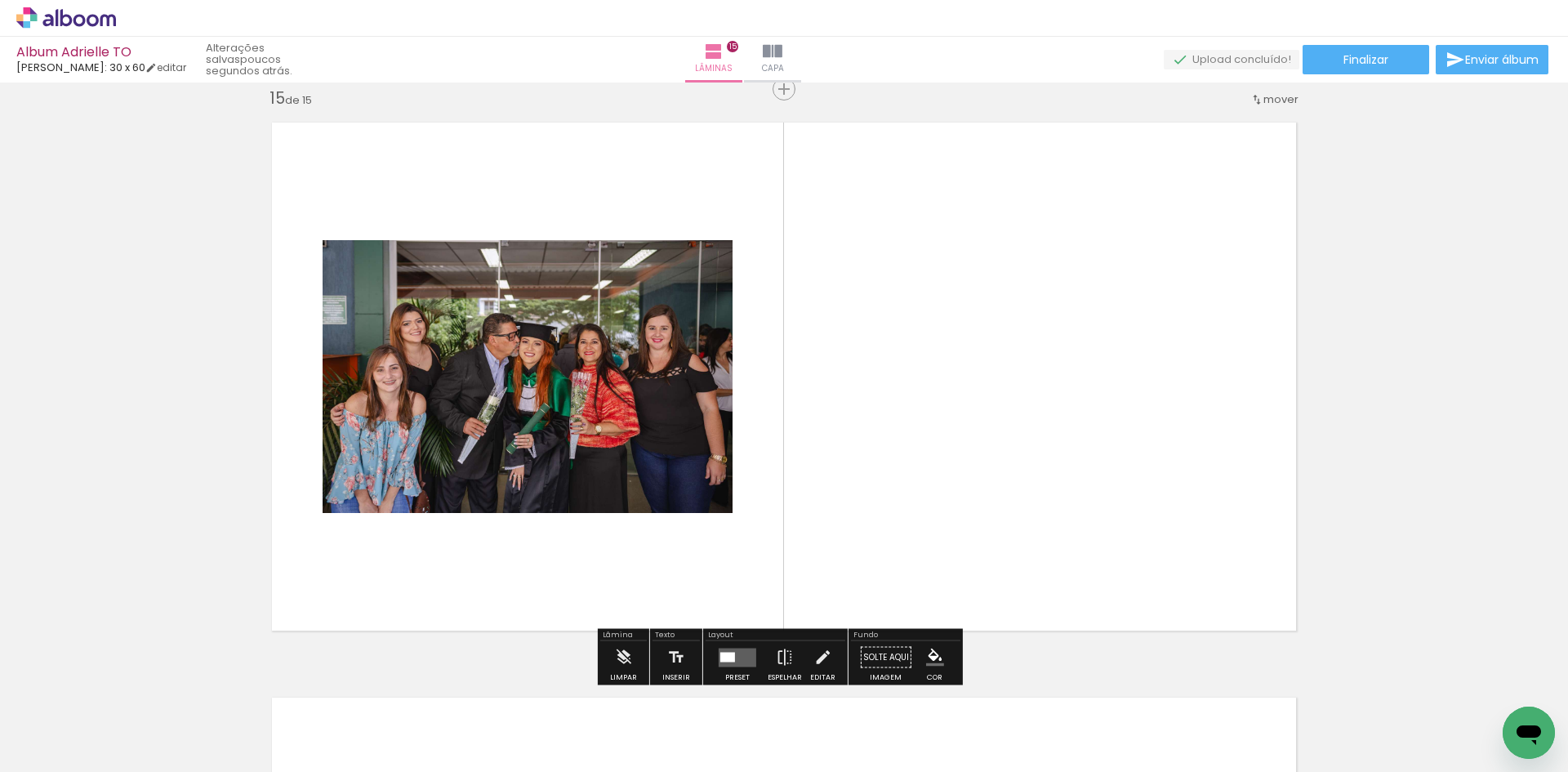
scroll to position [8073, 0]
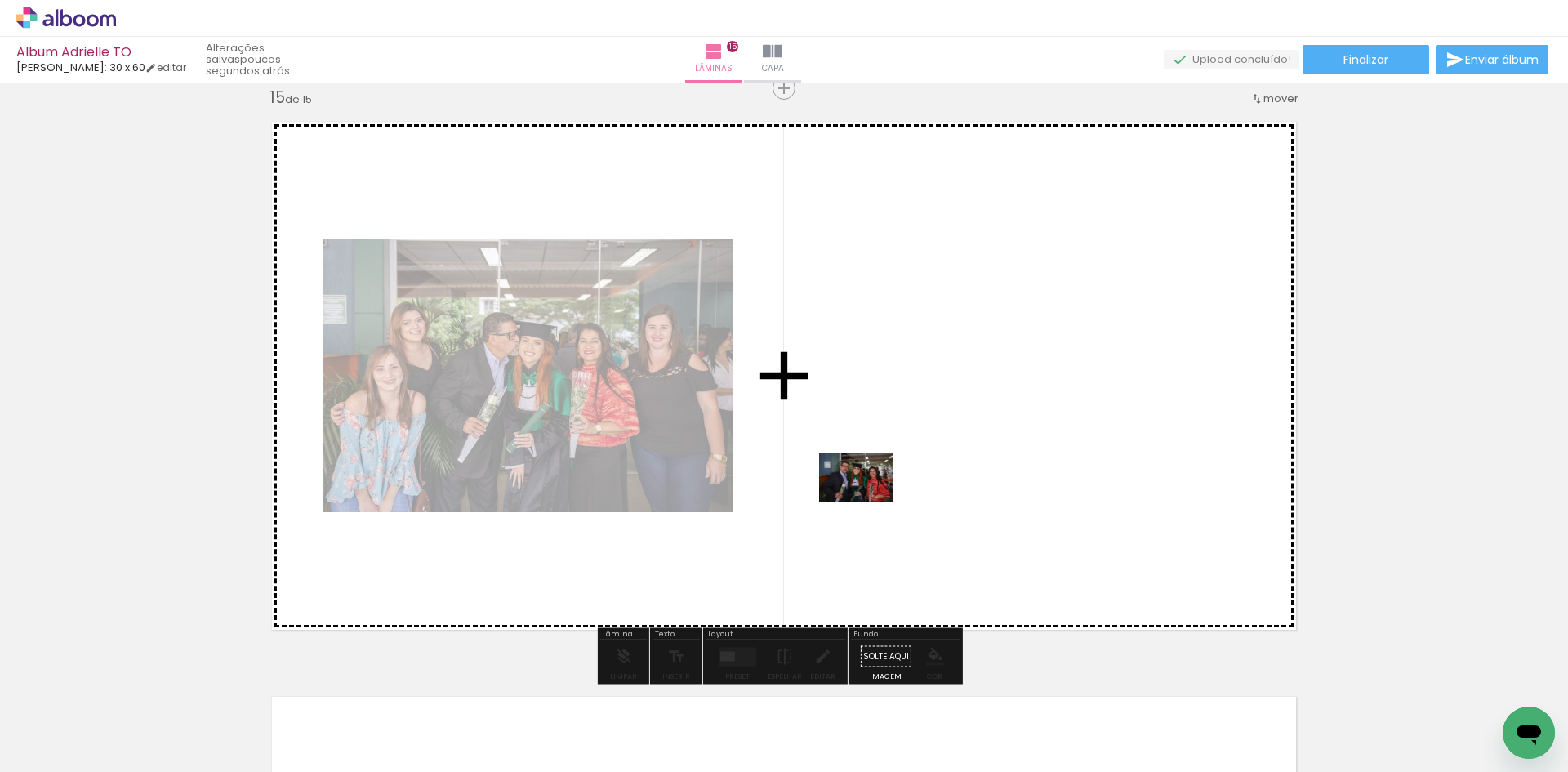
drag, startPoint x: 719, startPoint y: 728, endPoint x: 877, endPoint y: 494, distance: 282.3
click at [877, 494] on quentale-workspace at bounding box center [784, 386] width 1568 height 772
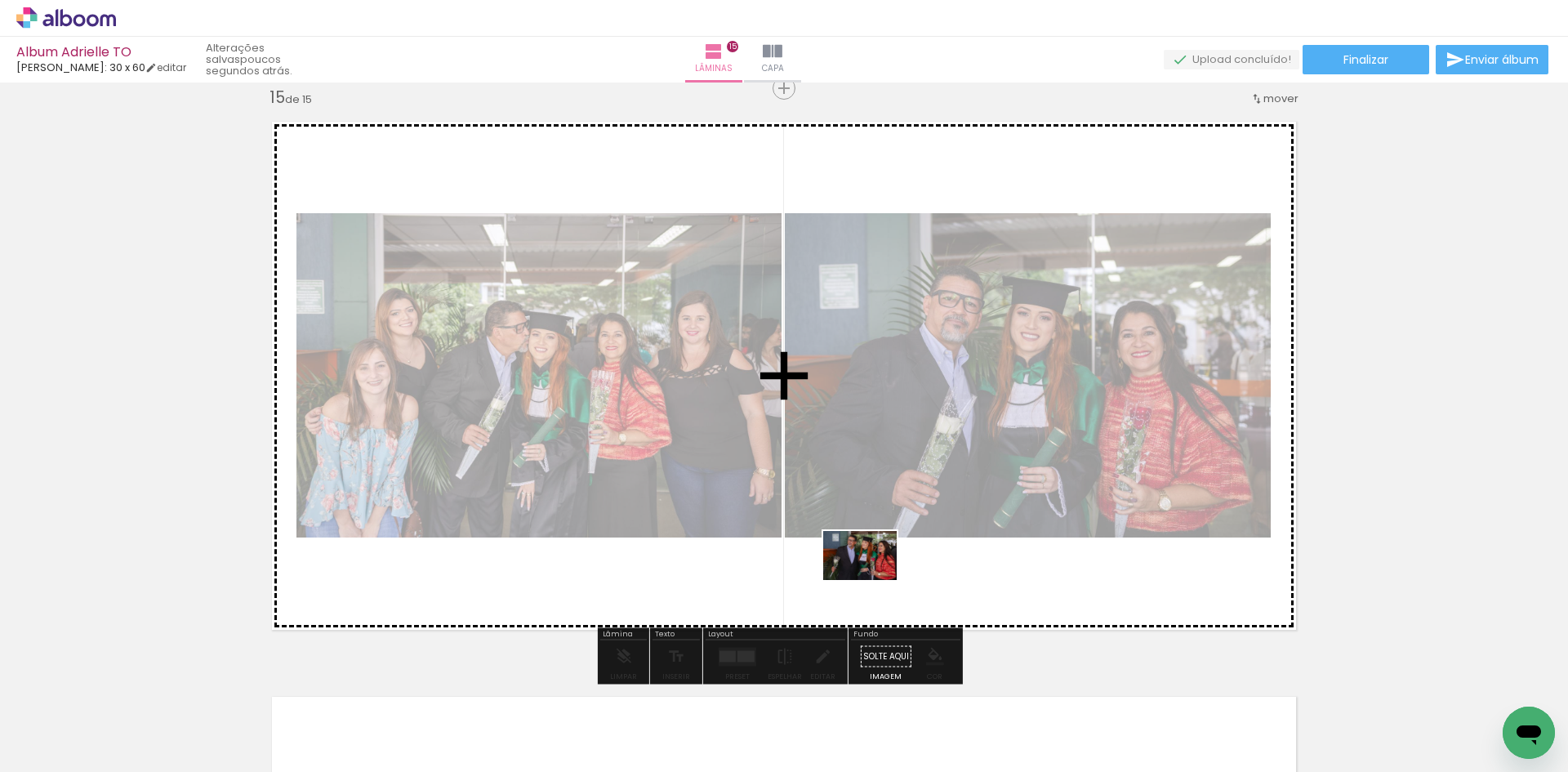
drag, startPoint x: 707, startPoint y: 727, endPoint x: 878, endPoint y: 576, distance: 228.1
click at [878, 576] on quentale-workspace at bounding box center [784, 386] width 1568 height 772
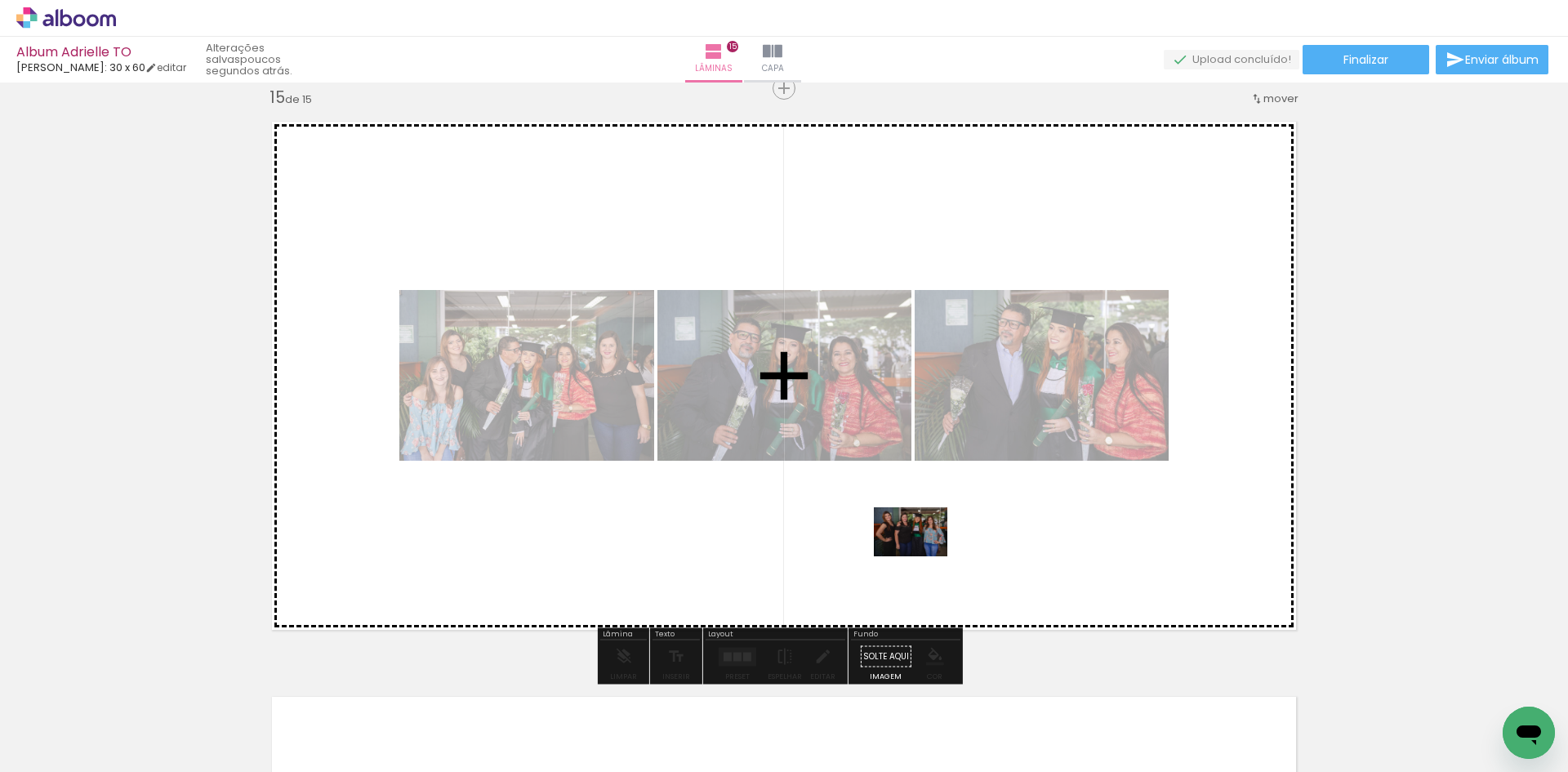
drag, startPoint x: 602, startPoint y: 729, endPoint x: 923, endPoint y: 556, distance: 364.7
click at [923, 556] on quentale-workspace at bounding box center [784, 386] width 1568 height 772
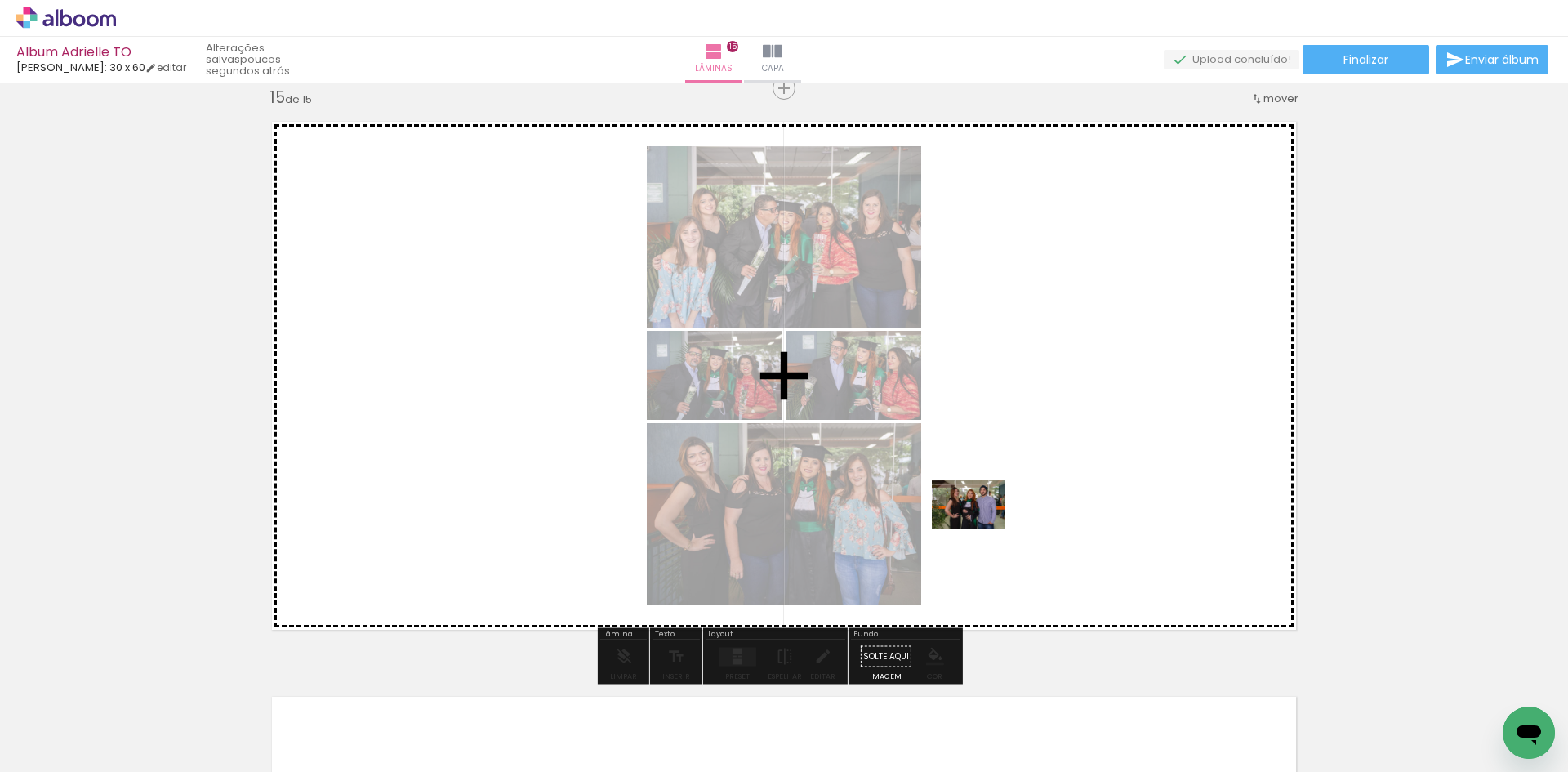
drag, startPoint x: 793, startPoint y: 714, endPoint x: 982, endPoint y: 528, distance: 265.2
click at [982, 528] on quentale-workspace at bounding box center [784, 386] width 1568 height 772
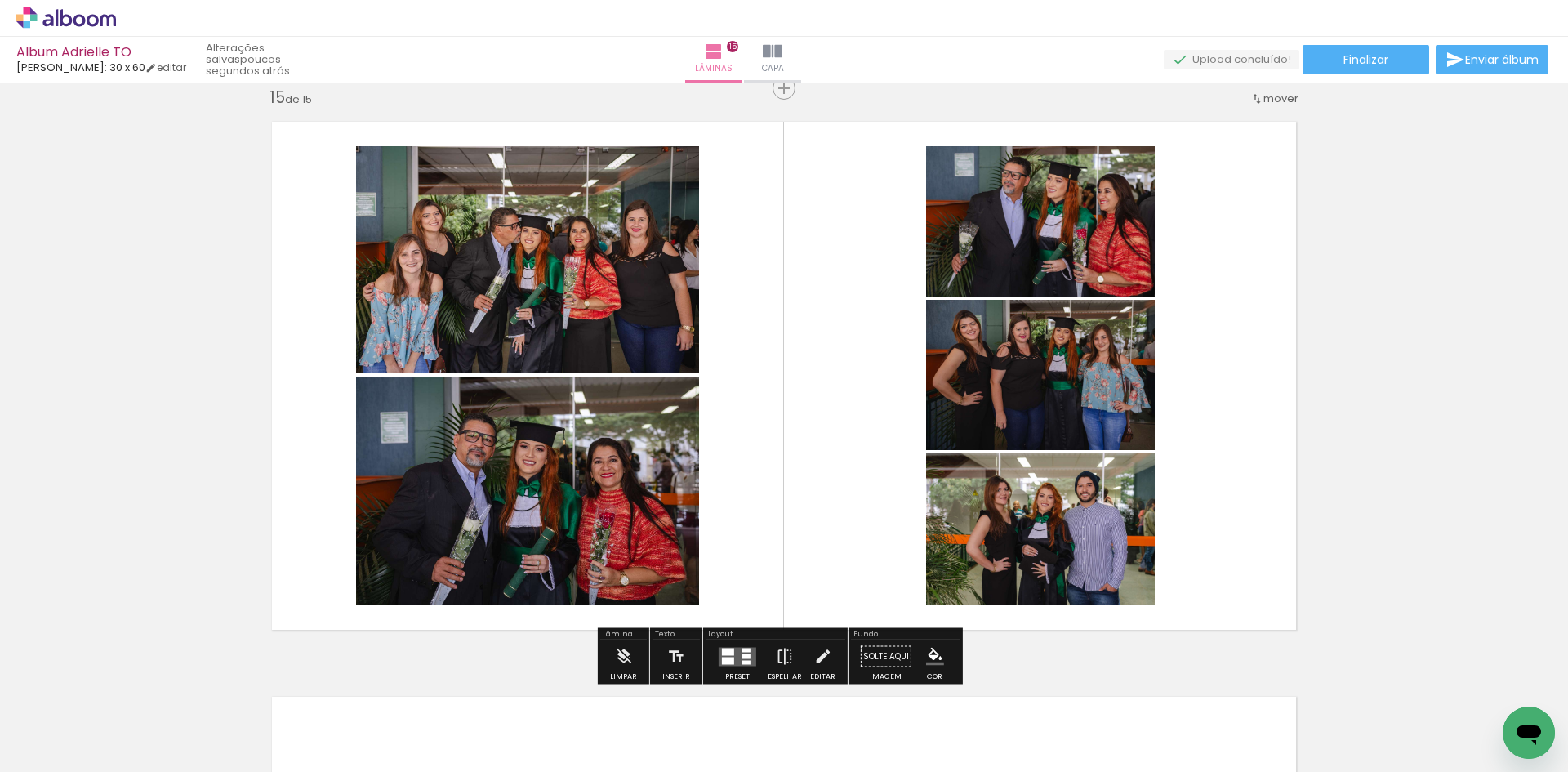
click at [721, 656] on quentale-layouter at bounding box center [738, 656] width 38 height 18
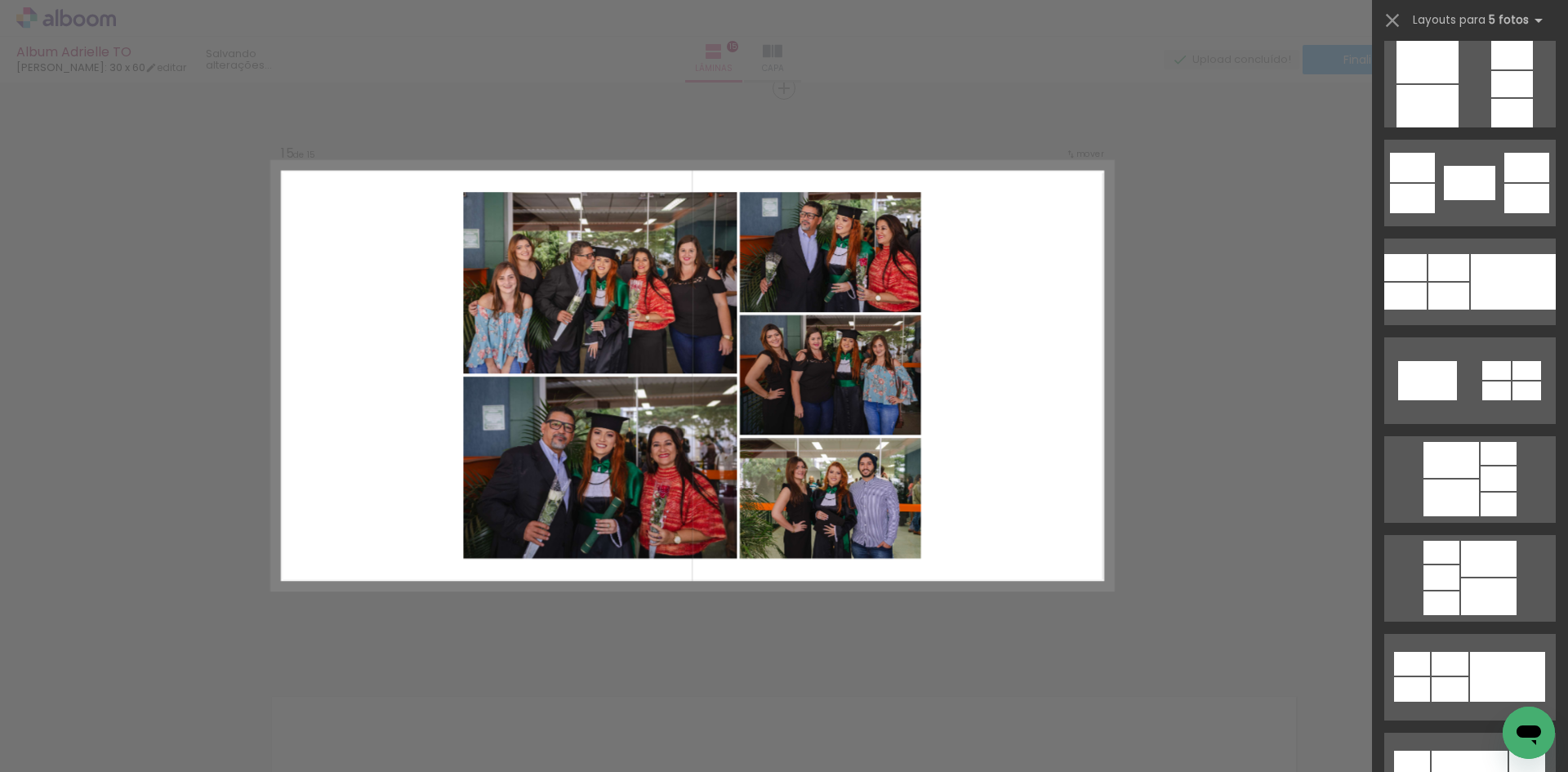
scroll to position [2696, 0]
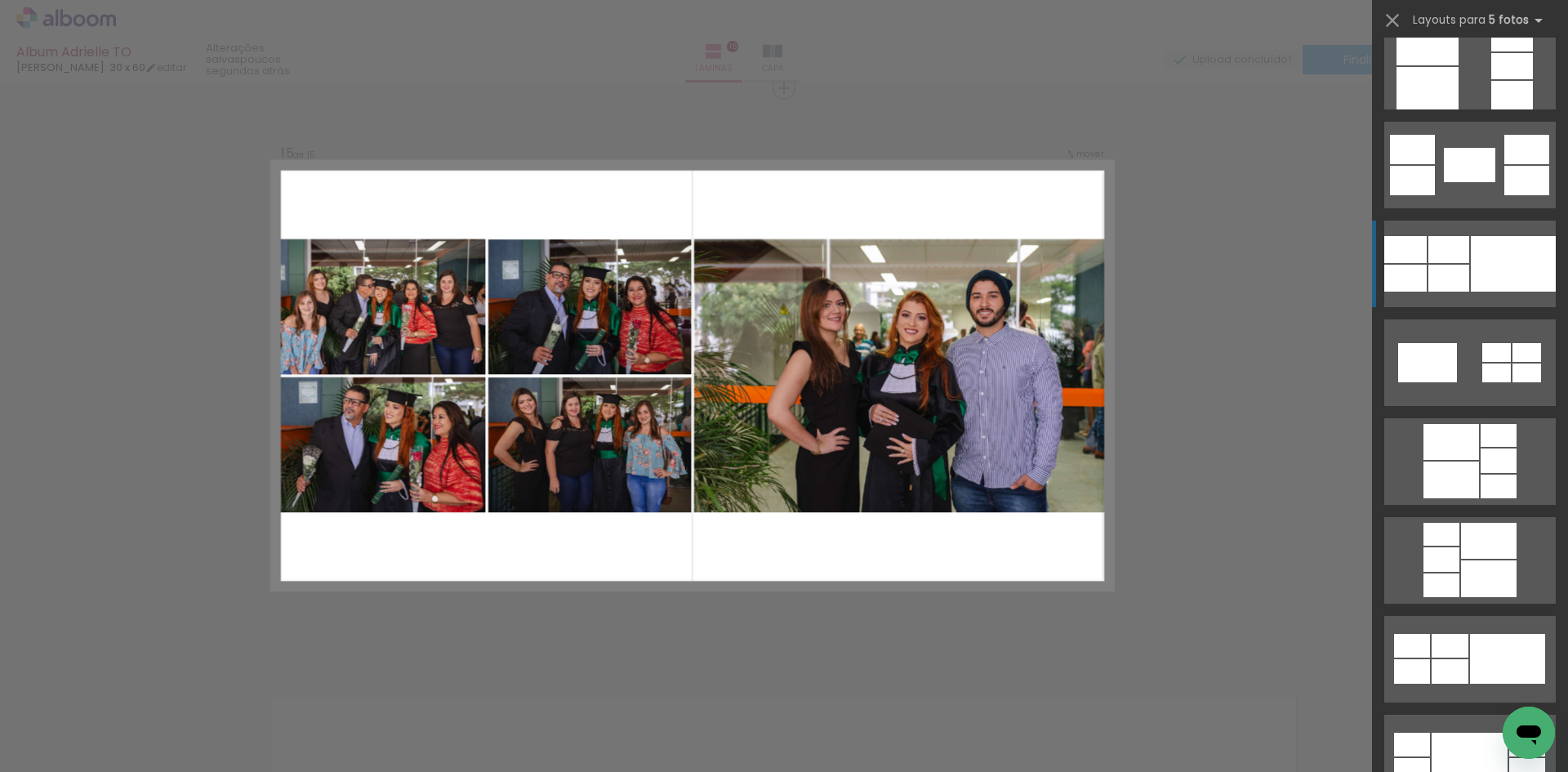
click at [1447, 255] on div at bounding box center [1449, 250] width 41 height 27
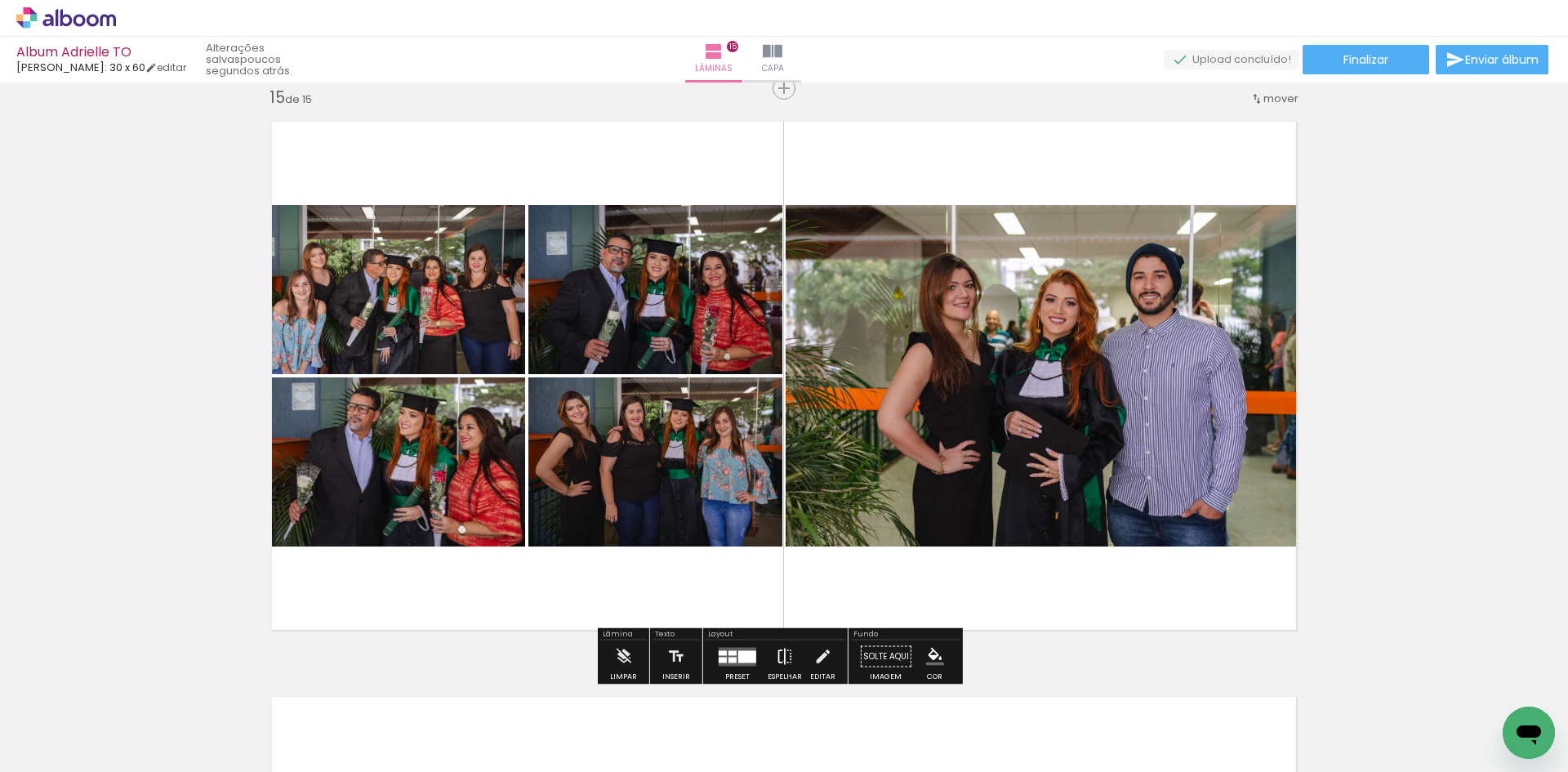
click at [780, 661] on iron-icon at bounding box center [784, 656] width 18 height 33
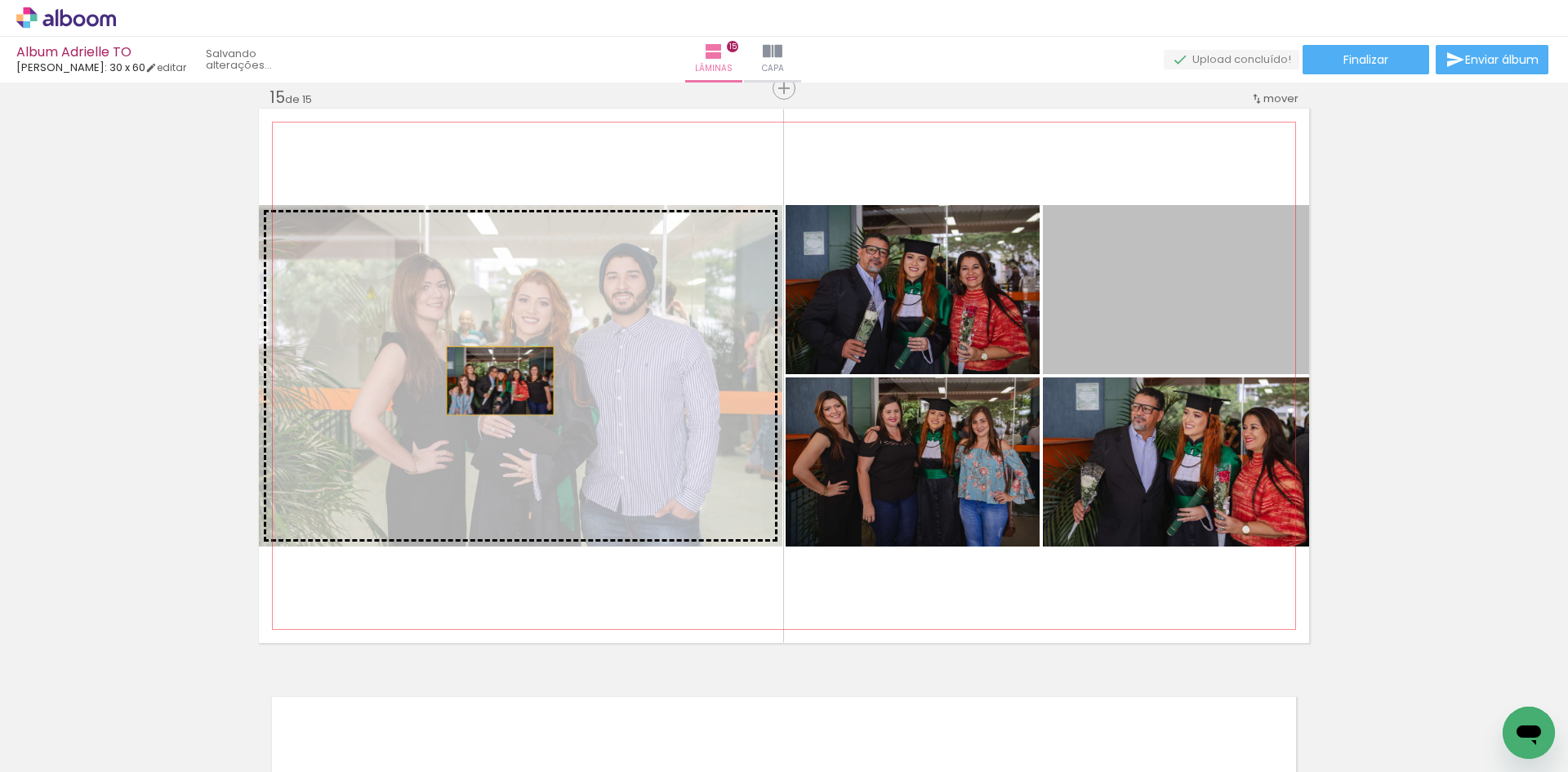
drag, startPoint x: 1134, startPoint y: 331, endPoint x: 494, endPoint y: 381, distance: 642.0
click at [0, 0] on slot at bounding box center [0, 0] width 0 height 0
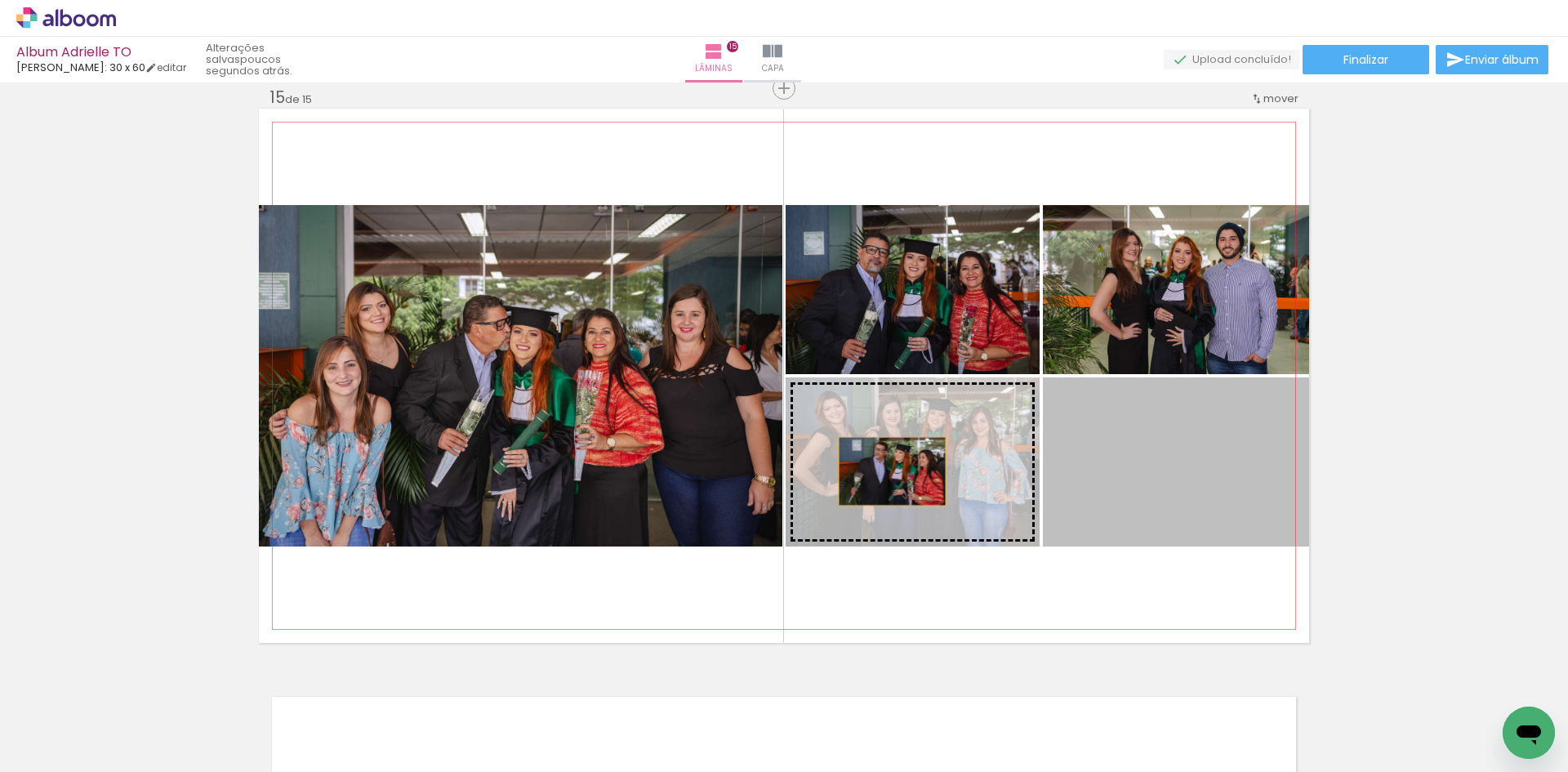
drag, startPoint x: 1191, startPoint y: 488, endPoint x: 887, endPoint y: 471, distance: 304.5
click at [0, 0] on slot at bounding box center [0, 0] width 0 height 0
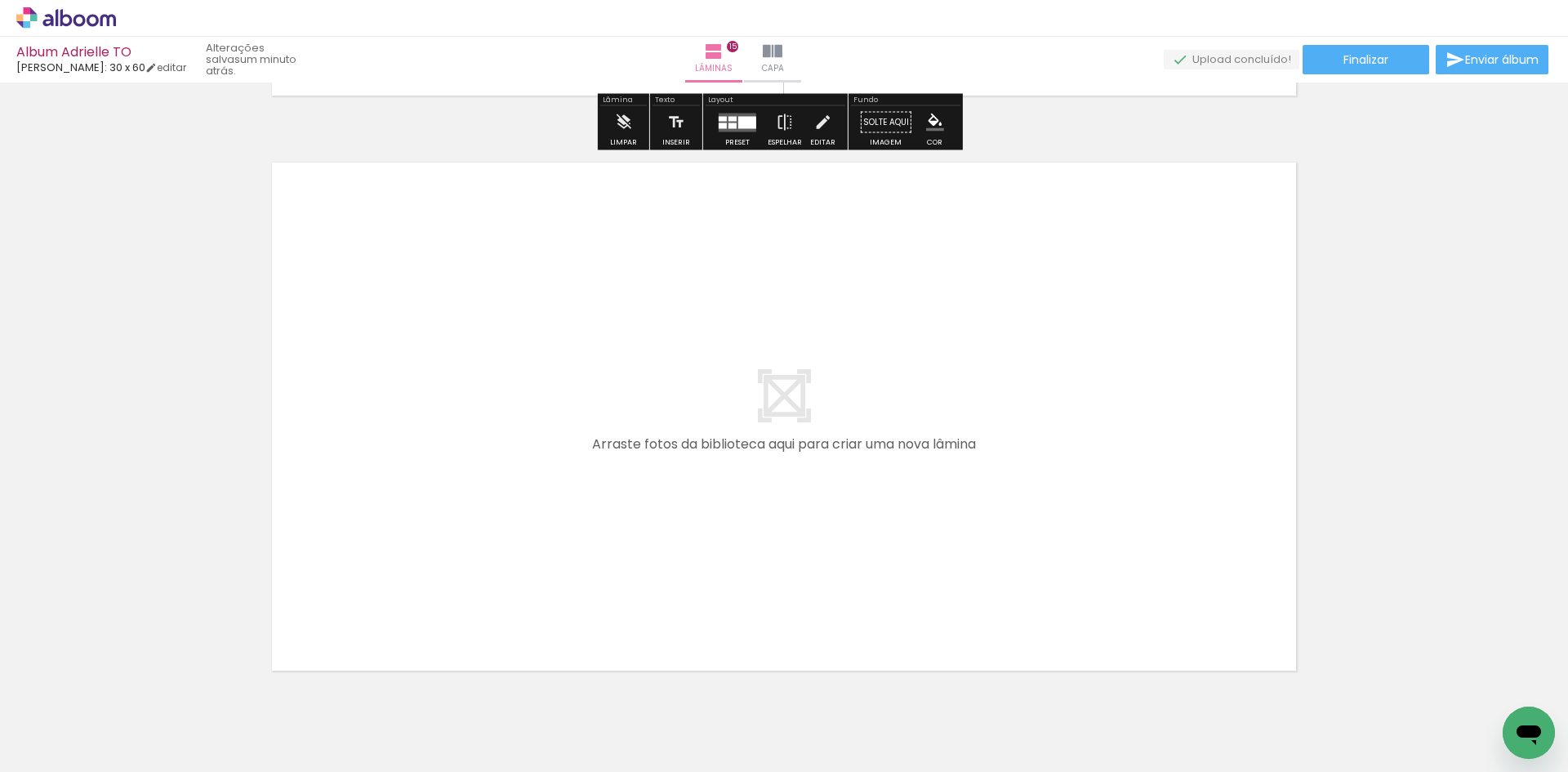
scroll to position [8645, 0]
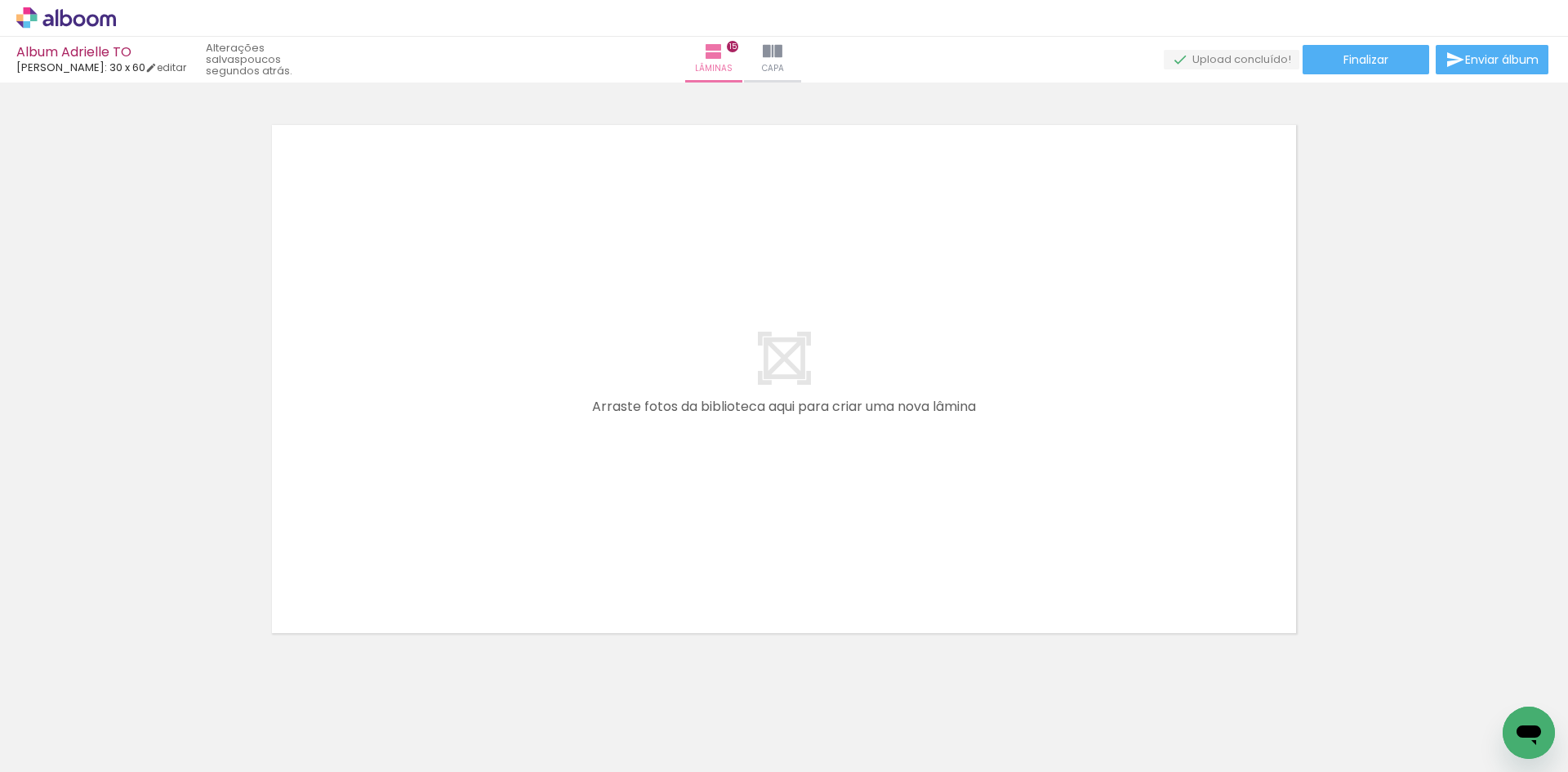
click at [423, 458] on quentale-layouter at bounding box center [784, 379] width 1051 height 534
click at [764, 368] on quentale-layouter at bounding box center [784, 379] width 1051 height 534
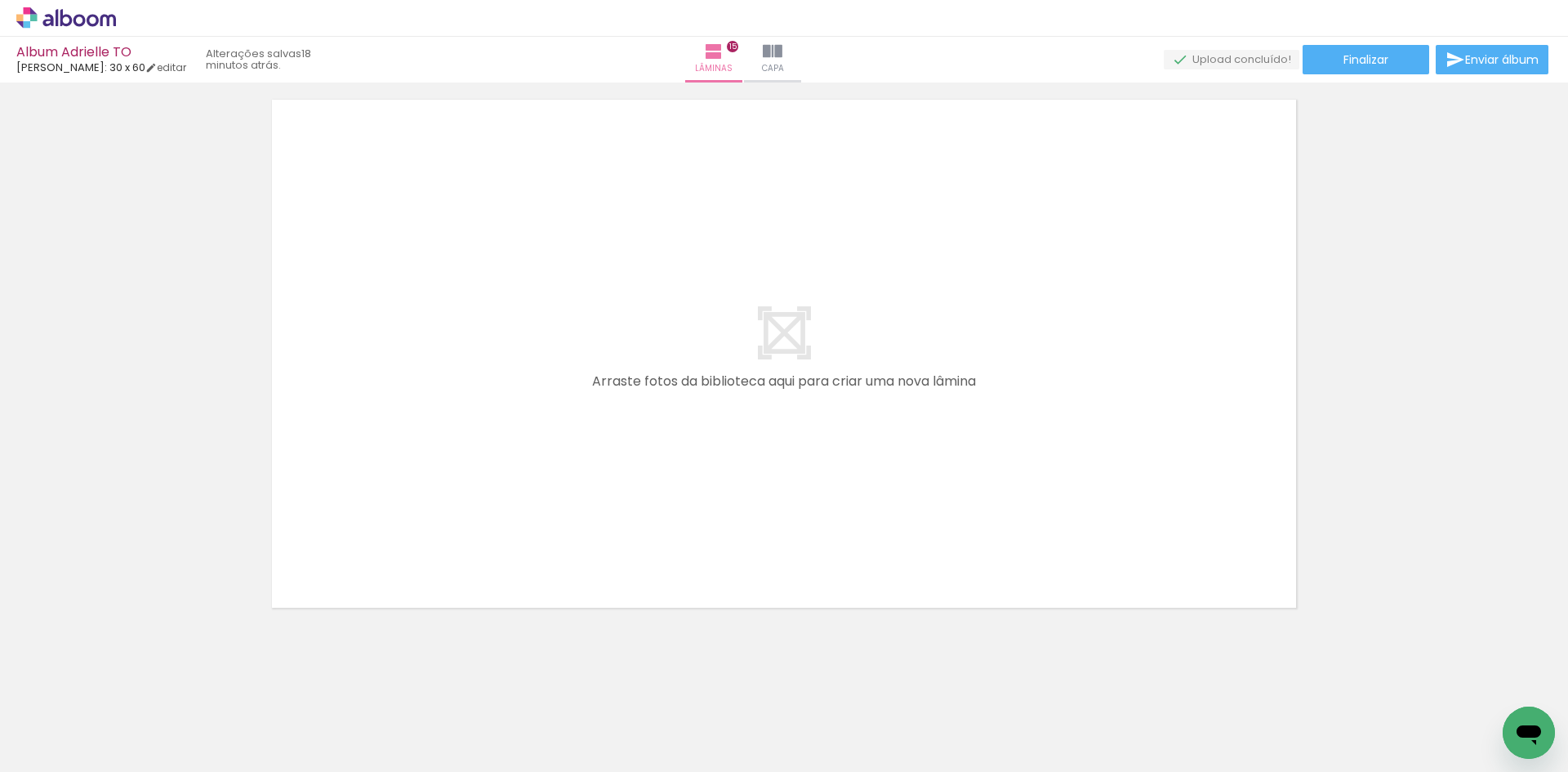
scroll to position [8691, 0]
click at [73, 758] on span "Adicionar Fotos" at bounding box center [58, 763] width 49 height 18
click at [0, 0] on input "file" at bounding box center [0, 0] width 0 height 0
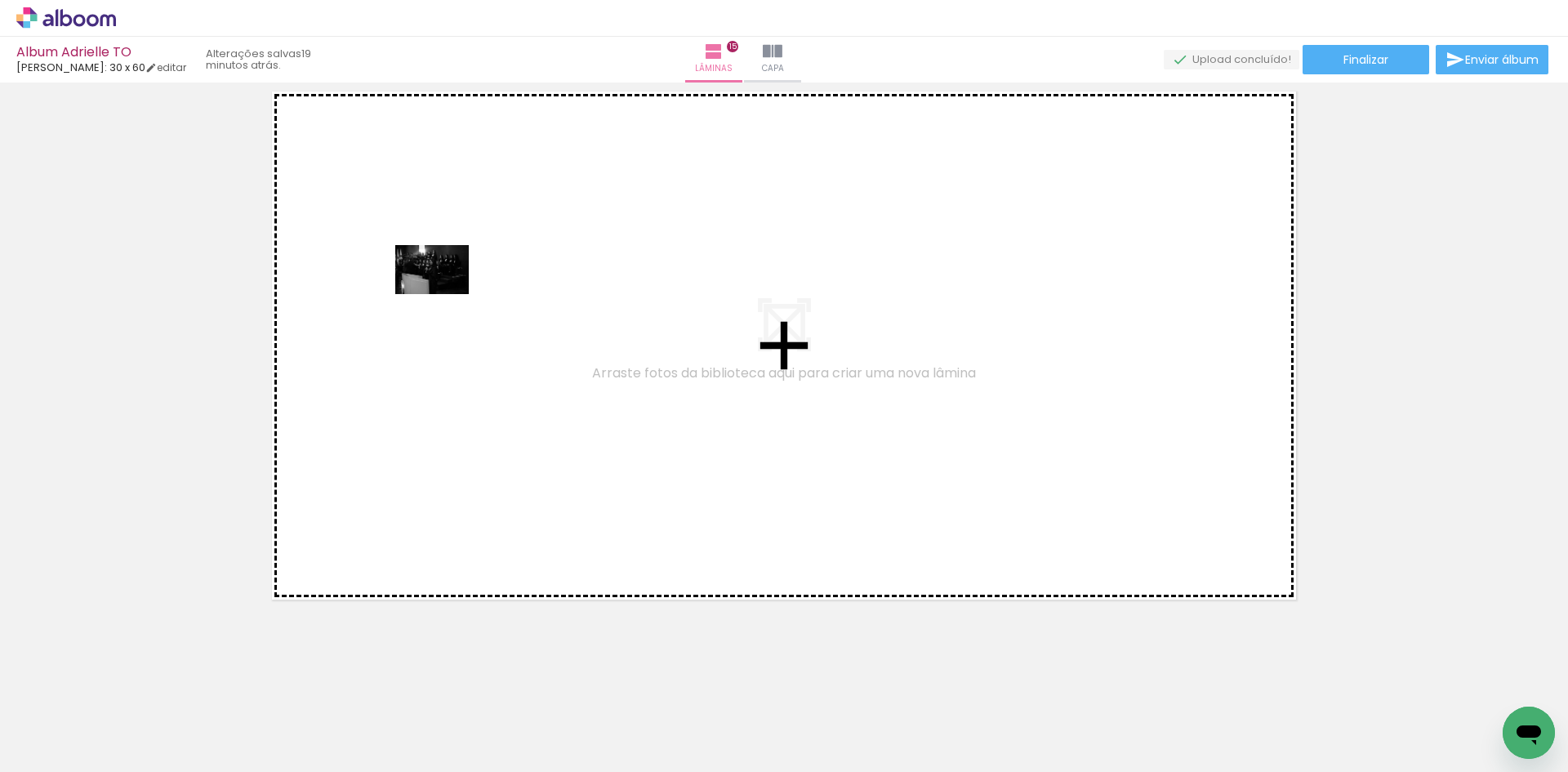
drag, startPoint x: 357, startPoint y: 732, endPoint x: 445, endPoint y: 294, distance: 446.8
click at [445, 294] on quentale-workspace at bounding box center [784, 386] width 1568 height 772
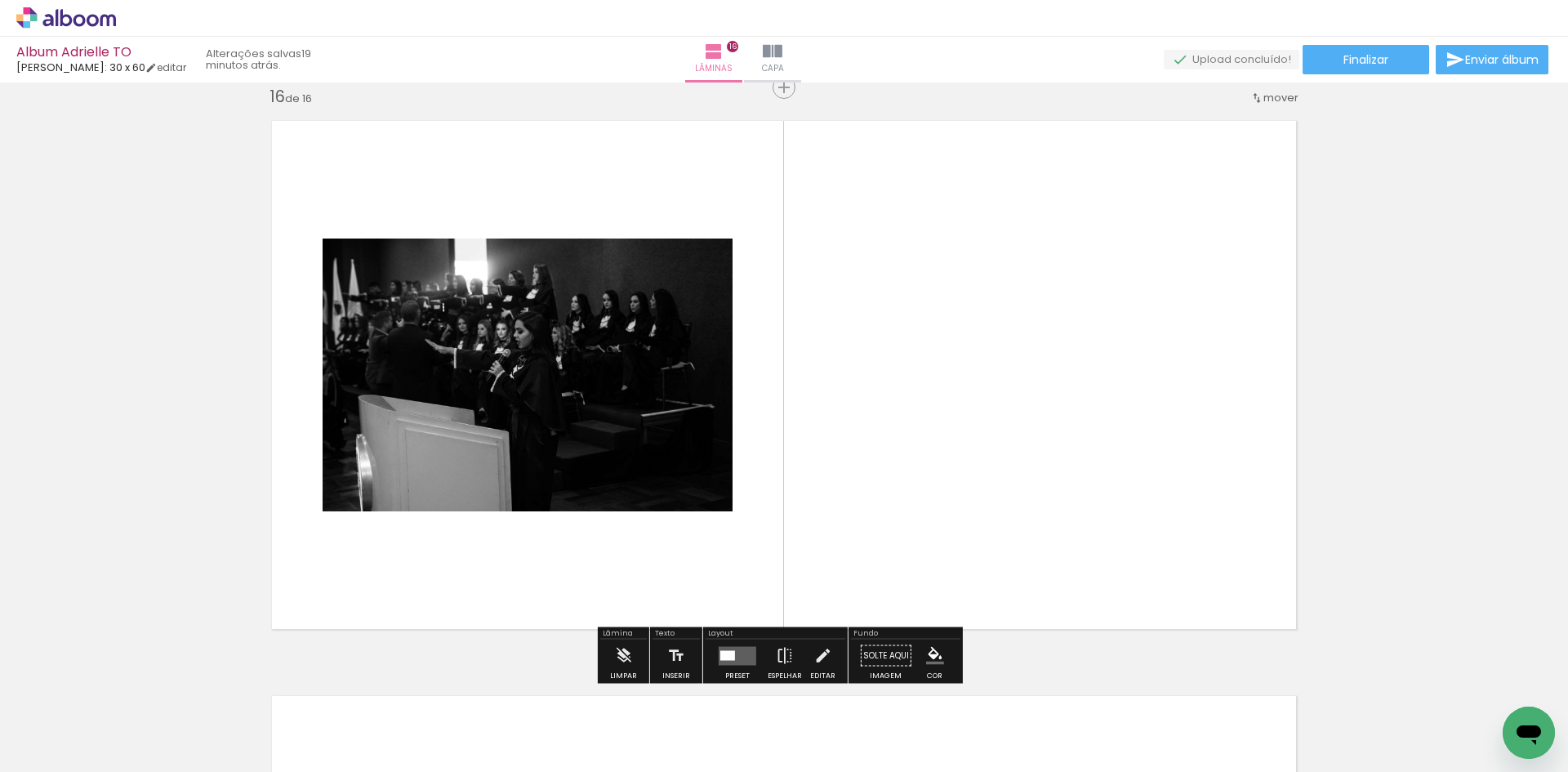
scroll to position [8649, 0]
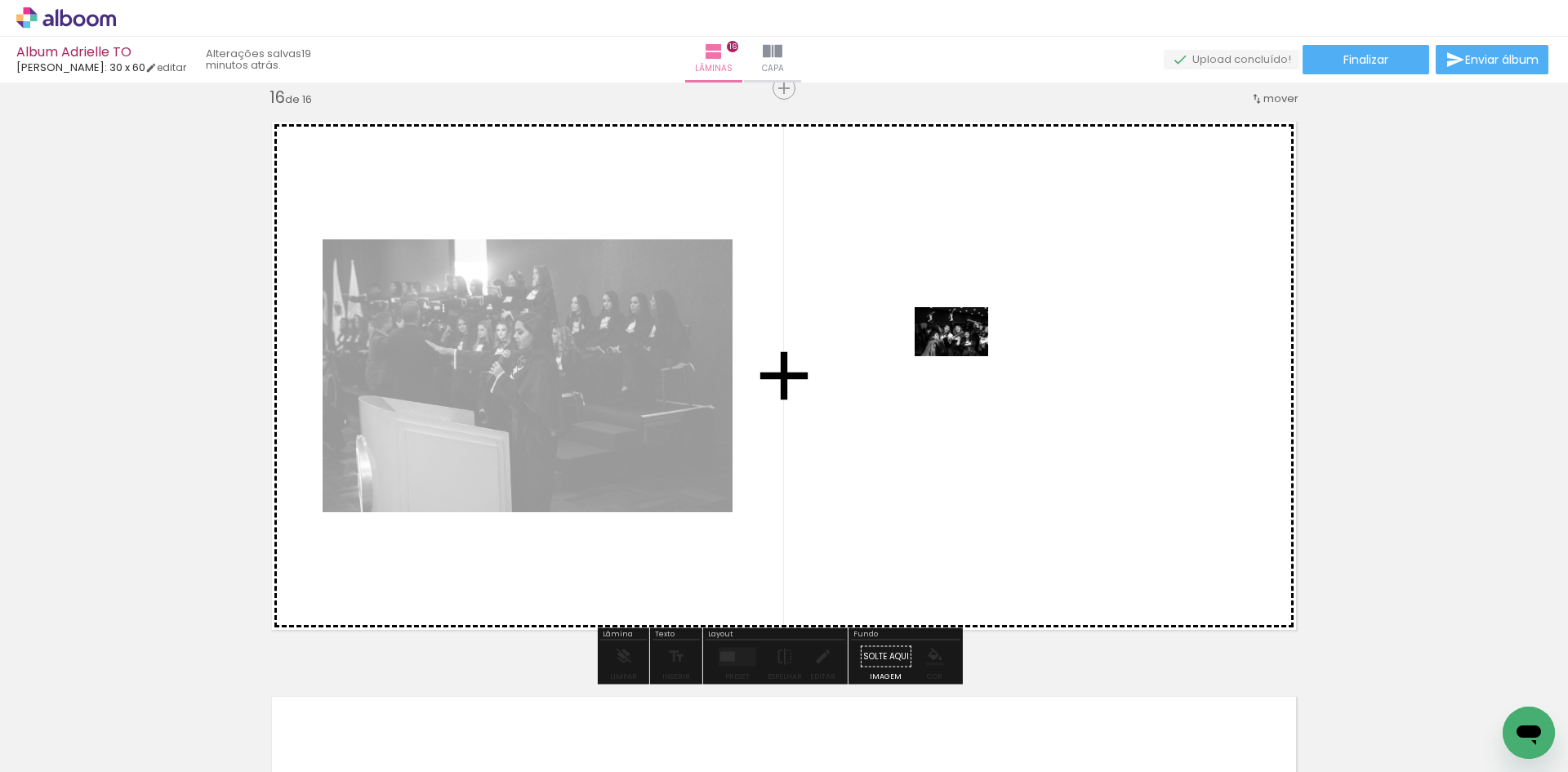
drag, startPoint x: 738, startPoint y: 733, endPoint x: 964, endPoint y: 356, distance: 439.6
click at [964, 356] on quentale-workspace at bounding box center [784, 386] width 1568 height 772
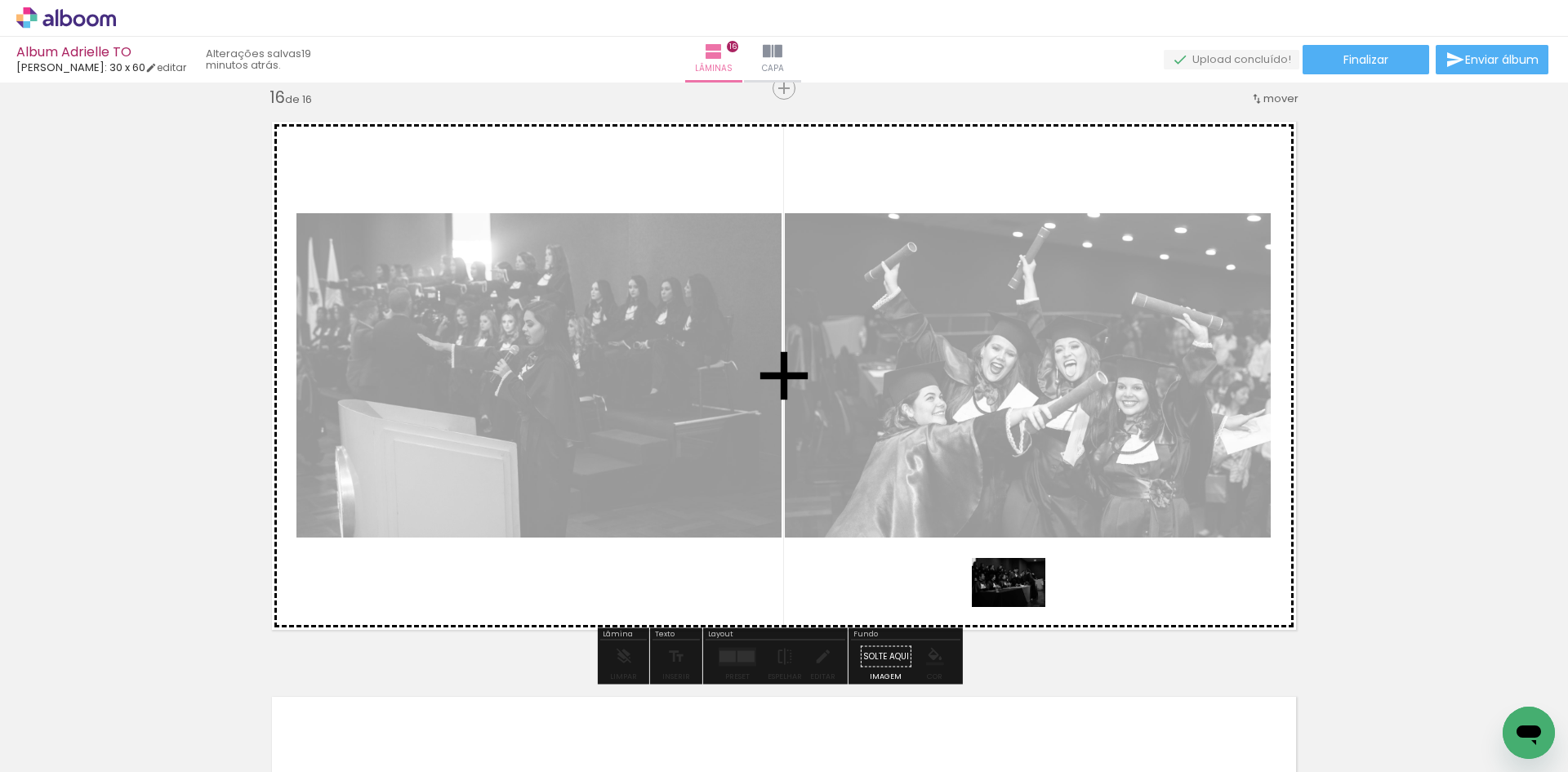
drag, startPoint x: 429, startPoint y: 726, endPoint x: 1026, endPoint y: 606, distance: 608.9
click at [1026, 606] on quentale-workspace at bounding box center [784, 386] width 1568 height 772
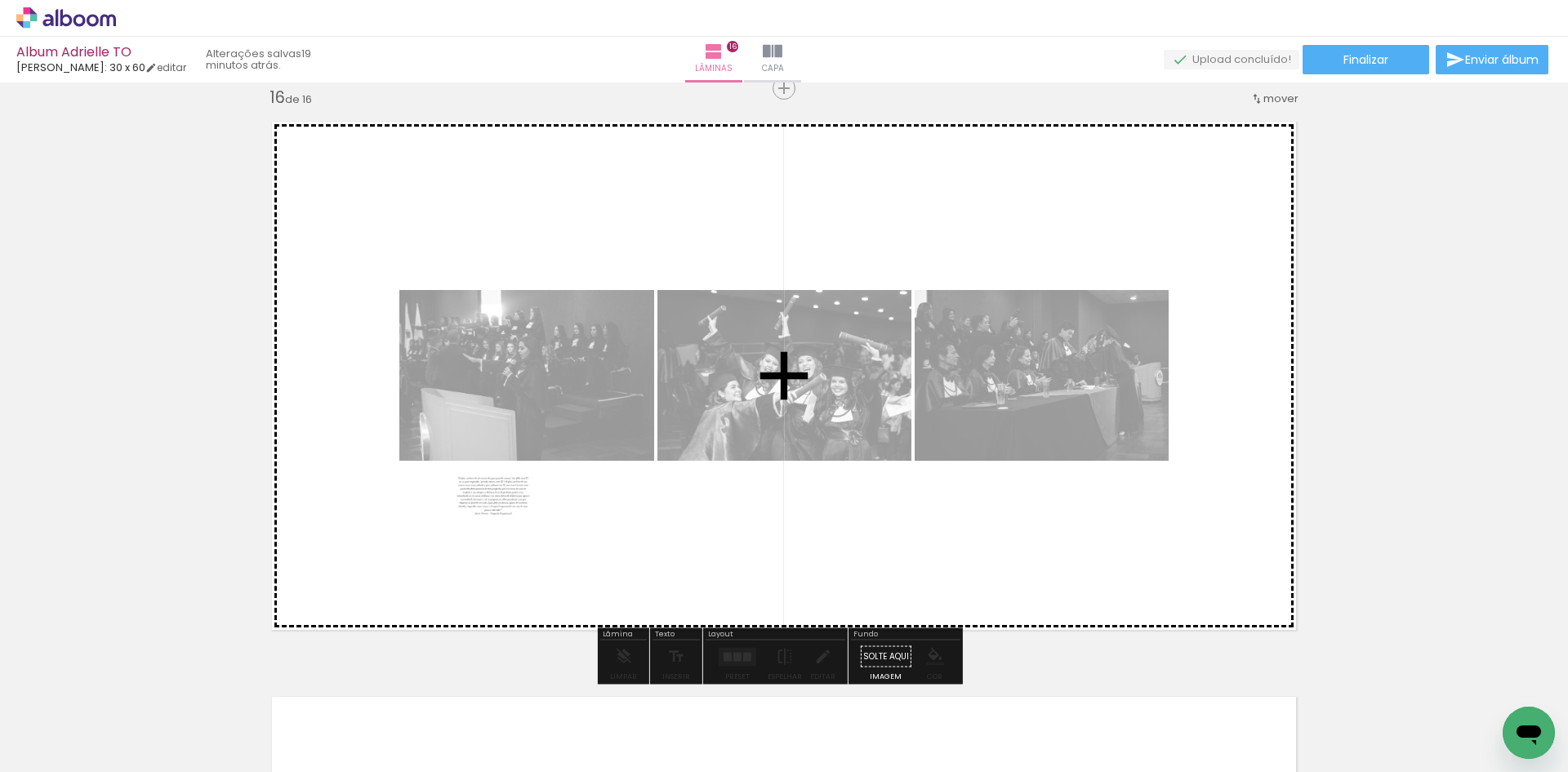
drag, startPoint x: 623, startPoint y: 713, endPoint x: 506, endPoint y: 524, distance: 222.3
click at [506, 524] on quentale-workspace at bounding box center [784, 386] width 1568 height 772
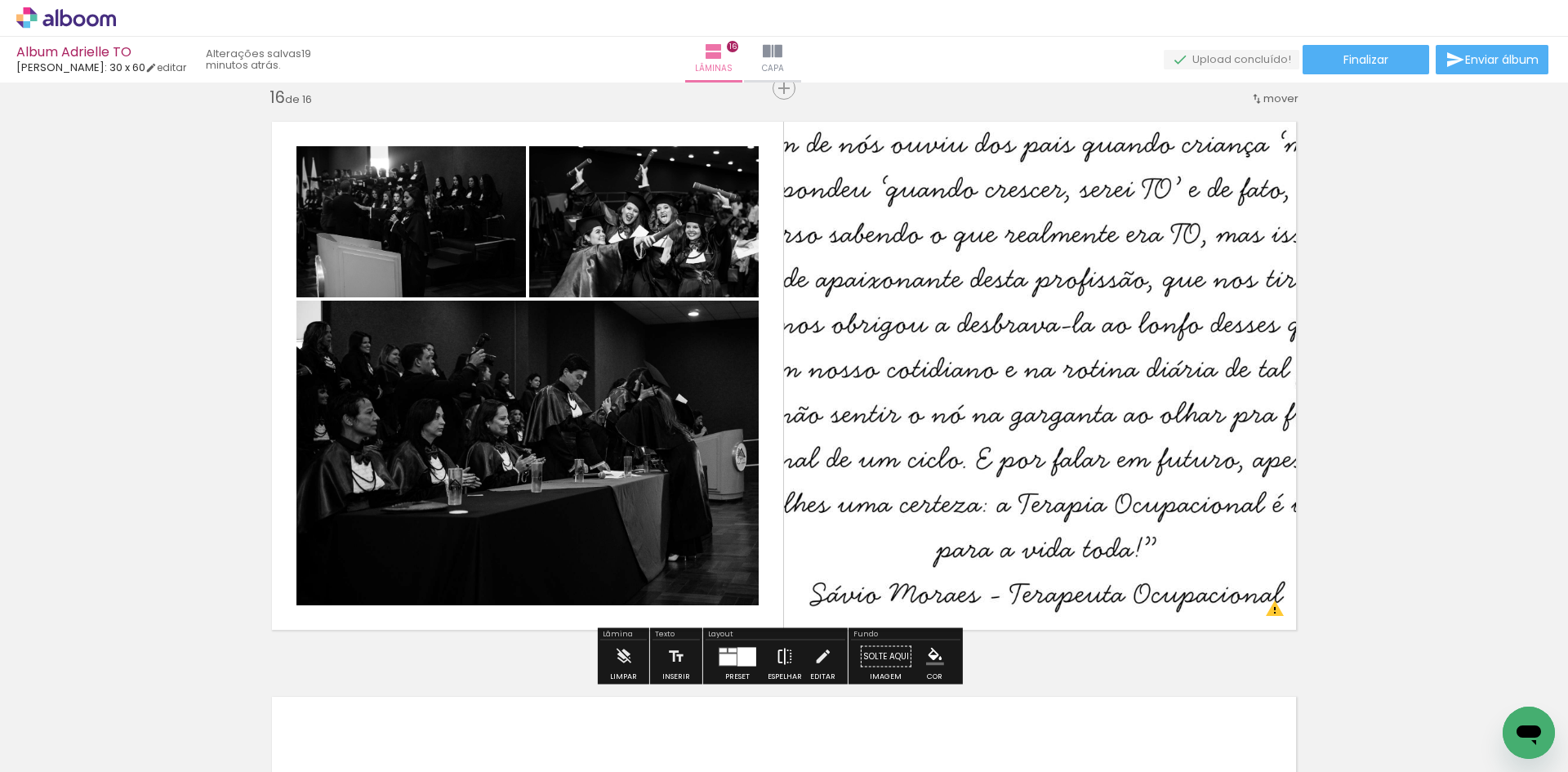
click at [776, 648] on iron-icon at bounding box center [784, 656] width 18 height 33
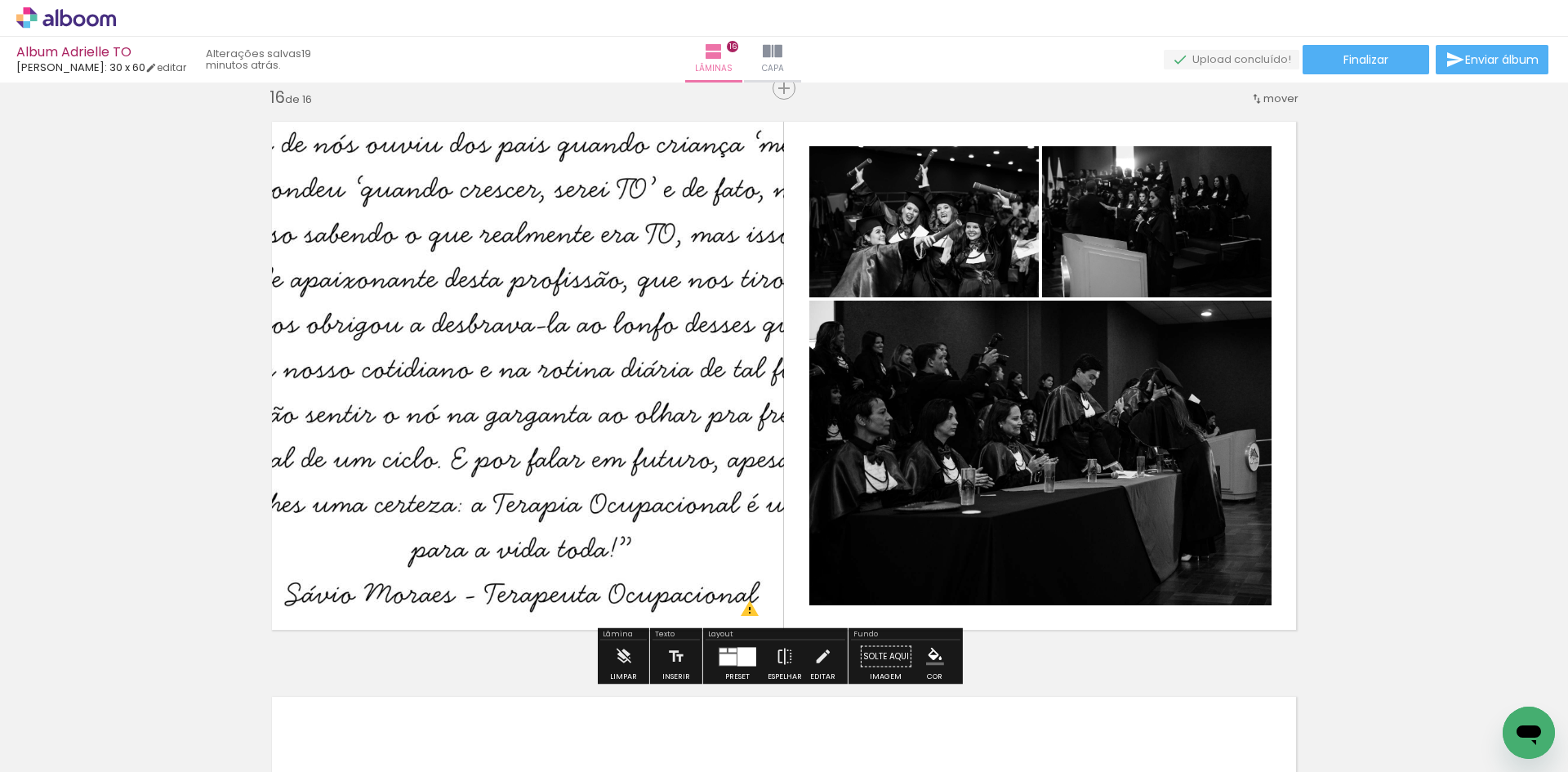
click at [748, 656] on div at bounding box center [747, 656] width 18 height 18
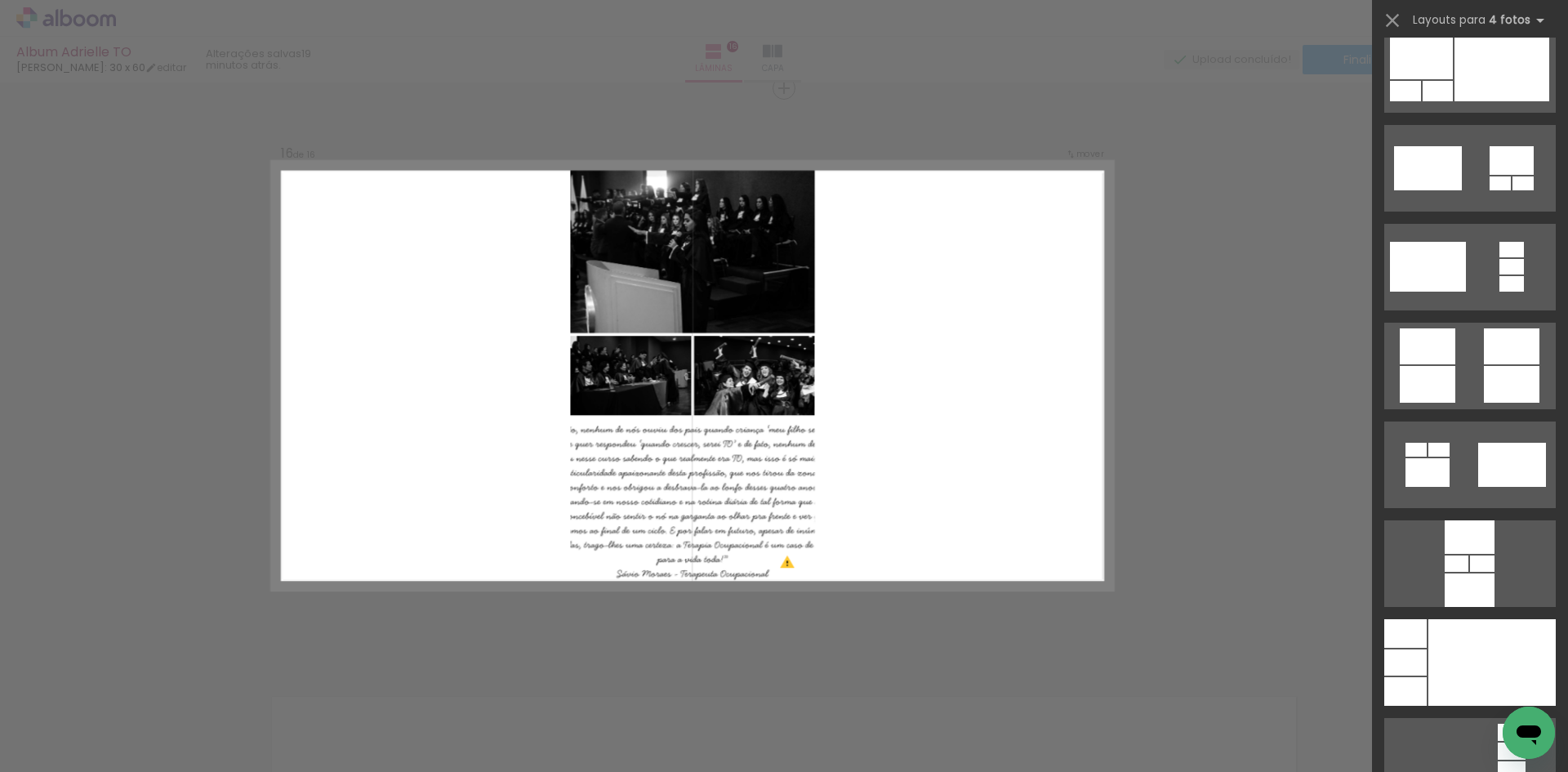
scroll to position [4984, 0]
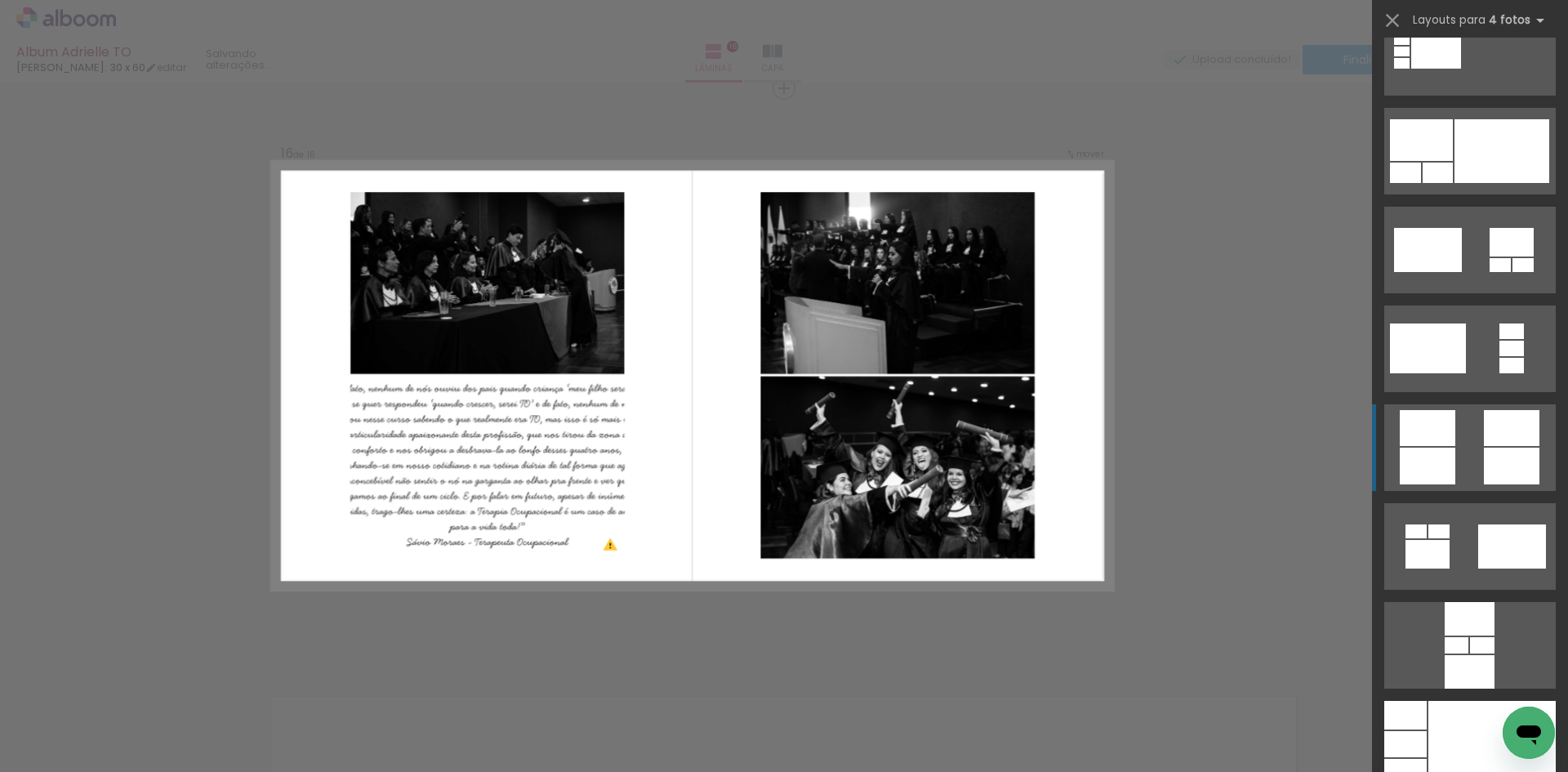
click at [1463, 474] on quentale-layouter at bounding box center [1470, 447] width 172 height 86
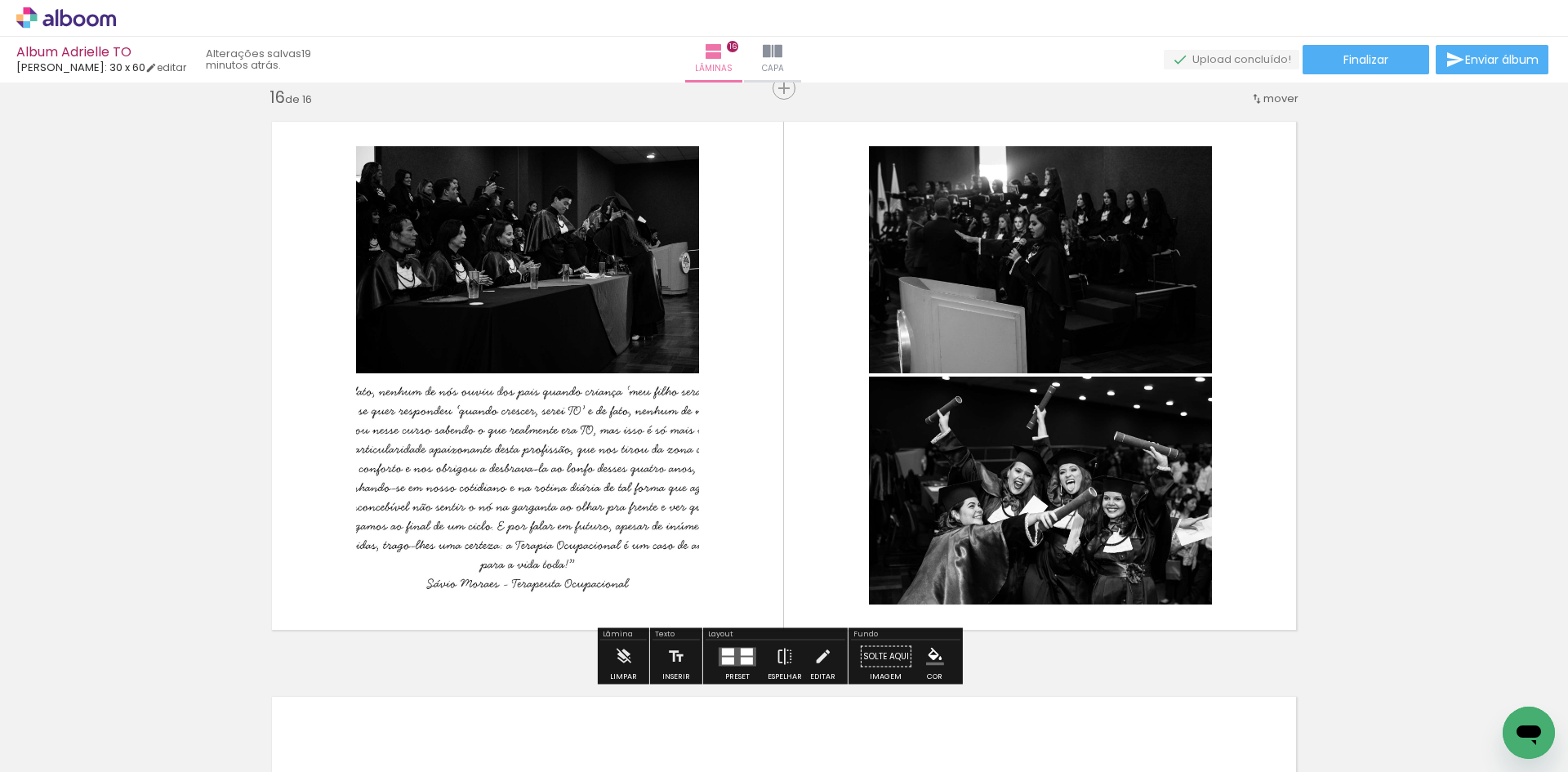
click at [551, 487] on quentale-photo at bounding box center [527, 491] width 343 height 228
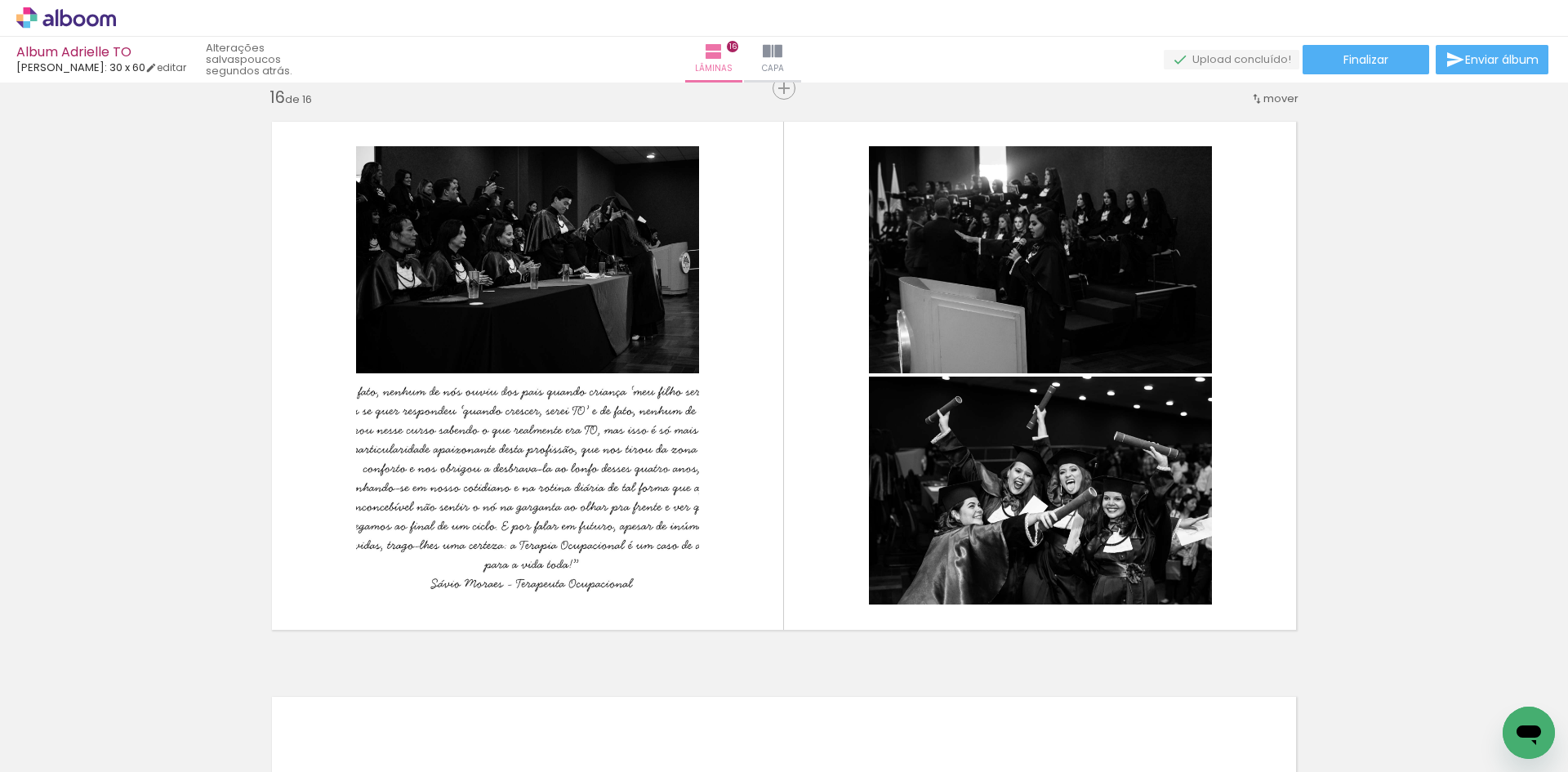
scroll to position [4984, 0]
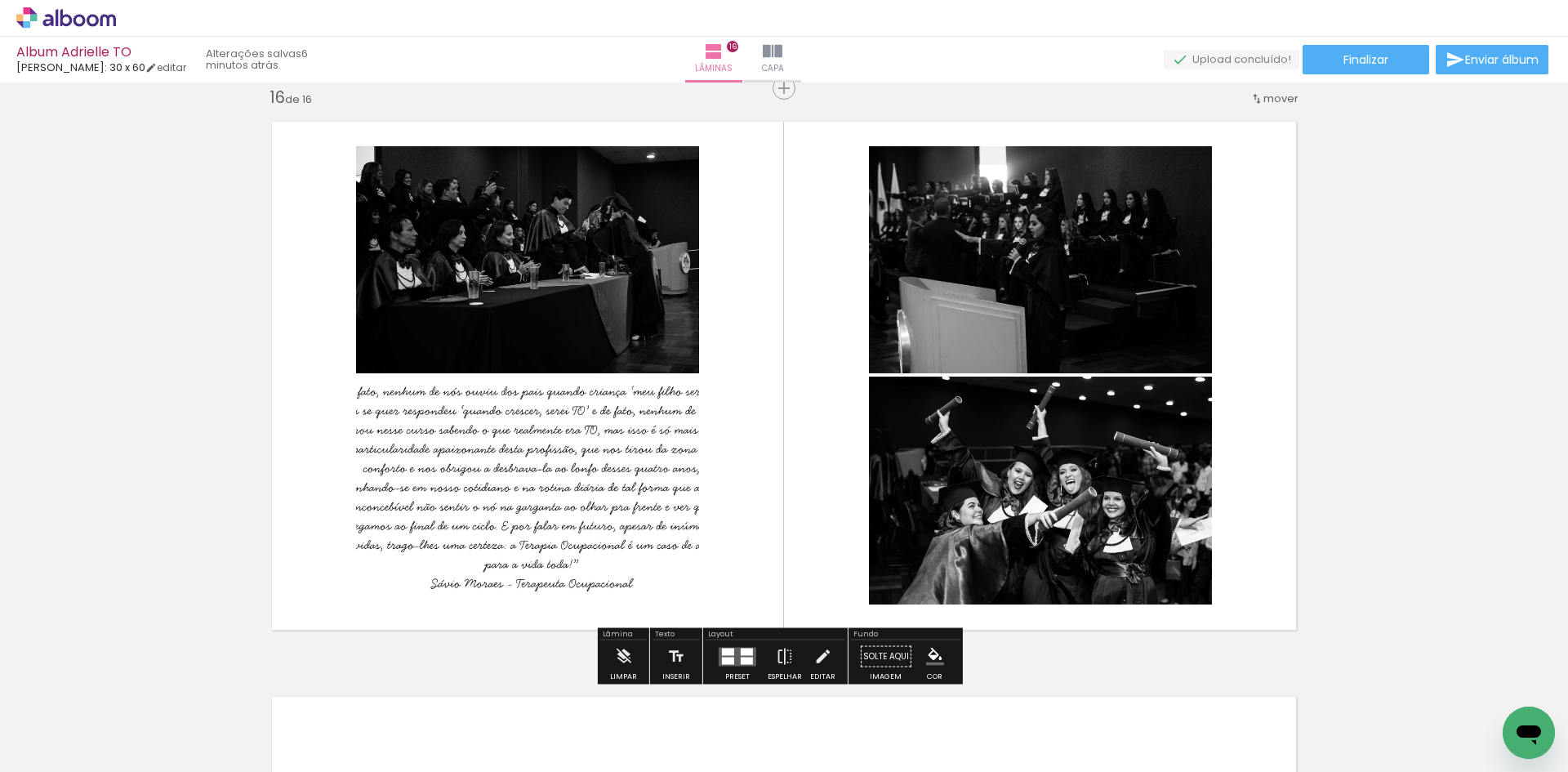
scroll to position [4984, 0]
click at [589, 429] on quentale-photo at bounding box center [527, 491] width 343 height 228
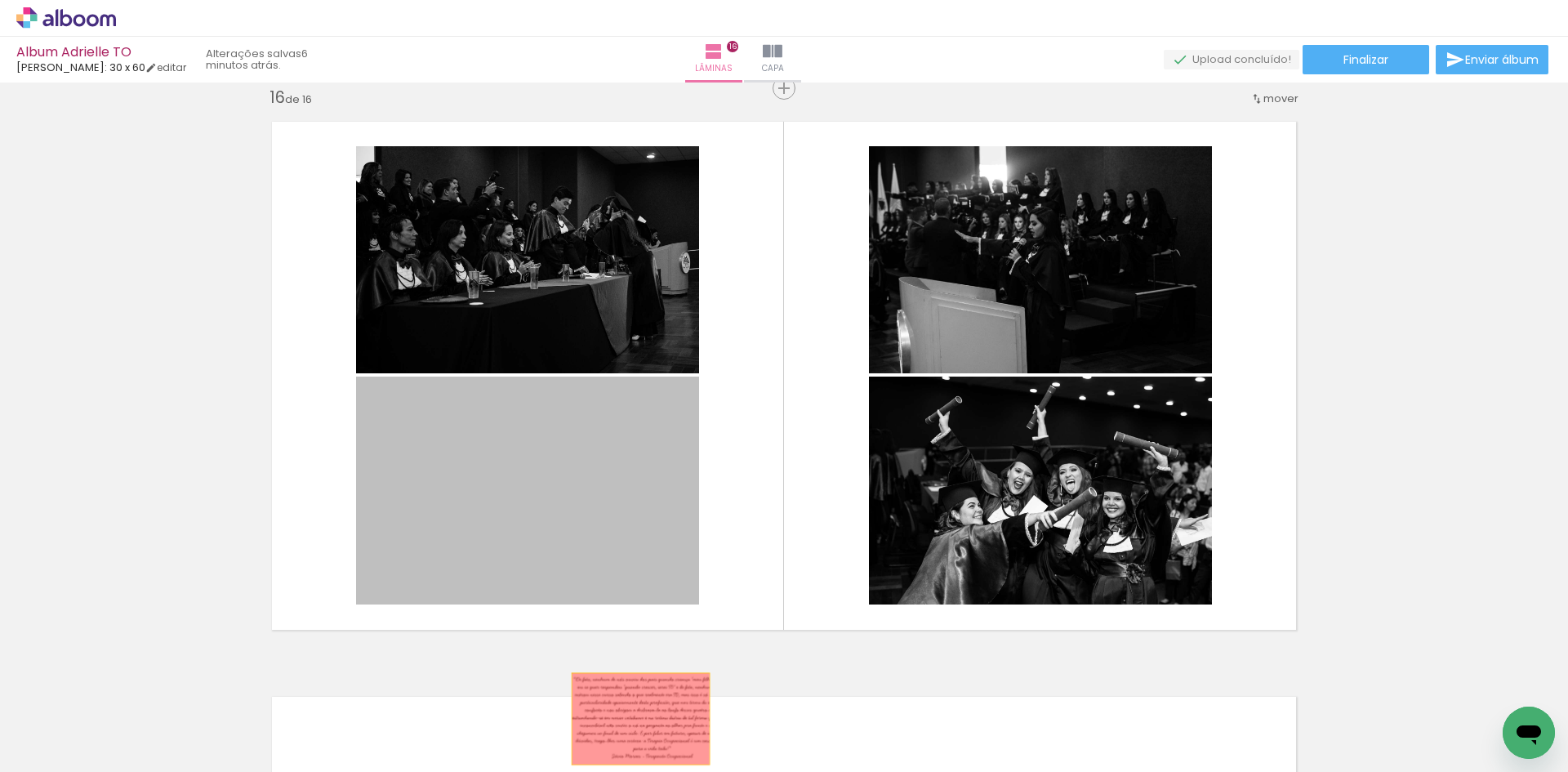
drag, startPoint x: 601, startPoint y: 484, endPoint x: 635, endPoint y: 729, distance: 247.3
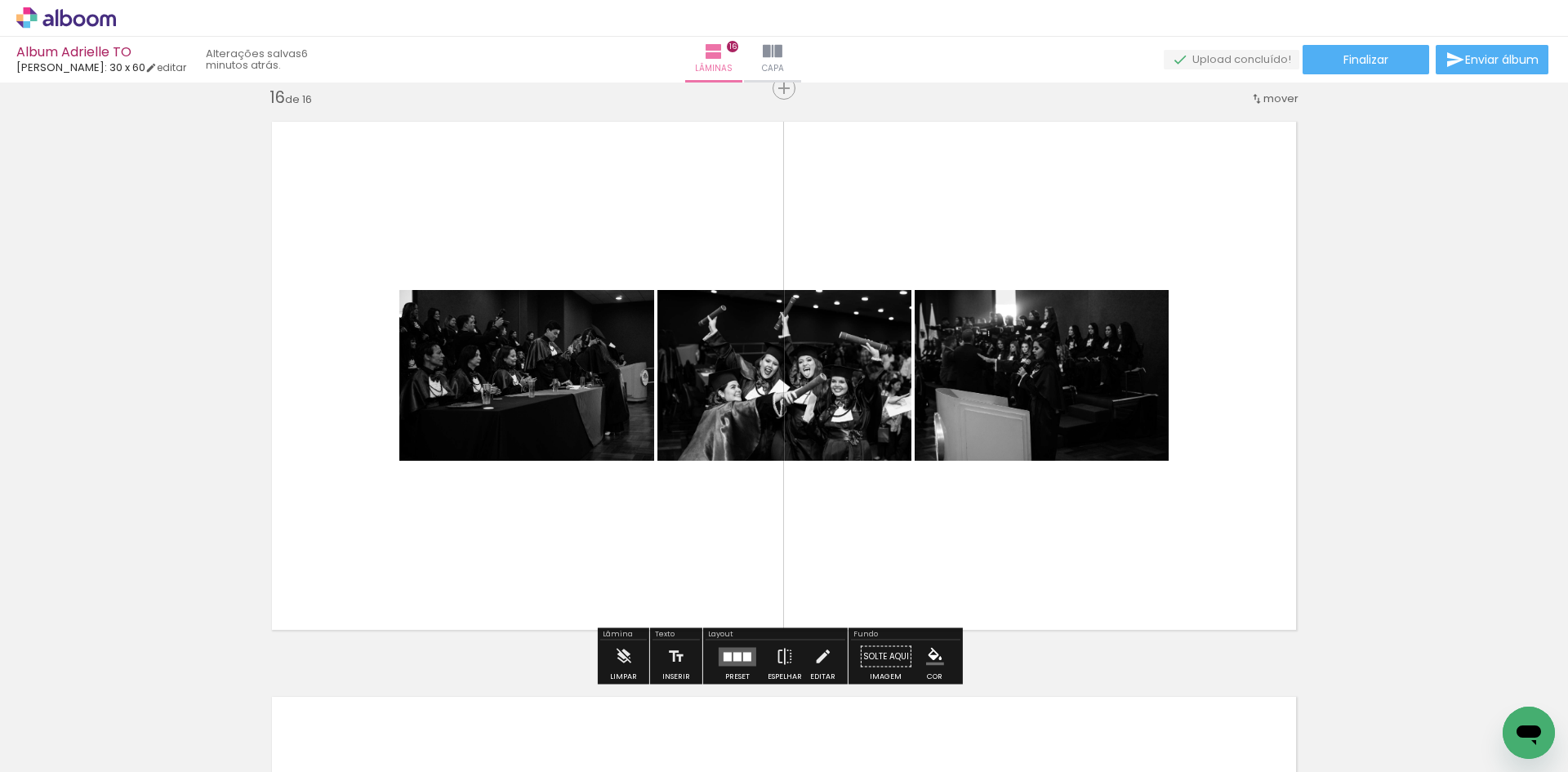
click at [632, 727] on div at bounding box center [621, 717] width 81 height 81
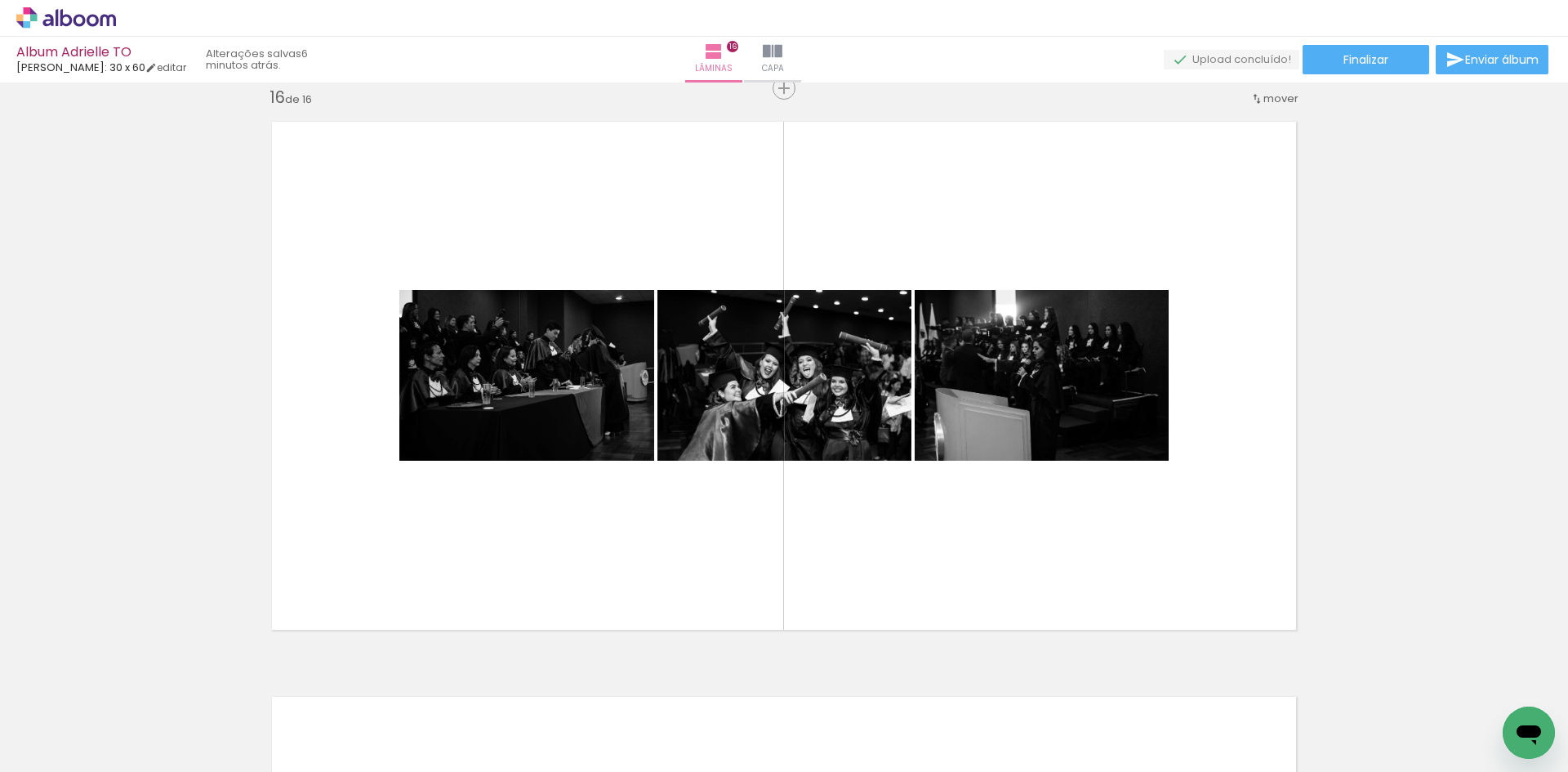
click at [594, 691] on iron-icon at bounding box center [585, 684] width 17 height 17
click at [45, 757] on span "Adicionar Fotos" at bounding box center [58, 763] width 49 height 18
click at [0, 0] on input "file" at bounding box center [0, 0] width 0 height 0
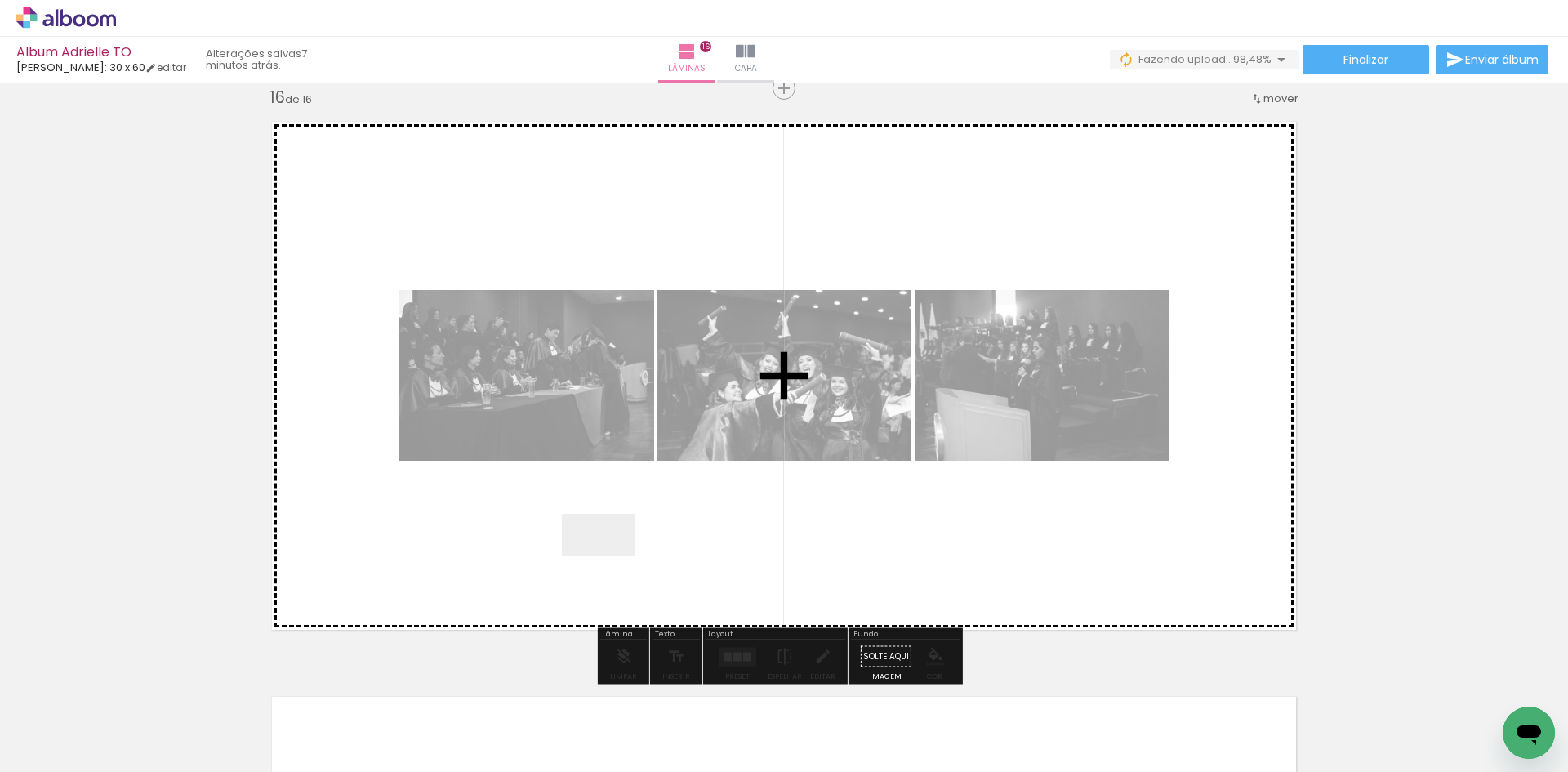
drag, startPoint x: 622, startPoint y: 713, endPoint x: 610, endPoint y: 563, distance: 150.5
click at [610, 563] on quentale-workspace at bounding box center [784, 386] width 1568 height 772
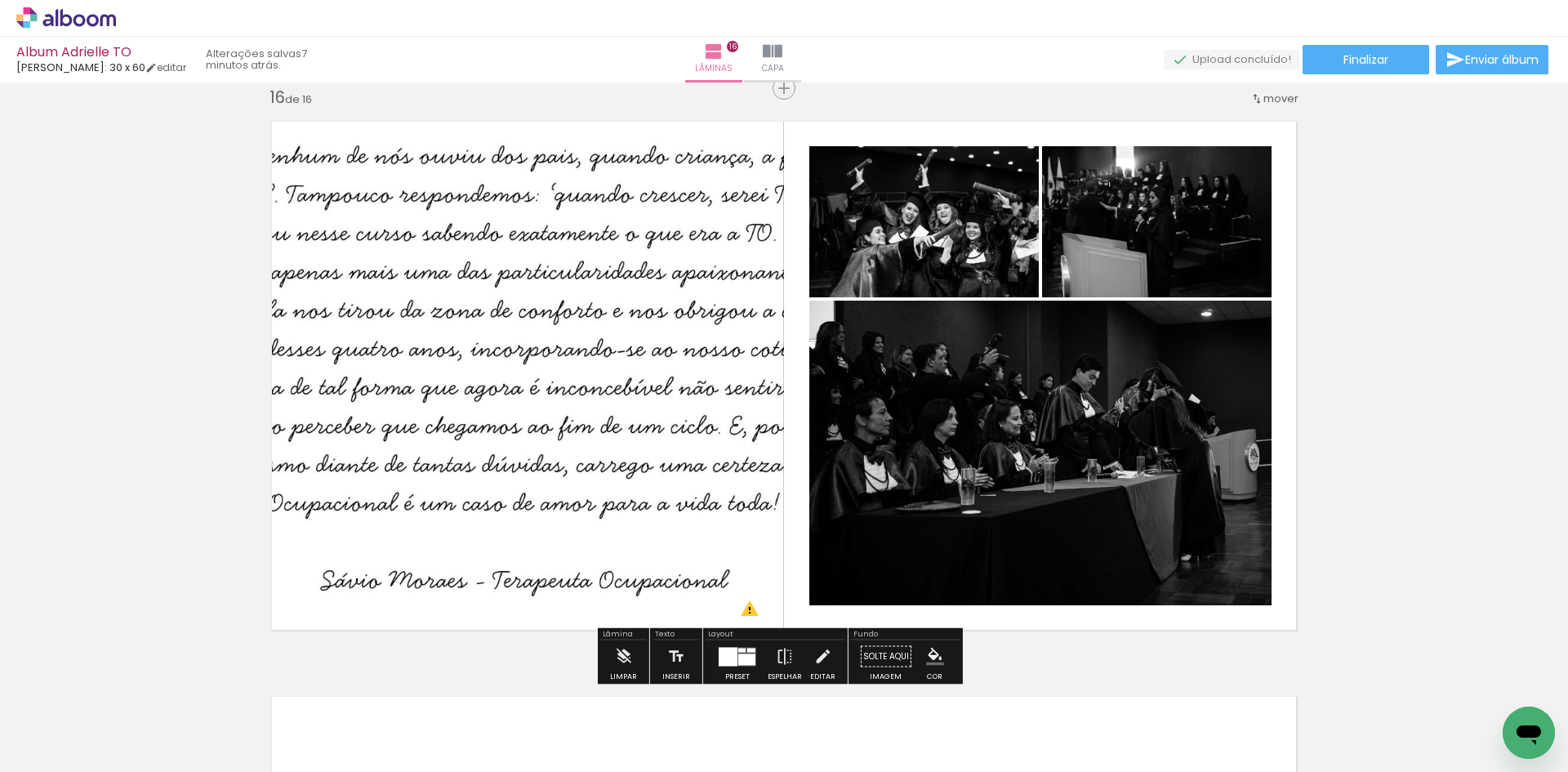
drag, startPoint x: 722, startPoint y: 657, endPoint x: 931, endPoint y: 661, distance: 209.0
click at [722, 657] on div at bounding box center [728, 656] width 18 height 18
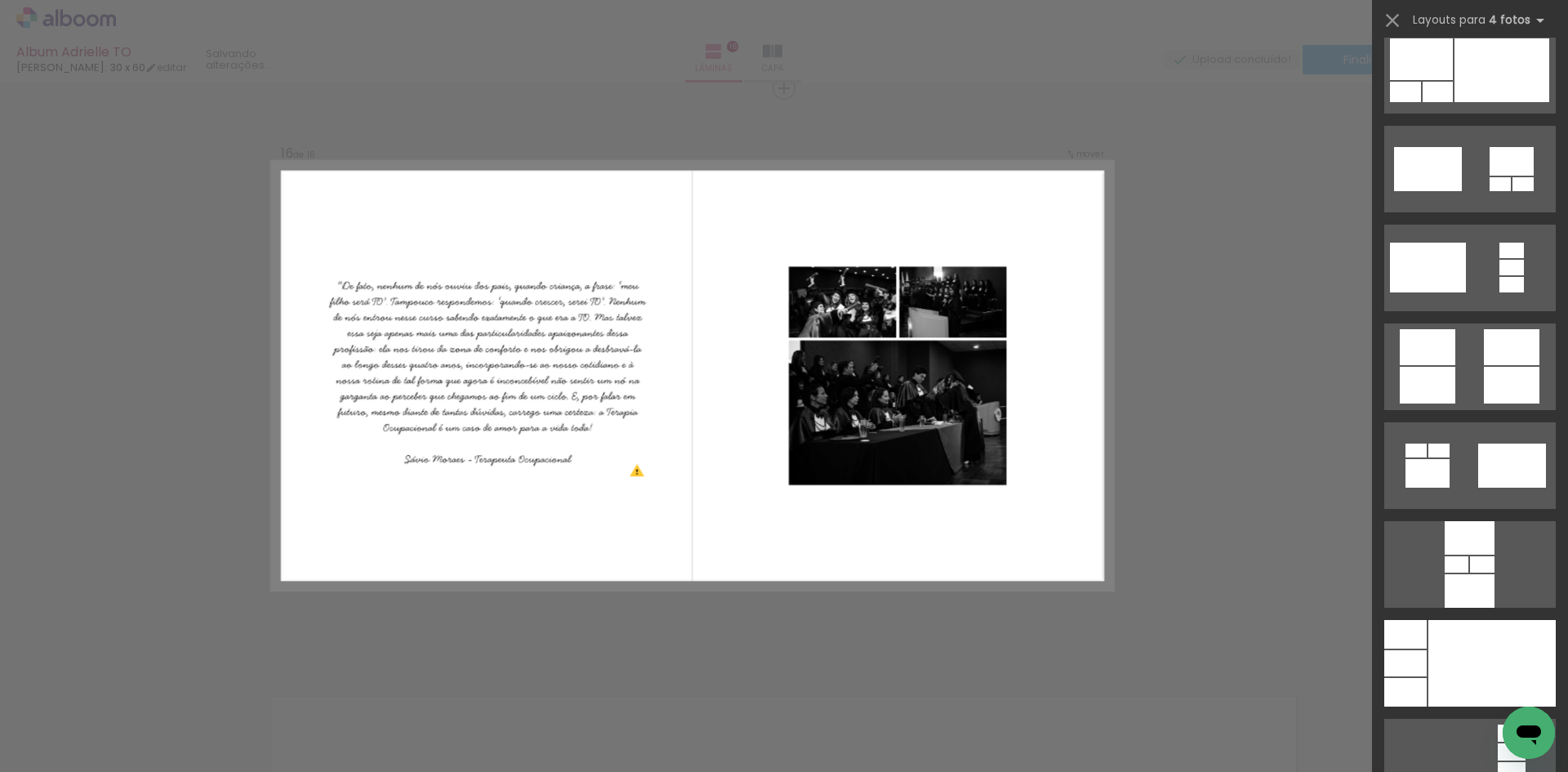
scroll to position [5065, 0]
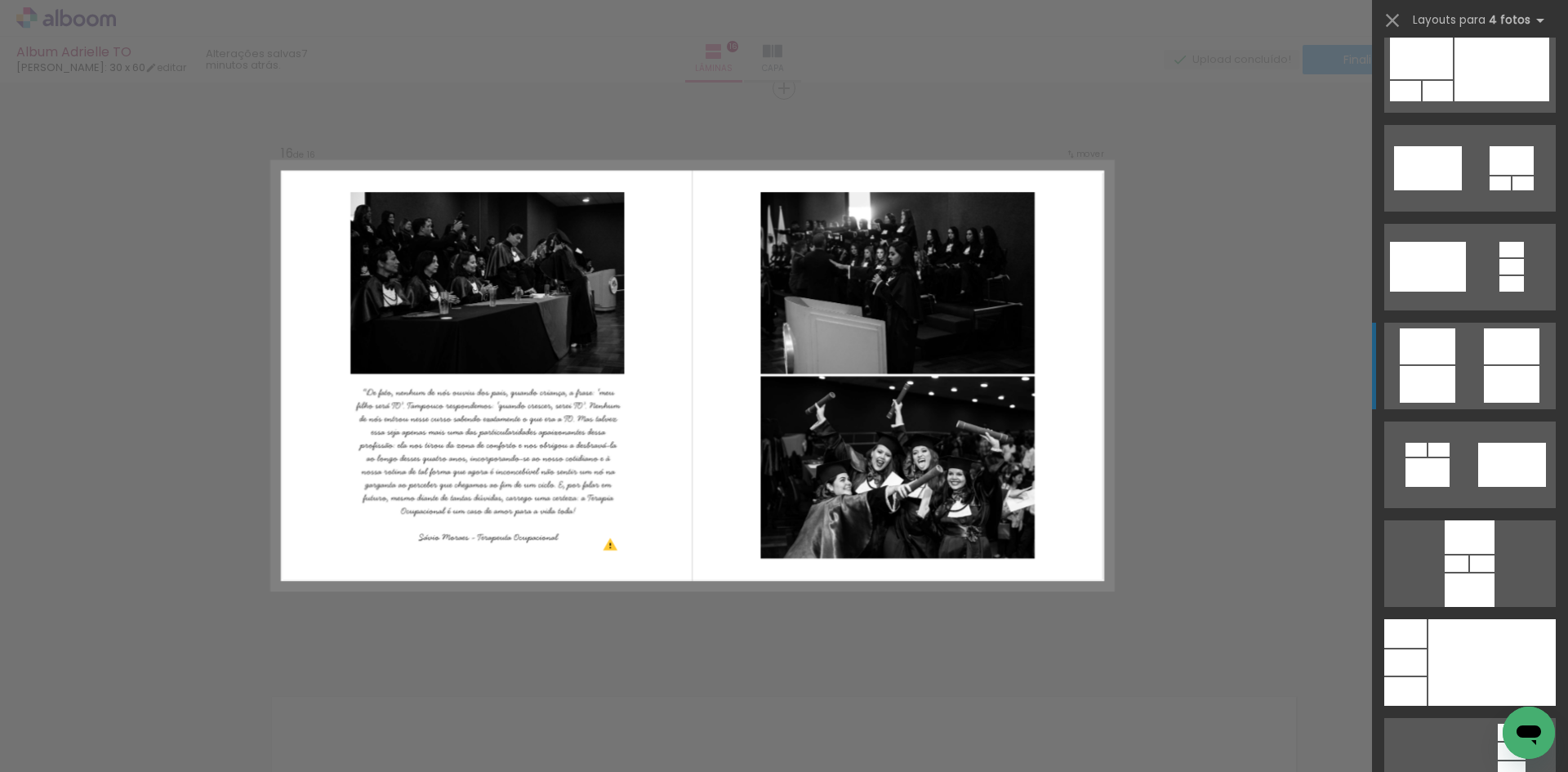
click at [1472, 377] on quentale-layouter at bounding box center [1470, 365] width 172 height 86
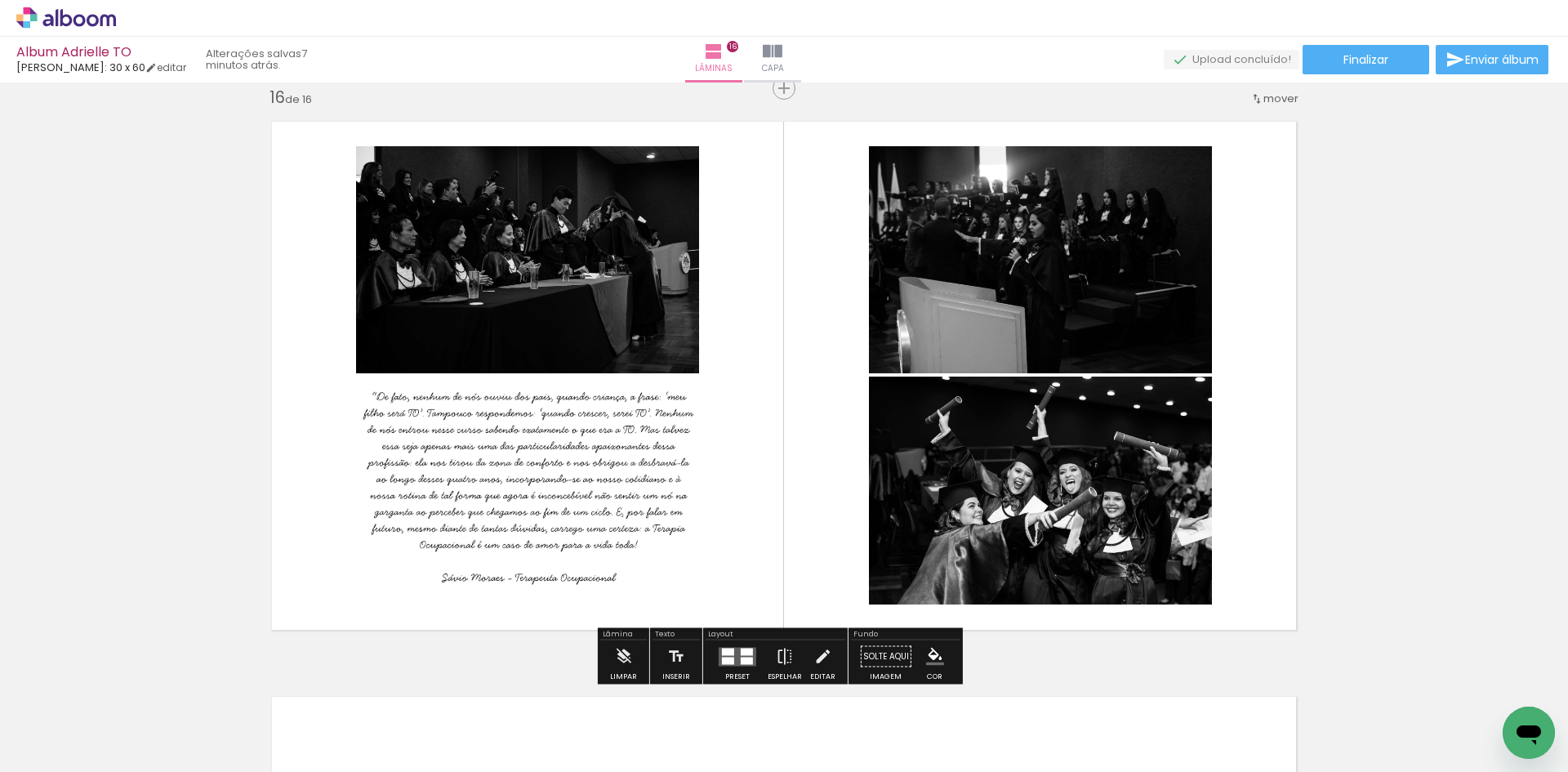
click at [583, 513] on quentale-photo at bounding box center [527, 491] width 343 height 228
click at [820, 360] on quentale-layouter at bounding box center [784, 376] width 1051 height 534
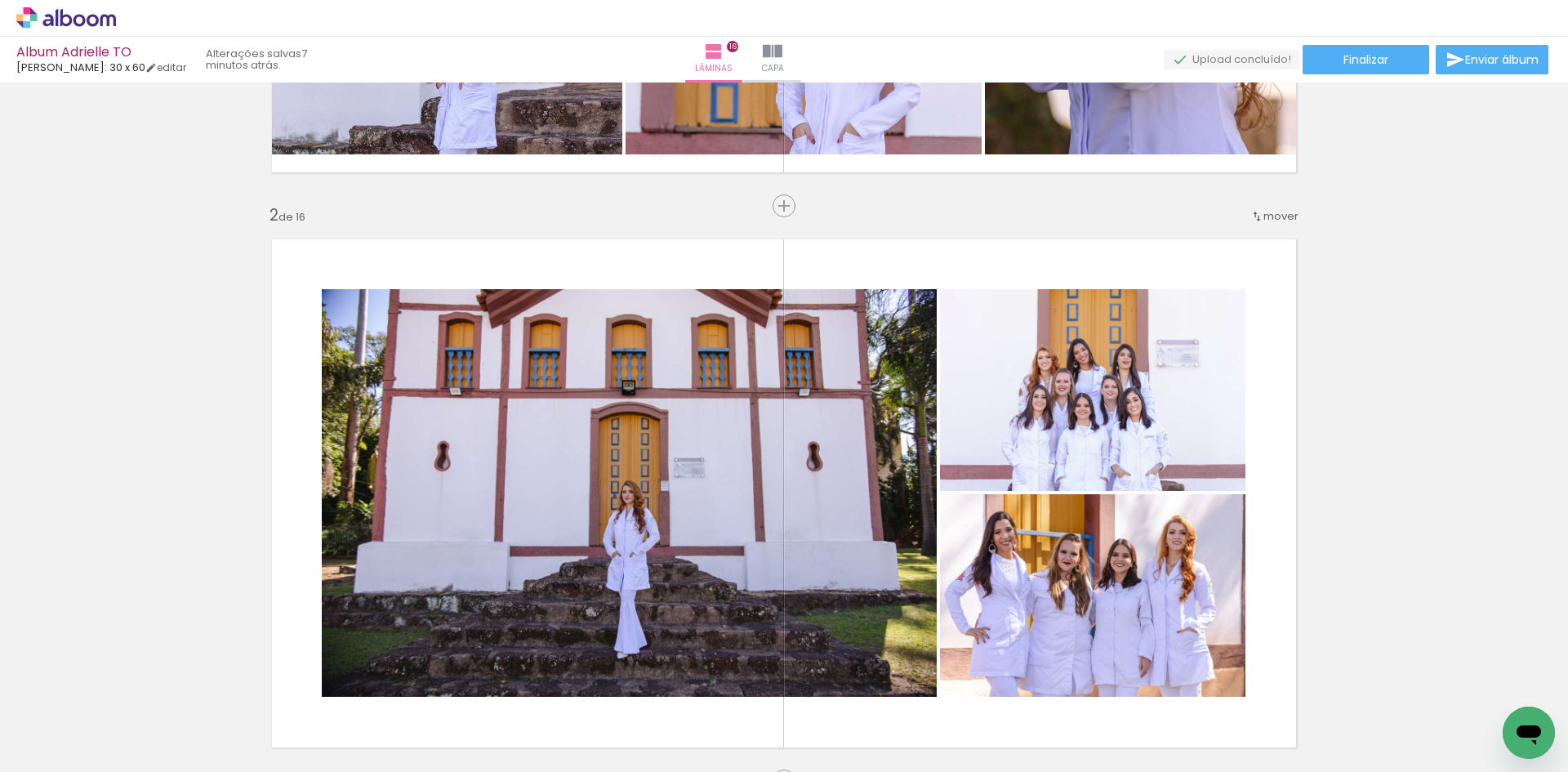
scroll to position [0, 0]
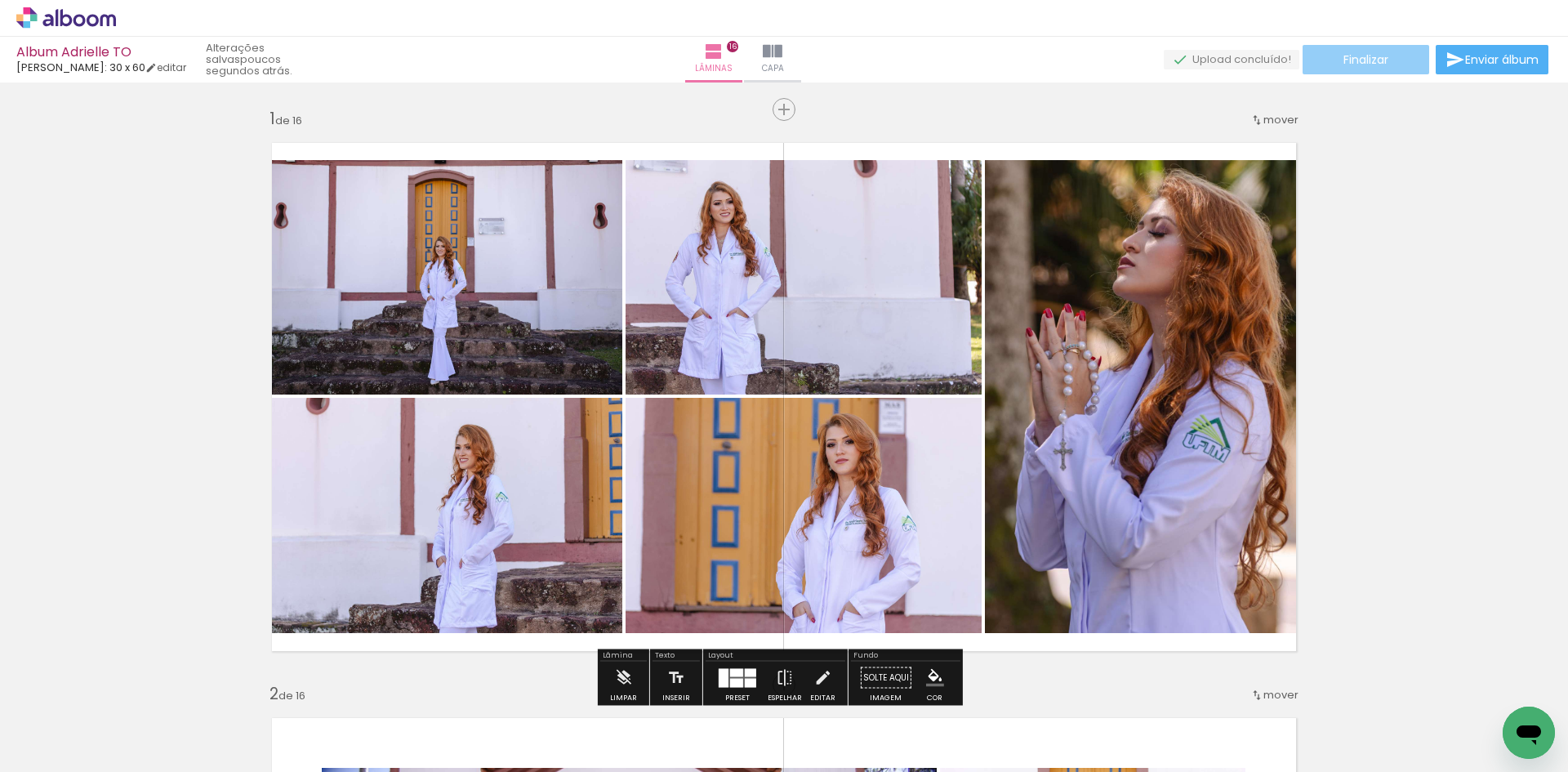
click at [1367, 55] on span "Finalizar" at bounding box center [1366, 59] width 45 height 12
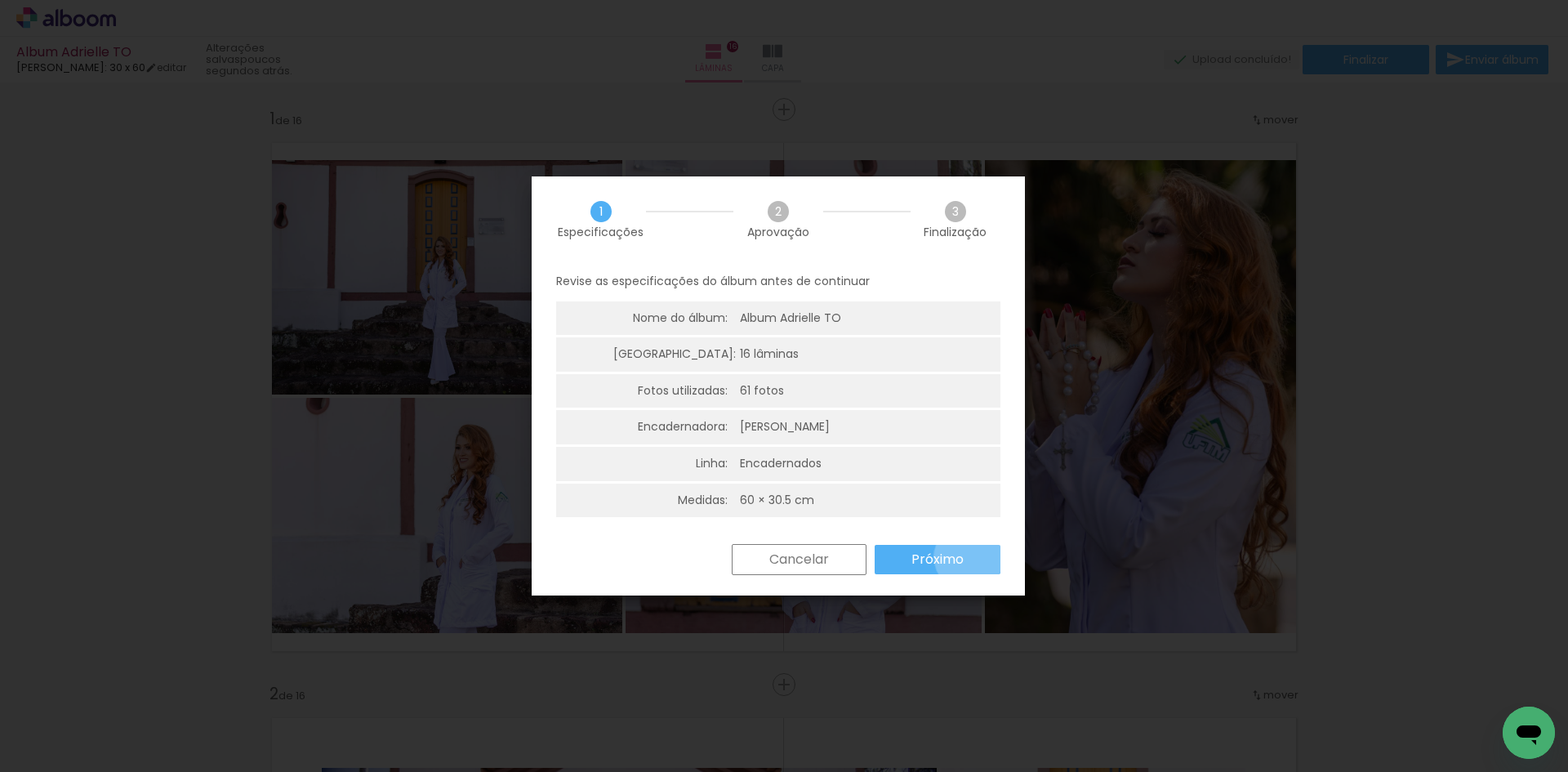
click at [969, 557] on paper-button "Próximo" at bounding box center [938, 559] width 126 height 29
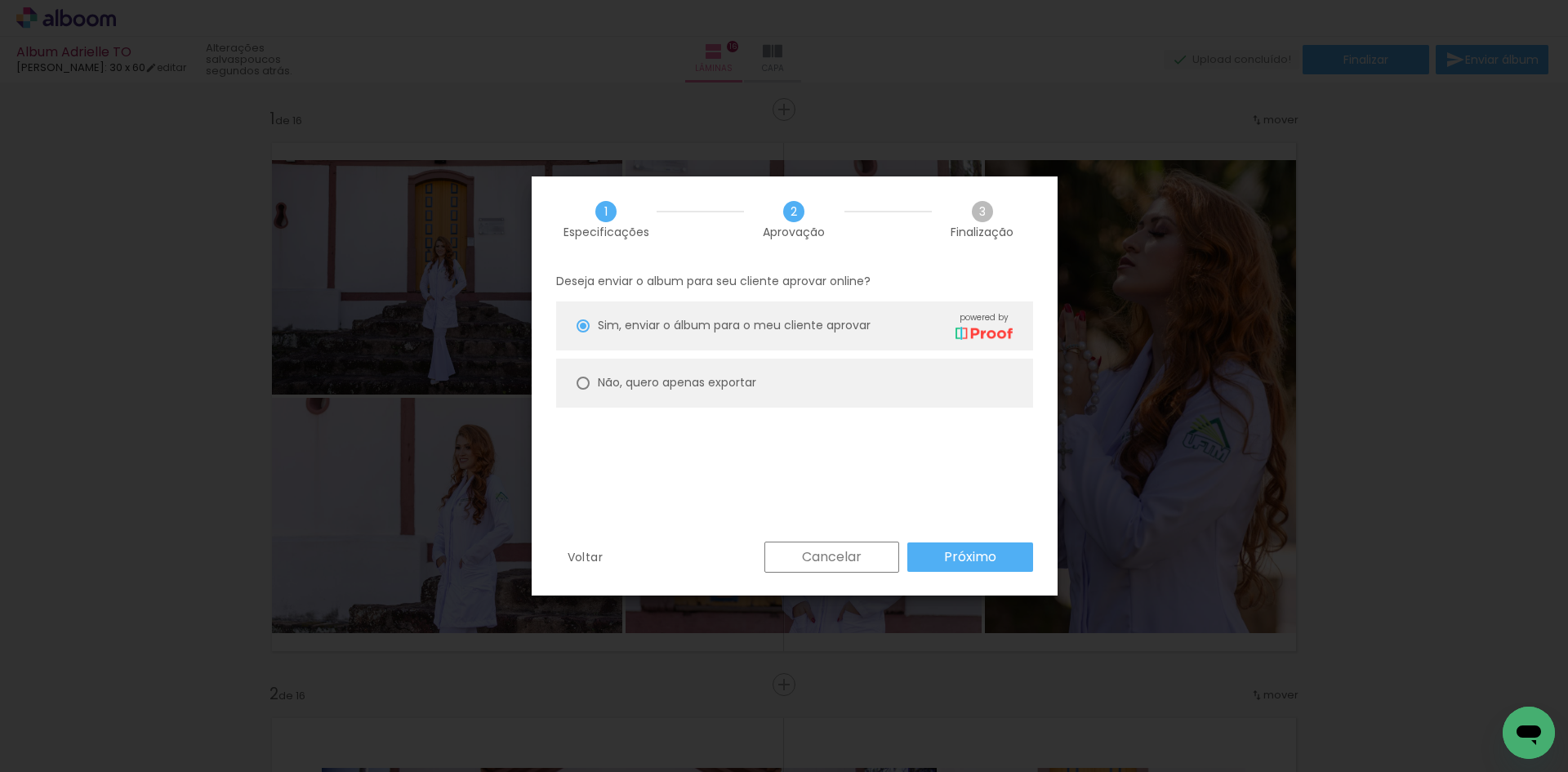
click at [1005, 560] on paper-button "Próximo" at bounding box center [970, 557] width 126 height 29
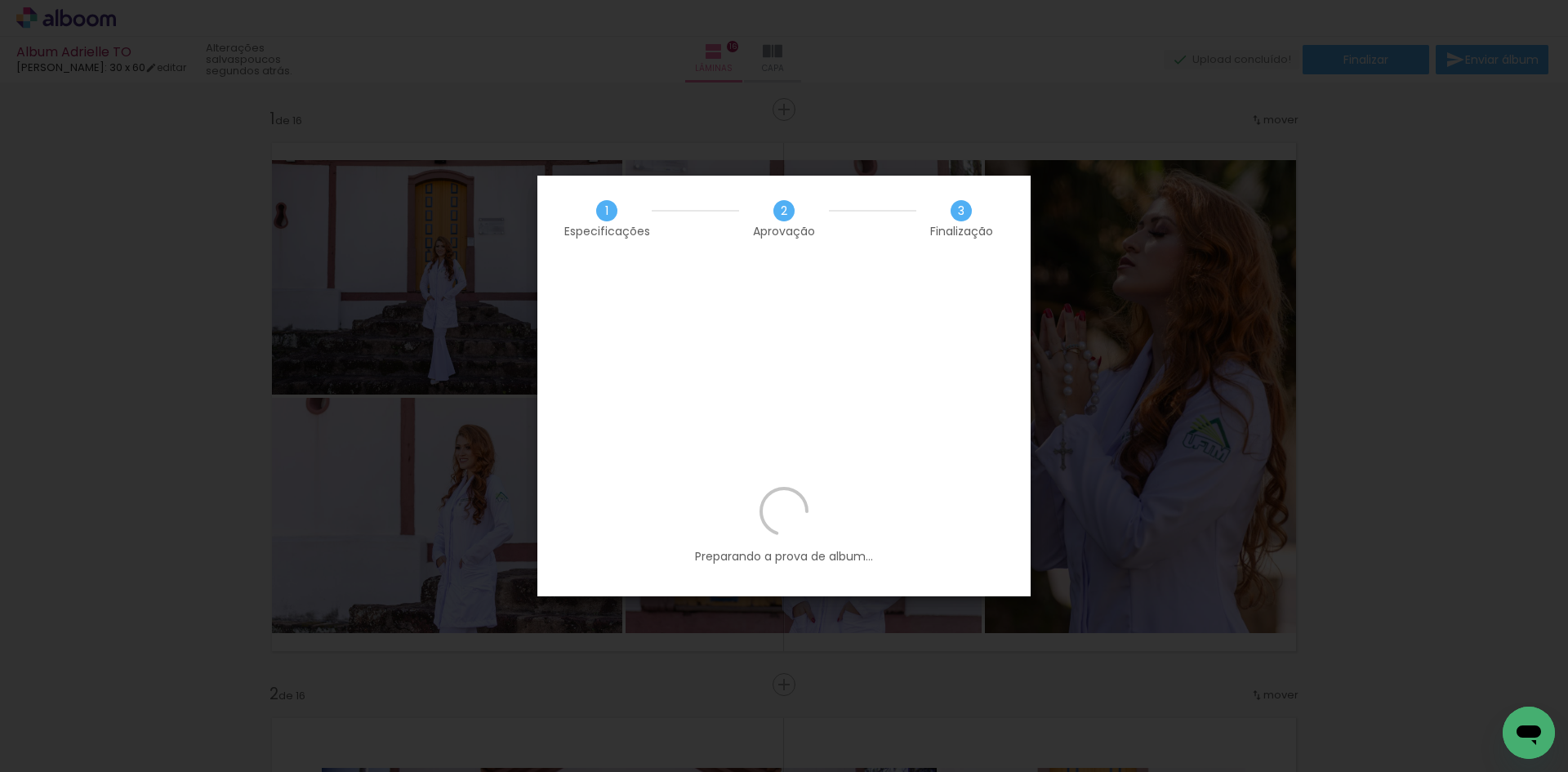
scroll to position [5065, 0]
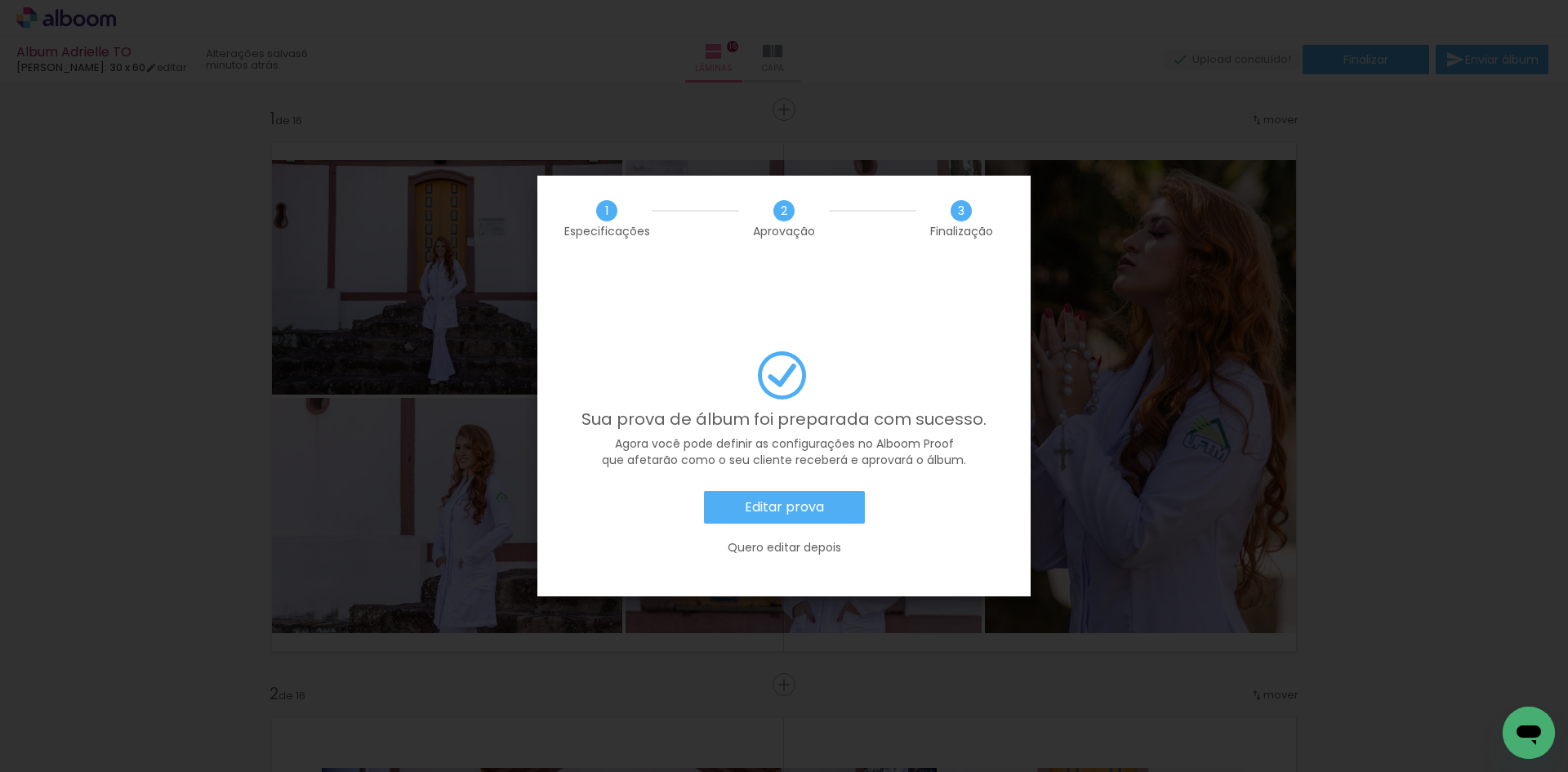
scroll to position [5065, 0]
click at [0, 0] on slot "Editar prova" at bounding box center [0, 0] width 0 height 0
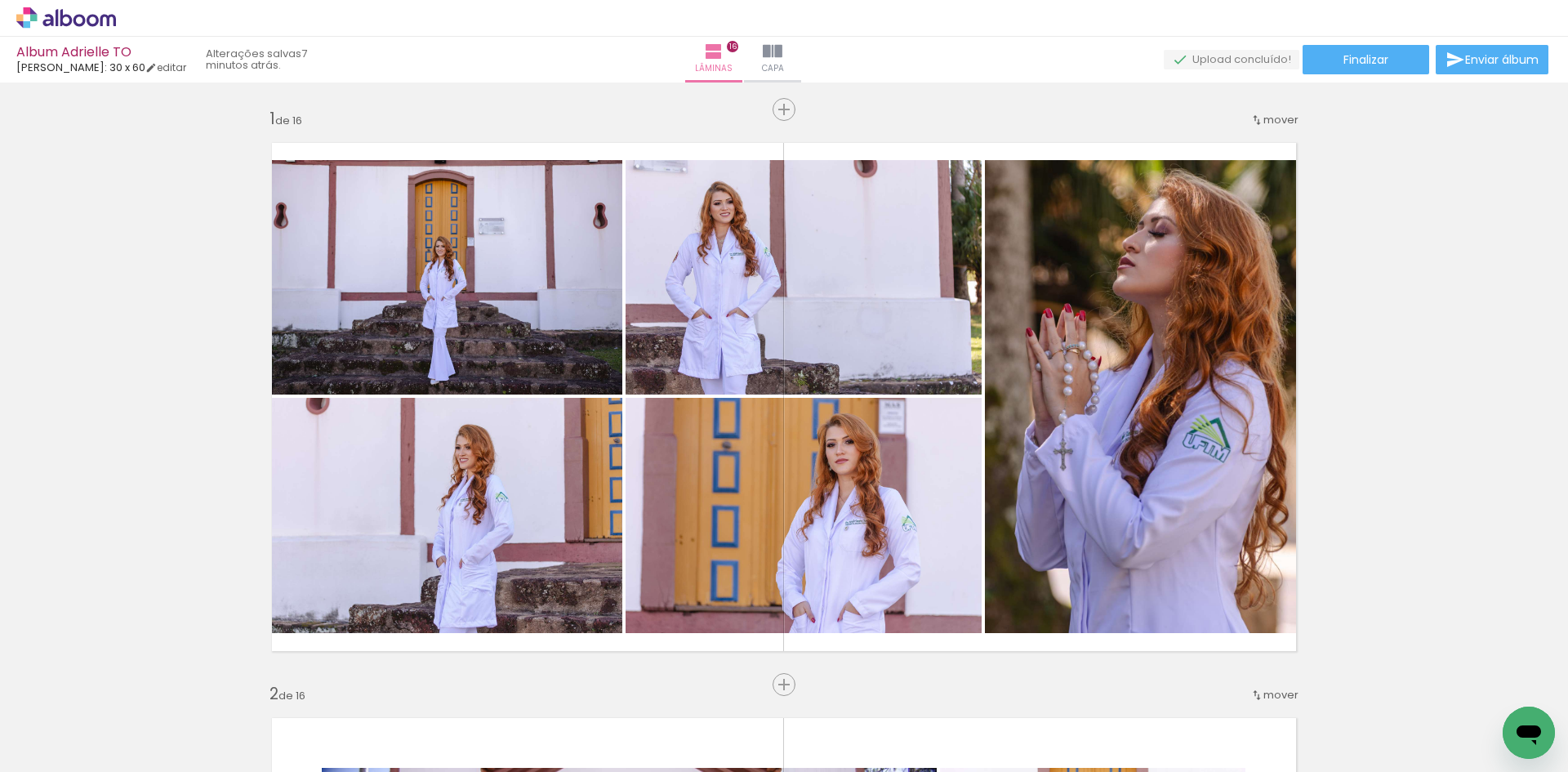
scroll to position [5065, 0]
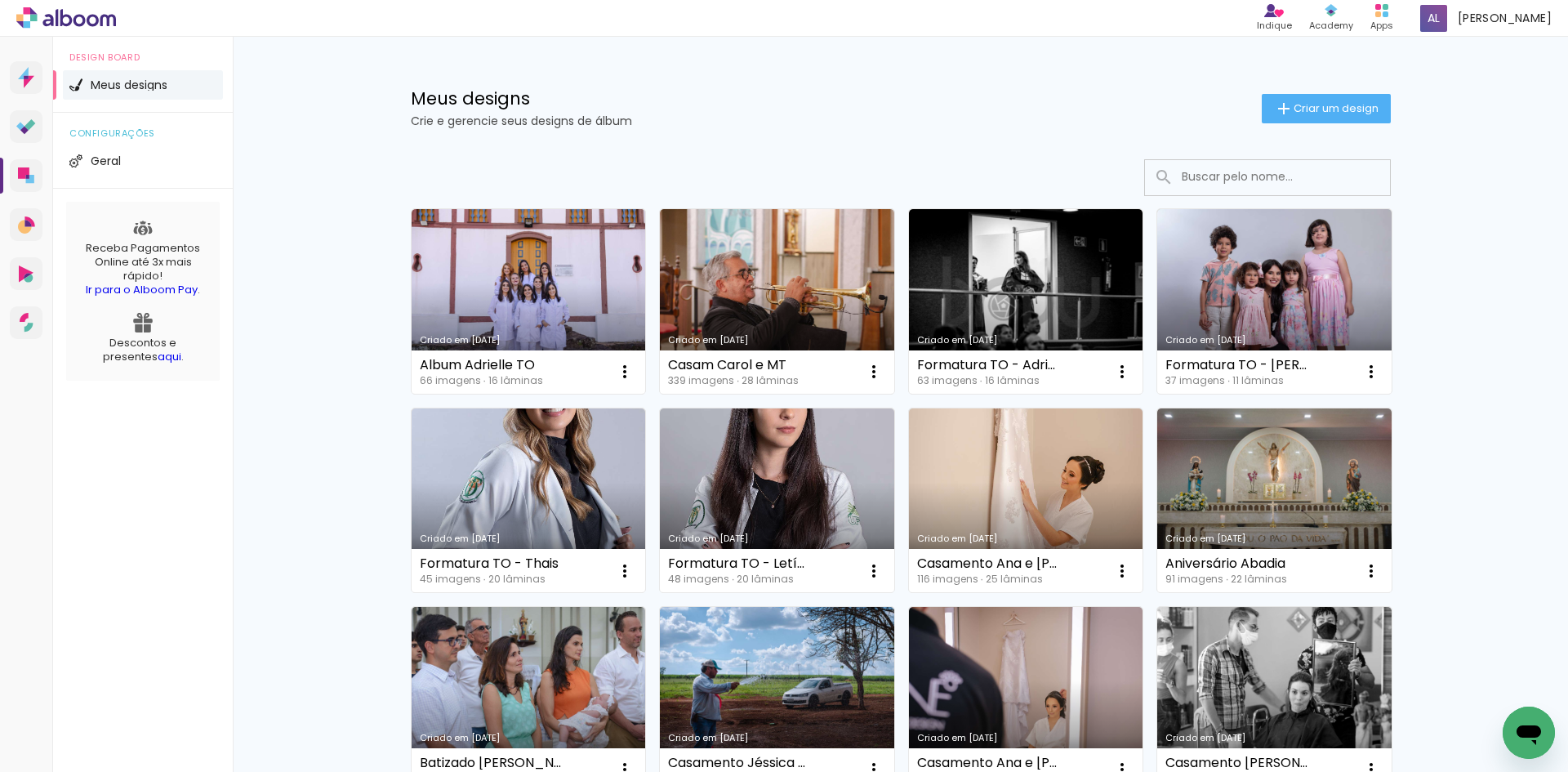
click at [79, 16] on icon at bounding box center [80, 20] width 13 height 13
click at [1389, 15] on rect at bounding box center [1385, 14] width 6 height 6
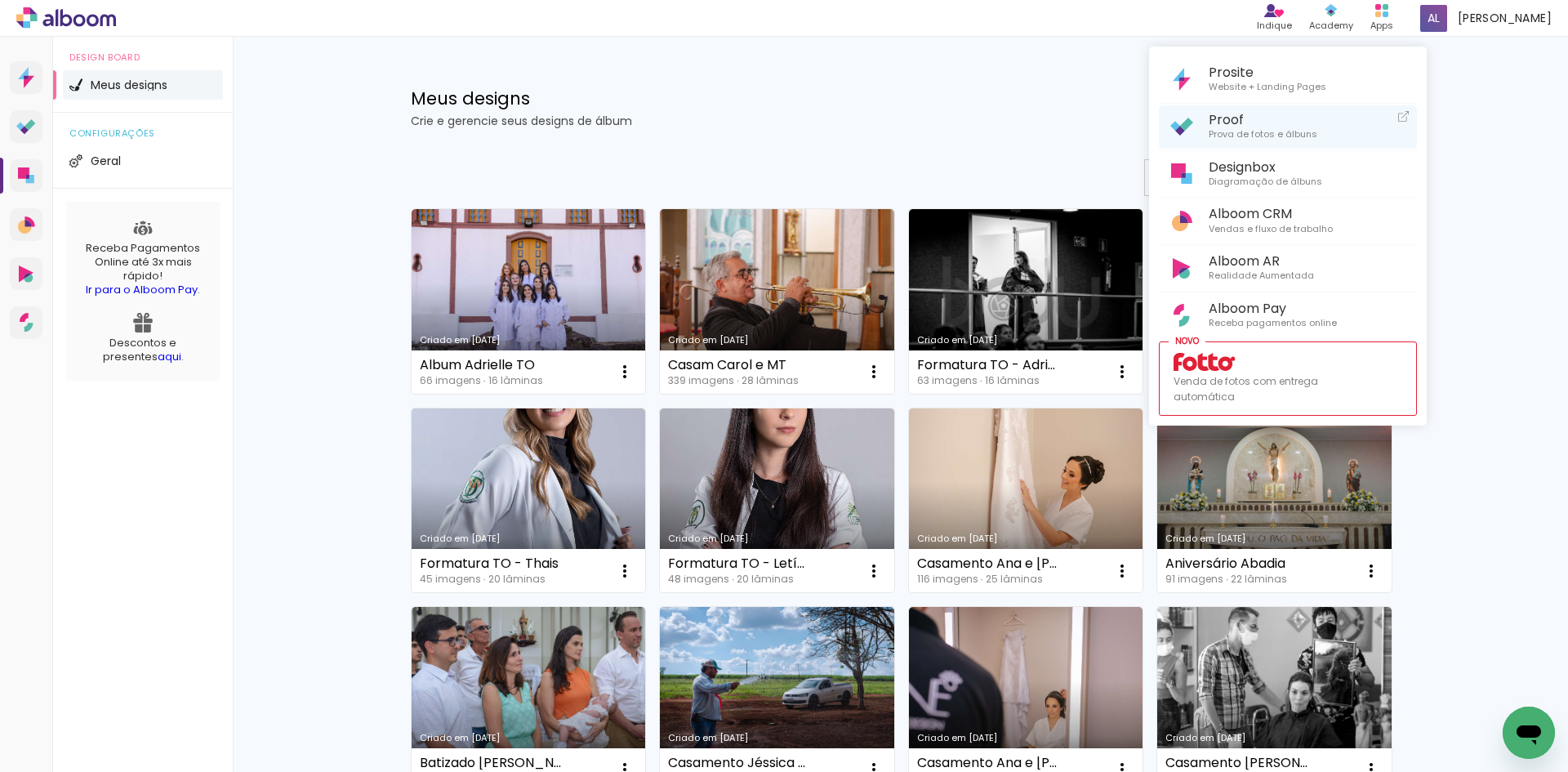
click at [1257, 127] on span "Prova de fotos e álbuns" at bounding box center [1263, 135] width 109 height 15
click at [1242, 136] on span "Prova de fotos e álbuns" at bounding box center [1263, 135] width 109 height 15
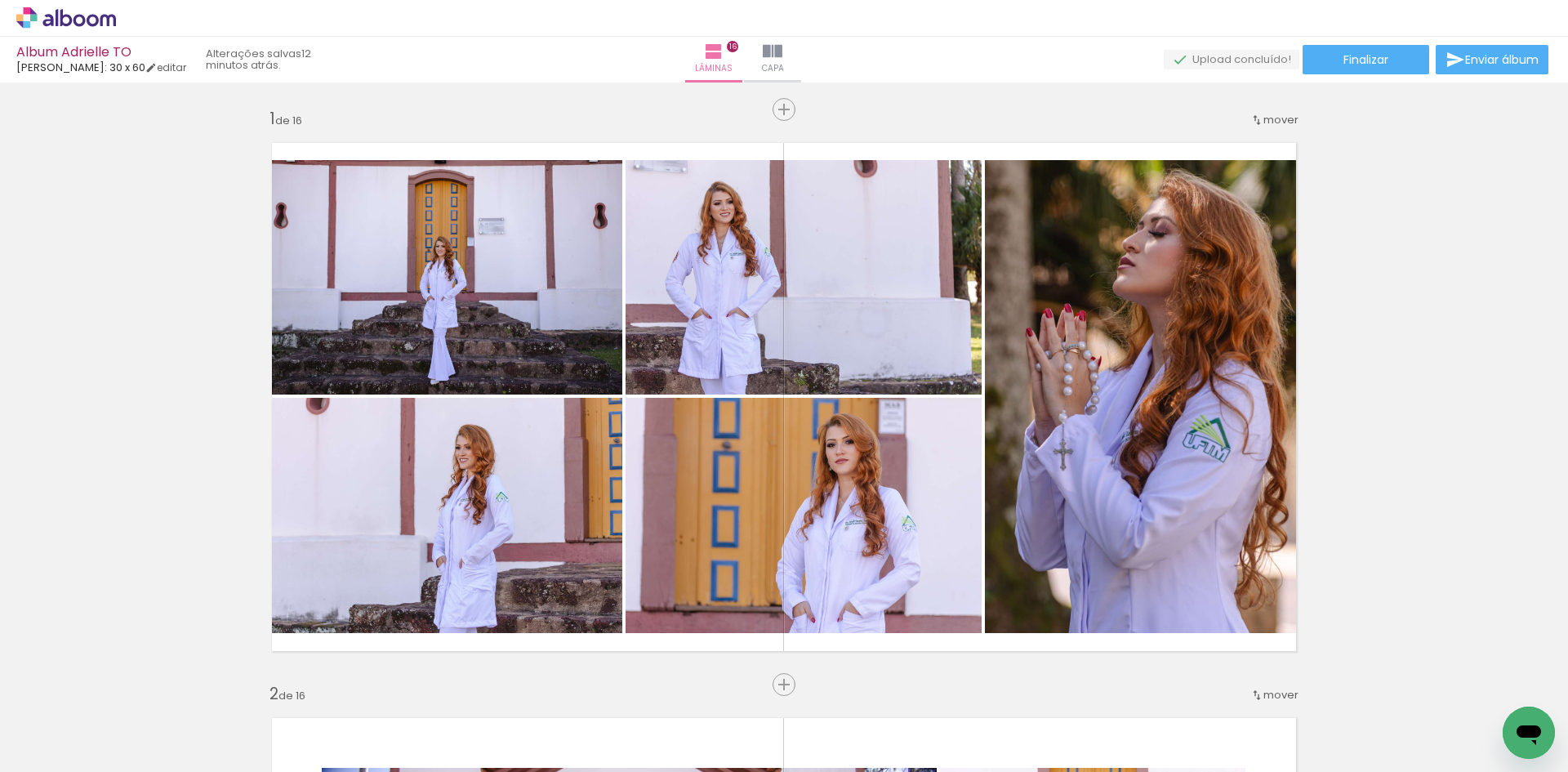
scroll to position [5065, 0]
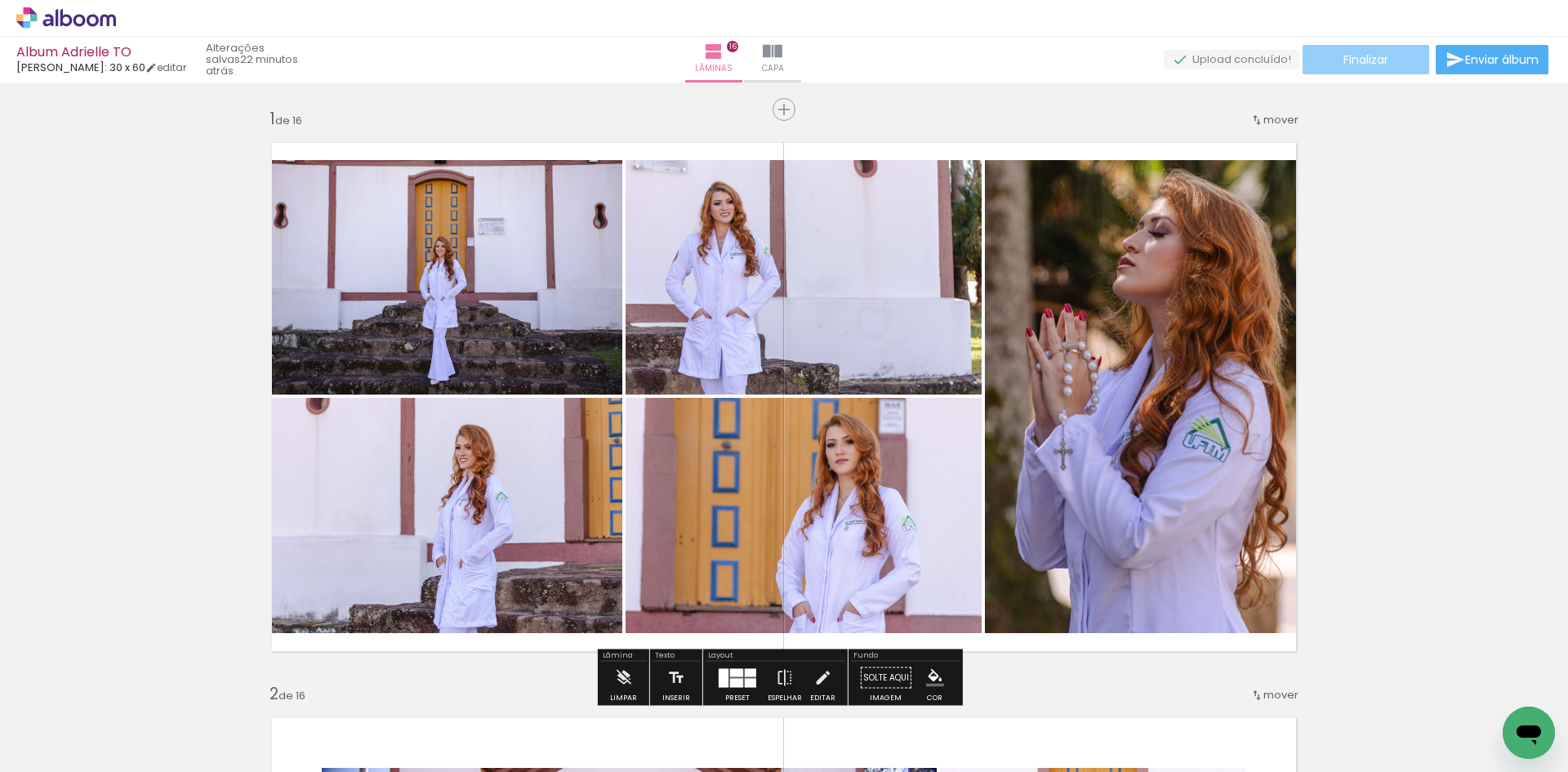
click at [1393, 68] on paper-button "Finalizar" at bounding box center [1365, 59] width 126 height 29
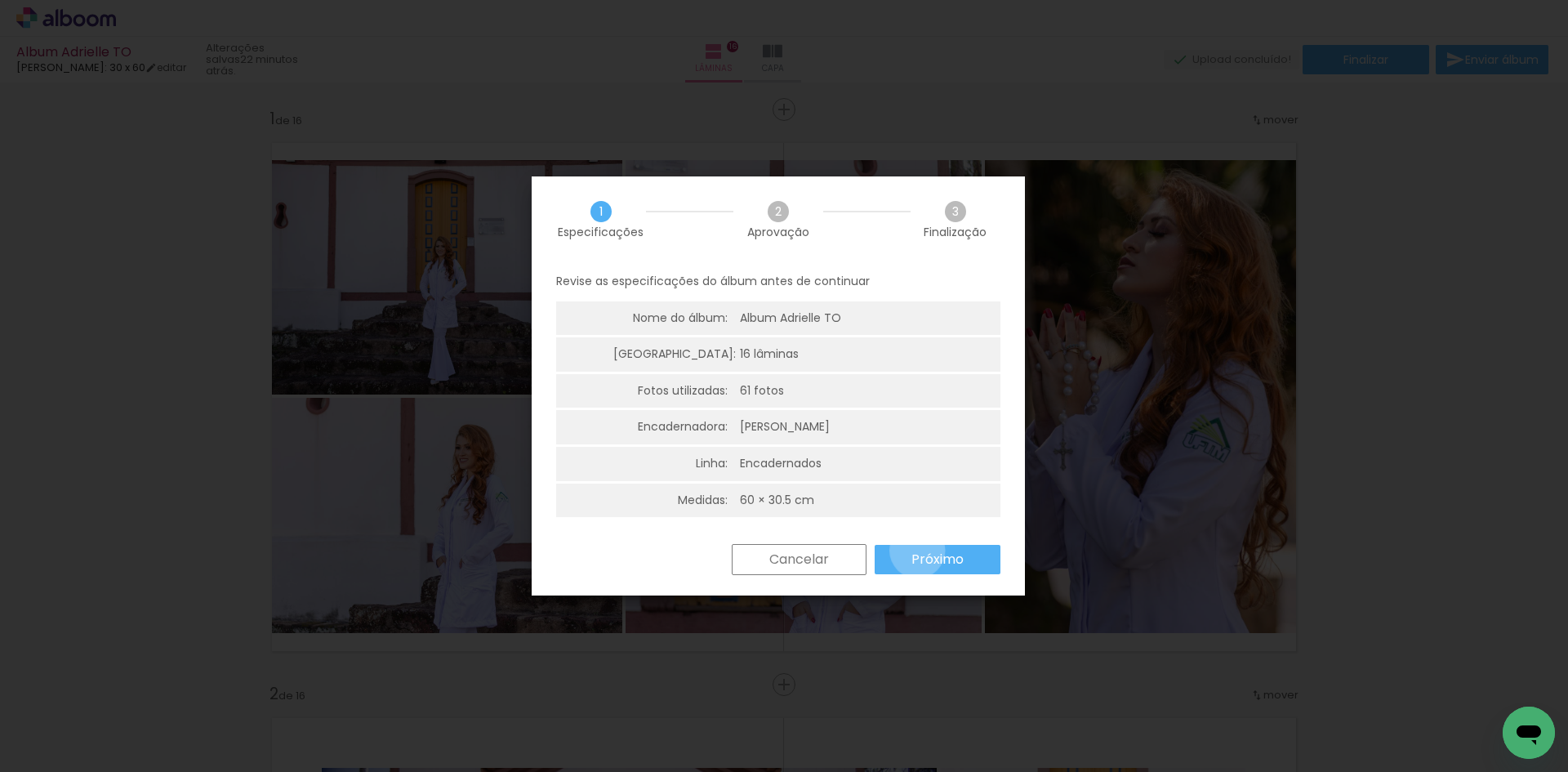
click at [0, 0] on slot "Próximo" at bounding box center [0, 0] width 0 height 0
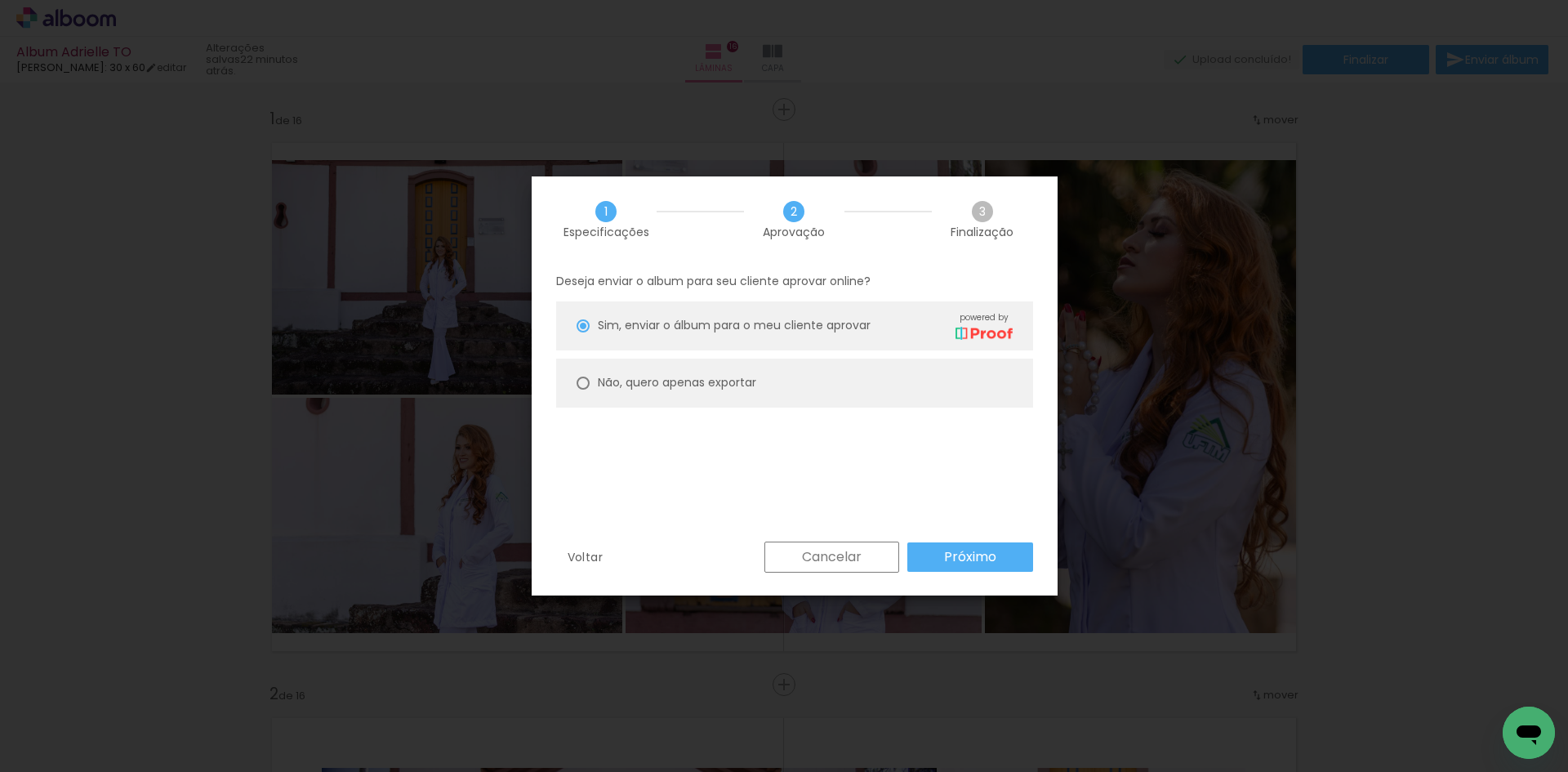
click at [0, 0] on slot "Cancelar" at bounding box center [0, 0] width 0 height 0
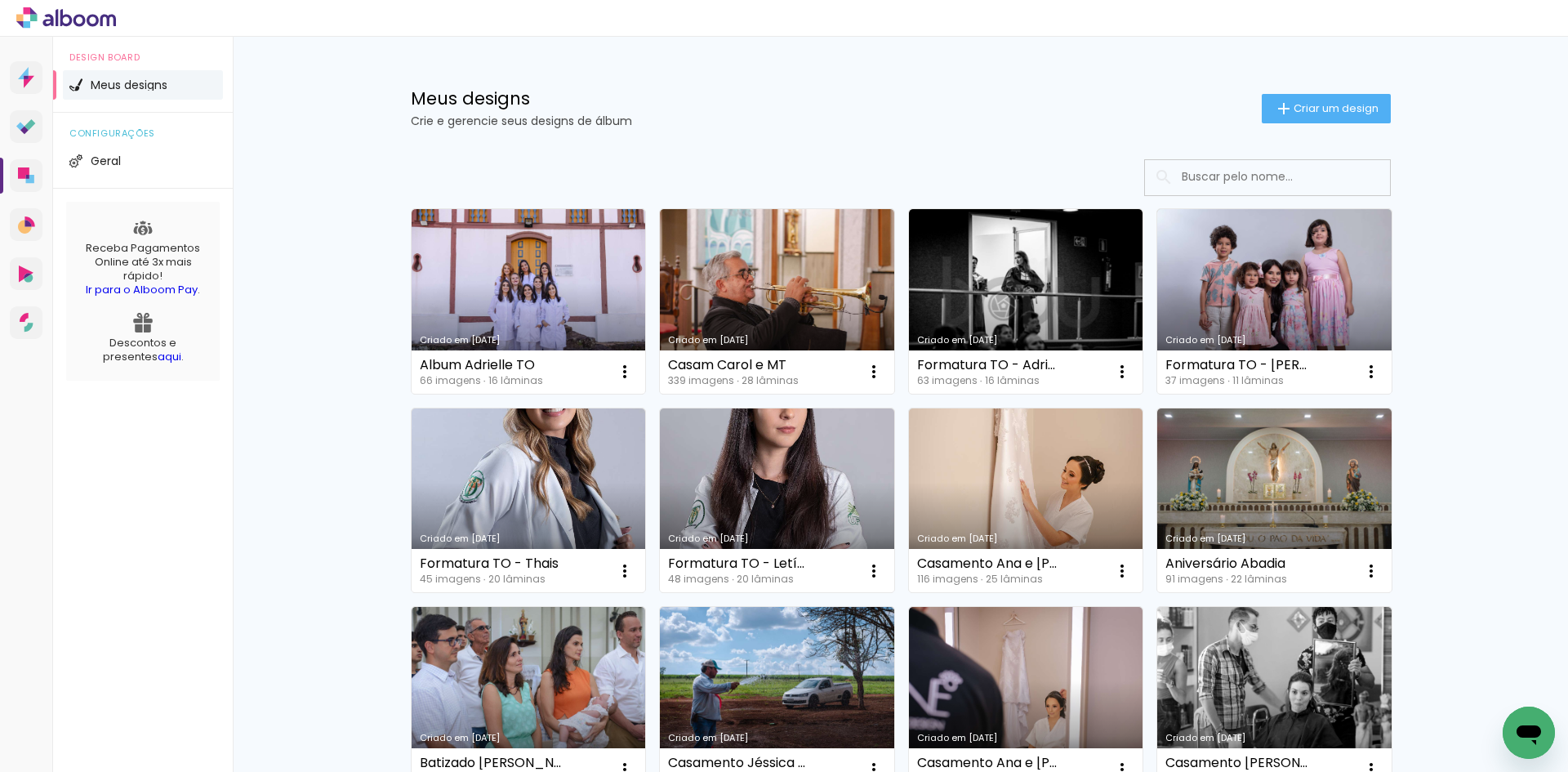
click at [1323, 113] on span "Criar um design" at bounding box center [1336, 108] width 85 height 11
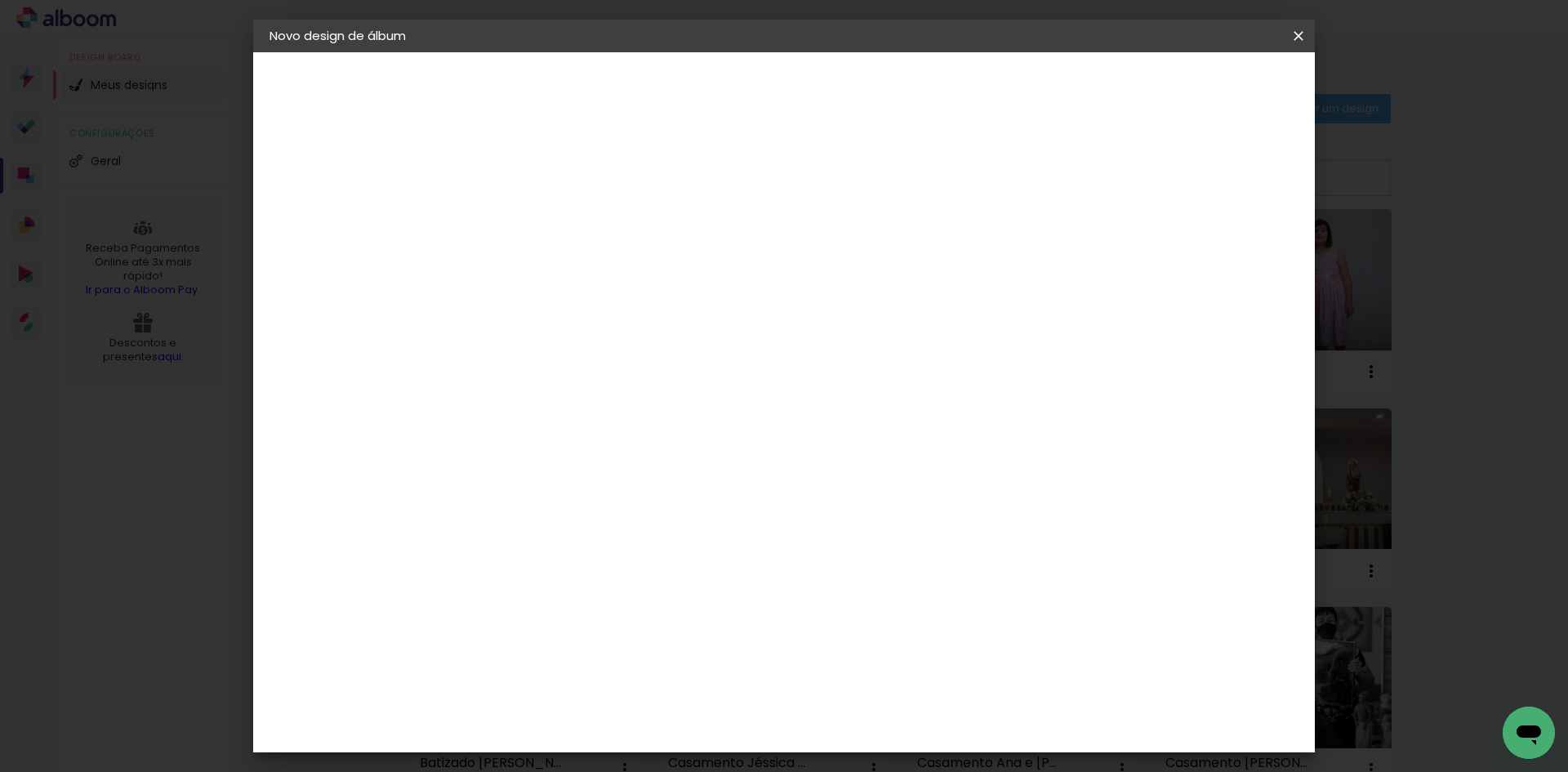
click at [537, 215] on input at bounding box center [537, 219] width 0 height 25
type input "teste"
type paper-input "teste"
click at [0, 0] on slot "Avançar" at bounding box center [0, 0] width 0 height 0
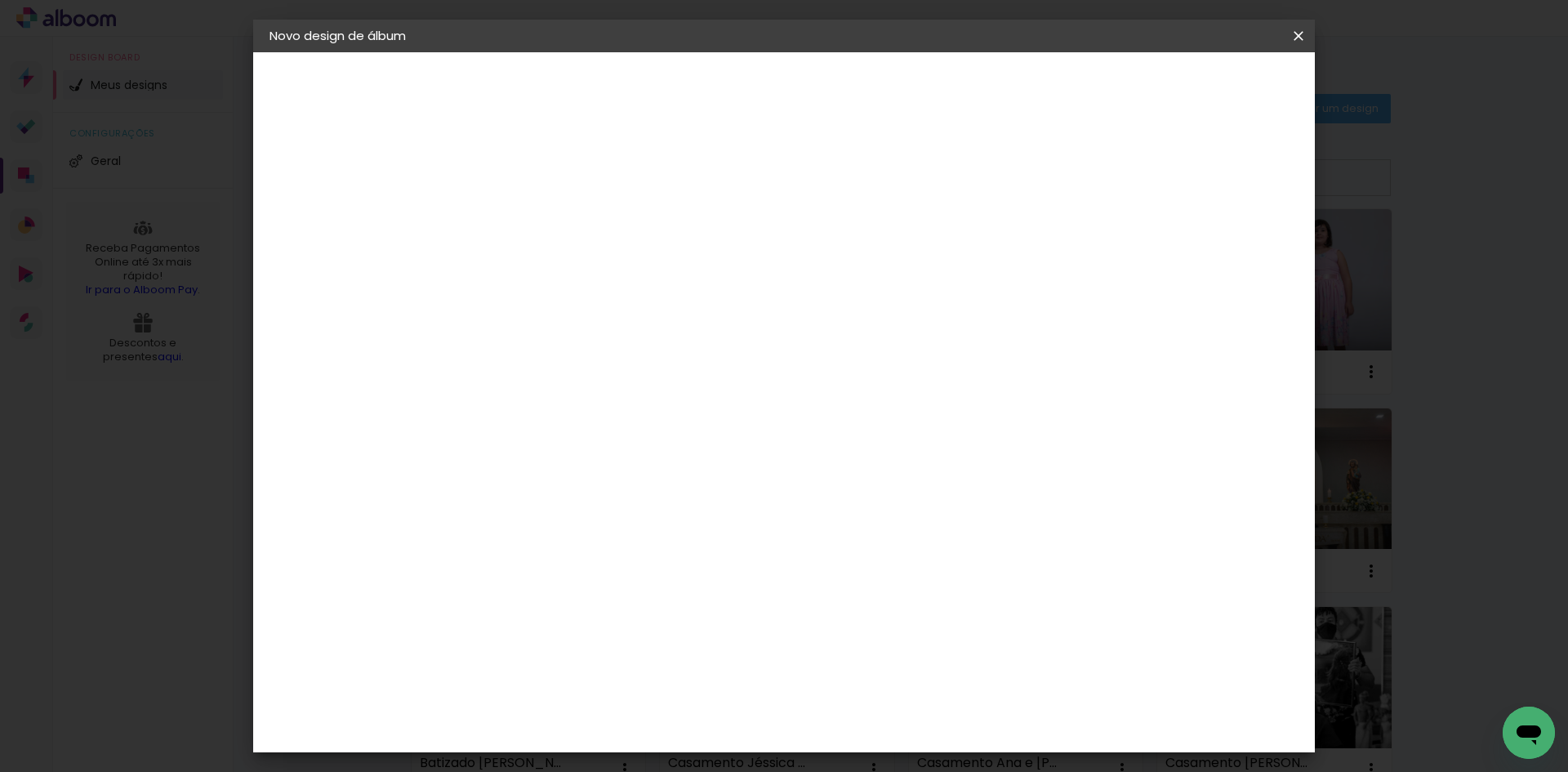
click at [597, 629] on div "[PERSON_NAME]" at bounding box center [580, 636] width 109 height 13
click at [842, 74] on paper-button "Avançar" at bounding box center [802, 86] width 80 height 28
click at [600, 277] on input "text" at bounding box center [568, 285] width 64 height 25
click at [0, 0] on slot "Encadernados" at bounding box center [0, 0] width 0 height 0
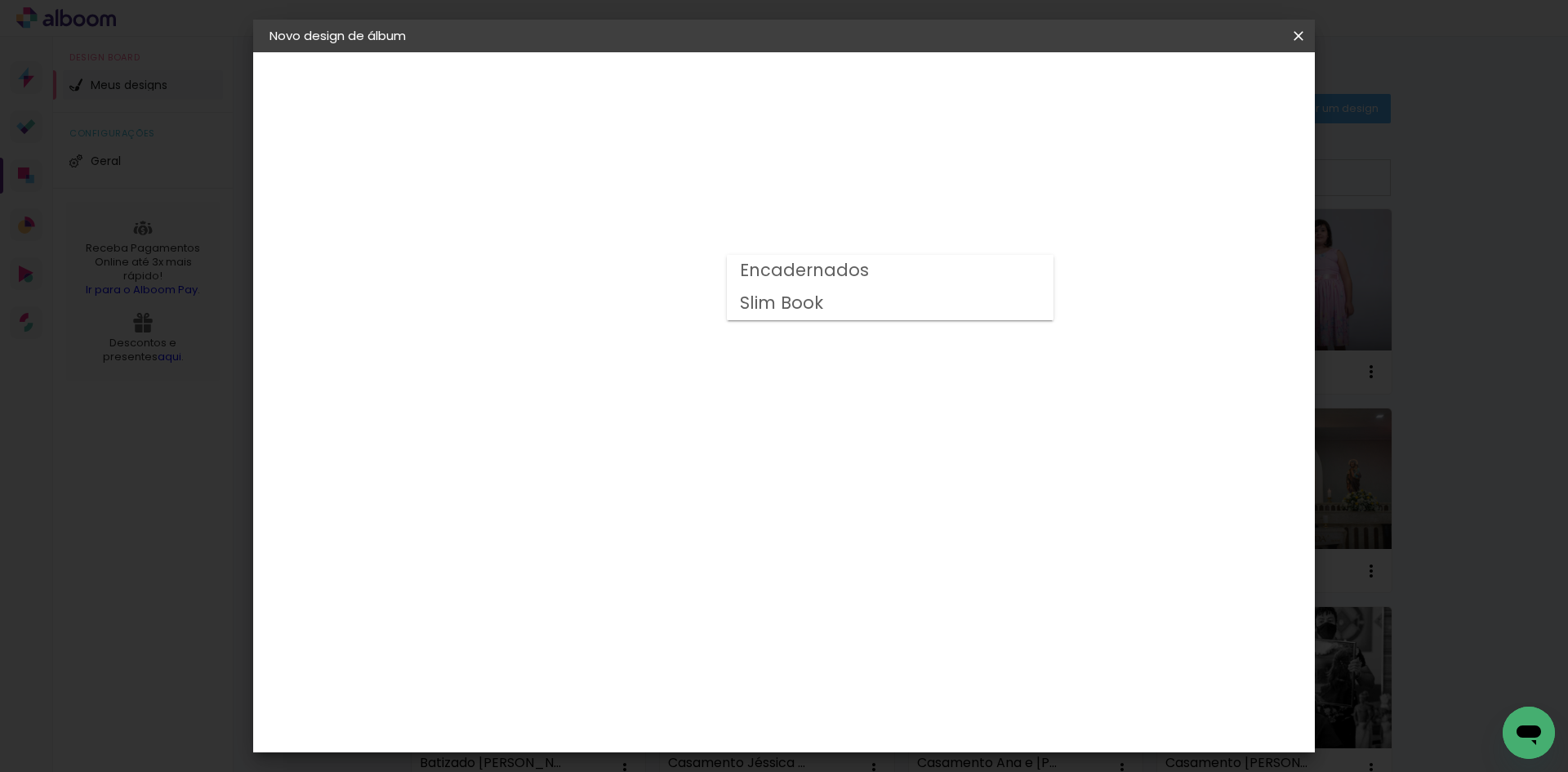
type input "Encadernados"
click at [1303, 34] on iron-icon at bounding box center [1298, 36] width 19 height 17
